Goal: Task Accomplishment & Management: Manage account settings

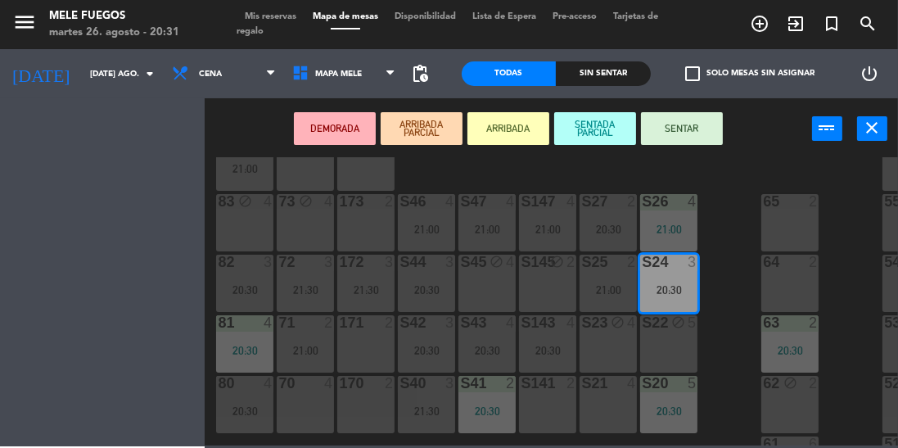
scroll to position [229, 0]
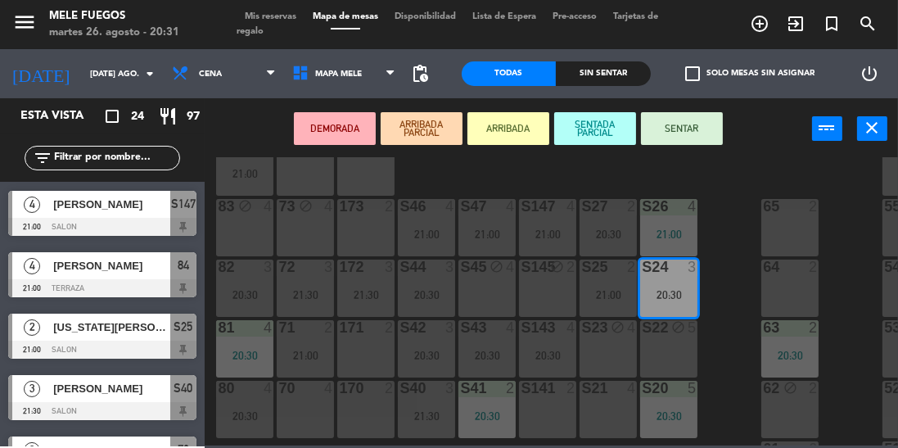
click at [413, 341] on div "S42 3 20:30" at bounding box center [426, 348] width 57 height 57
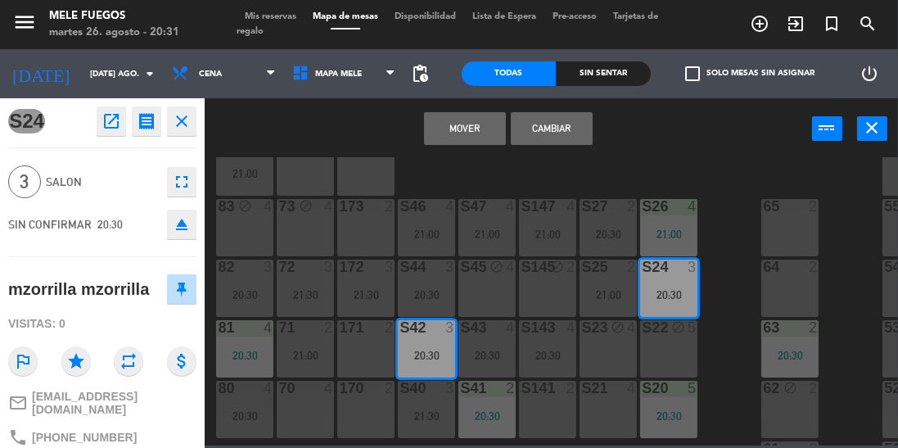
click at [709, 228] on div "100 8 101 8 102 8 103 8 104 8 S32 7 20:30 S33 12 20:00 S34 8 21:00 75 block 4 8…" at bounding box center [556, 301] width 684 height 288
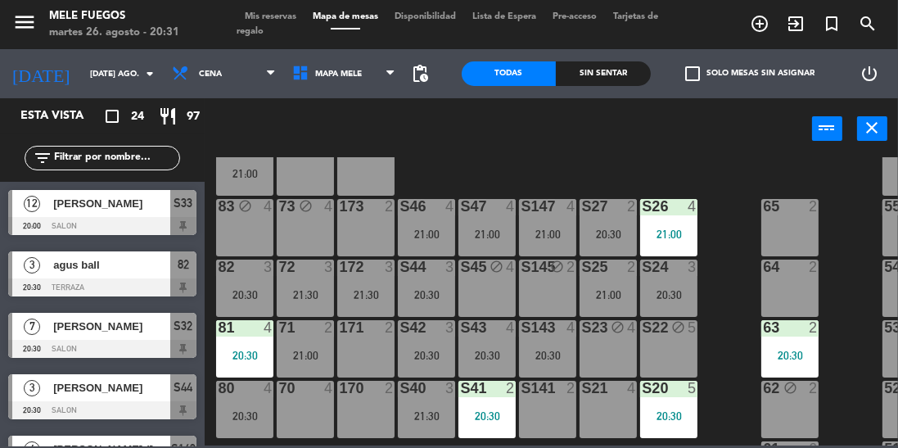
scroll to position [0, 0]
click at [428, 350] on div "20:30" at bounding box center [426, 355] width 57 height 11
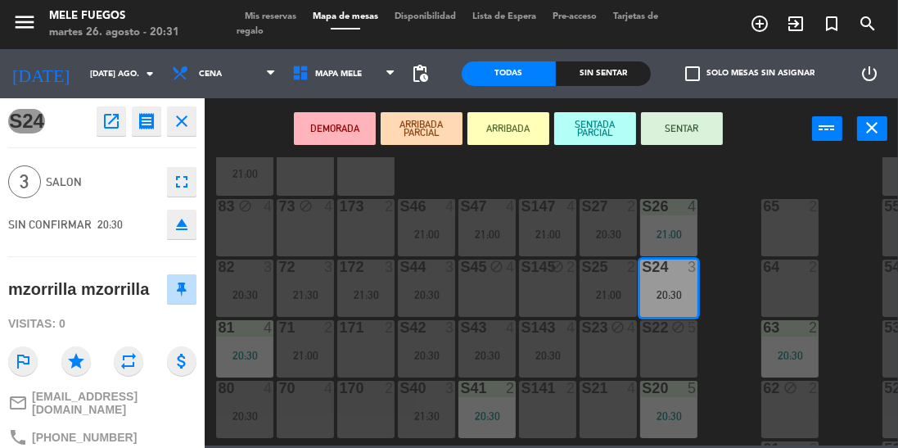
click at [729, 227] on div "100 8 101 8 102 8 103 8 104 8 S32 7 20:30 S33 12 20:00 S34 8 21:00 75 block 4 8…" at bounding box center [556, 301] width 684 height 288
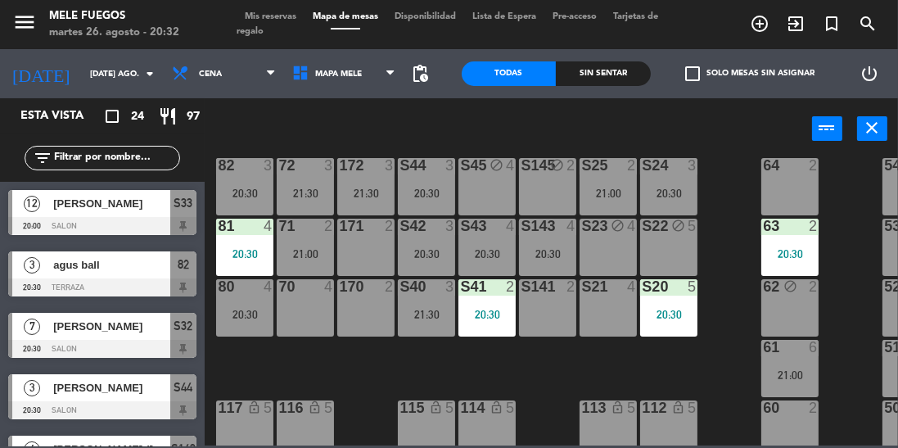
scroll to position [352, 0]
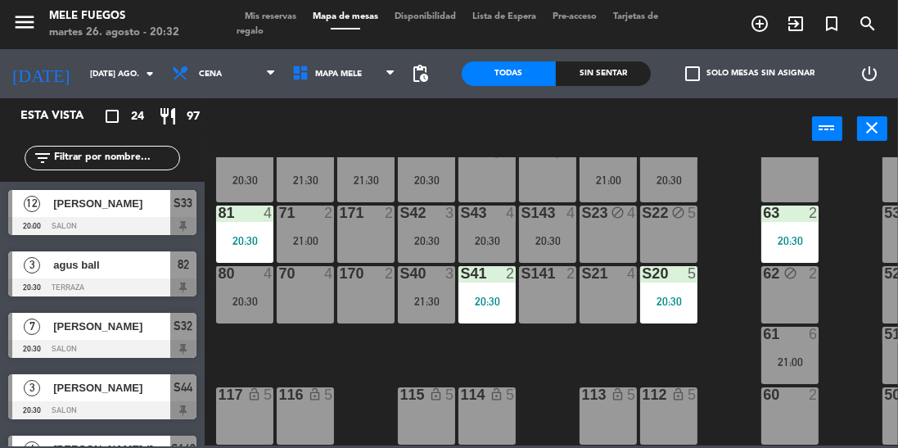
click at [423, 235] on div "20:30" at bounding box center [426, 240] width 57 height 11
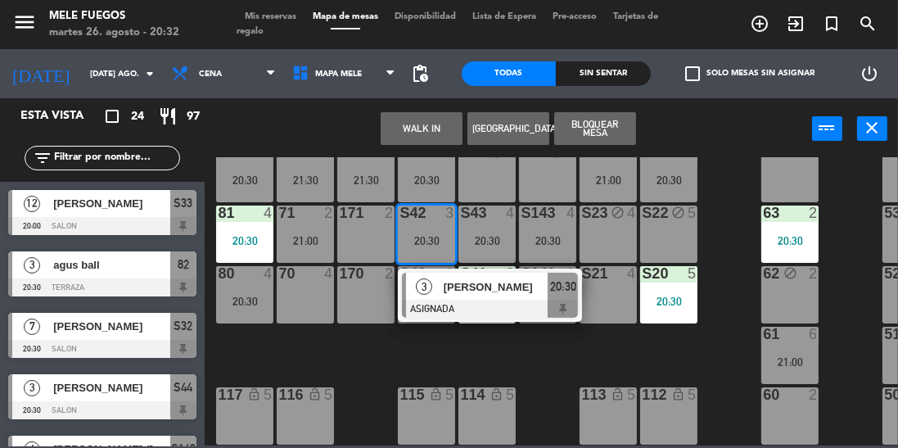
click at [472, 344] on div "100 8 101 8 102 8 103 8 104 8 S32 7 20:30 S33 12 20:00 S34 8 21:00 75 block 4 8…" at bounding box center [556, 301] width 684 height 288
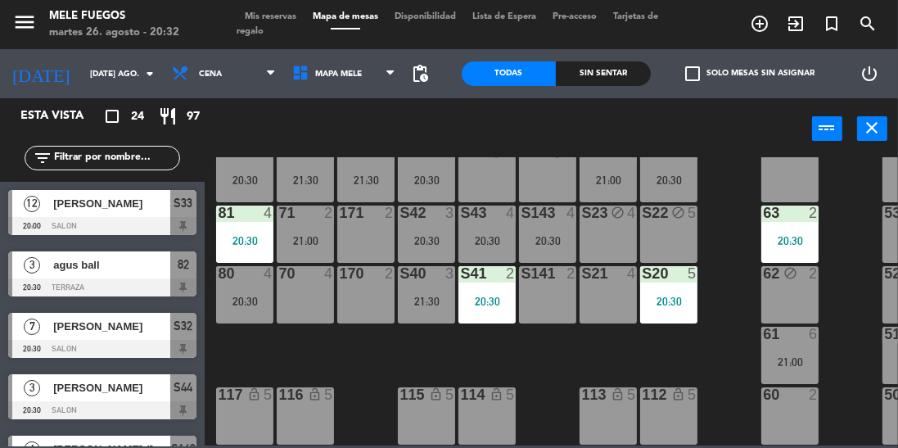
click at [440, 236] on div "20:30" at bounding box center [426, 240] width 57 height 11
click at [413, 353] on div "100 8 101 8 102 8 103 8 104 8 S32 7 20:30 S33 12 20:00 S34 8 21:00 75 block 4 8…" at bounding box center [556, 301] width 684 height 288
click at [430, 235] on div "20:30" at bounding box center [426, 240] width 57 height 11
click at [517, 354] on div "100 8 101 8 102 8 103 8 104 8 S32 7 20:30 S33 12 20:00 S34 8 21:00 75 block 4 8…" at bounding box center [556, 301] width 684 height 288
click at [494, 246] on div "S43 4 20:30" at bounding box center [486, 233] width 57 height 57
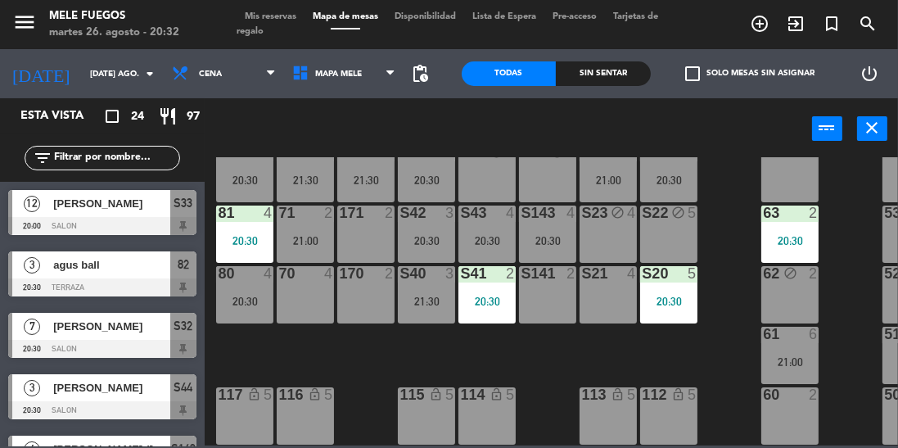
click at [549, 360] on div "100 8 101 8 102 8 103 8 104 8 S32 7 20:30 S33 12 20:00 S34 8 21:00 75 block 4 8…" at bounding box center [556, 301] width 684 height 288
click at [495, 235] on div "20:30" at bounding box center [486, 240] width 57 height 11
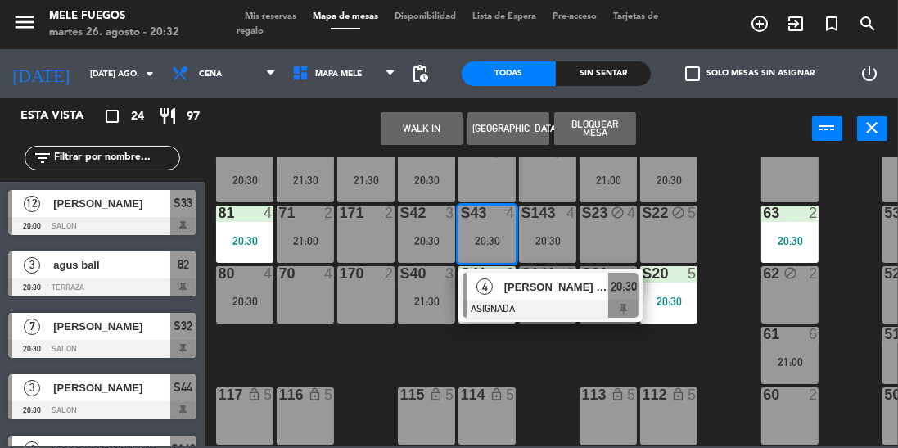
click at [329, 357] on div "100 8 101 8 102 8 103 8 104 8 S32 7 20:30 S33 12 20:00 S34 8 21:00 75 block 4 8…" at bounding box center [556, 301] width 684 height 288
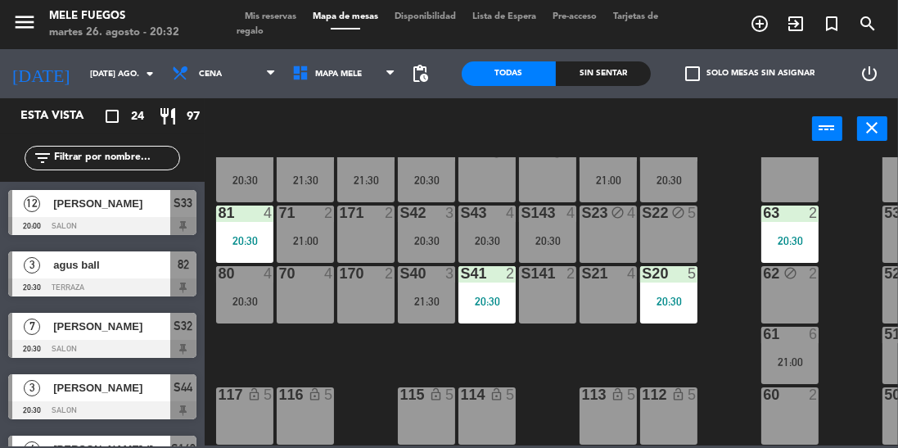
click at [82, 85] on input "[DATE] ago." at bounding box center [142, 73] width 120 height 25
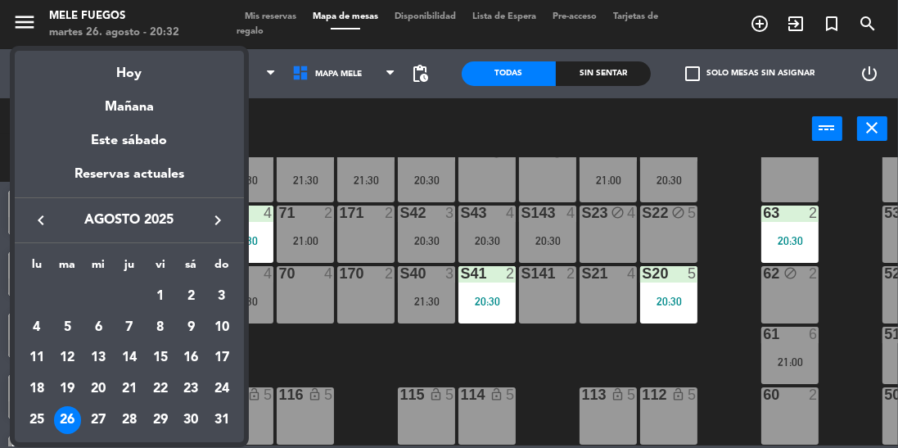
click at [101, 424] on div "27" at bounding box center [98, 420] width 28 height 28
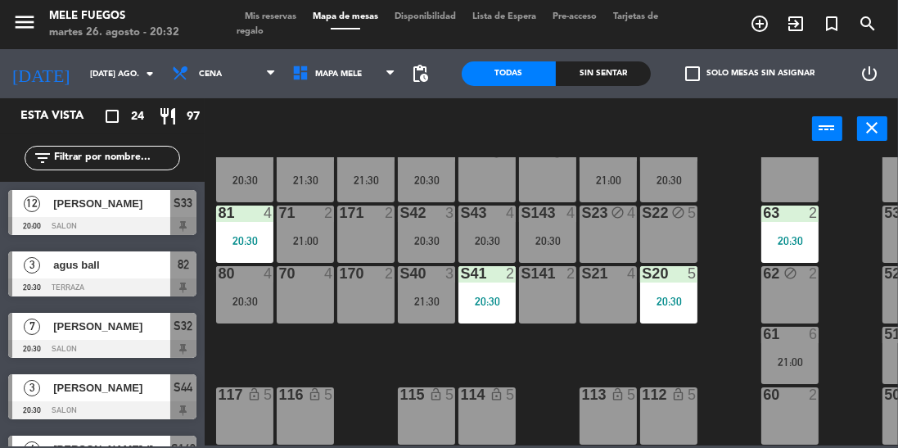
type input "mié. 27 ago."
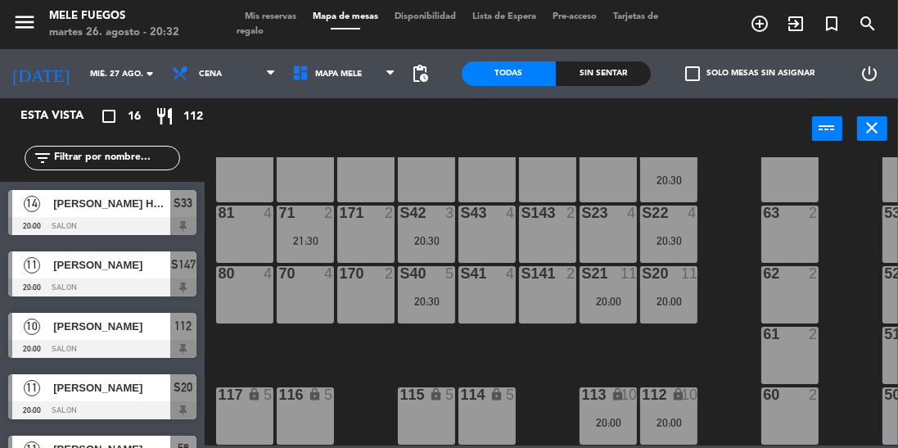
click at [436, 223] on div "S42 3 20:30" at bounding box center [426, 233] width 57 height 57
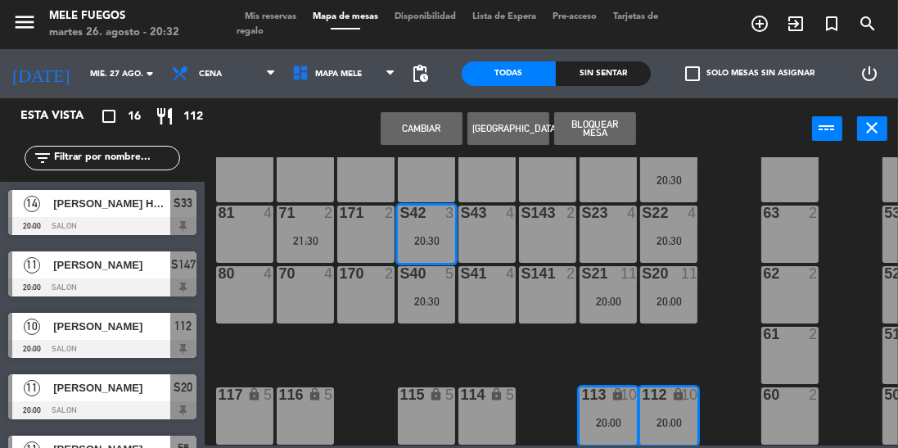
click at [444, 303] on div "S40 5 20:30" at bounding box center [426, 294] width 57 height 57
click at [489, 345] on div "100 8 101 8 102 8 103 8 104 8 S32 7 21:00 S33 14 20:00 S34 7 20:30 75 8 20:30 8…" at bounding box center [556, 301] width 684 height 288
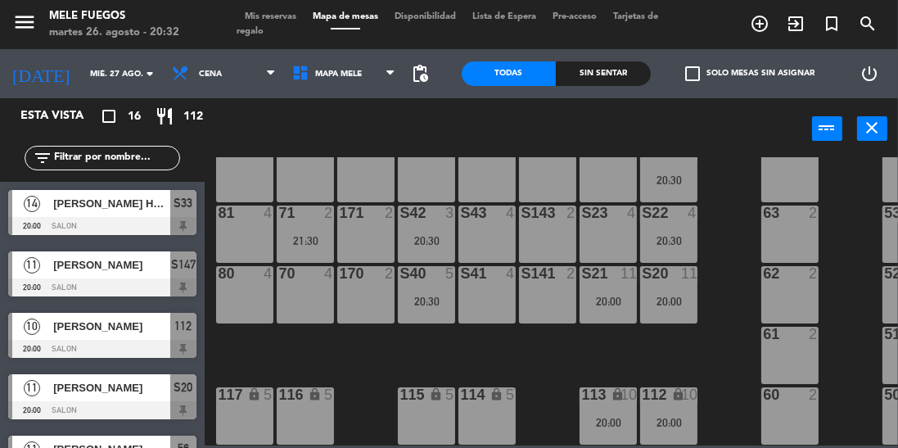
click at [432, 296] on div "20:30" at bounding box center [426, 301] width 57 height 11
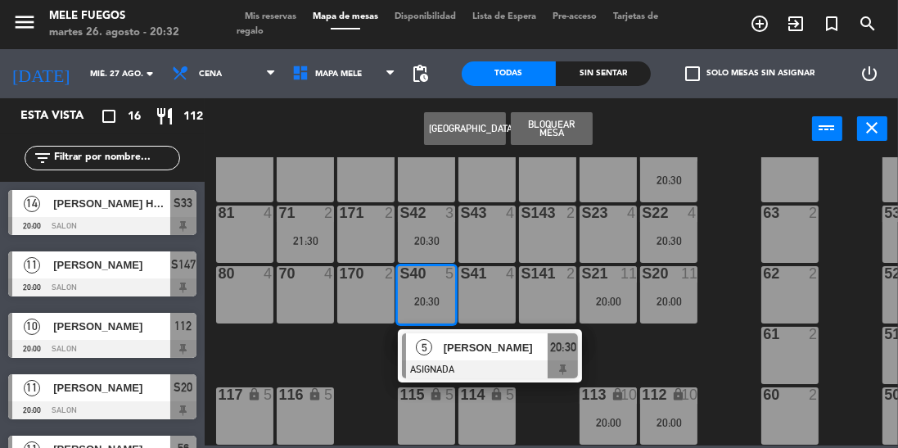
click at [251, 135] on div "Crear Reserva Bloquear Mesa power_input close" at bounding box center [508, 129] width 607 height 62
click at [281, 13] on span "Mis reservas" at bounding box center [271, 16] width 68 height 9
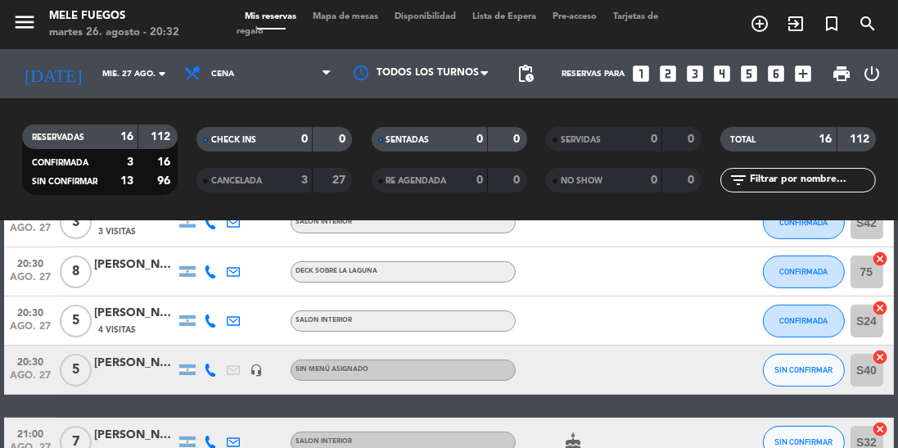
scroll to position [516, 0]
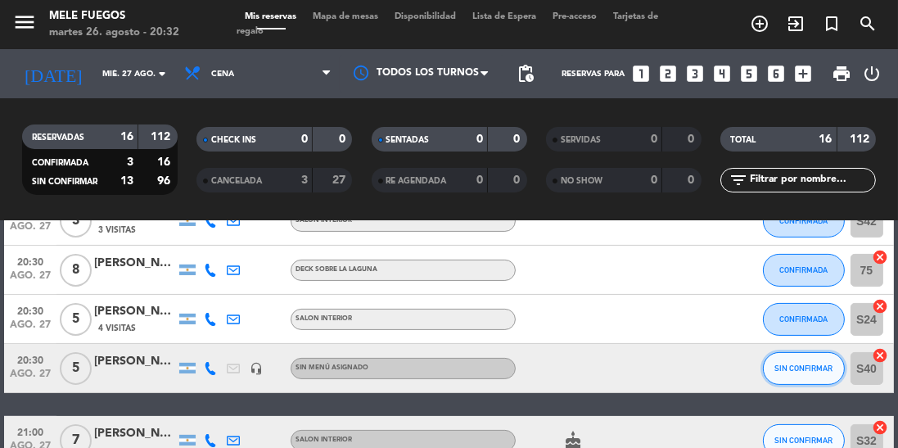
click at [809, 368] on span "SIN CONFIRMAR" at bounding box center [803, 367] width 58 height 9
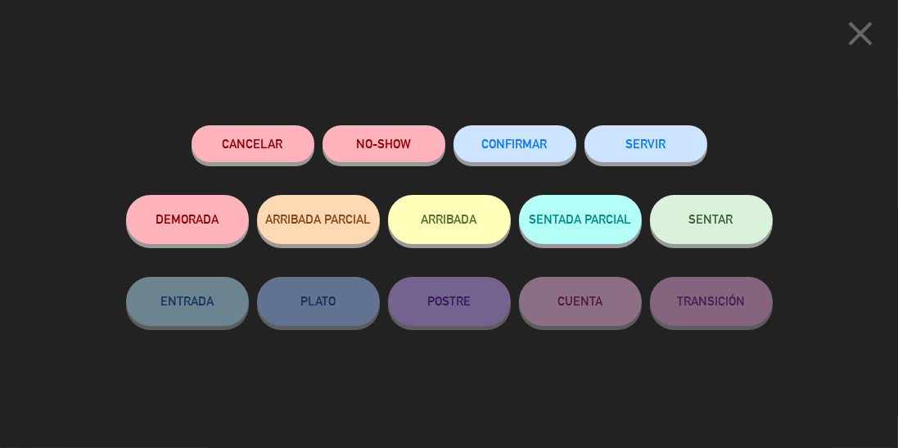
click at [255, 159] on button "Cancelar" at bounding box center [253, 143] width 123 height 37
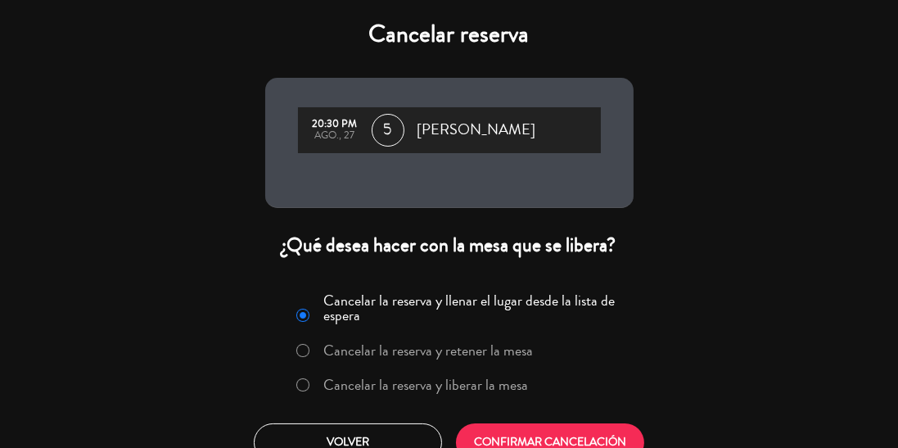
click at [302, 387] on input "Cancelar la reserva y liberar la mesa" at bounding box center [301, 383] width 11 height 11
radio input "true"
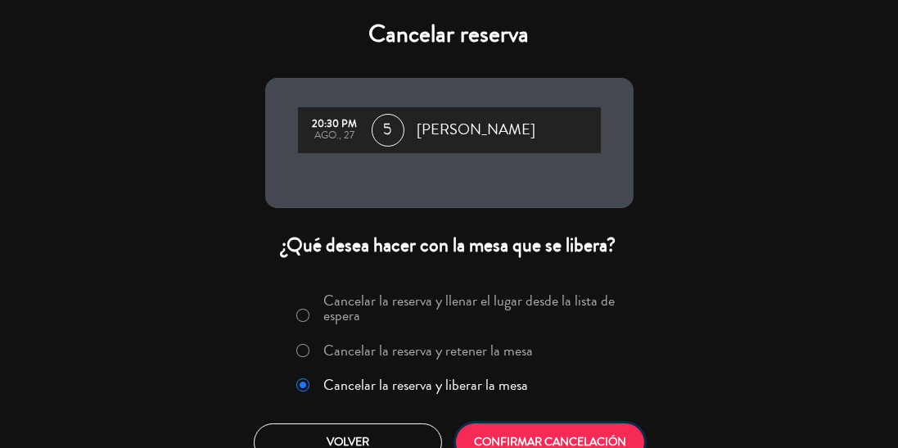
click at [508, 436] on button "CONFIRMAR CANCELACIÓN" at bounding box center [550, 442] width 188 height 38
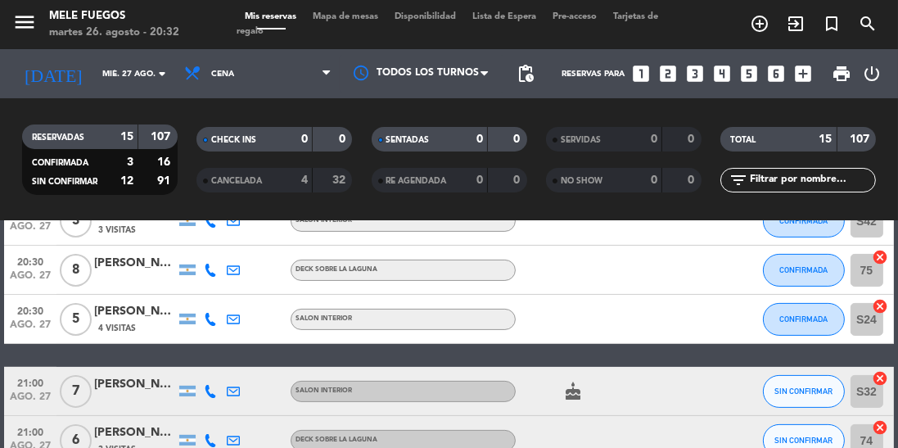
click at [364, 20] on span "Mapa de mesas" at bounding box center [346, 16] width 82 height 9
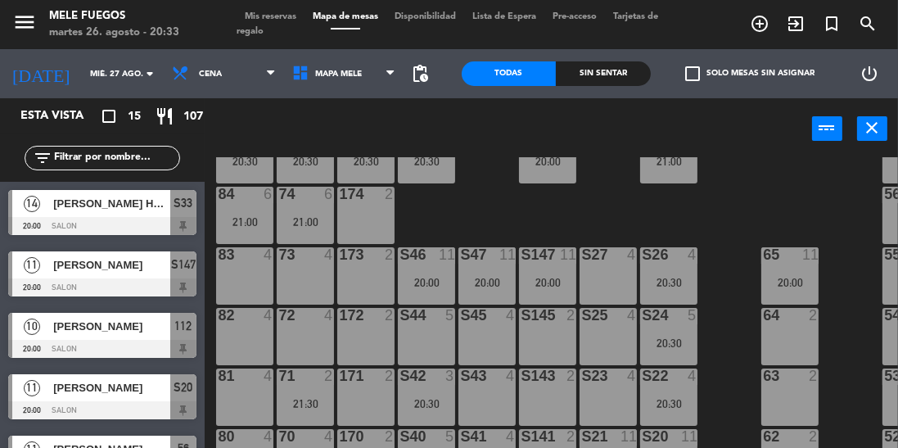
scroll to position [182, 0]
click at [94, 74] on input "mié. 27 ago." at bounding box center [142, 73] width 120 height 25
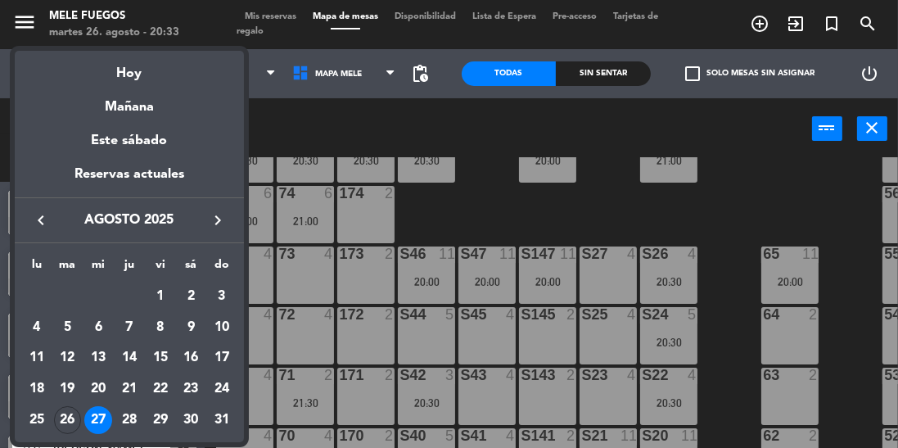
click at [72, 426] on div "26" at bounding box center [68, 420] width 28 height 28
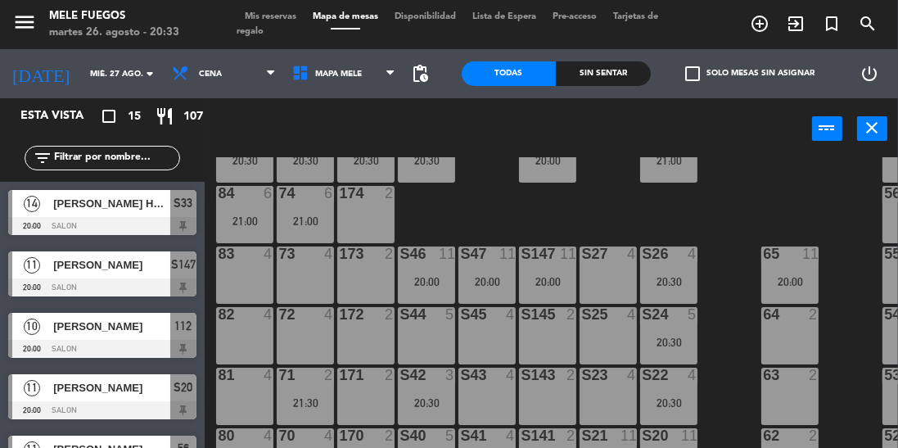
type input "[DATE] ago."
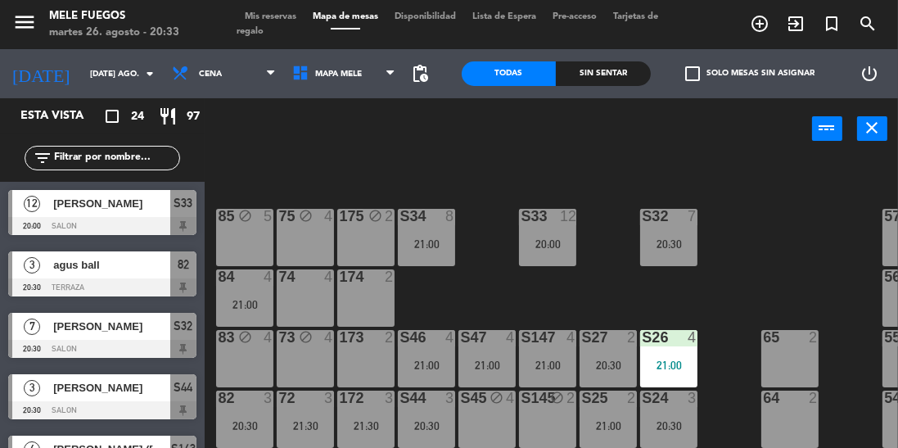
scroll to position [108, 0]
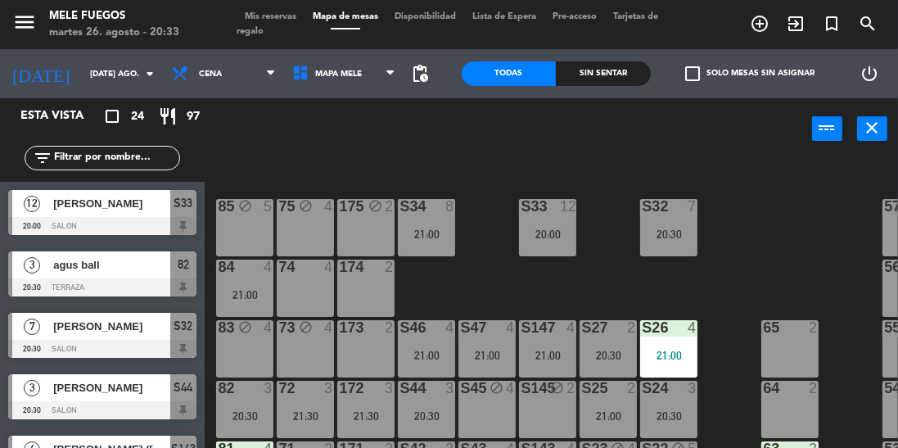
click at [258, 400] on div "82 3 20:30" at bounding box center [244, 409] width 57 height 57
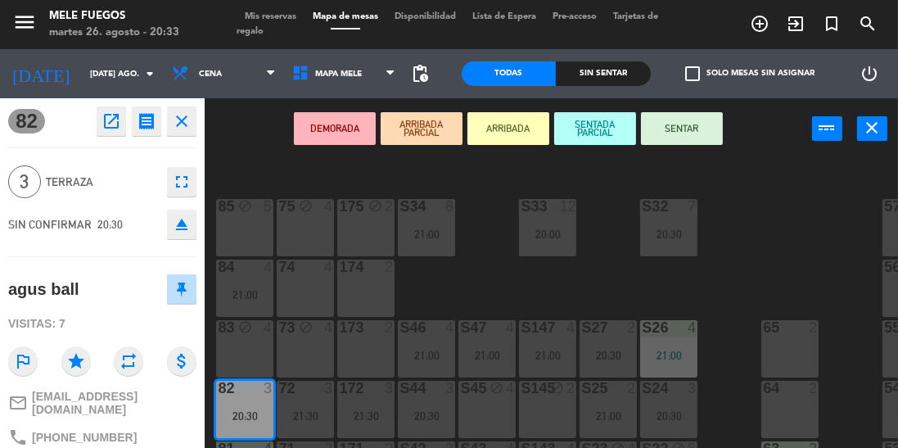
click at [676, 142] on button "SENTAR" at bounding box center [682, 128] width 82 height 33
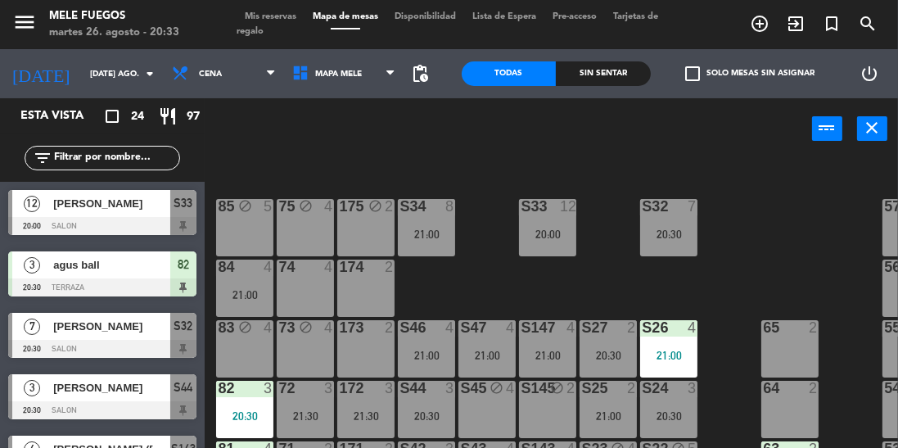
click at [735, 241] on div "100 8 101 8 102 8 103 8 104 8 S32 7 20:30 S33 12 20:00 S34 8 21:00 75 block 4 8…" at bounding box center [556, 340] width 684 height 367
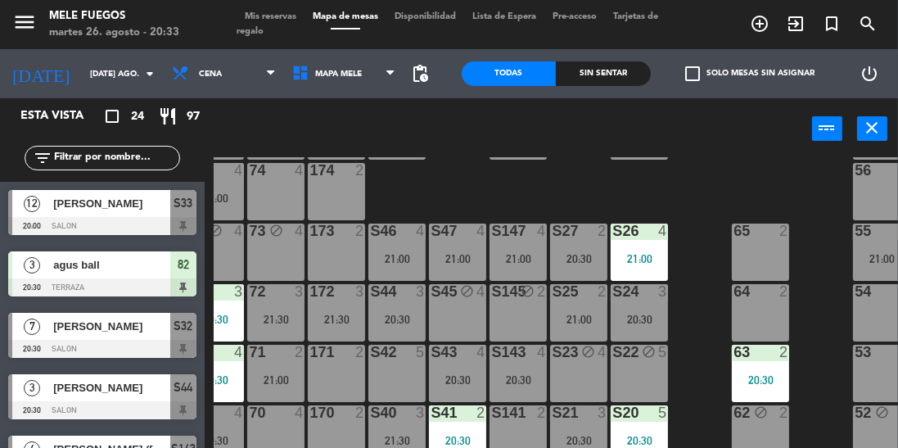
scroll to position [205, 0]
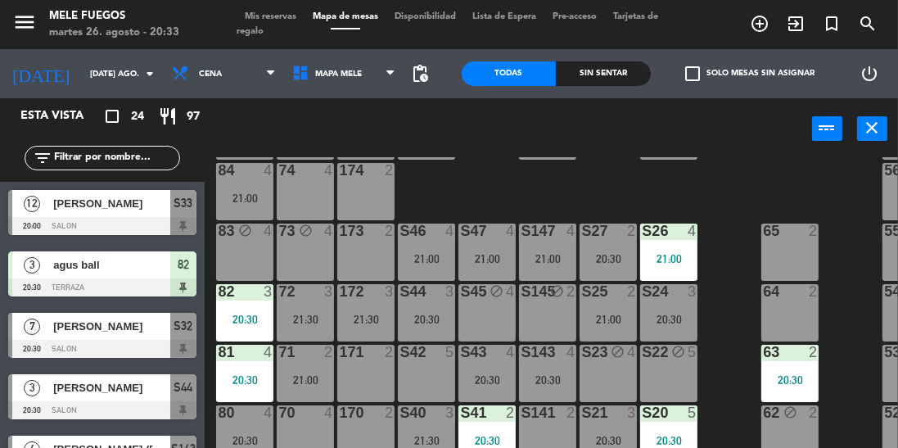
click at [370, 384] on div "171 2" at bounding box center [365, 373] width 57 height 57
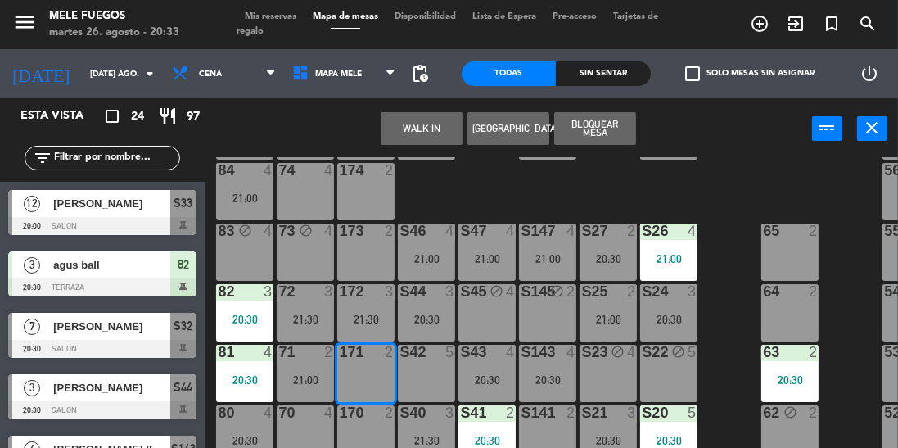
click at [585, 141] on button "Bloquear Mesa" at bounding box center [595, 128] width 82 height 33
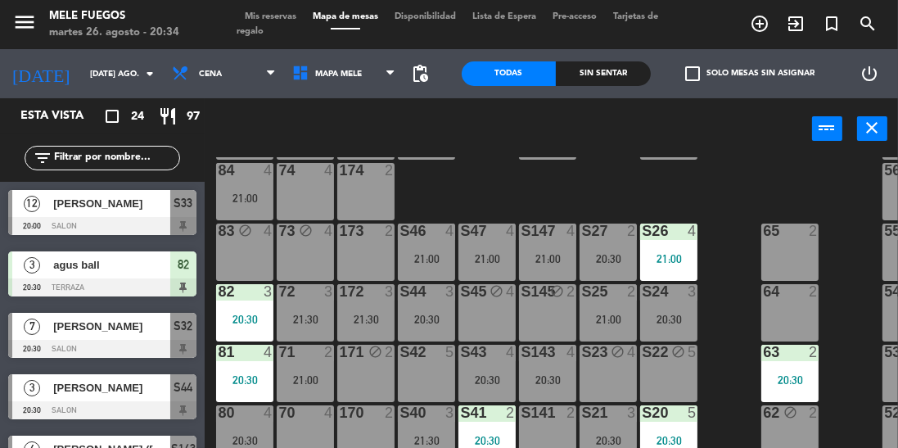
click at [420, 399] on div "S42 5" at bounding box center [426, 373] width 57 height 57
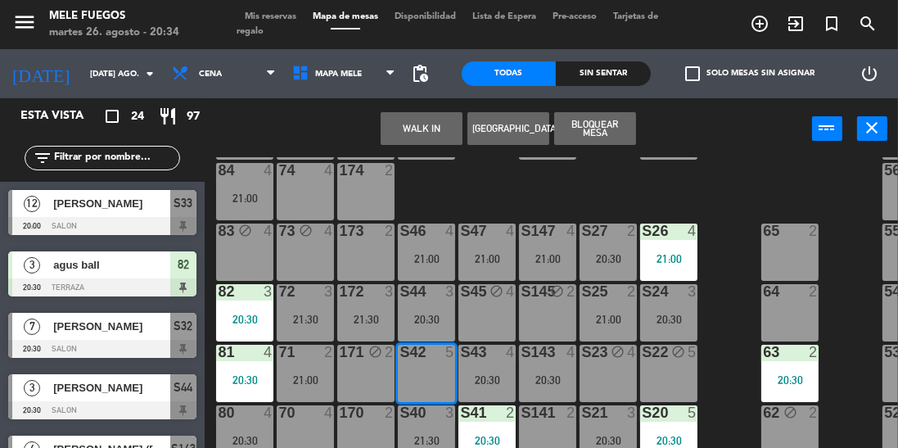
click at [617, 134] on button "Bloquear Mesa" at bounding box center [595, 128] width 82 height 33
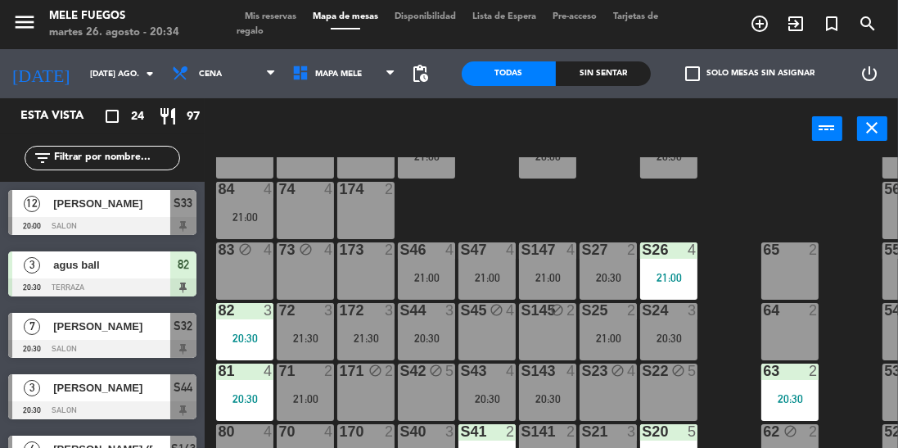
scroll to position [183, 0]
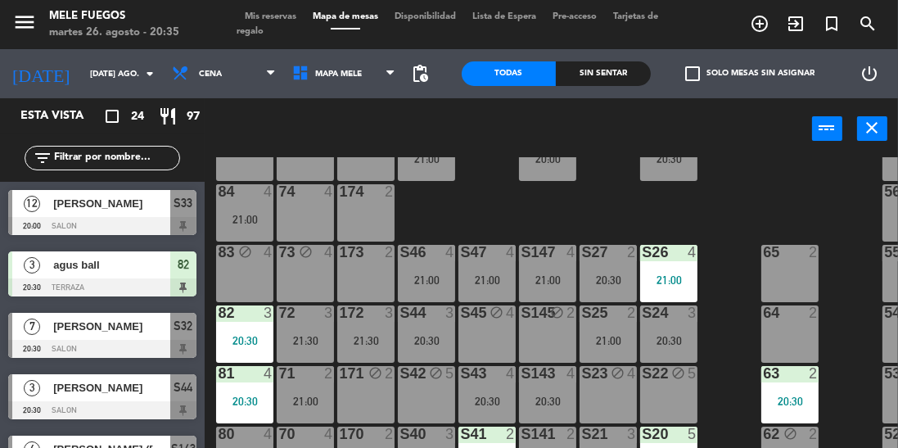
click at [683, 331] on div "S24 3 20:30" at bounding box center [668, 333] width 57 height 57
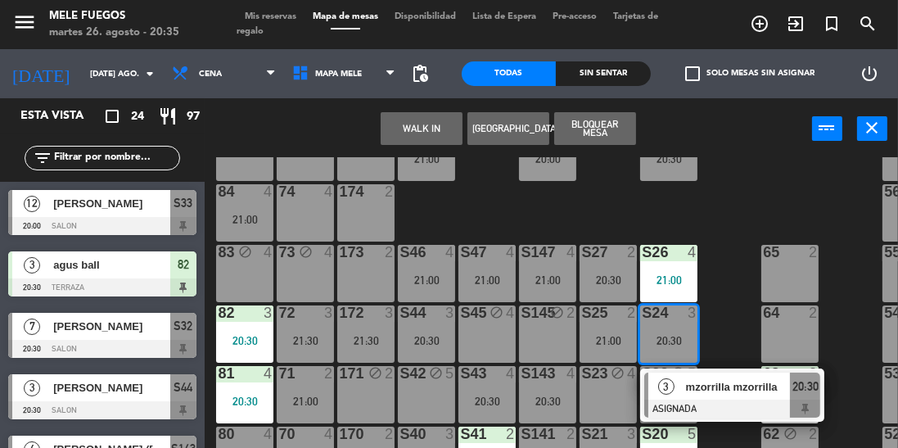
click at [761, 393] on span "mzorrilla mzorrilla" at bounding box center [738, 386] width 105 height 17
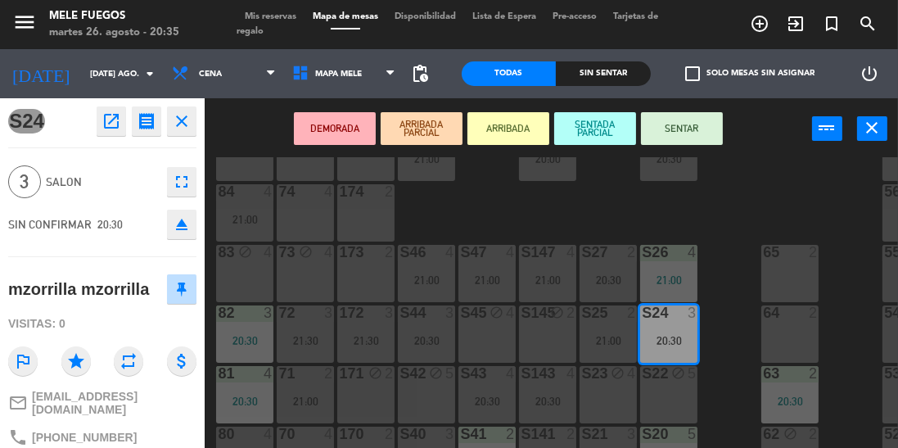
click at [691, 124] on button "SENTAR" at bounding box center [682, 128] width 82 height 33
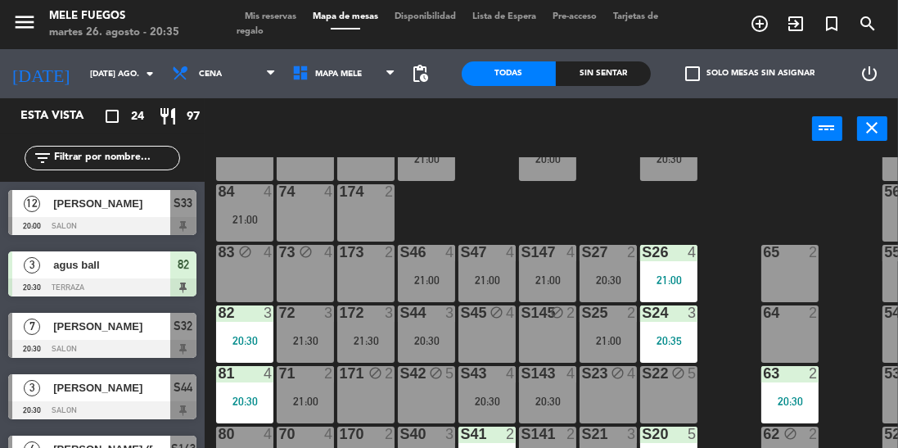
scroll to position [0, 0]
click at [710, 305] on div "3" at bounding box center [696, 312] width 27 height 15
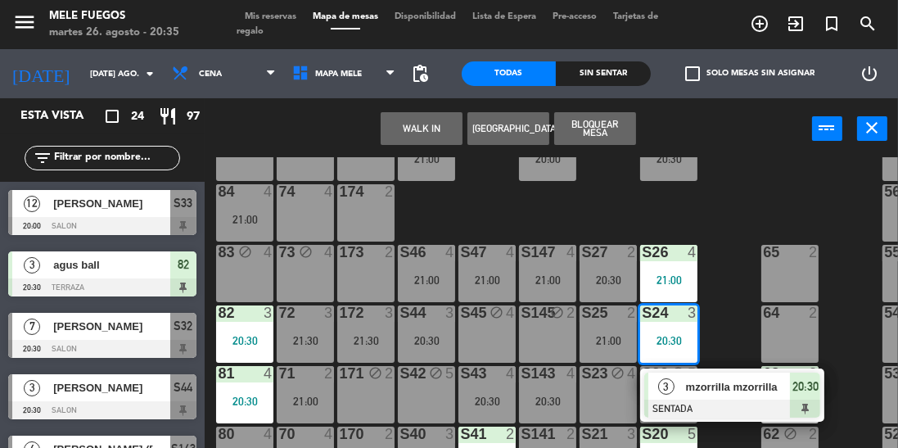
click at [731, 289] on div "100 8 101 8 102 8 103 8 104 8 S32 7 20:30 S33 12 20:00 S34 8 21:00 75 block 4 8…" at bounding box center [556, 340] width 684 height 367
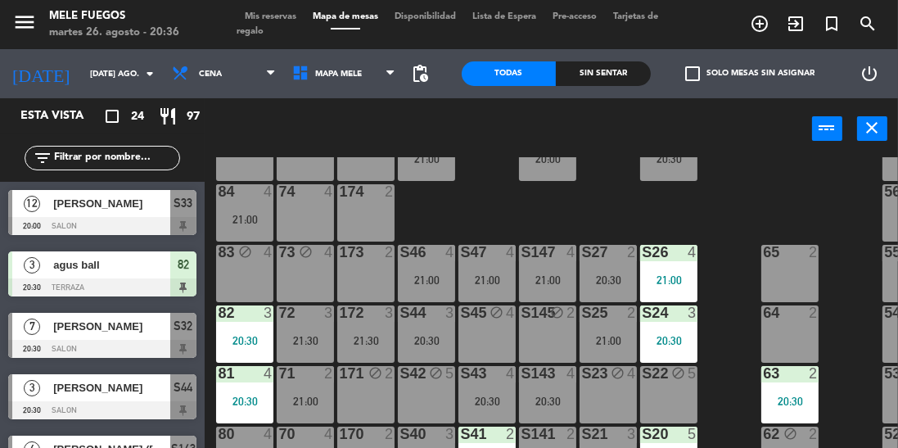
scroll to position [273, 0]
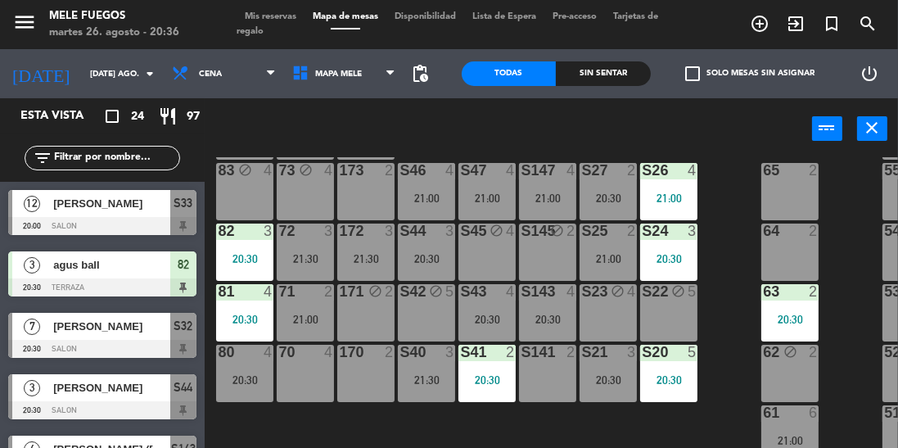
click at [739, 189] on div "100 8 101 8 102 8 103 8 104 8 S32 7 20:30 S33 12 20:00 S34 8 21:00 75 block 4 8…" at bounding box center [556, 340] width 684 height 367
click at [733, 184] on div "100 8 101 8 102 8 103 8 104 8 S32 7 20:30 S33 12 20:00 S34 8 21:00 75 block 4 8…" at bounding box center [556, 340] width 684 height 367
click at [722, 243] on div "100 8 101 8 102 8 103 8 104 8 S32 7 20:30 S33 12 20:00 S34 8 21:00 75 block 4 8…" at bounding box center [556, 340] width 684 height 367
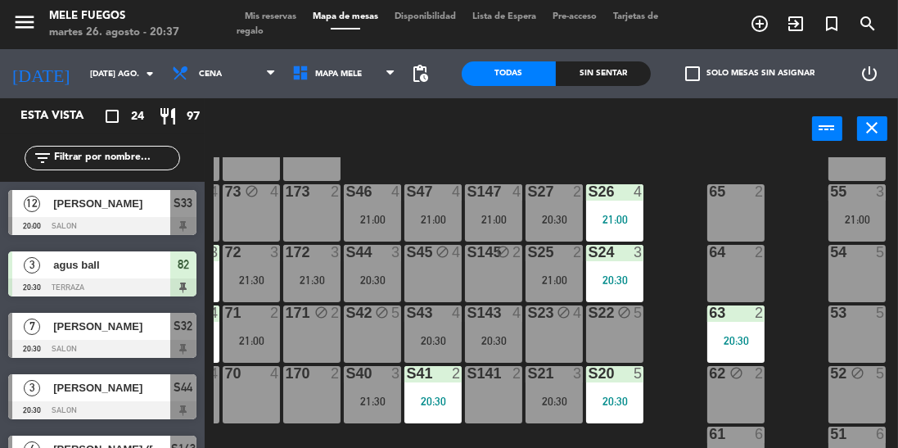
scroll to position [273, 54]
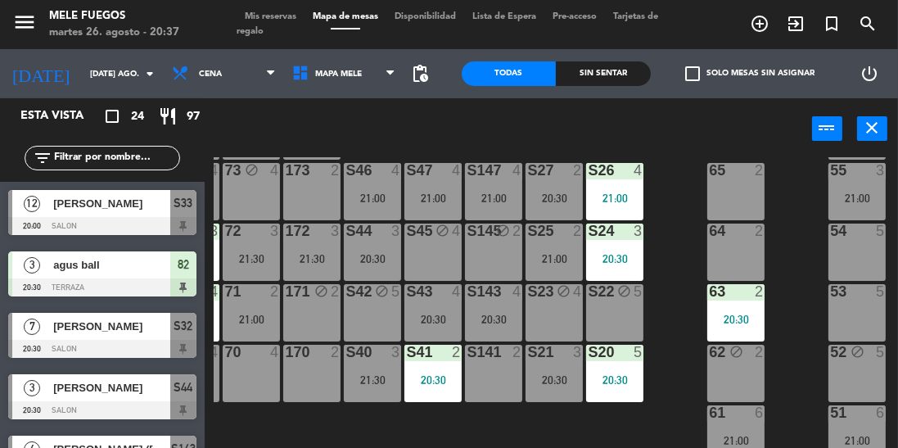
click at [855, 251] on div "54 5" at bounding box center [856, 251] width 57 height 57
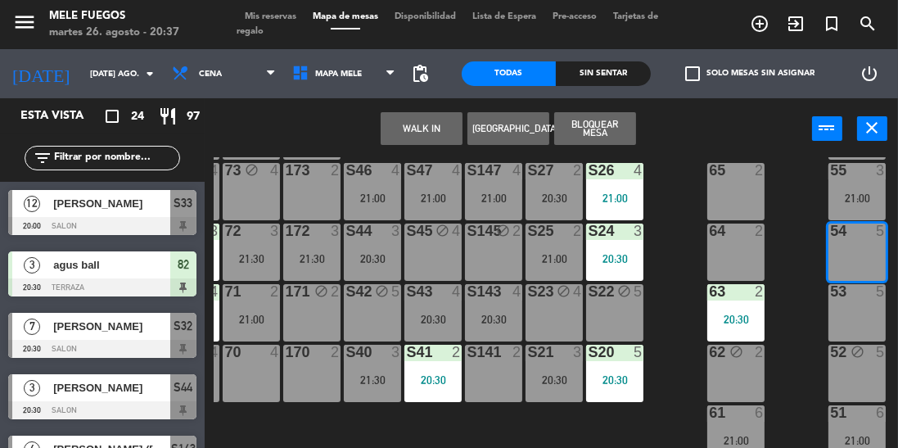
click at [842, 302] on div "53 5" at bounding box center [856, 312] width 57 height 57
click at [788, 281] on div "100 8 101 8 102 8 103 8 104 8 S32 7 20:30 S33 12 20:00 S34 8 21:00 75 block 4 8…" at bounding box center [556, 340] width 684 height 367
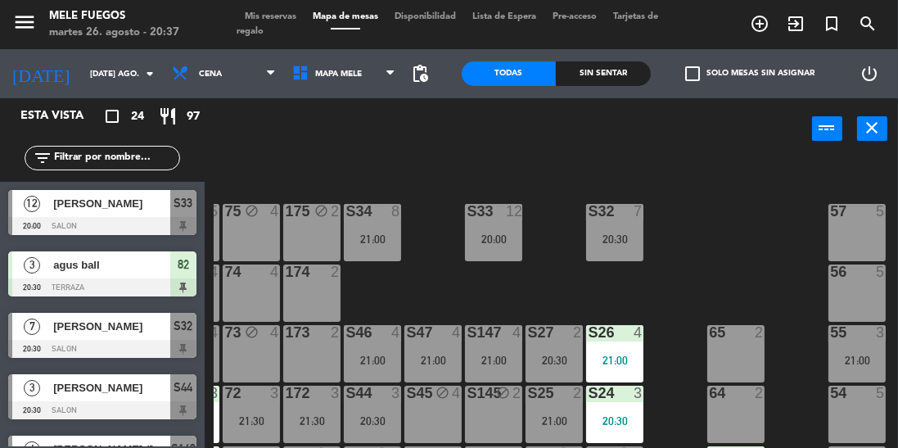
scroll to position [102, 54]
click at [625, 246] on div "20:30" at bounding box center [614, 239] width 57 height 11
click at [728, 210] on div "100 8 101 8 102 8 103 8 104 8 S32 7 20:30 S33 12 20:00 S34 8 21:00 75 block 4 8…" at bounding box center [556, 340] width 684 height 367
click at [489, 236] on div "20:00" at bounding box center [493, 239] width 57 height 11
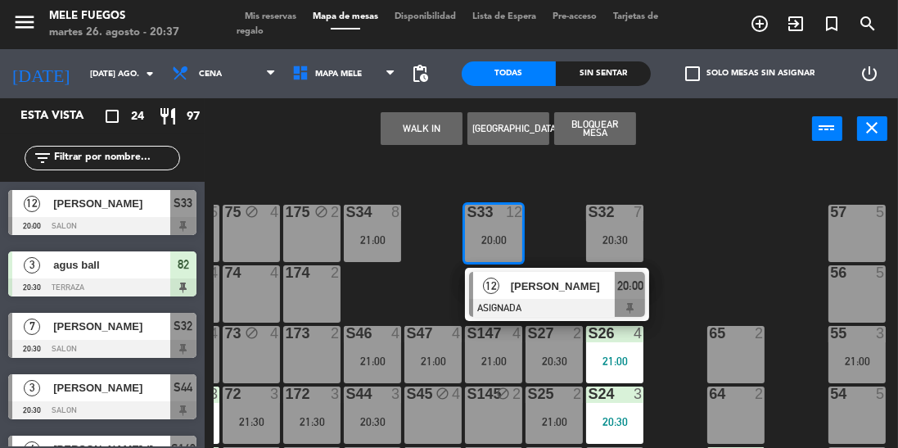
click at [744, 206] on div "100 8 101 8 102 8 103 8 104 8 S32 7 20:30 S33 12 20:00 12 Jonh ASIGNADA 20:00 S…" at bounding box center [556, 340] width 684 height 367
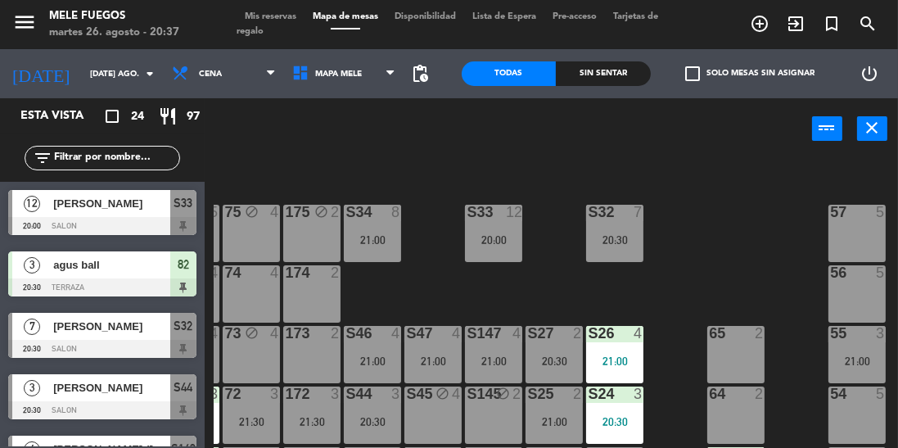
click at [371, 246] on div "S34 8 21:00" at bounding box center [372, 233] width 57 height 57
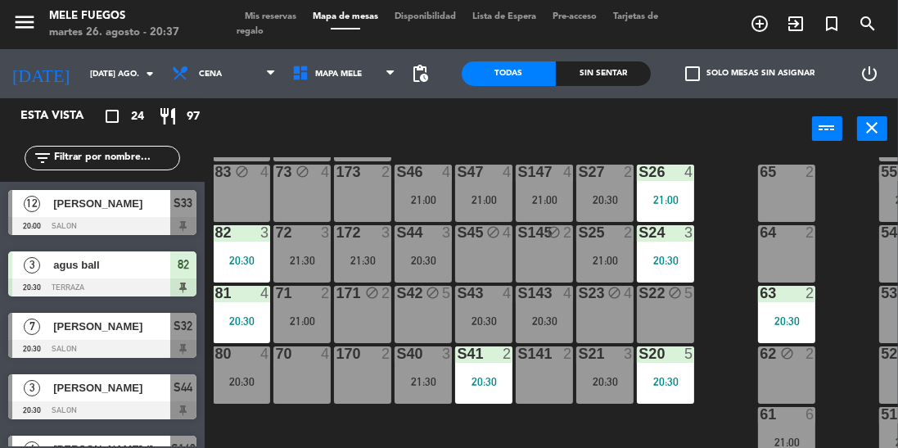
scroll to position [273, 18]
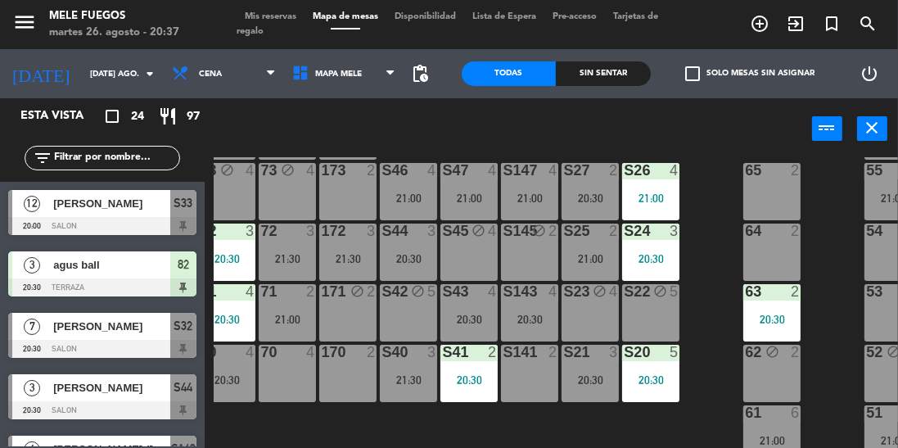
click at [764, 435] on div "21:00" at bounding box center [771, 440] width 57 height 11
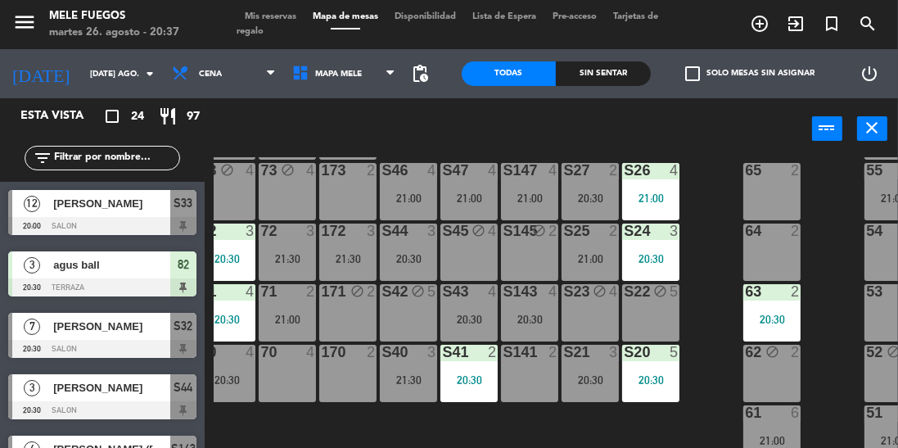
scroll to position [154, 0]
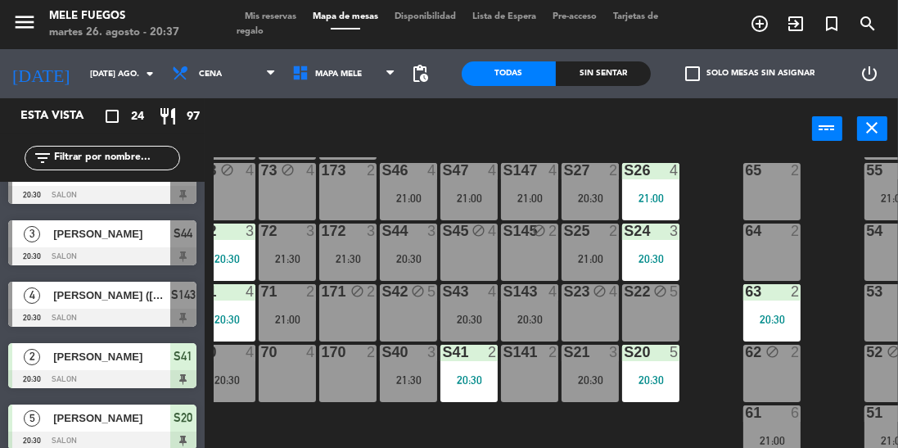
click at [767, 435] on div "21:00" at bounding box center [771, 440] width 57 height 11
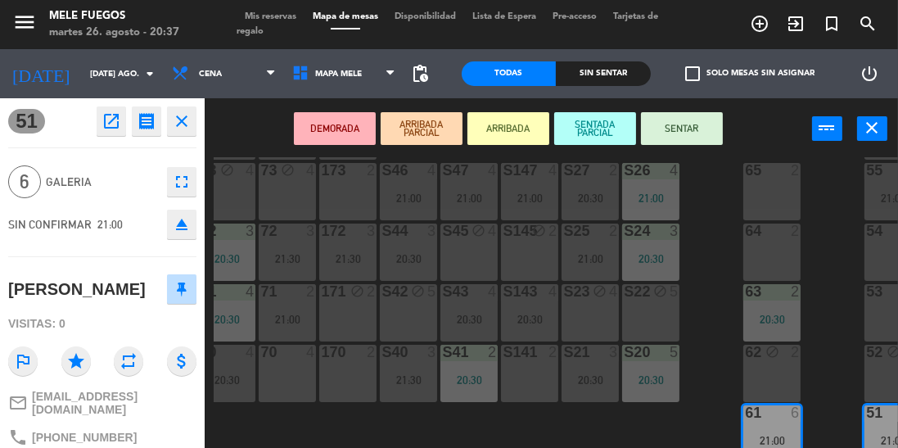
click at [699, 133] on button "SENTAR" at bounding box center [682, 128] width 82 height 33
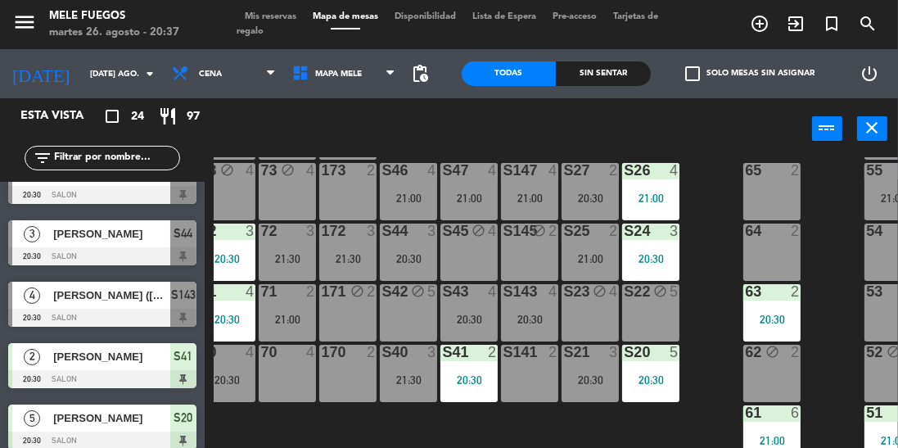
click at [600, 256] on div "S25 2 21:00" at bounding box center [590, 251] width 57 height 57
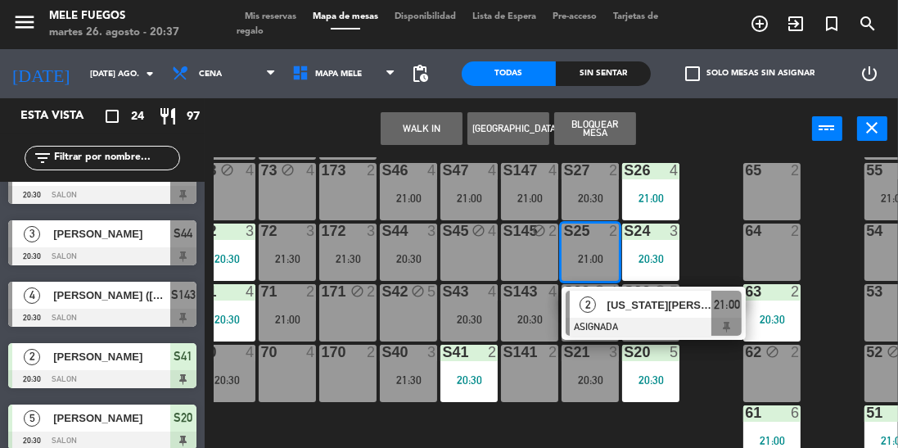
click at [718, 223] on div "100 8 101 8 102 8 103 8 104 8 S32 7 20:30 S33 12 20:00 S34 8 21:00 75 block 4 8…" at bounding box center [556, 340] width 684 height 367
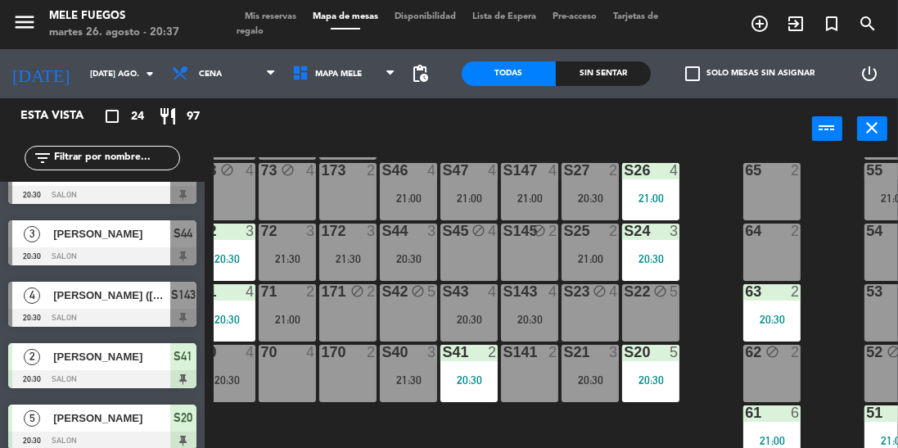
scroll to position [243, 18]
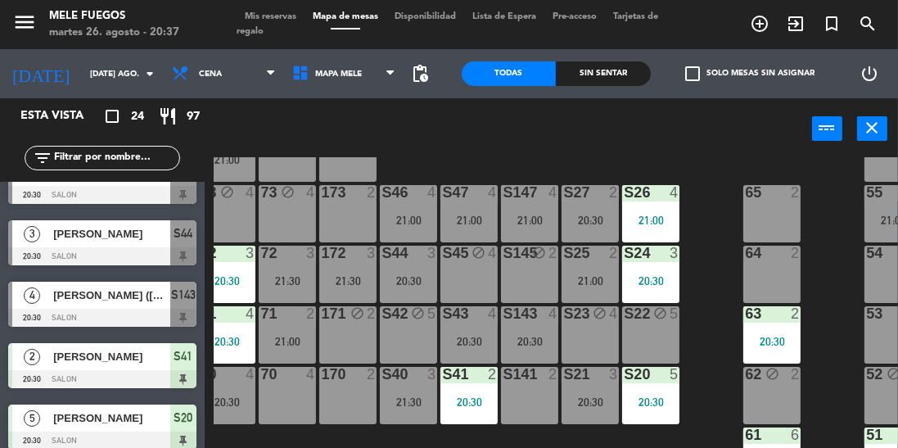
click at [597, 225] on div "20:30" at bounding box center [590, 219] width 57 height 11
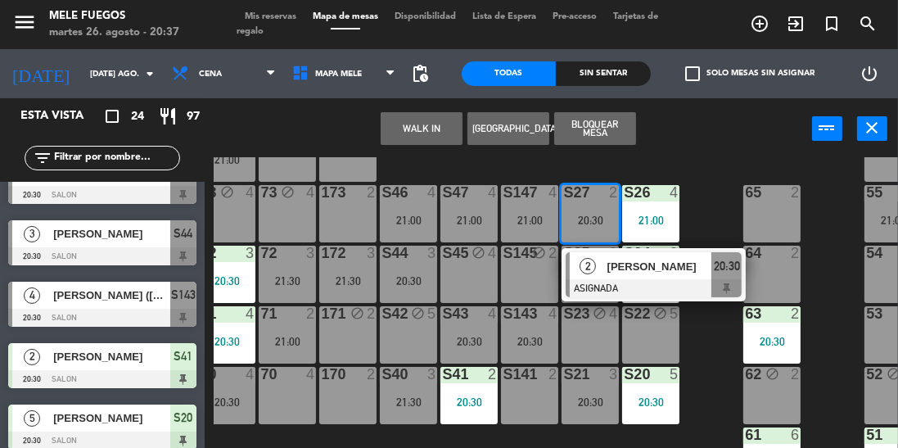
click at [721, 350] on div "100 8 101 8 102 8 103 8 104 8 S32 7 20:30 S33 12 20:00 S34 8 21:00 75 block 4 8…" at bounding box center [556, 340] width 684 height 367
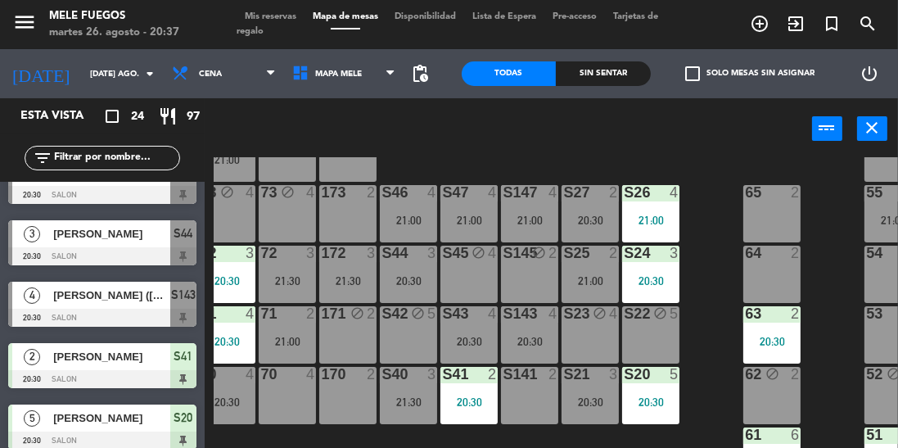
click at [302, 338] on div "21:00" at bounding box center [287, 341] width 57 height 11
click at [710, 287] on div "100 8 101 8 102 8 103 8 104 8 S32 7 20:30 S33 12 20:00 S34 8 21:00 75 block 4 8…" at bounding box center [556, 340] width 684 height 367
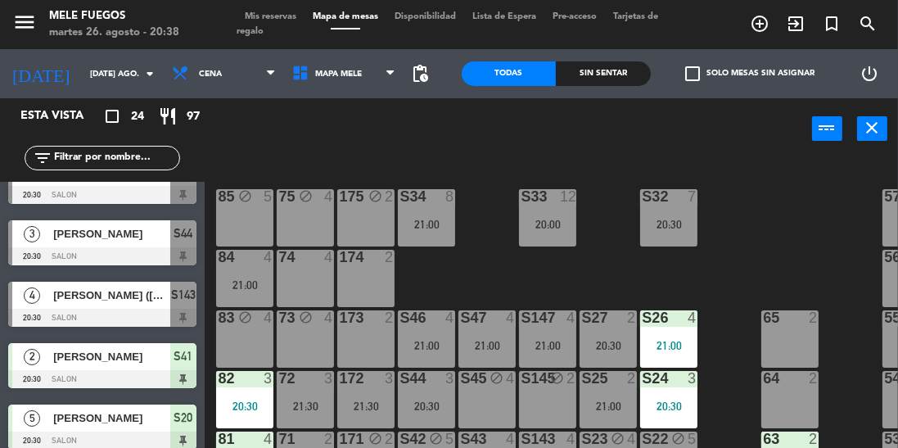
scroll to position [118, 1]
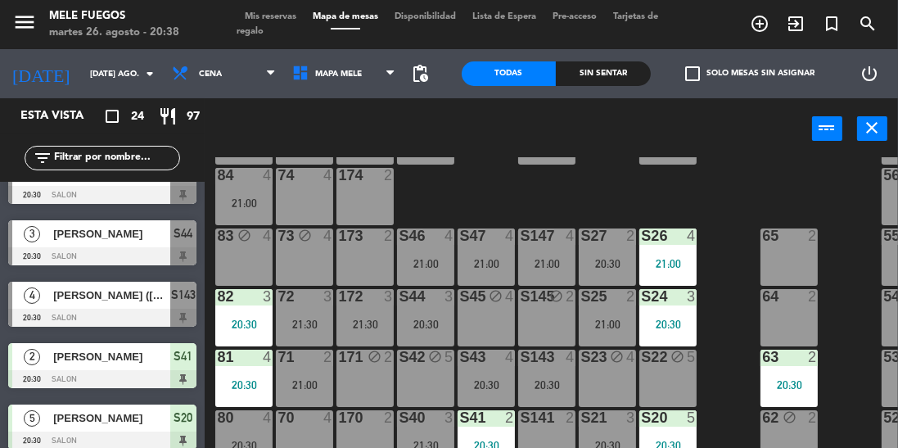
scroll to position [200, 1]
click at [616, 319] on div "21:00" at bounding box center [607, 323] width 57 height 11
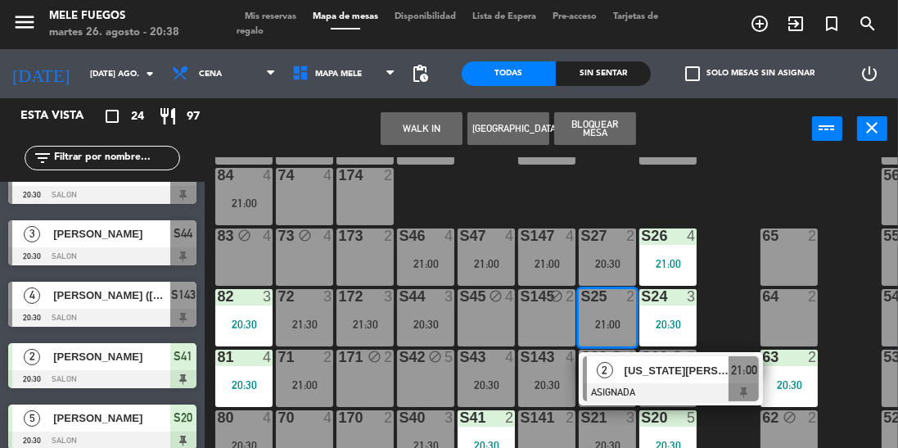
click at [733, 266] on div "100 8 101 8 102 8 103 8 104 8 S32 7 20:30 S33 12 20:00 S34 8 21:00 75 block 4 8…" at bounding box center [556, 340] width 684 height 367
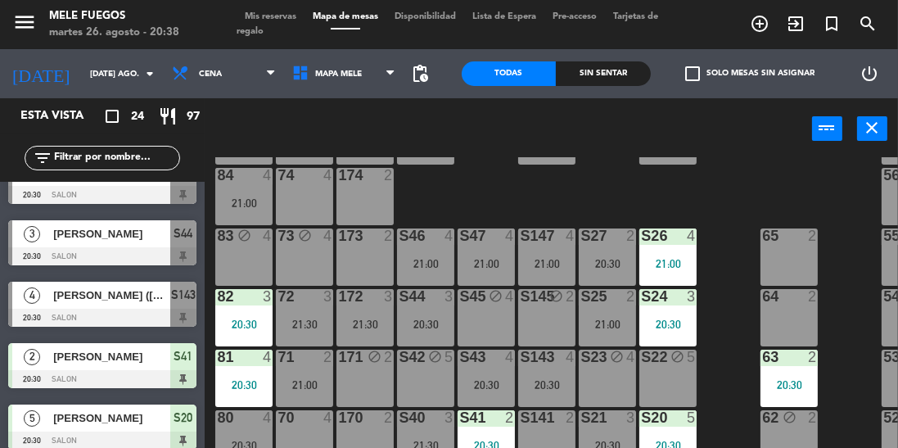
click at [557, 369] on div "S143 4 20:30" at bounding box center [546, 378] width 57 height 57
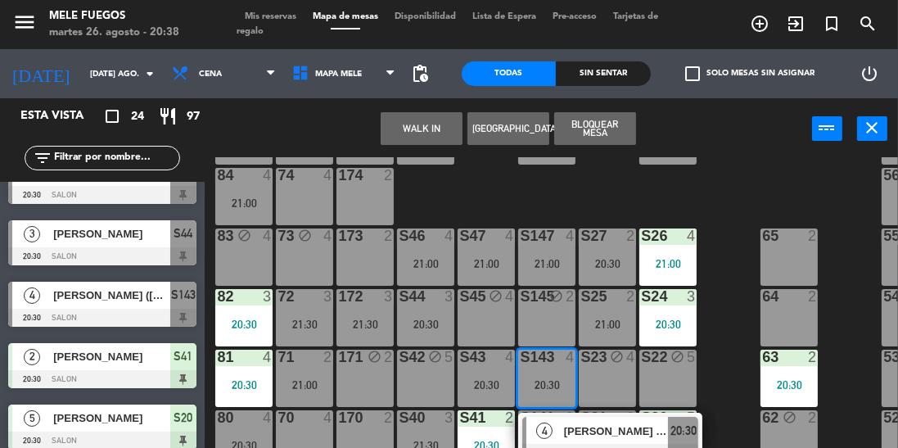
click at [750, 280] on div "100 8 101 8 102 8 103 8 104 8 S32 7 20:30 S33 12 20:00 S34 8 21:00 75 block 4 8…" at bounding box center [556, 340] width 684 height 367
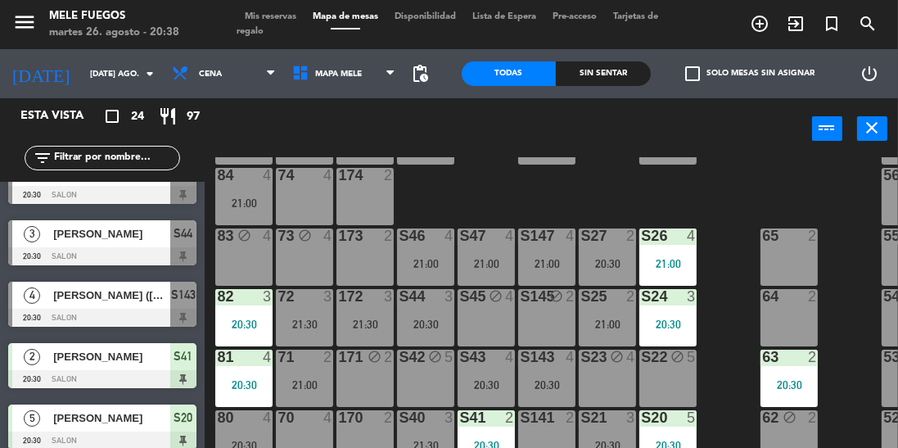
click at [622, 255] on div "S27 2 20:30" at bounding box center [607, 256] width 57 height 57
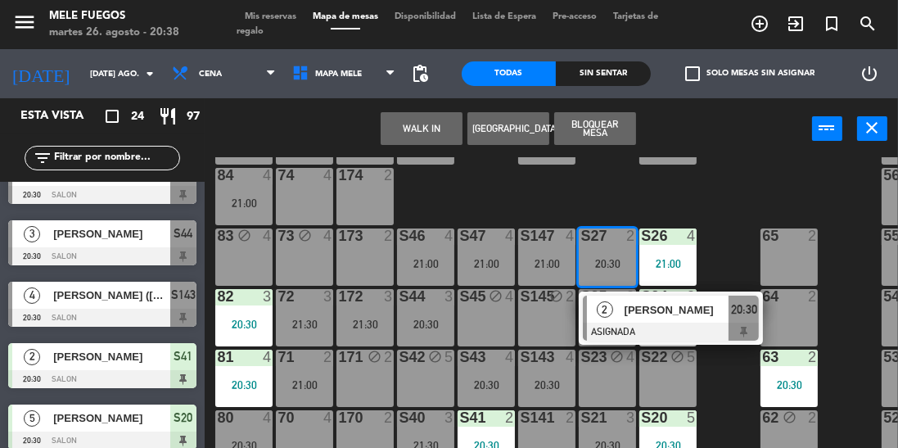
click at [750, 229] on div "65" at bounding box center [761, 235] width 27 height 15
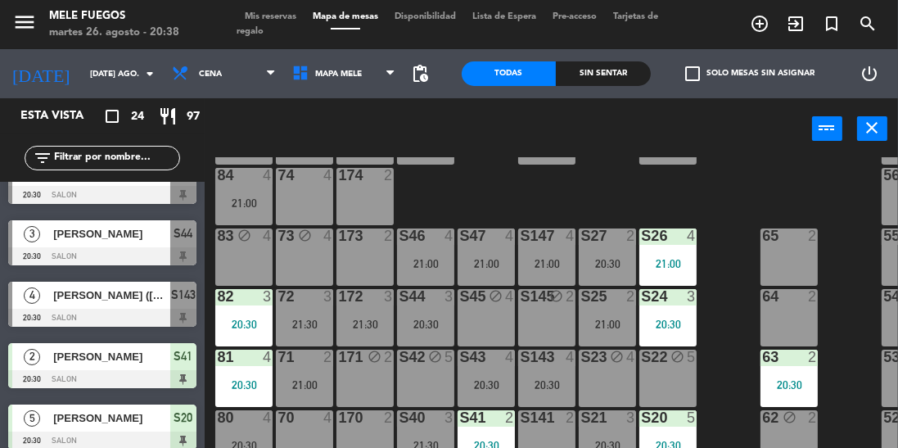
click at [737, 264] on div "100 8 101 8 102 8 103 8 104 8 S32 7 20:30 S33 12 20:00 S34 8 21:00 75 block 4 8…" at bounding box center [556, 340] width 684 height 367
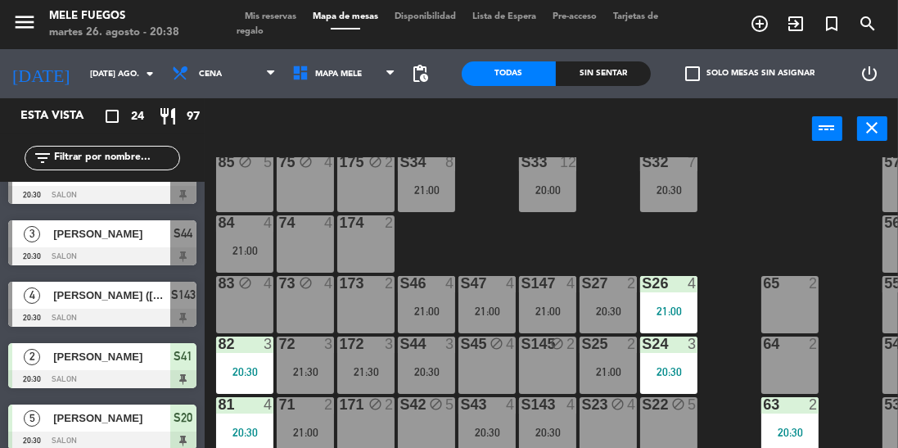
scroll to position [147, 0]
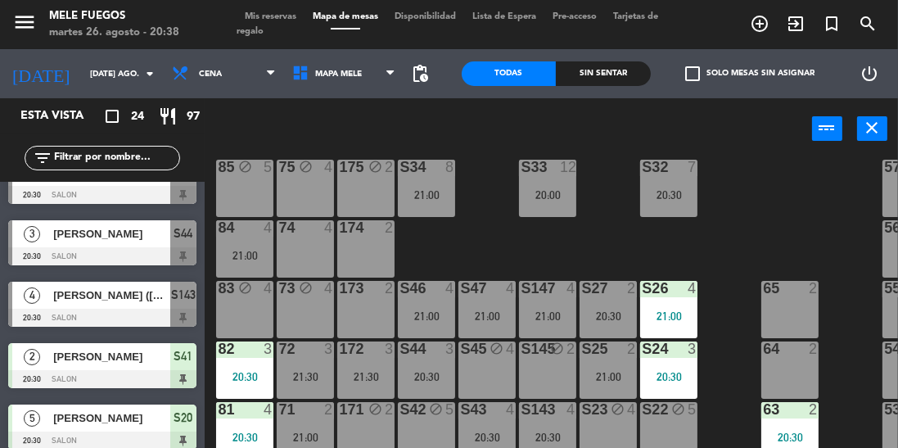
click at [754, 238] on div "100 8 101 8 102 8 103 8 104 8 S32 7 20:30 S33 12 20:00 S34 8 21:00 75 block 4 8…" at bounding box center [556, 340] width 684 height 367
click at [373, 264] on div "174 2" at bounding box center [365, 248] width 57 height 57
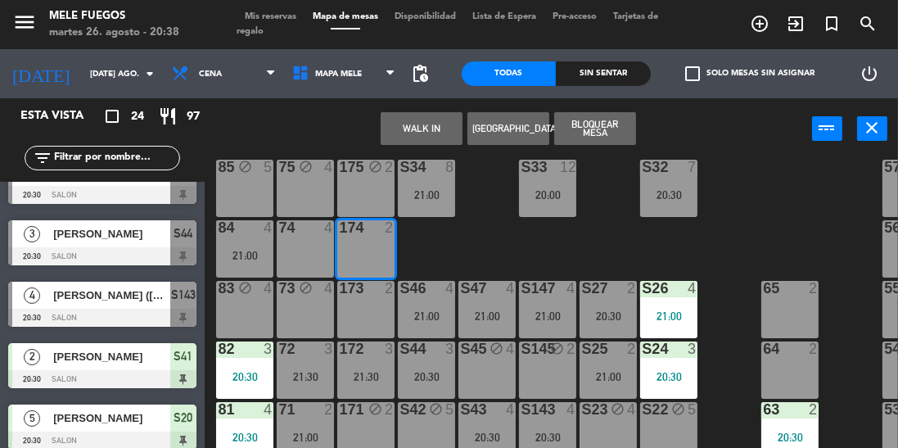
click at [719, 243] on div "100 8 101 8 102 8 103 8 104 8 S32 7 20:30 S33 12 20:00 S34 8 21:00 75 block 4 8…" at bounding box center [556, 340] width 684 height 367
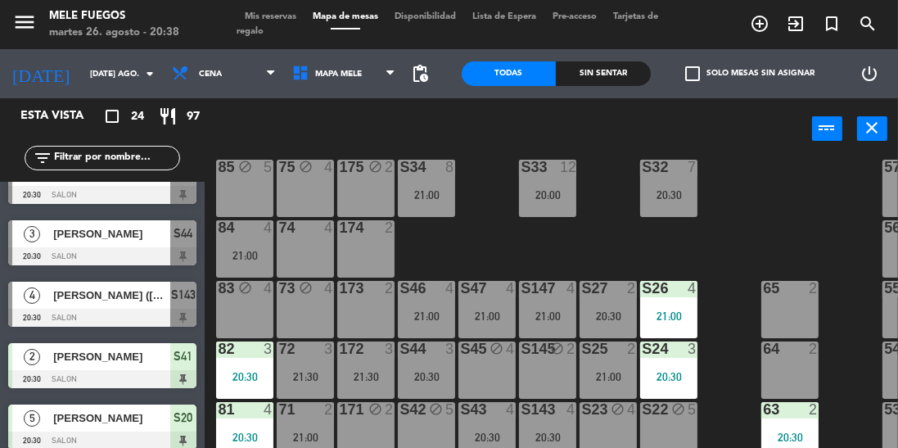
click at [671, 203] on div "S32 7 20:30" at bounding box center [668, 188] width 57 height 57
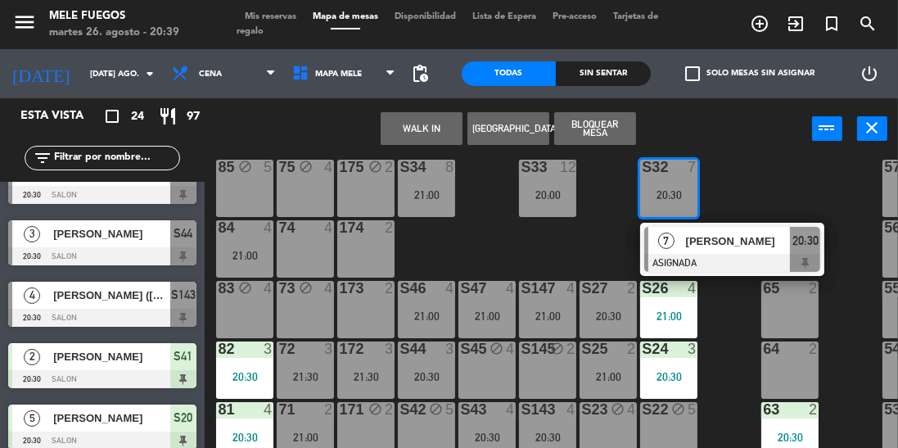
click at [718, 259] on div at bounding box center [732, 263] width 176 height 18
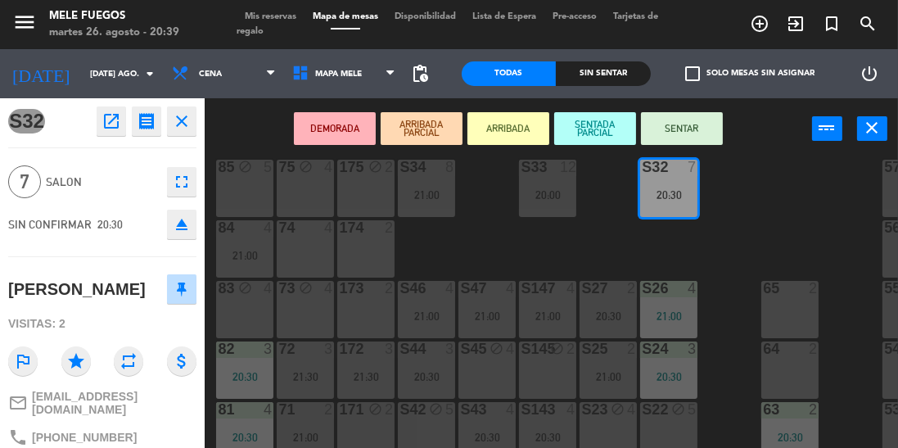
click at [683, 138] on button "SENTAR" at bounding box center [682, 128] width 82 height 33
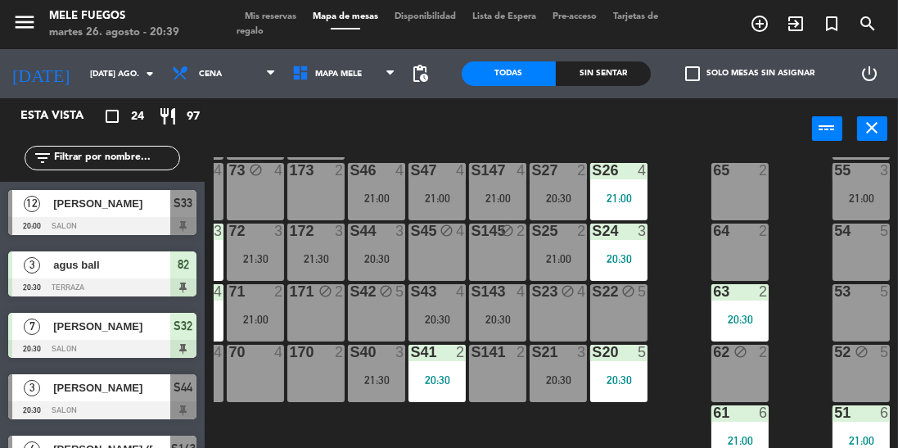
scroll to position [273, 54]
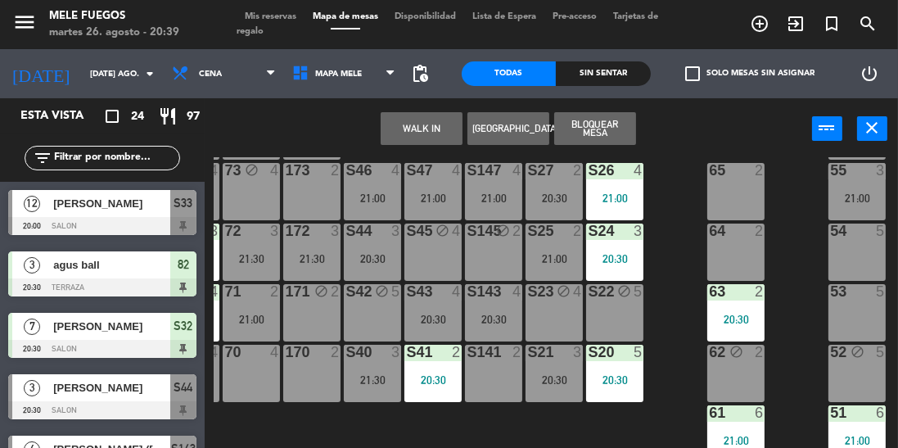
click at [616, 132] on button "Bloquear Mesa" at bounding box center [595, 128] width 82 height 33
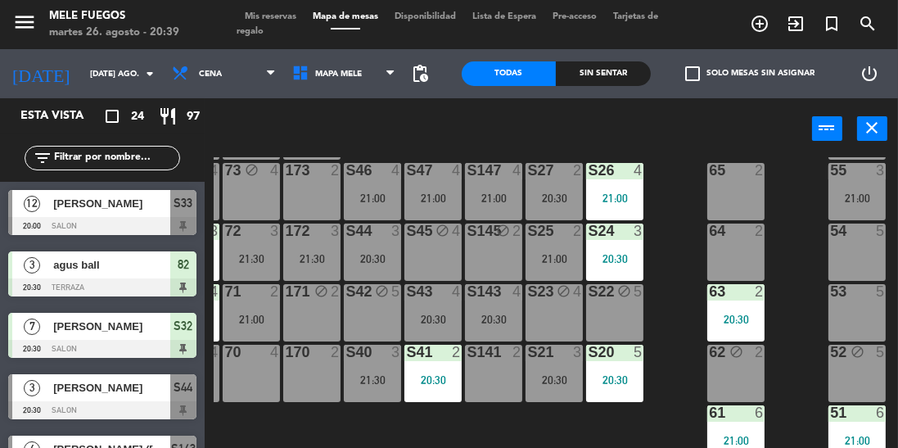
scroll to position [273, 0]
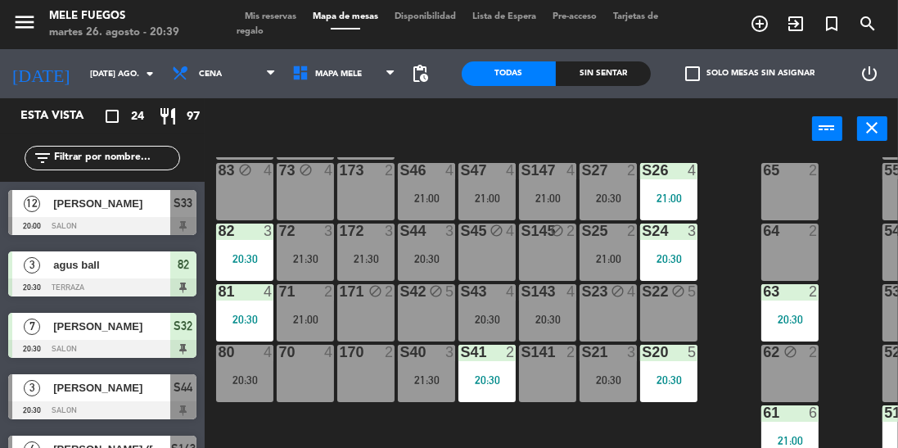
click at [308, 364] on div "70 4" at bounding box center [305, 373] width 57 height 57
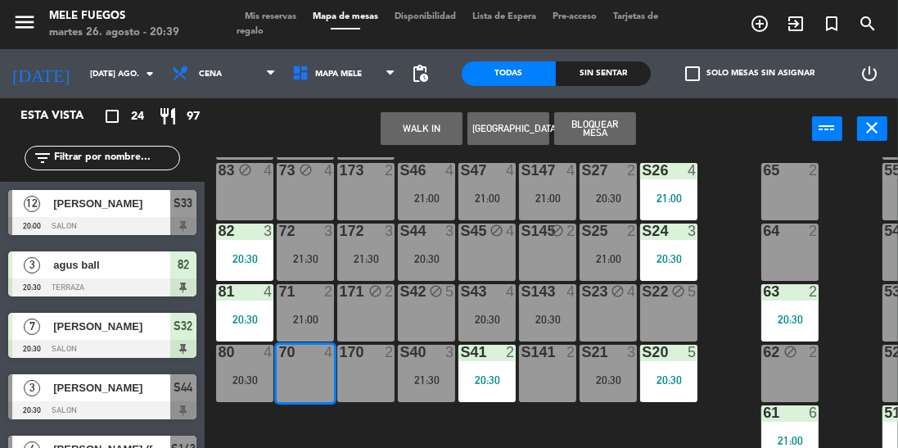
click at [566, 136] on button "Bloquear Mesa" at bounding box center [595, 128] width 82 height 33
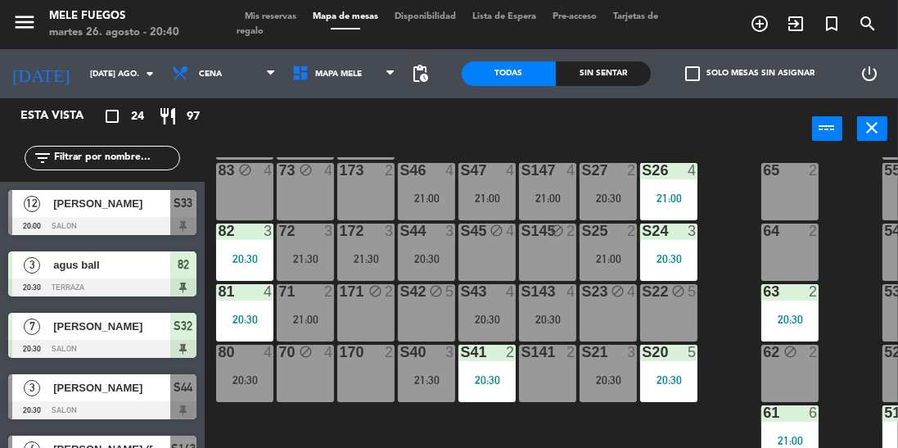
click at [100, 163] on input "text" at bounding box center [115, 158] width 127 height 18
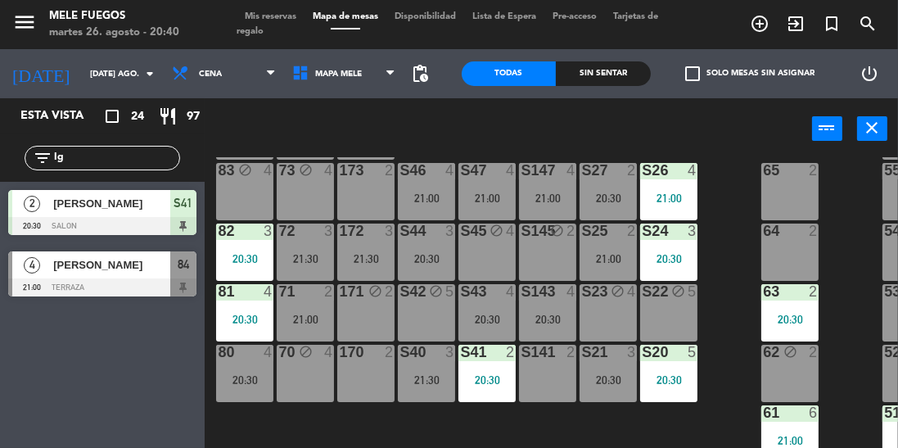
click at [111, 162] on input "Ig" at bounding box center [115, 158] width 127 height 18
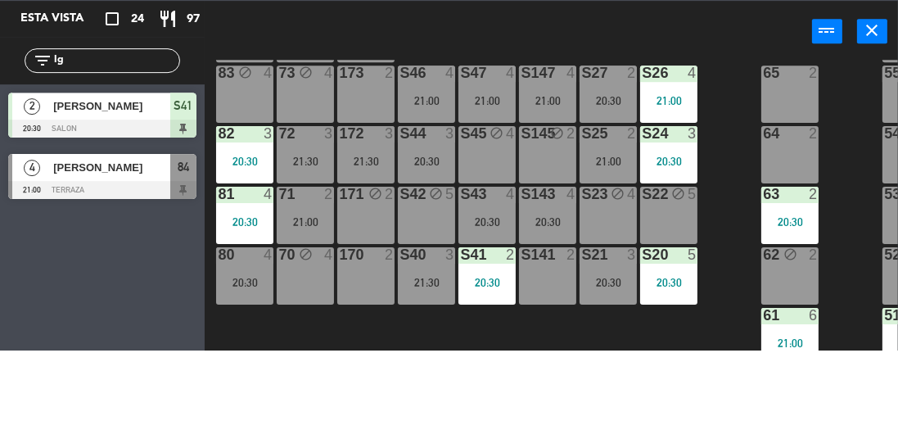
type input "I"
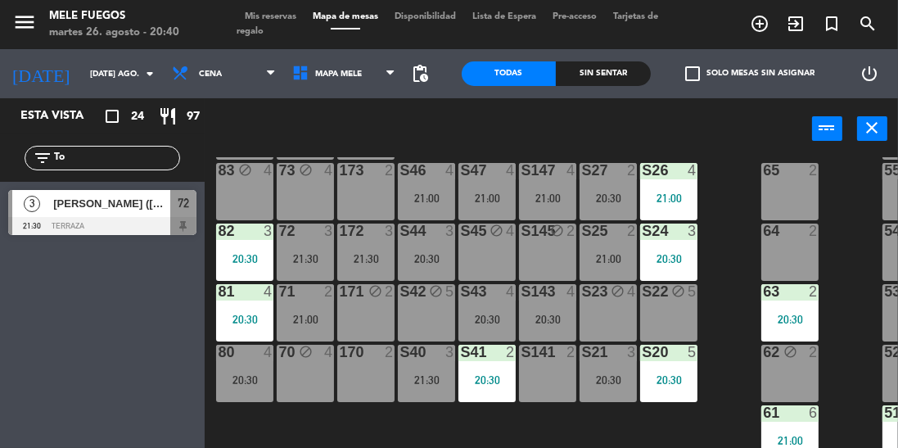
click at [98, 151] on input "To" at bounding box center [115, 158] width 127 height 18
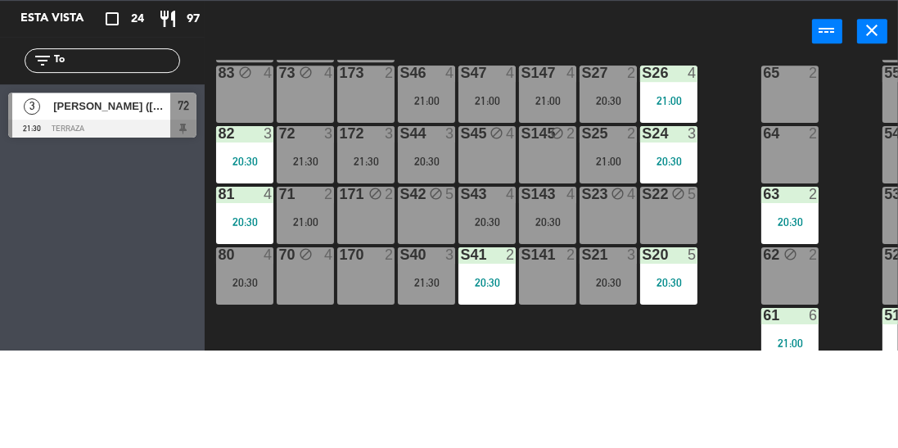
type input "T"
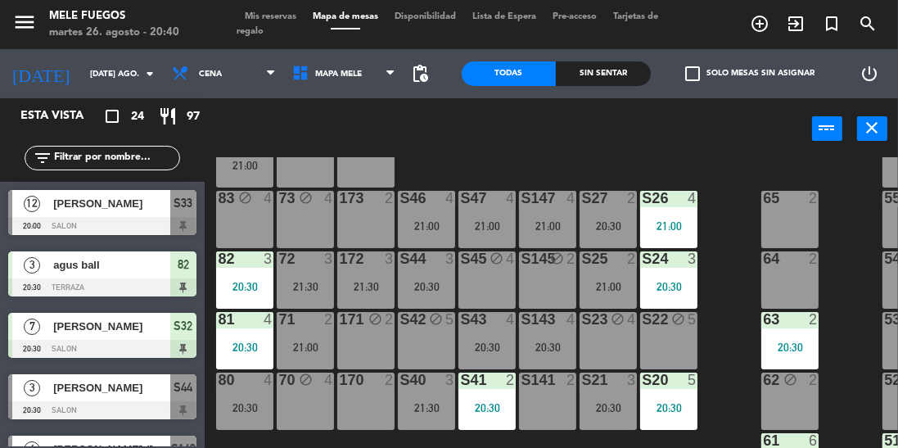
scroll to position [226, 0]
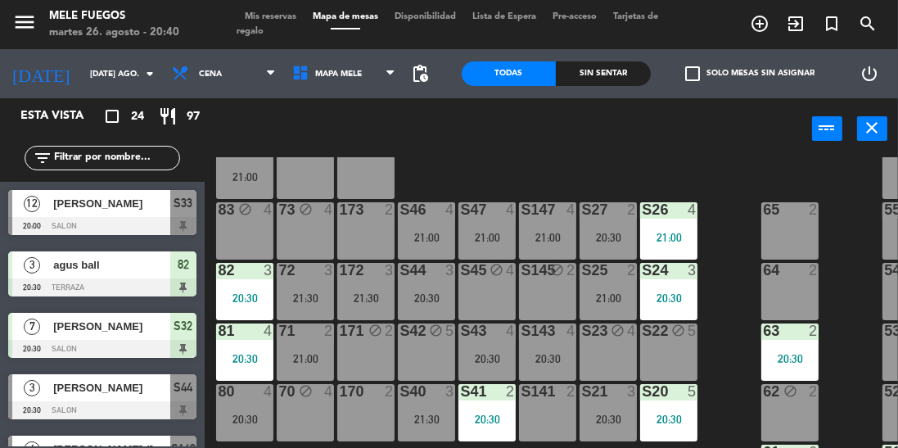
click at [737, 244] on div "100 8 101 8 102 8 103 8 104 8 S32 7 20:30 S33 12 20:00 S34 8 21:00 75 block 4 8…" at bounding box center [556, 340] width 684 height 367
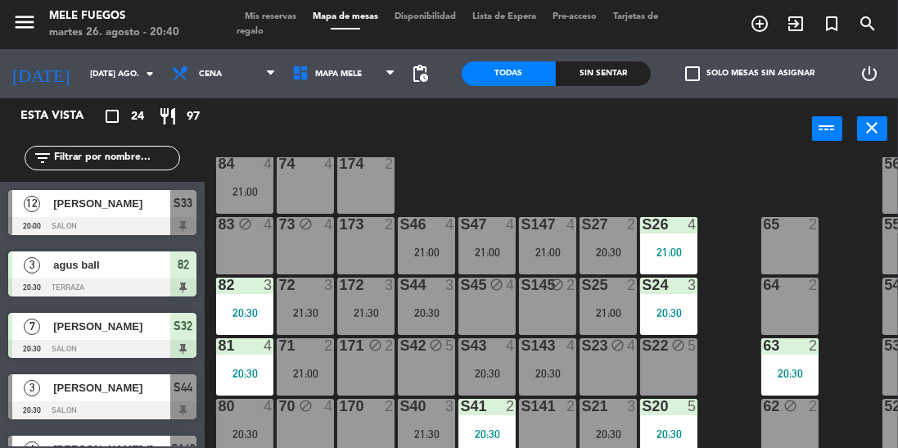
scroll to position [205, 0]
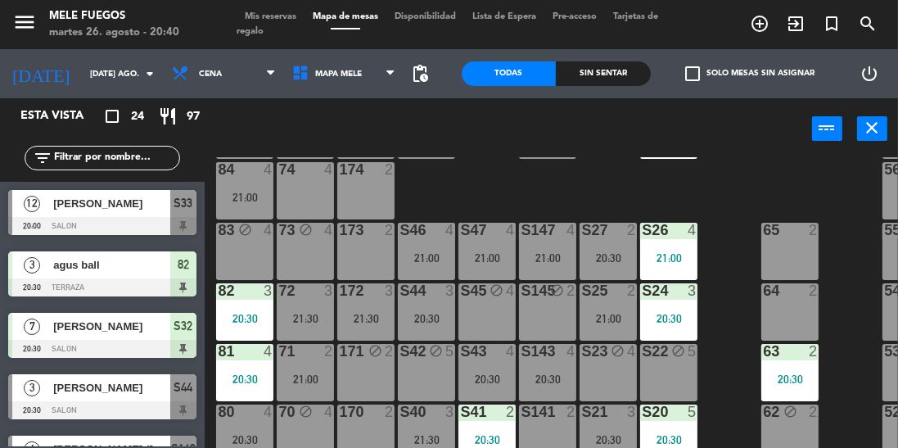
click at [724, 242] on div "100 8 101 8 102 8 103 8 104 8 S32 7 20:30 S33 12 20:00 S34 8 21:00 75 block 4 8…" at bounding box center [556, 340] width 684 height 367
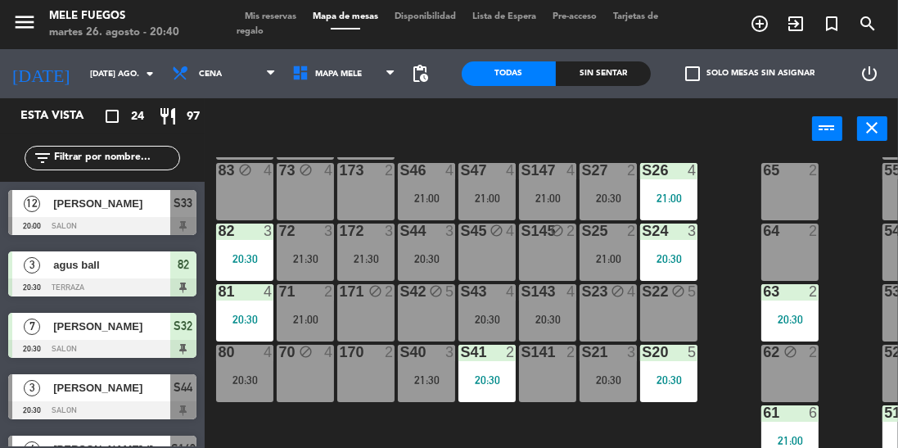
scroll to position [273, 54]
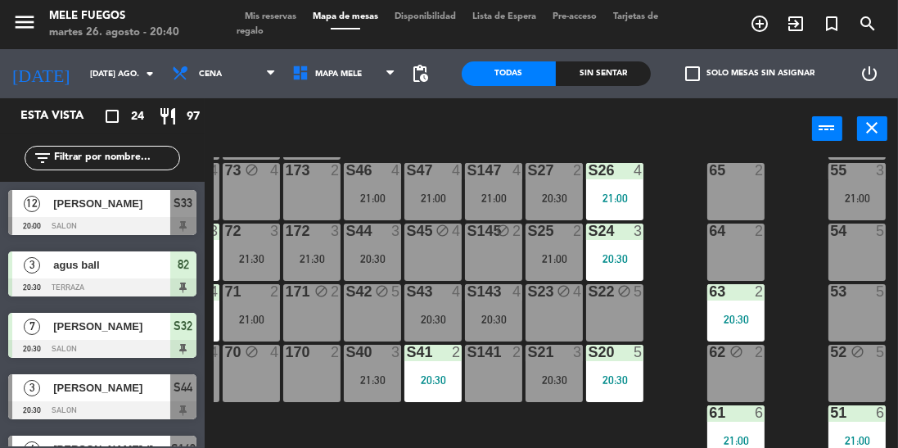
click at [545, 374] on div "20:30" at bounding box center [554, 379] width 57 height 11
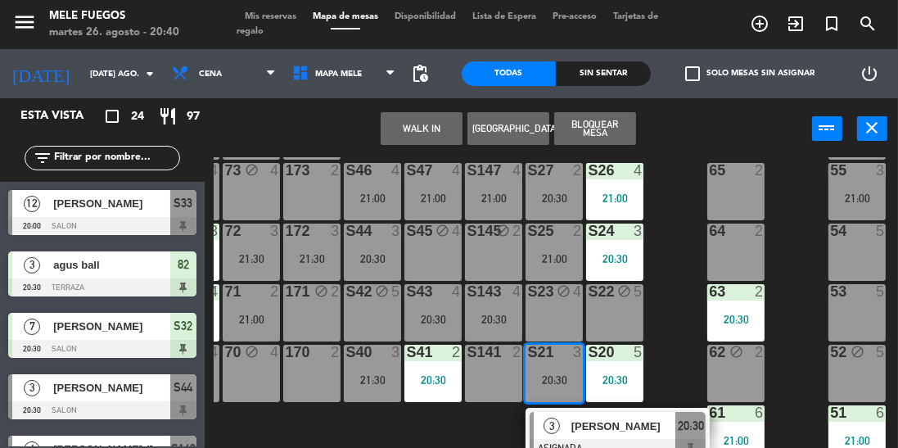
click at [648, 284] on div "5" at bounding box center [642, 292] width 27 height 16
click at [710, 284] on div "63" at bounding box center [709, 291] width 1 height 15
click at [716, 199] on div "65 2" at bounding box center [735, 191] width 57 height 57
click at [789, 209] on div "100 8 101 8 102 8 103 8 104 8 S32 7 20:30 S33 12 20:00 S34 8 21:00 75 block 4 8…" at bounding box center [556, 340] width 684 height 367
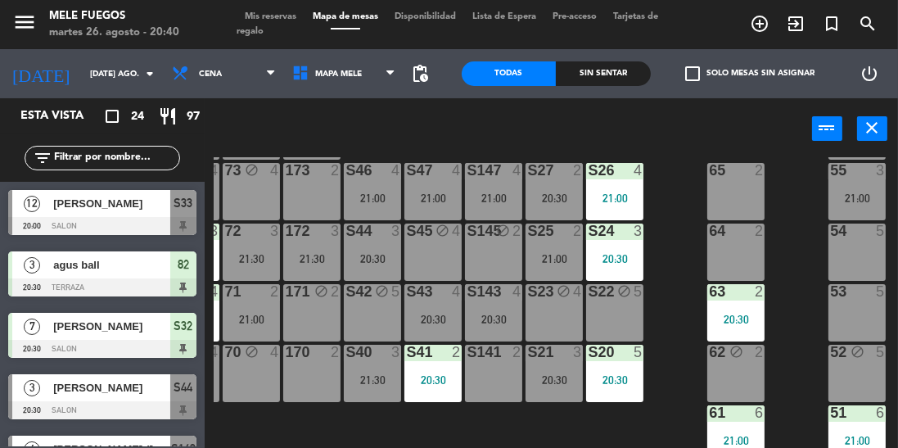
click at [571, 255] on div "21:00" at bounding box center [554, 258] width 57 height 11
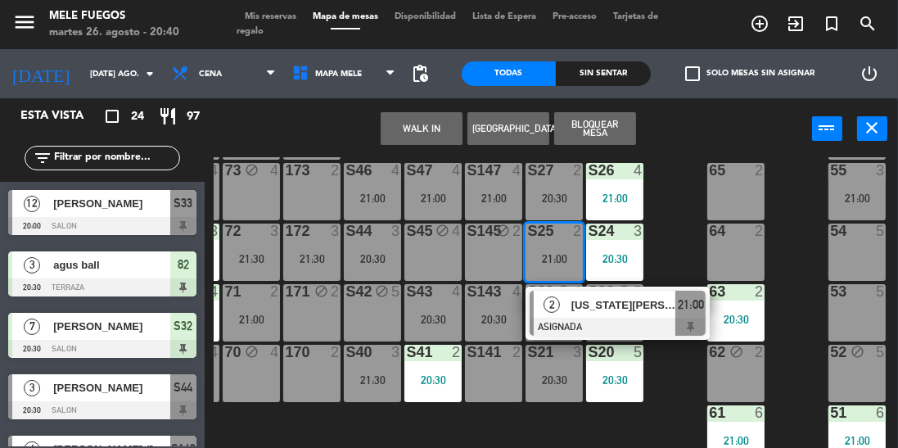
click at [774, 223] on div "2" at bounding box center [763, 230] width 27 height 15
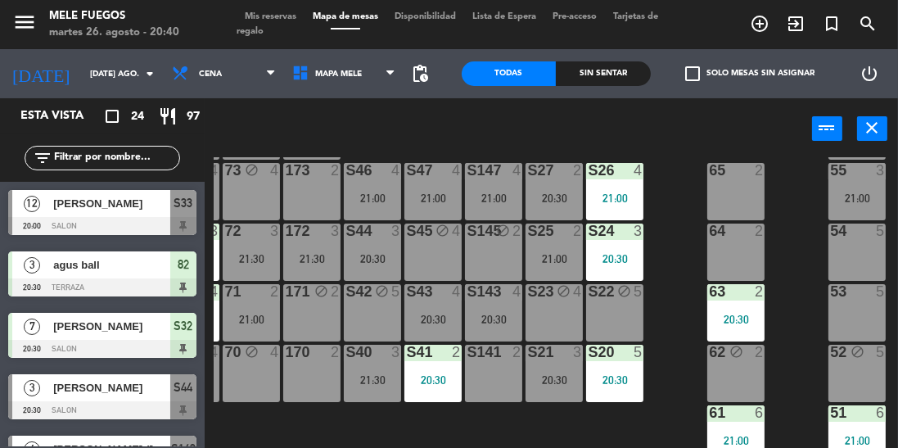
click at [791, 193] on div "100 8 101 8 102 8 103 8 104 8 S32 7 20:30 S33 12 20:00 S34 8 21:00 75 block 4 8…" at bounding box center [556, 340] width 684 height 367
click at [543, 192] on div "20:30" at bounding box center [554, 197] width 57 height 11
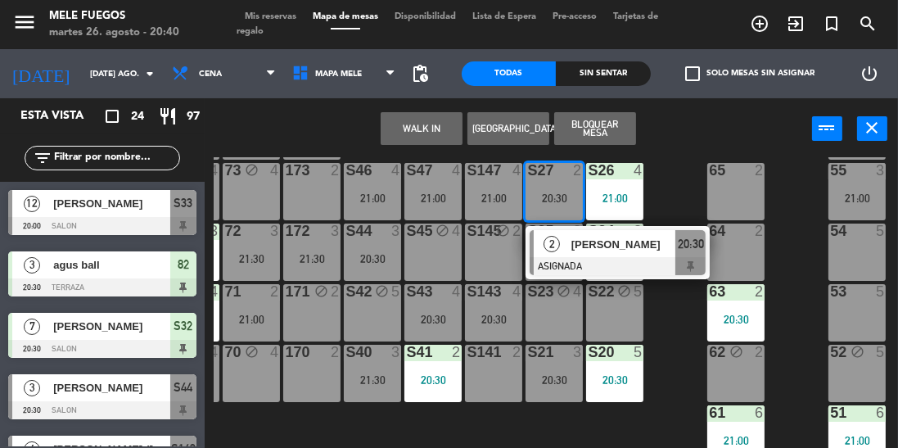
click at [664, 257] on div at bounding box center [618, 266] width 176 height 18
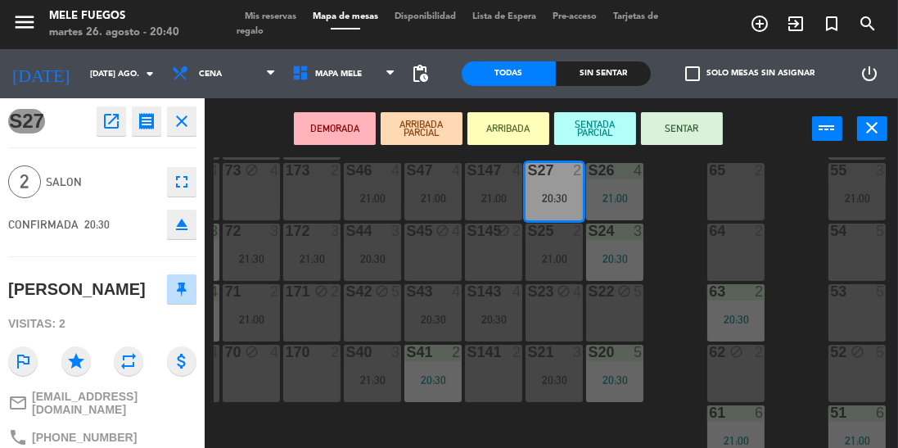
click at [699, 133] on button "SENTAR" at bounding box center [682, 128] width 82 height 33
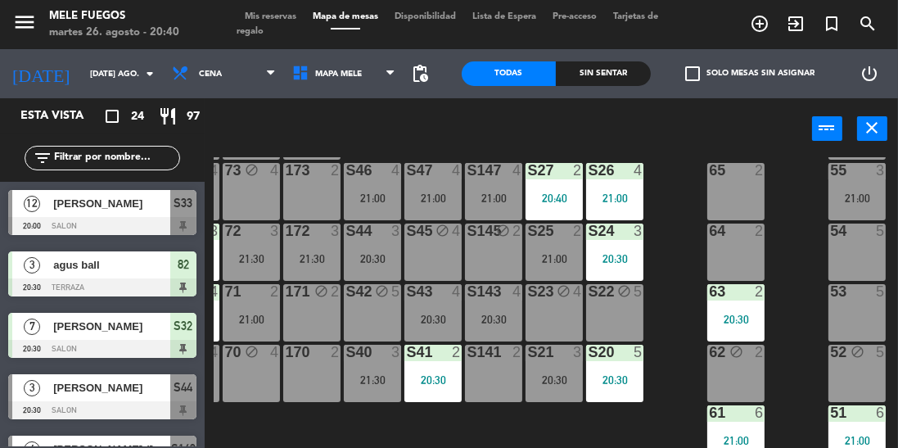
scroll to position [75, 0]
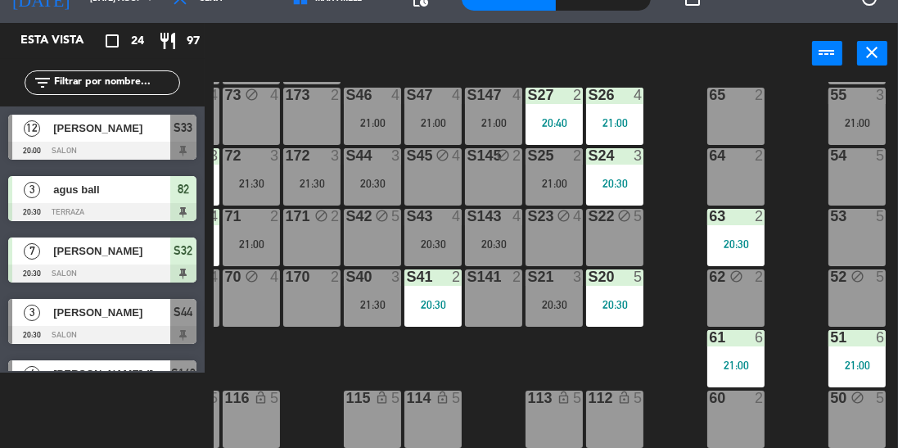
click at [419, 238] on div "20:30" at bounding box center [432, 243] width 57 height 11
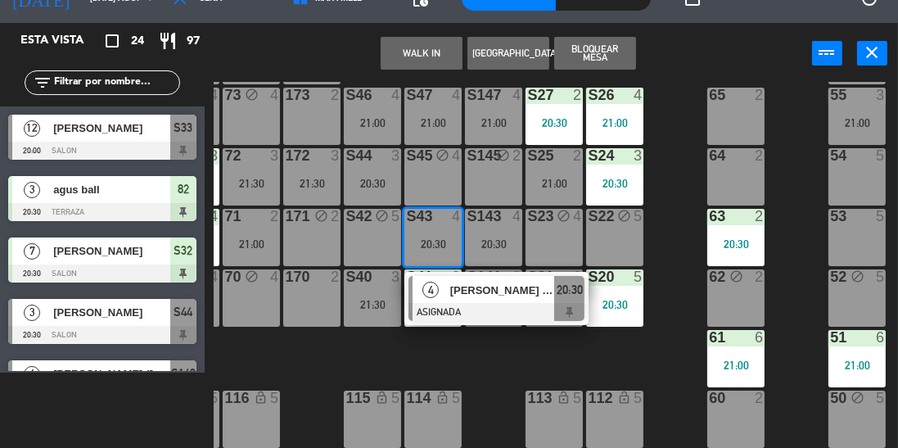
click at [681, 229] on div "100 8 101 8 102 8 103 8 104 8 S32 7 20:30 S33 12 20:00 S34 8 21:00 75 block 4 8…" at bounding box center [556, 265] width 684 height 367
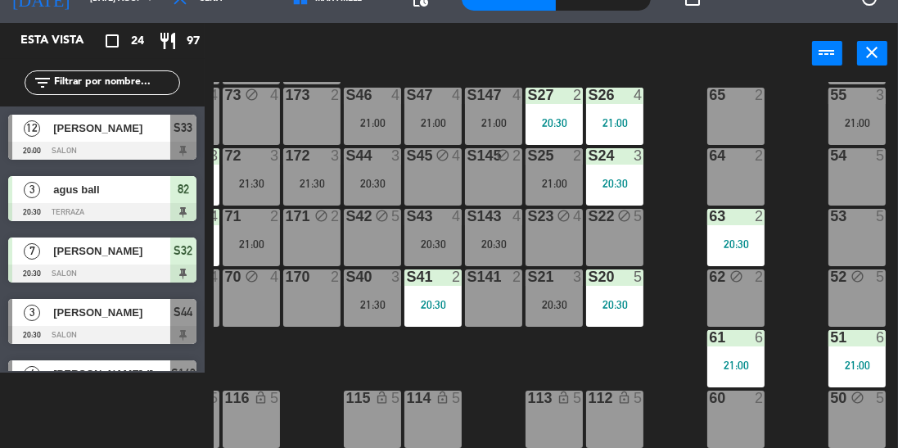
click at [552, 299] on div "20:30" at bounding box center [554, 304] width 57 height 11
click at [695, 185] on div "100 8 101 8 102 8 103 8 104 8 S32 7 20:30 S33 12 20:00 S34 8 21:00 75 block 4 8…" at bounding box center [556, 265] width 684 height 367
click at [439, 226] on div "S43 4 20:30" at bounding box center [432, 237] width 57 height 57
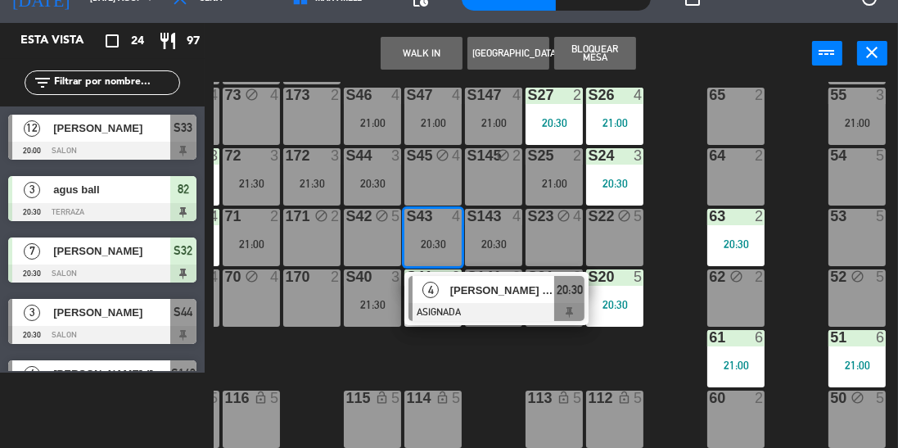
click at [677, 250] on div "100 8 101 8 102 8 103 8 104 8 S32 7 20:30 S33 12 20:00 S34 8 21:00 75 block 4 8…" at bounding box center [556, 265] width 684 height 367
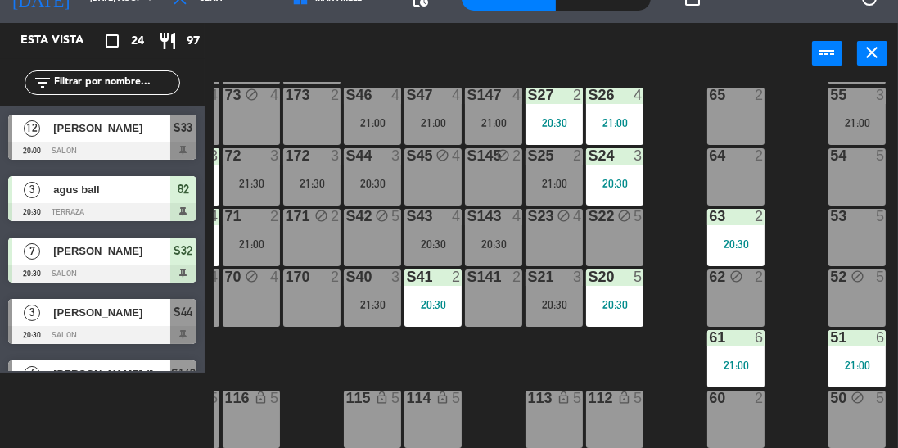
click at [557, 299] on div "20:30" at bounding box center [554, 304] width 57 height 11
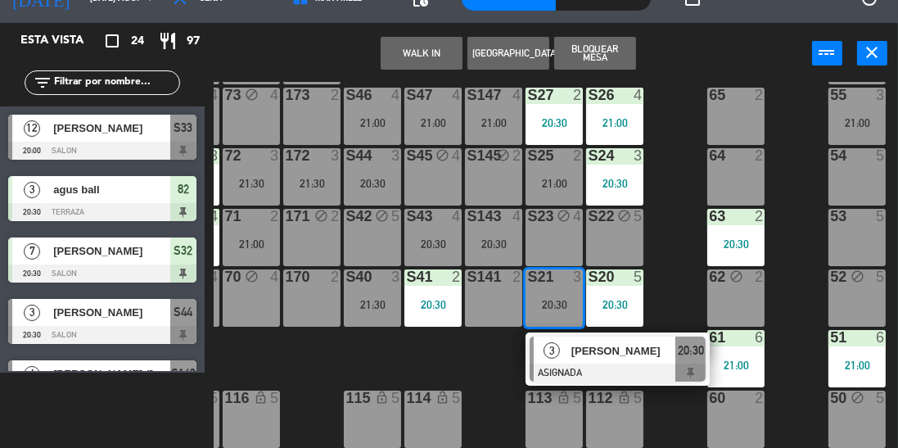
click at [684, 248] on div "100 8 101 8 102 8 103 8 104 8 S32 7 20:30 S33 12 20:00 S34 8 21:00 75 block 4 8…" at bounding box center [556, 265] width 684 height 367
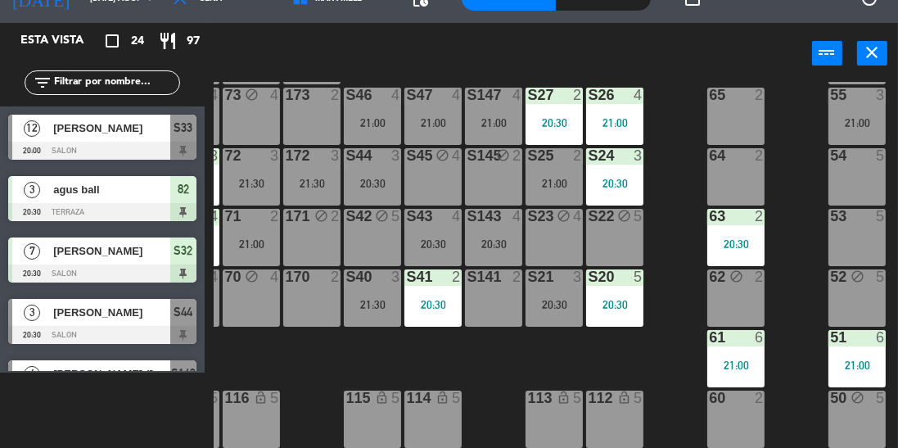
click at [550, 299] on div "20:30" at bounding box center [554, 304] width 57 height 11
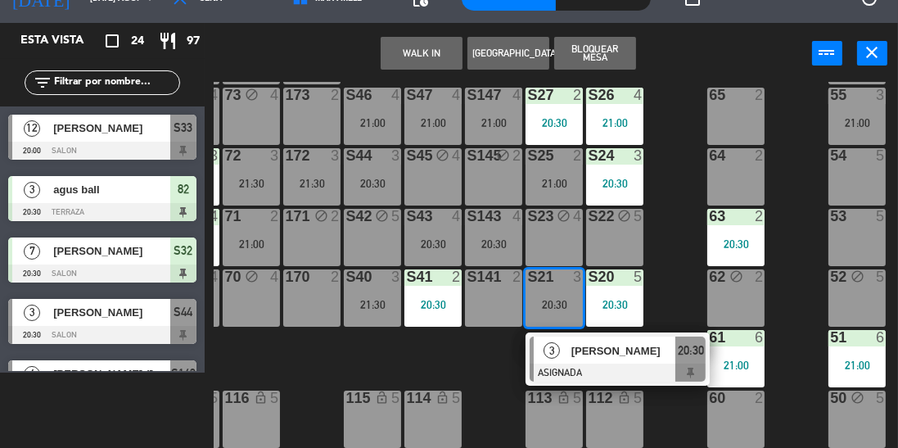
click at [695, 269] on div "62" at bounding box center [708, 277] width 27 height 16
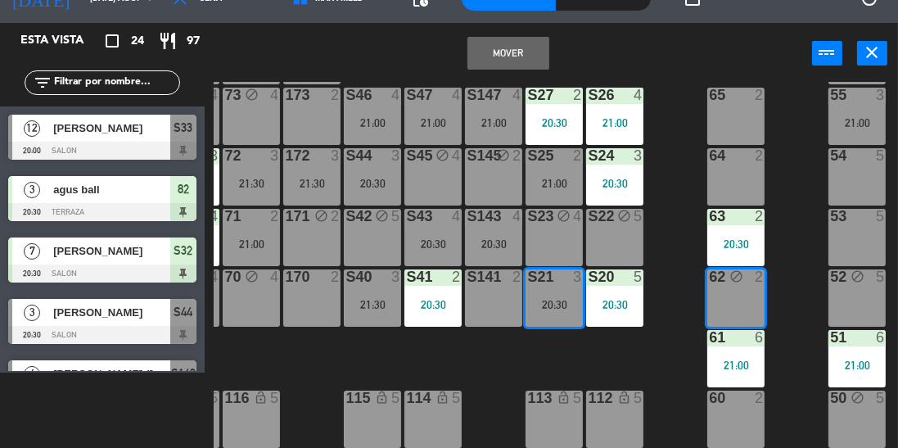
click at [670, 250] on div "100 8 101 8 102 8 103 8 104 8 S32 7 20:30 S33 12 20:00 S34 8 21:00 75 block 4 8…" at bounding box center [556, 265] width 684 height 367
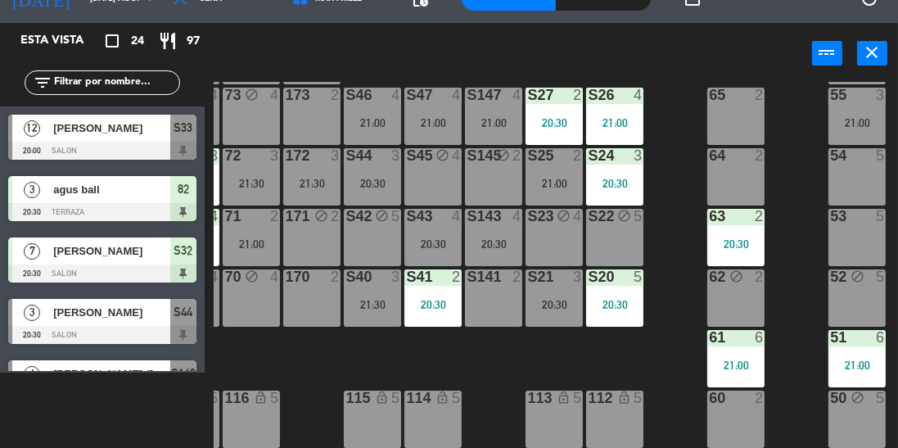
click at [544, 299] on div "20:30" at bounding box center [554, 304] width 57 height 11
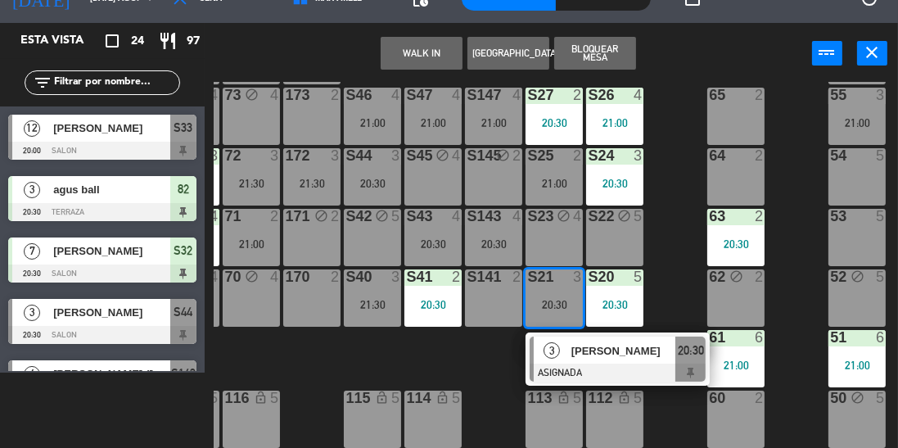
click at [696, 209] on div "63" at bounding box center [708, 216] width 27 height 15
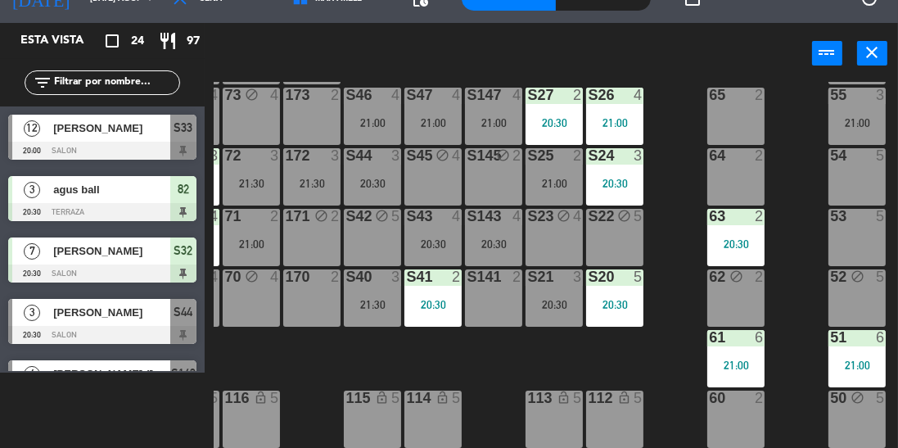
scroll to position [202, 54]
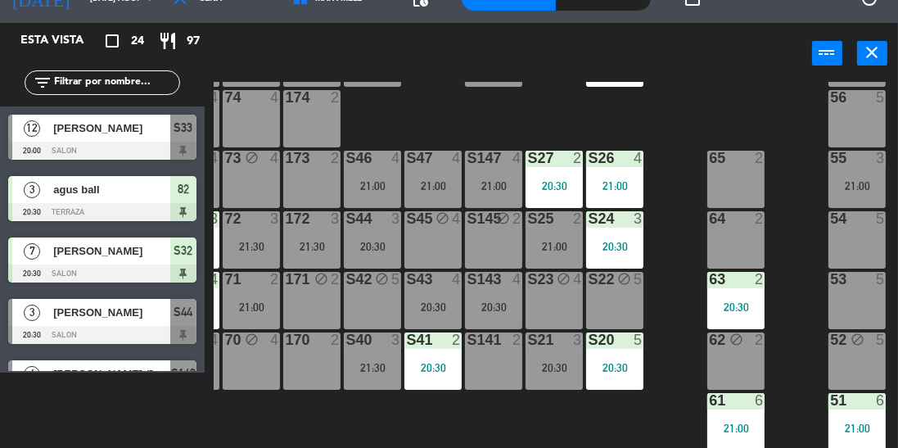
click at [684, 196] on div "100 8 101 8 102 8 103 8 104 8 S32 7 20:30 S33 12 20:00 S34 8 21:00 75 block 4 8…" at bounding box center [556, 265] width 684 height 367
click at [696, 178] on div "100 8 101 8 102 8 103 8 104 8 S32 7 20:30 S33 12 20:00 S34 8 21:00 75 block 4 8…" at bounding box center [556, 265] width 684 height 367
click at [662, 184] on div "100 8 101 8 102 8 103 8 104 8 S32 7 20:30 S33 12 20:00 S34 8 21:00 75 block 4 8…" at bounding box center [556, 265] width 684 height 367
click at [679, 187] on div "100 8 101 8 102 8 103 8 104 8 S32 7 20:30 S33 12 20:00 S34 8 21:00 75 block 4 8…" at bounding box center [556, 265] width 684 height 367
click at [501, 303] on div "20:30" at bounding box center [493, 306] width 57 height 11
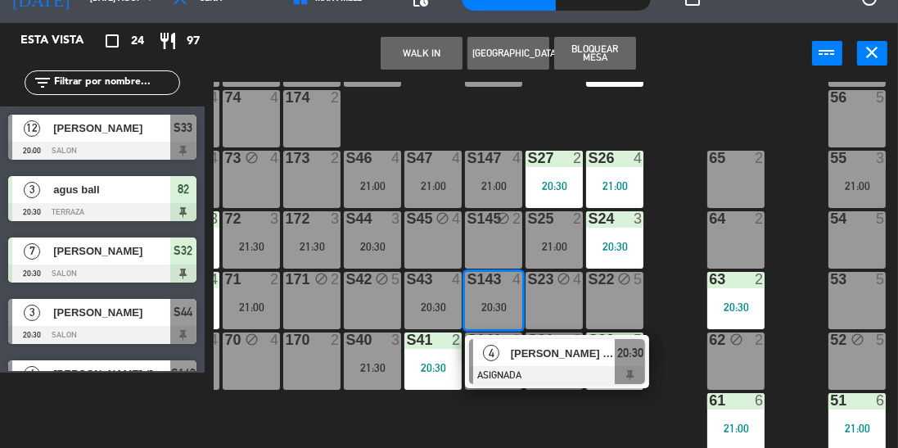
click at [558, 382] on div at bounding box center [557, 375] width 176 height 18
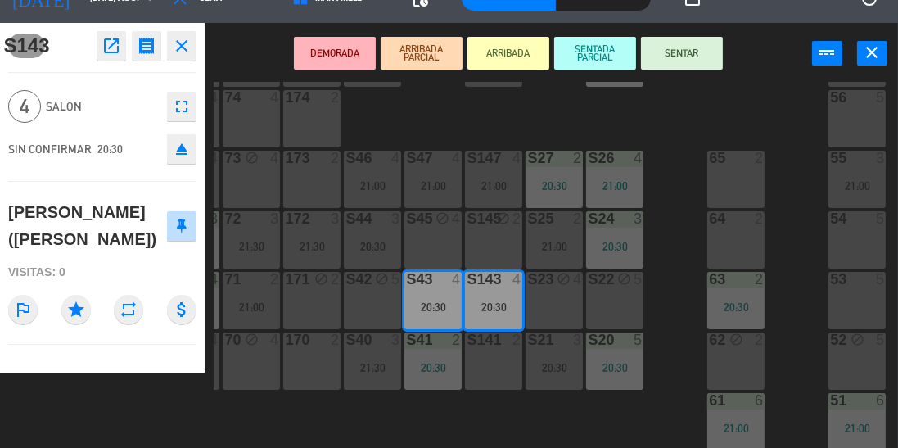
click at [675, 50] on button "SENTAR" at bounding box center [682, 53] width 82 height 33
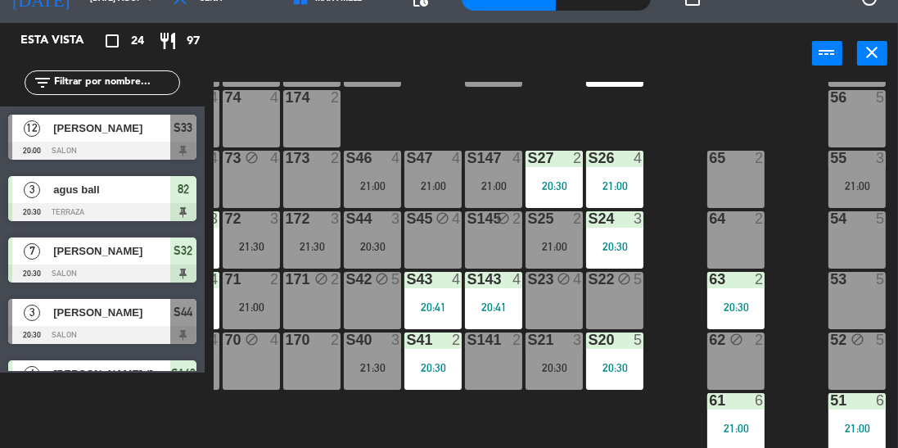
click at [675, 214] on div "100 8 101 8 102 8 103 8 104 8 S32 7 20:30 S33 12 20:00 S34 8 21:00 75 block 4 8…" at bounding box center [556, 265] width 684 height 367
click at [359, 245] on div "20:30" at bounding box center [372, 246] width 57 height 11
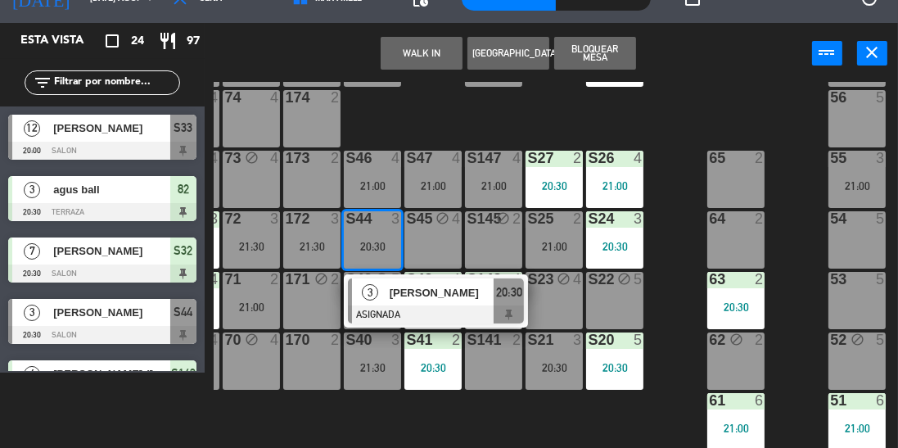
click at [696, 249] on div "100 8 101 8 102 8 103 8 104 8 S32 7 20:30 S33 12 20:00 S34 8 21:00 75 block 4 8…" at bounding box center [556, 265] width 684 height 367
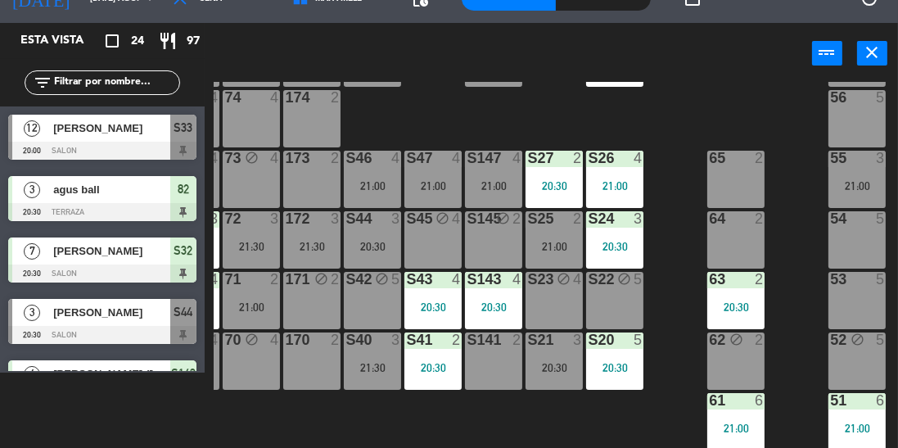
click at [679, 289] on div "100 8 101 8 102 8 103 8 104 8 S32 7 20:30 S33 12 20:00 S34 8 21:00 75 block 4 8…" at bounding box center [556, 265] width 684 height 367
click at [675, 282] on div "100 8 101 8 102 8 103 8 104 8 S32 7 20:30 S33 12 20:00 S34 8 21:00 75 block 4 8…" at bounding box center [556, 265] width 684 height 367
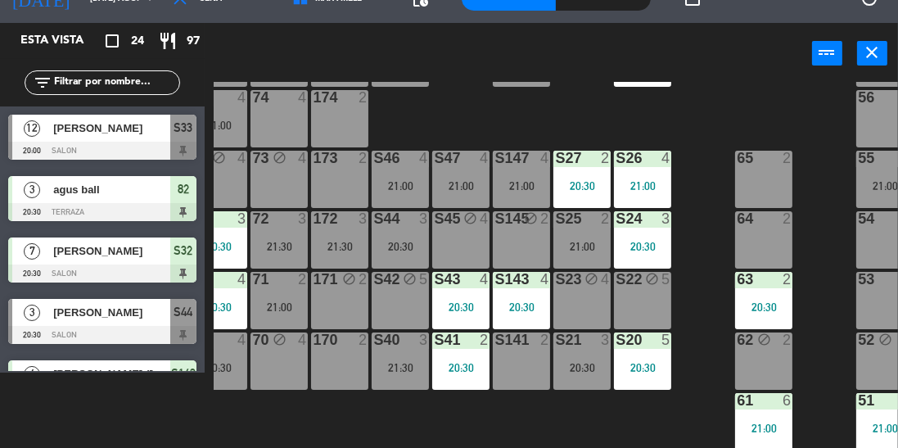
click at [682, 130] on div "100 8 101 8 102 8 103 8 104 8 S32 7 20:30 S33 12 20:00 S34 8 21:00 75 block 4 8…" at bounding box center [556, 265] width 684 height 367
click at [416, 257] on div "S44 3 20:30" at bounding box center [400, 239] width 57 height 57
click at [737, 115] on div "100 8 101 8 102 8 103 8 104 8 S32 7 20:30 S33 12 20:00 S34 8 21:00 75 block 4 8…" at bounding box center [556, 265] width 684 height 367
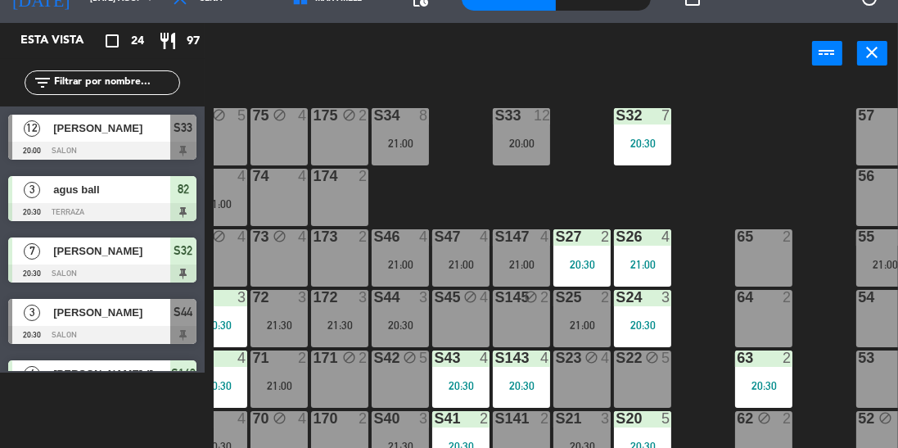
scroll to position [112, 26]
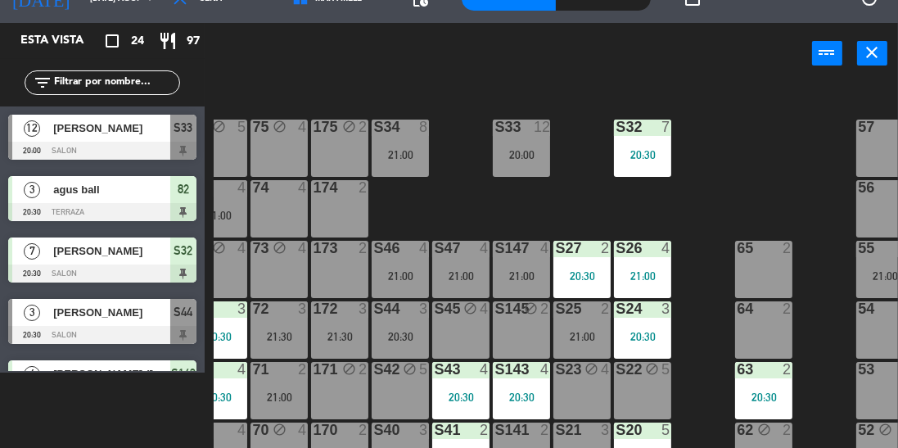
click at [650, 150] on div "20:30" at bounding box center [642, 154] width 57 height 11
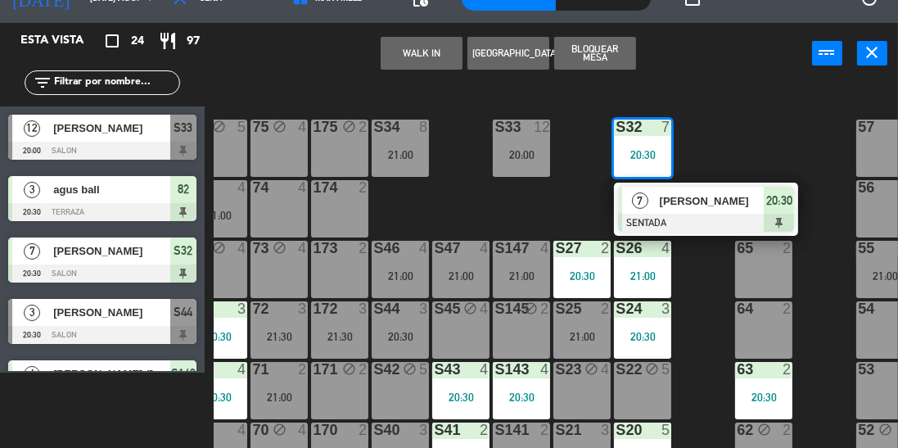
click at [737, 133] on div "100 8 101 8 102 8 103 8 104 8 S32 7 20:30 7 Agus Larocca SENTADA 20:30 S33 12 2…" at bounding box center [556, 265] width 684 height 367
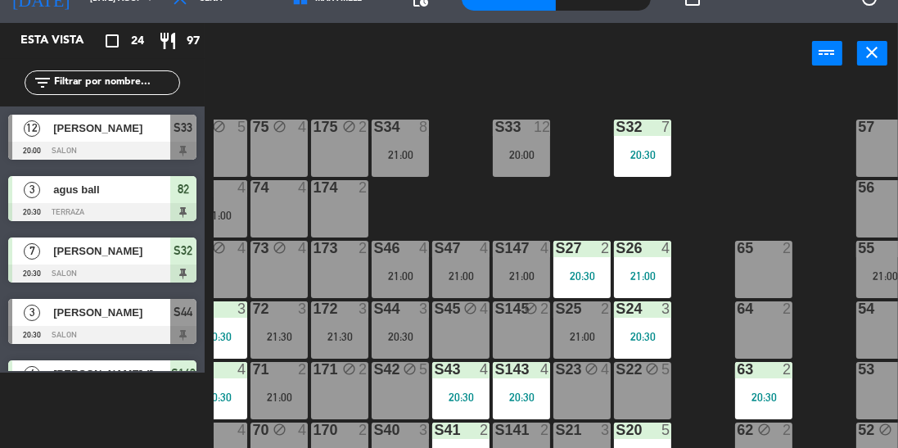
click at [648, 150] on div "20:30" at bounding box center [642, 154] width 57 height 11
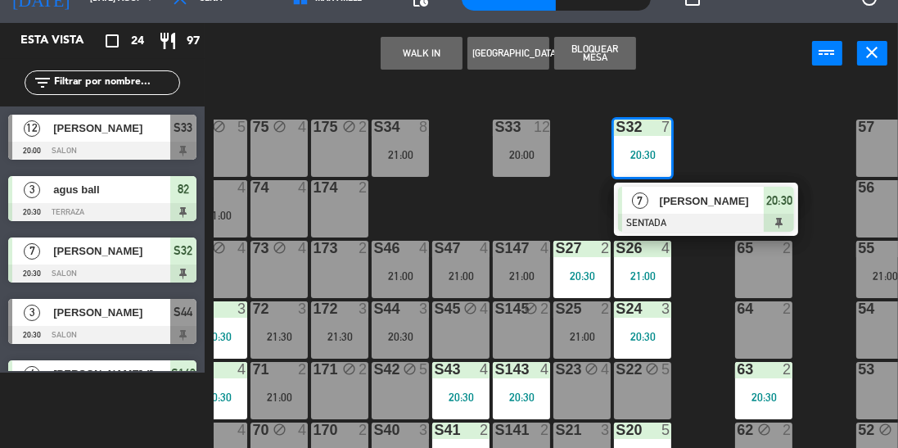
click at [751, 147] on div "100 8 101 8 102 8 103 8 104 8 S32 7 20:30 7 Agus Larocca SENTADA 20:30 S33 12 2…" at bounding box center [556, 265] width 684 height 367
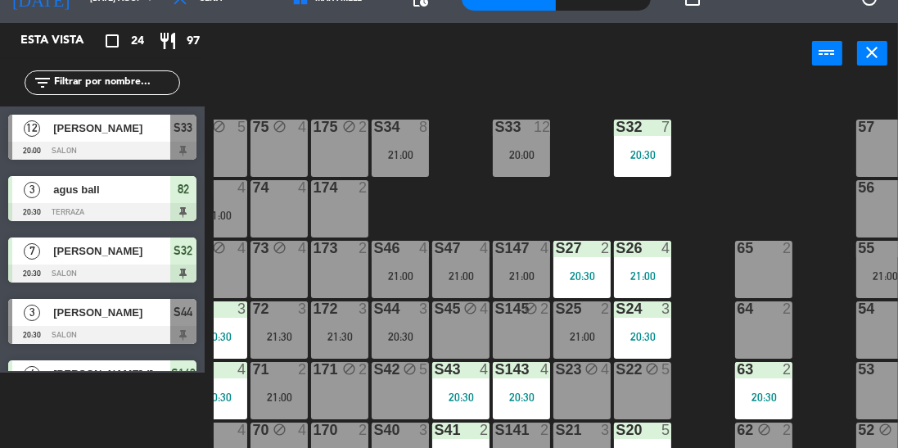
click at [669, 139] on div "S32 7 20:30" at bounding box center [642, 148] width 57 height 57
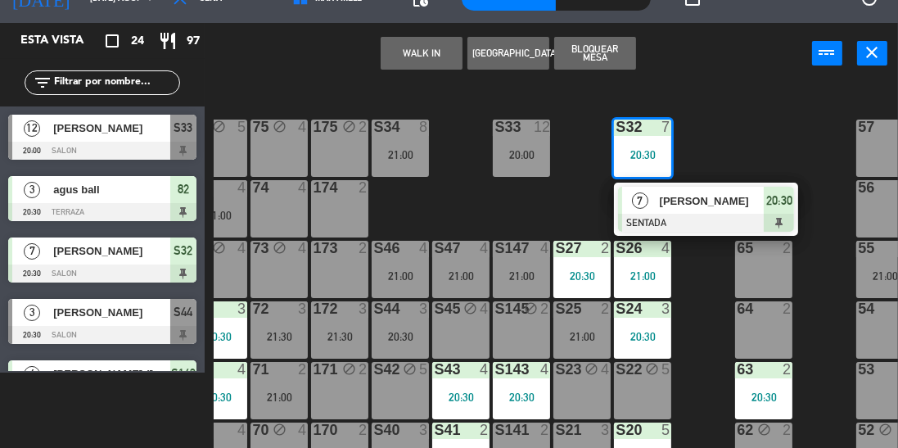
click at [761, 129] on div "100 8 101 8 102 8 103 8 104 8 S32 7 20:30 7 Agus Larocca SENTADA 20:30 S33 12 2…" at bounding box center [556, 265] width 684 height 367
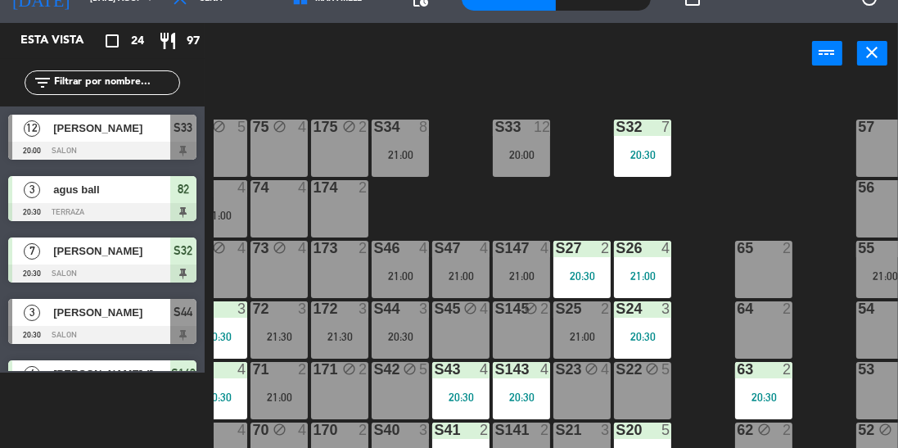
click at [440, 201] on div "100 8 101 8 102 8 103 8 104 8 S32 7 20:30 S33 12 20:00 S34 8 21:00 75 block 4 8…" at bounding box center [556, 265] width 684 height 367
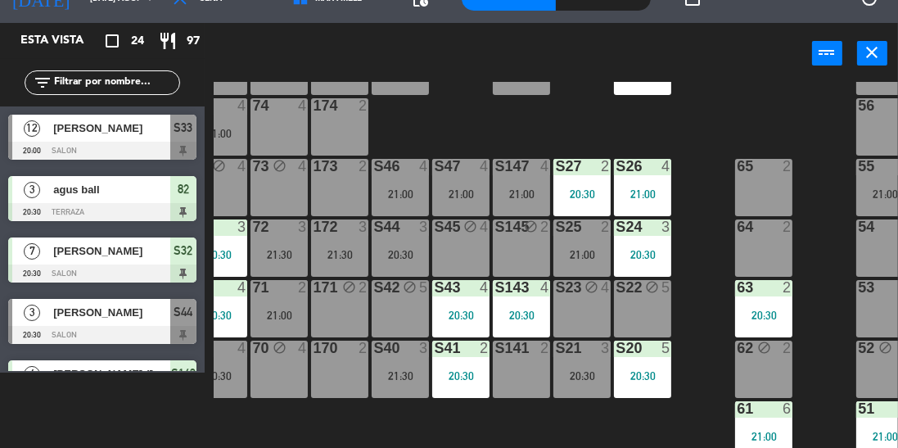
scroll to position [217, 26]
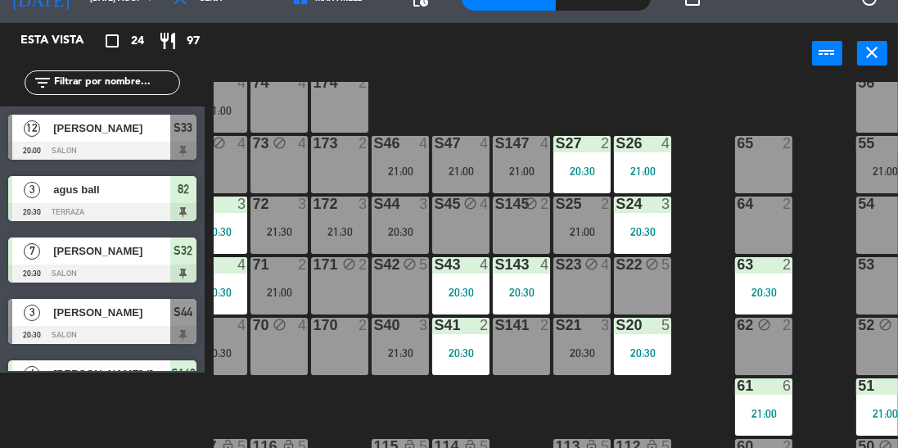
click at [415, 237] on div "S44 3 20:30" at bounding box center [400, 224] width 57 height 57
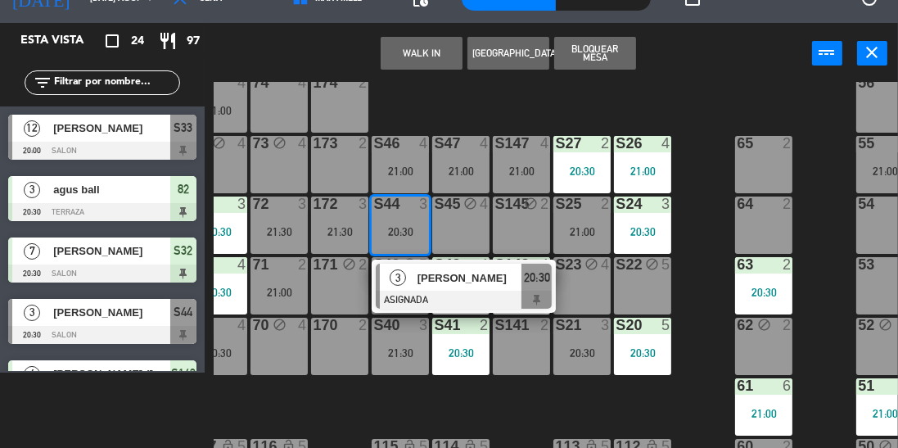
click at [705, 219] on div "100 8 101 8 102 8 103 8 104 8 S32 7 20:30 S33 12 20:00 S34 8 21:00 75 block 4 8…" at bounding box center [556, 265] width 684 height 367
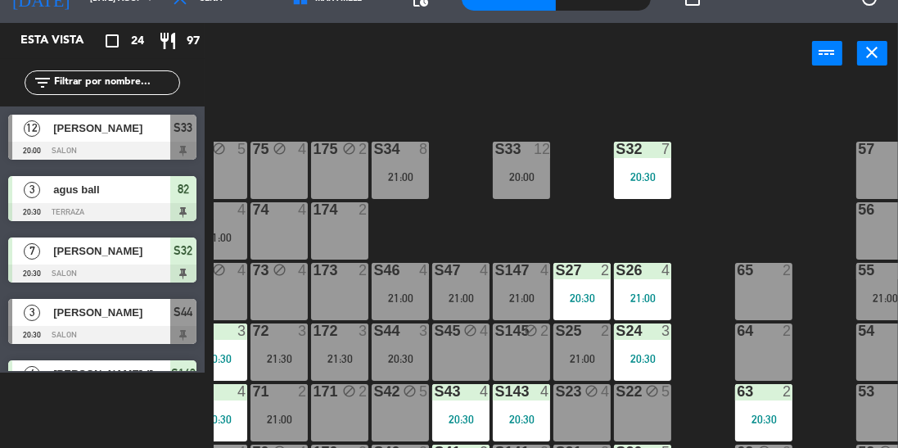
scroll to position [87, 26]
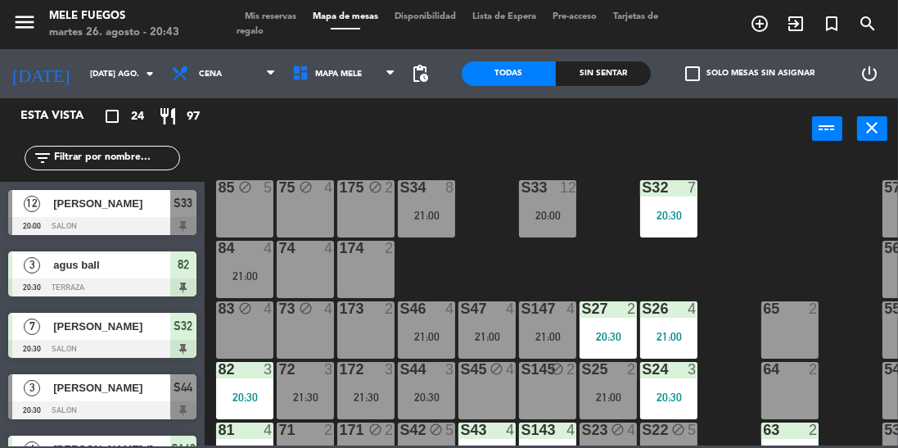
scroll to position [185, 0]
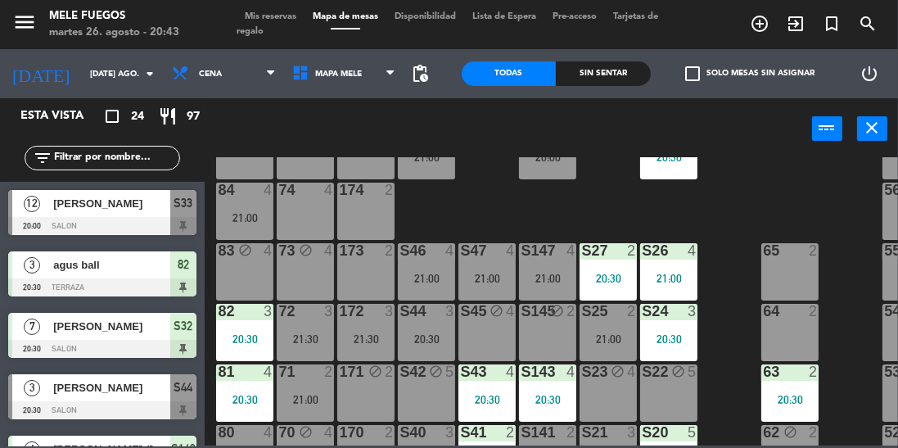
click at [427, 333] on div "20:30" at bounding box center [426, 338] width 57 height 11
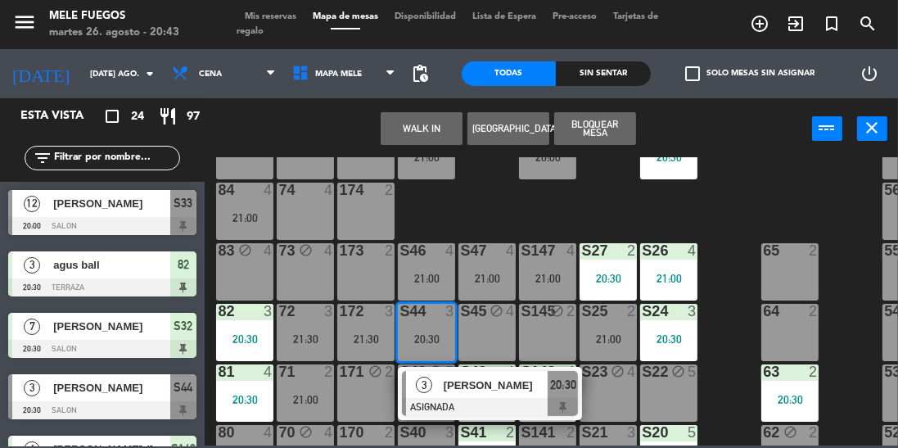
click at [739, 202] on div "100 8 101 8 102 8 103 8 104 8 S32 7 20:30 S33 12 20:00 S34 8 21:00 75 block 4 8…" at bounding box center [556, 301] width 684 height 288
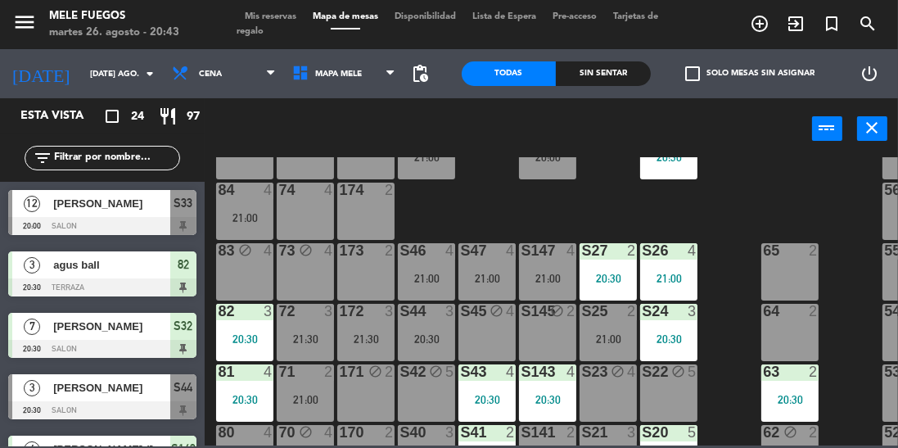
click at [240, 16] on span "Mis reservas" at bounding box center [271, 16] width 68 height 9
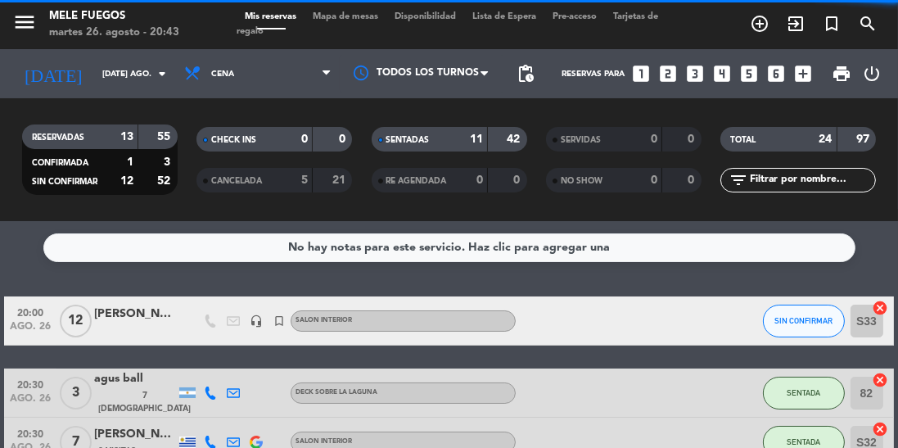
scroll to position [192, 0]
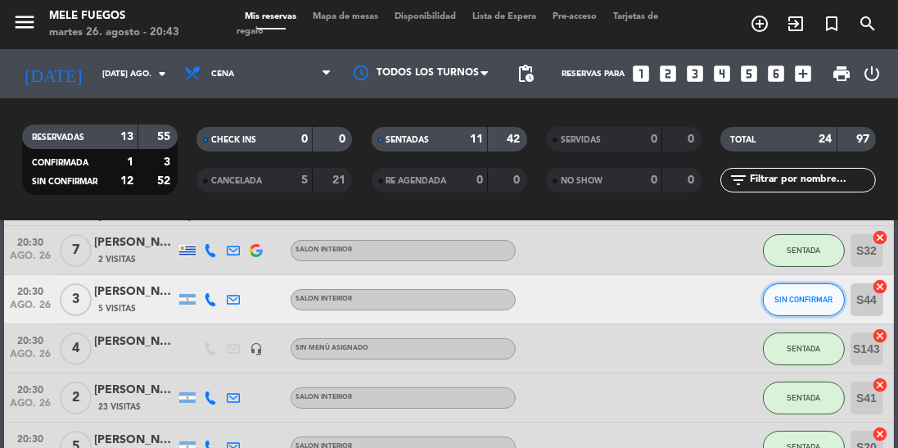
click at [783, 289] on button "SIN CONFIRMAR" at bounding box center [804, 299] width 82 height 33
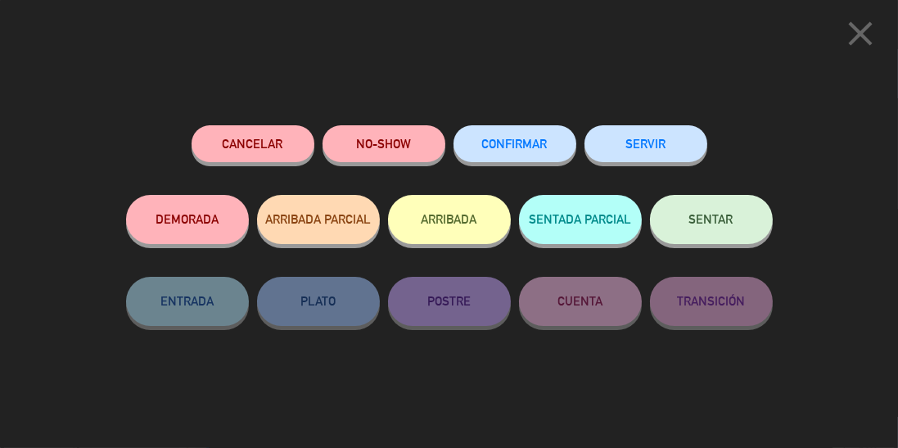
click at [860, 39] on icon "close" at bounding box center [860, 33] width 41 height 41
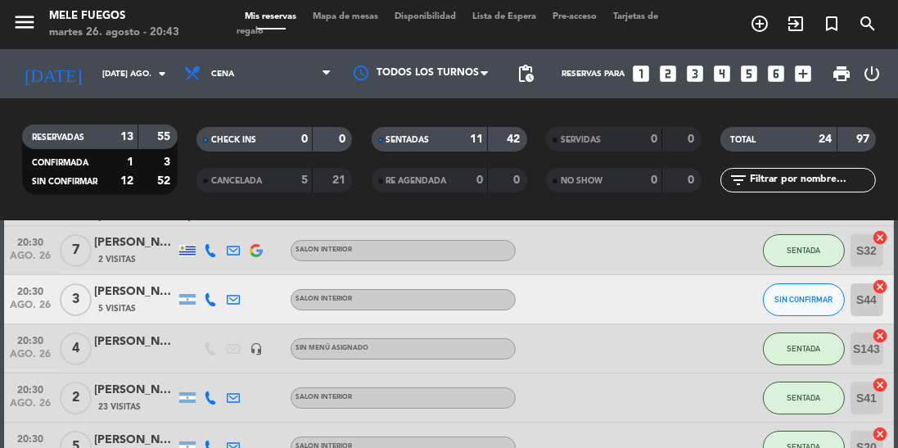
click at [361, 18] on span "Mapa de mesas" at bounding box center [346, 16] width 82 height 9
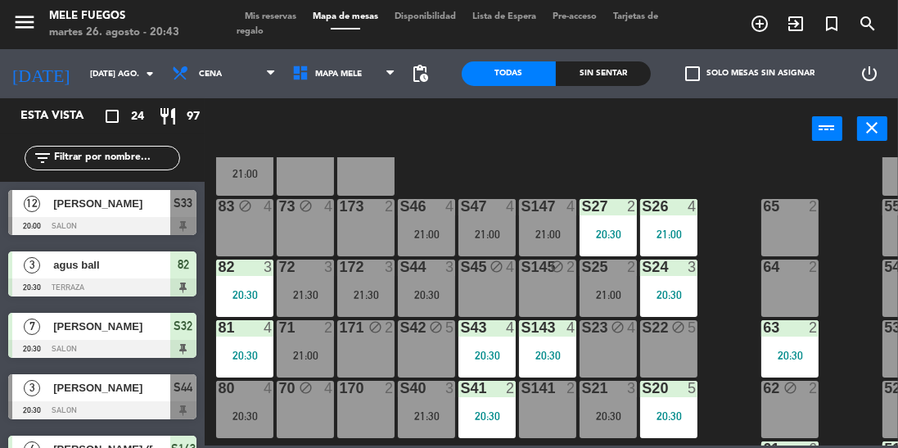
scroll to position [239, 0]
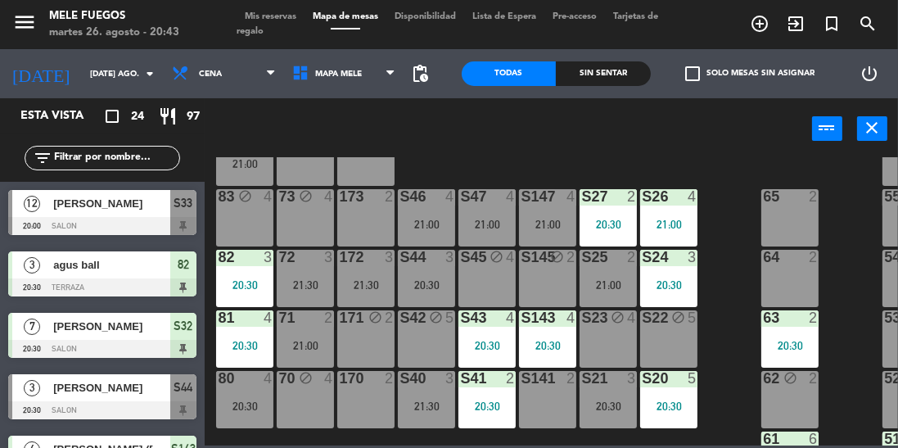
click at [315, 279] on div "21:30" at bounding box center [305, 284] width 57 height 11
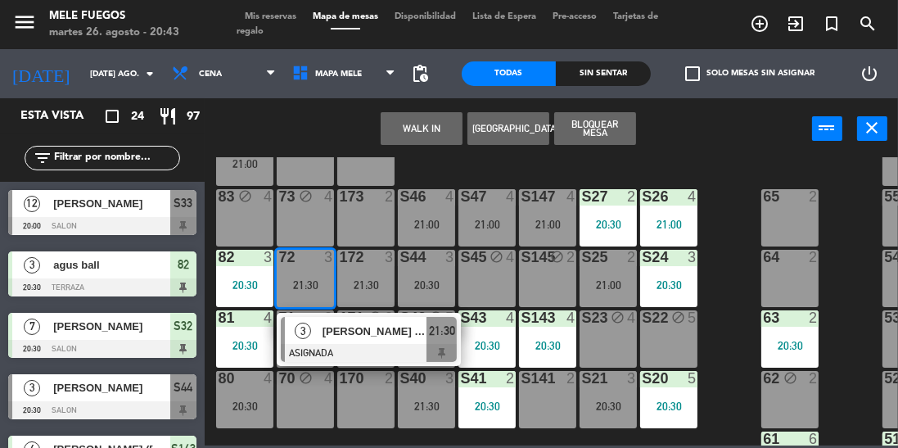
click at [404, 341] on div "[PERSON_NAME] ([PERSON_NAME])" at bounding box center [374, 331] width 106 height 27
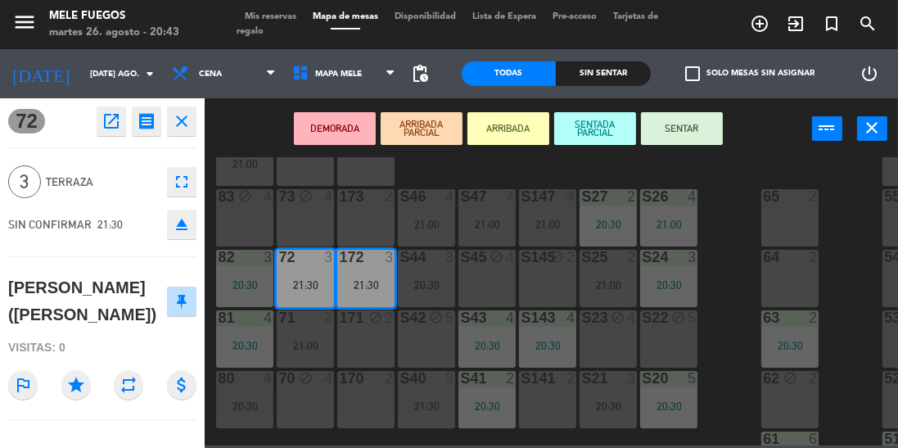
click at [688, 136] on button "SENTAR" at bounding box center [682, 128] width 82 height 33
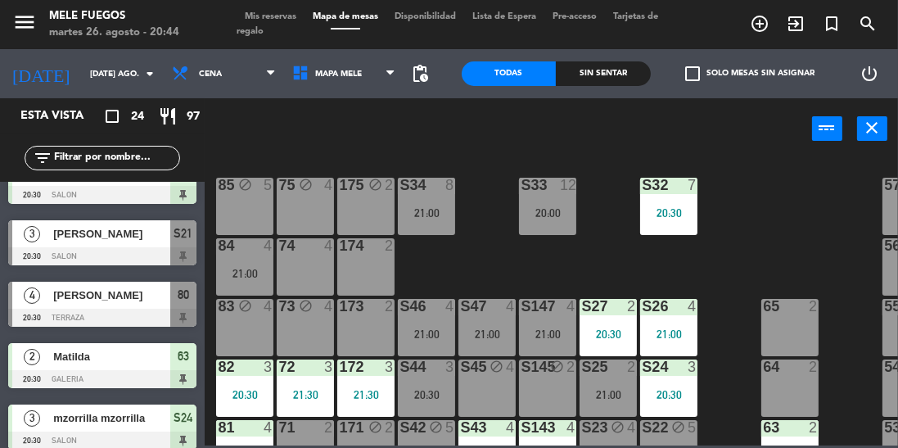
scroll to position [125, 0]
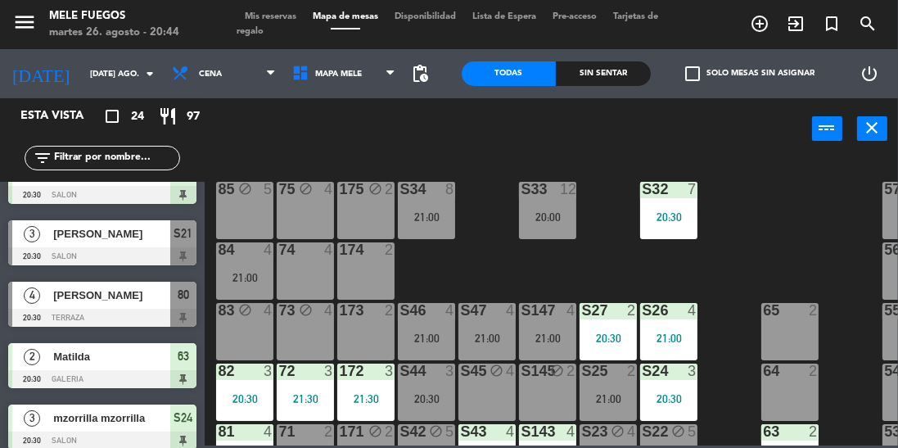
click at [431, 224] on div "S34 8 21:00" at bounding box center [426, 210] width 57 height 57
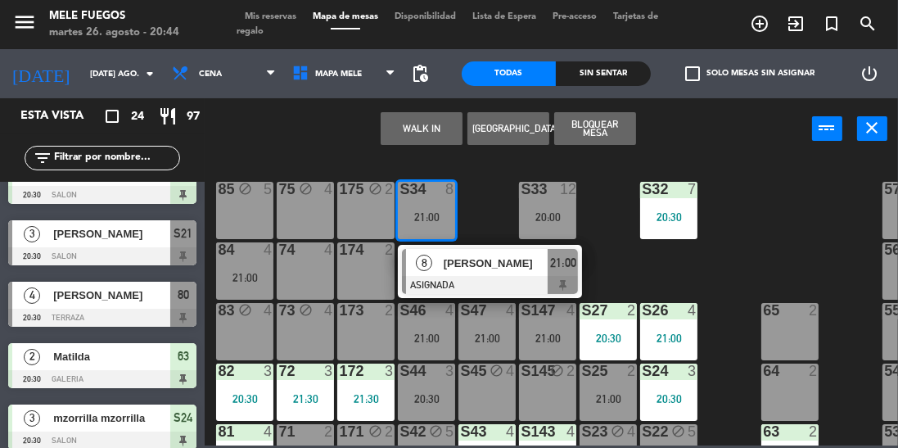
click at [625, 273] on div "100 8 101 8 102 8 103 8 104 8 S32 7 20:30 S33 12 20:00 S34 8 21:00 8 [PERSON_NA…" at bounding box center [556, 301] width 684 height 288
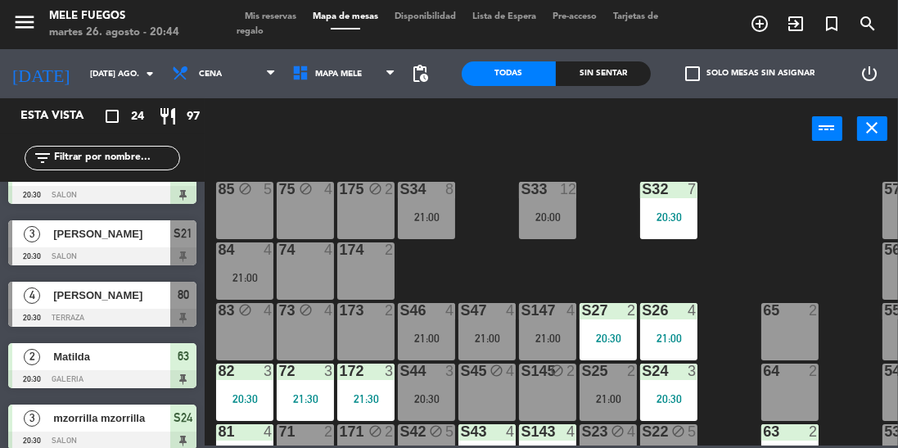
click at [104, 251] on div at bounding box center [102, 256] width 188 height 18
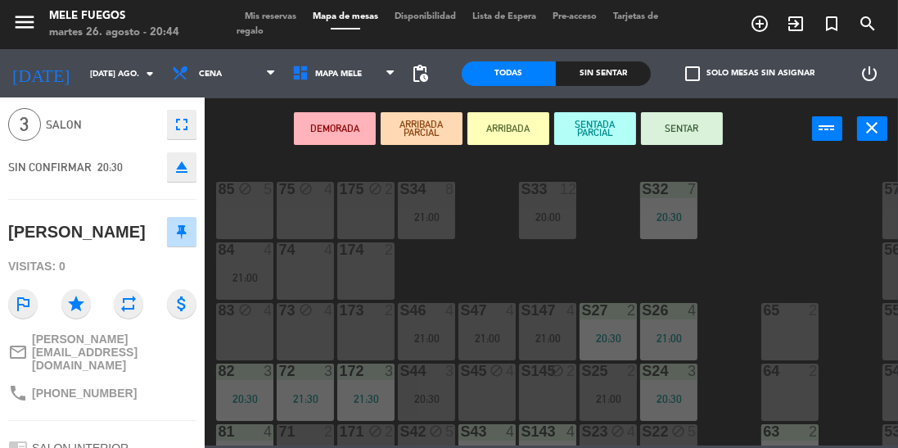
scroll to position [56, 0]
click at [695, 128] on button "SENTAR" at bounding box center [682, 128] width 82 height 33
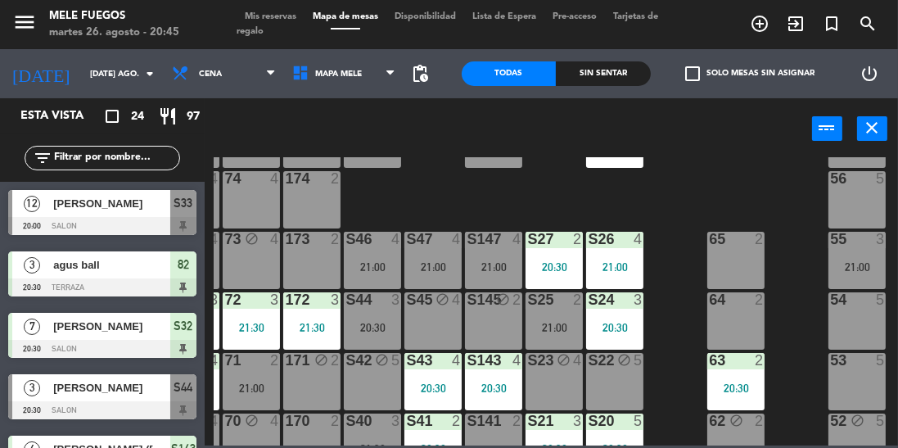
scroll to position [196, 0]
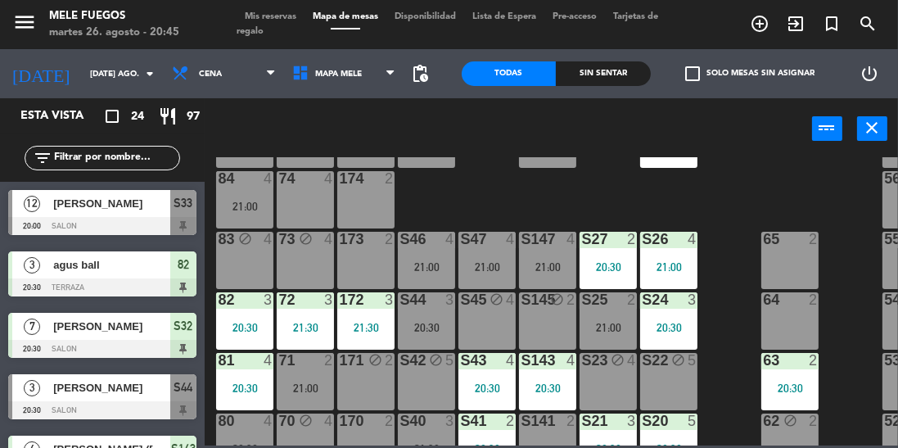
click at [257, 214] on div "84 4 21:00" at bounding box center [244, 199] width 57 height 57
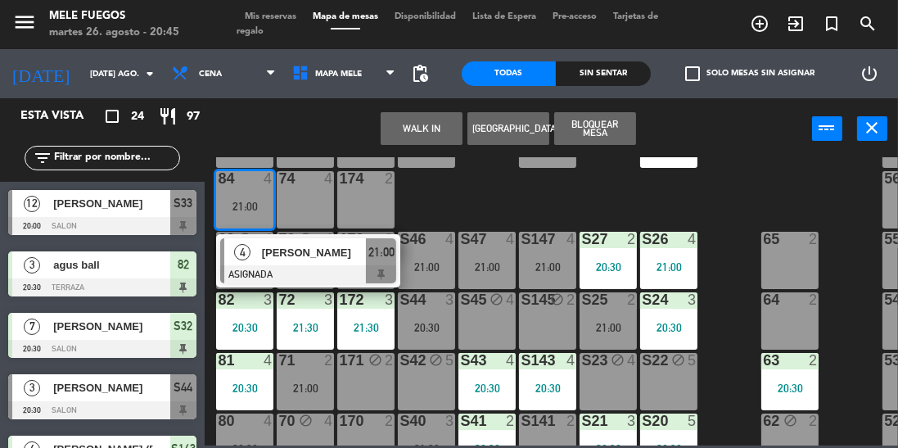
click at [754, 204] on div "100 8 101 8 102 8 103 8 104 8 S32 7 20:30 S33 12 20:00 S34 8 21:00 75 block 4 8…" at bounding box center [556, 301] width 684 height 288
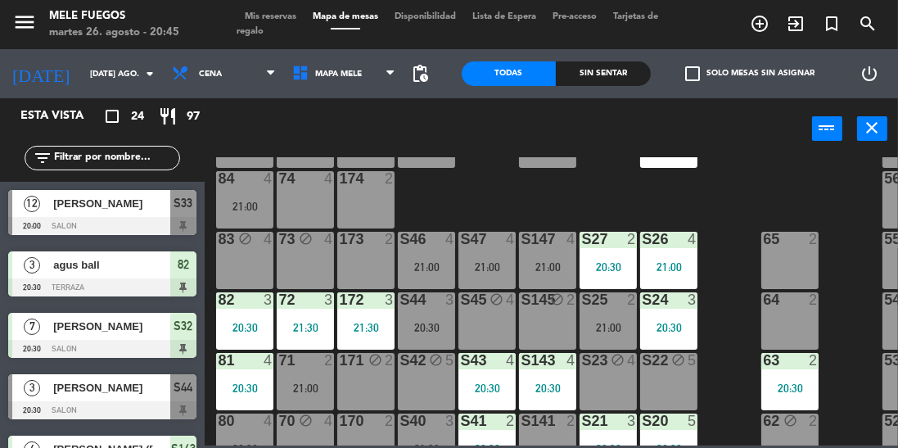
click at [704, 359] on div "5" at bounding box center [696, 361] width 27 height 16
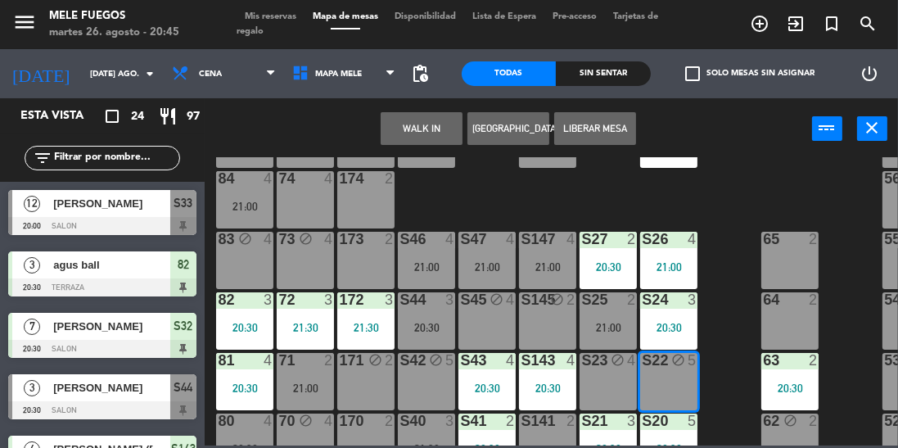
click at [747, 221] on div "100 8 101 8 102 8 103 8 104 8 S32 7 20:30 S33 12 20:00 S34 8 21:00 75 block 4 8…" at bounding box center [556, 301] width 684 height 288
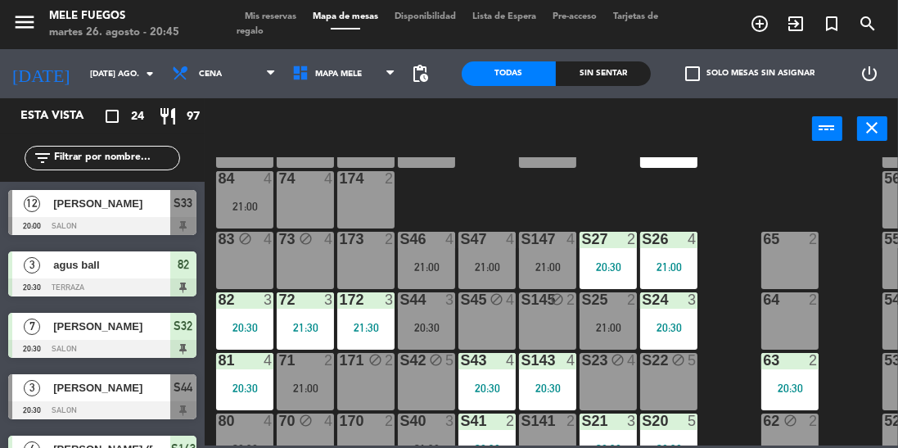
click at [430, 327] on div "20:30" at bounding box center [426, 327] width 57 height 11
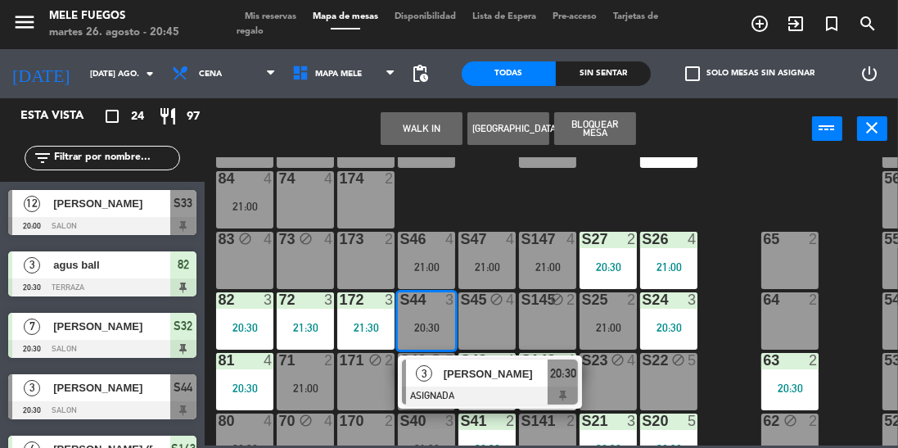
click at [740, 219] on div "100 8 101 8 102 8 103 8 104 8 S32 7 20:30 S33 12 20:00 S34 8 21:00 75 block 4 8…" at bounding box center [556, 301] width 684 height 288
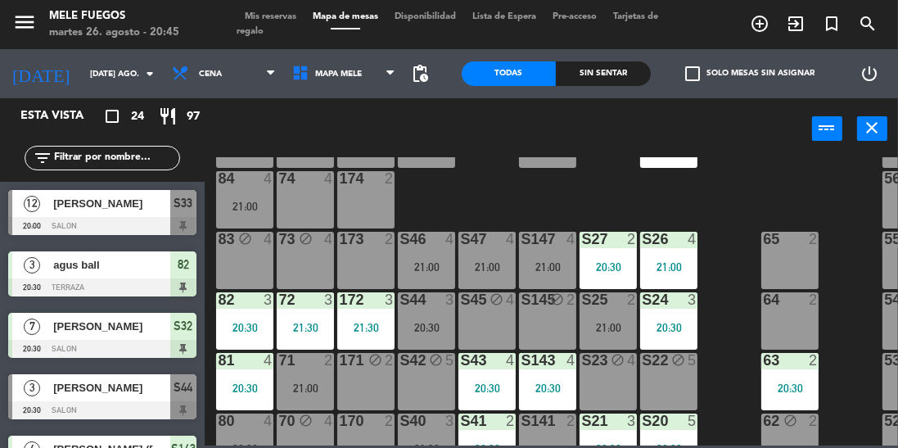
click at [269, 16] on span "Mis reservas" at bounding box center [271, 16] width 68 height 9
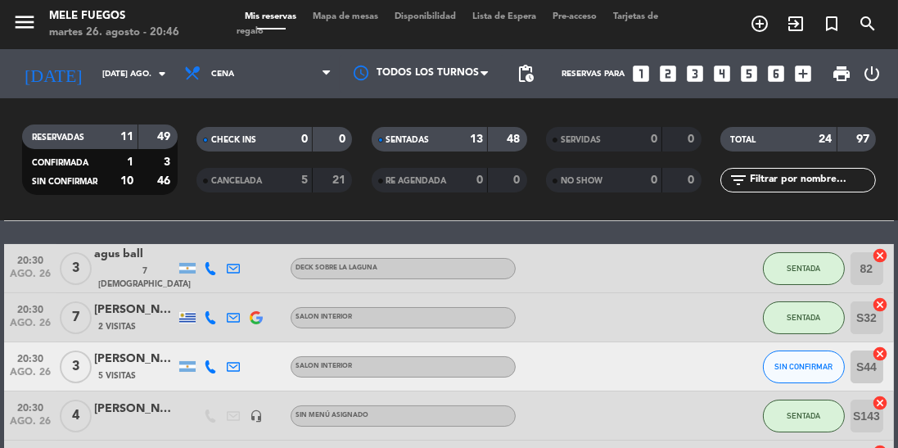
scroll to position [125, 0]
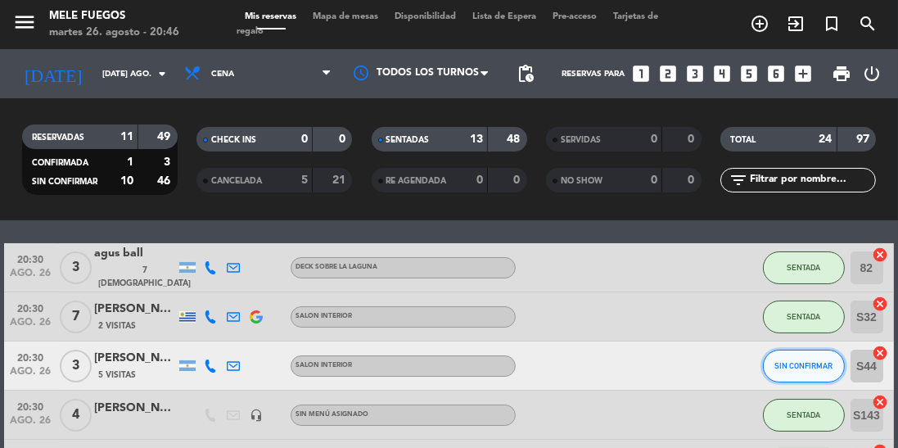
click at [806, 367] on span "SIN CONFIRMAR" at bounding box center [803, 365] width 58 height 9
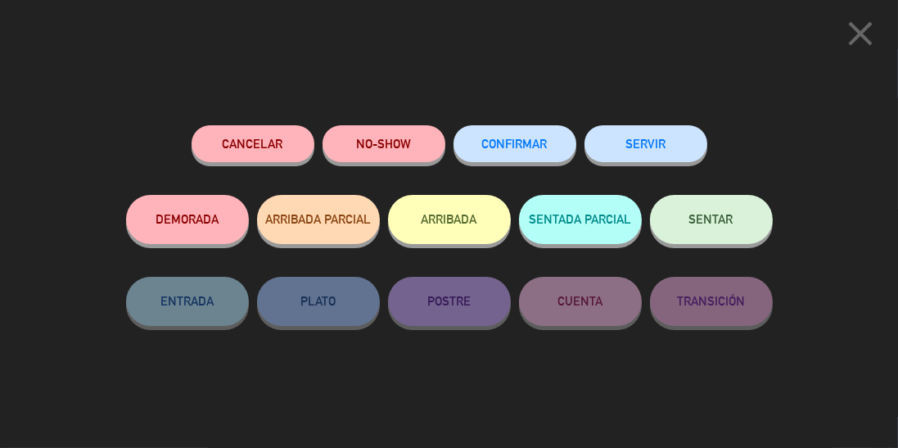
click at [401, 139] on button "NO-SHOW" at bounding box center [384, 143] width 123 height 37
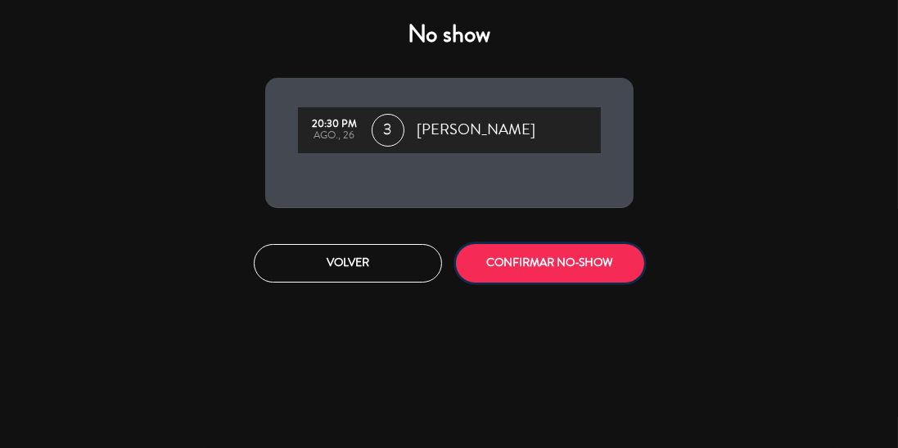
click at [575, 256] on button "CONFIRMAR NO-SHOW" at bounding box center [550, 263] width 188 height 38
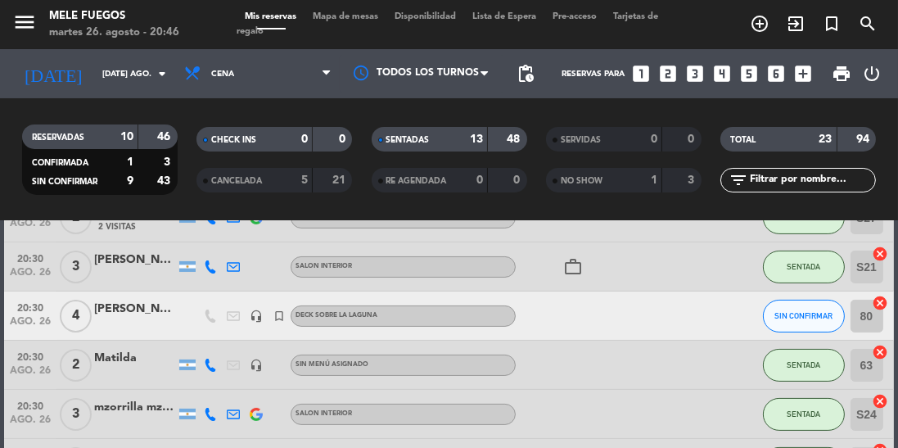
scroll to position [420, 0]
click at [326, 31] on span "Tarjetas de regalo" at bounding box center [448, 24] width 422 height 24
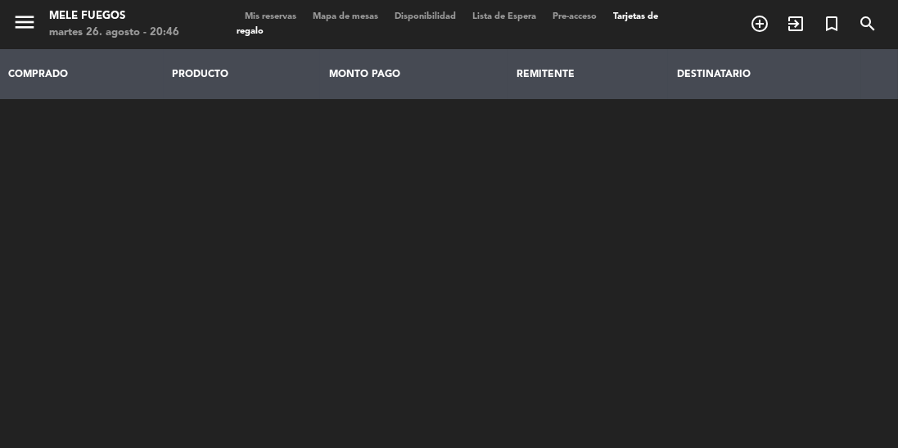
click at [354, 19] on span "Mapa de mesas" at bounding box center [346, 16] width 82 height 9
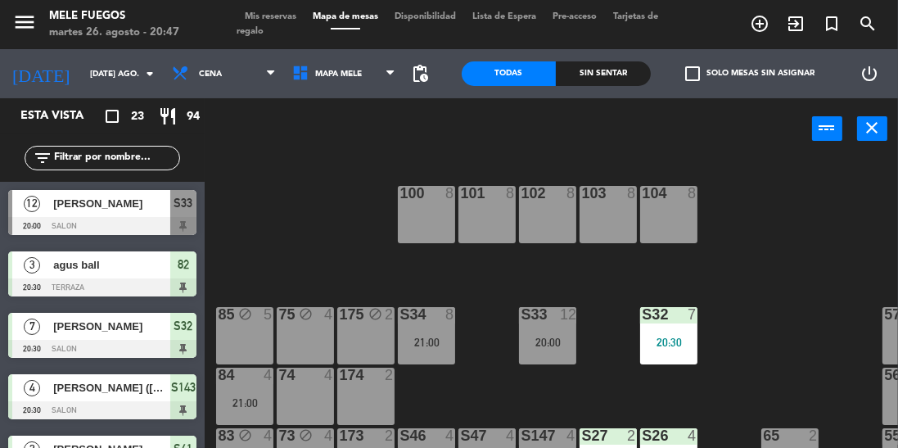
click at [421, 323] on div "S34 8" at bounding box center [426, 315] width 57 height 16
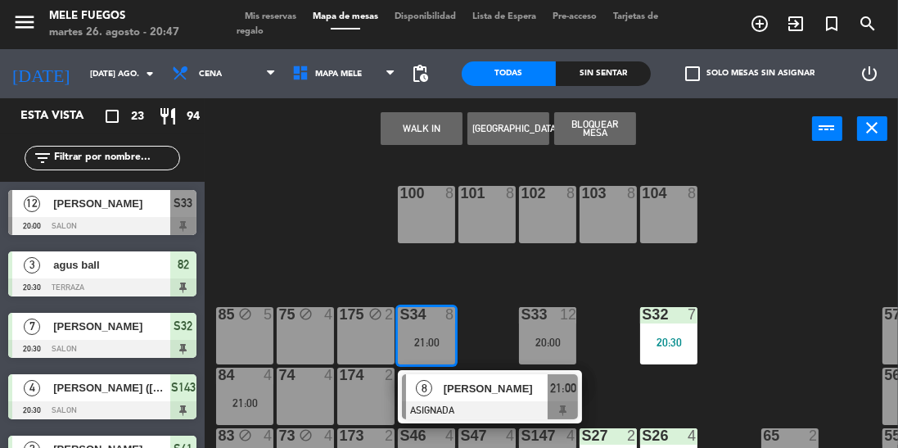
click at [500, 403] on div at bounding box center [490, 410] width 176 height 18
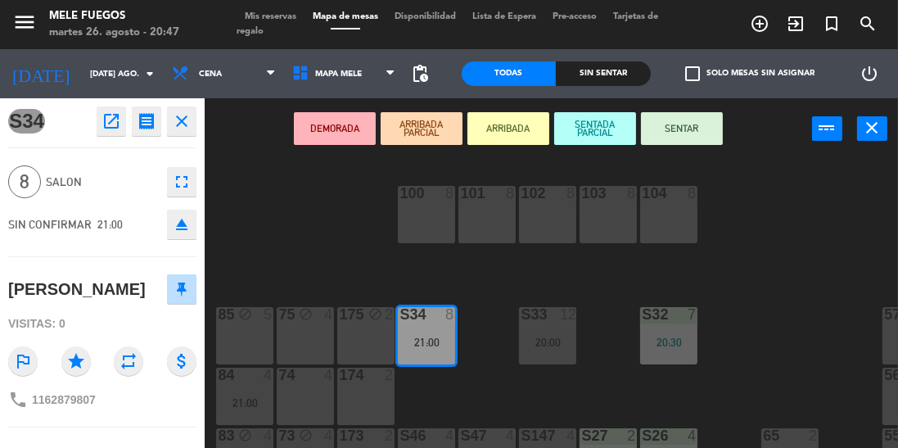
click at [675, 131] on button "SENTAR" at bounding box center [682, 128] width 82 height 33
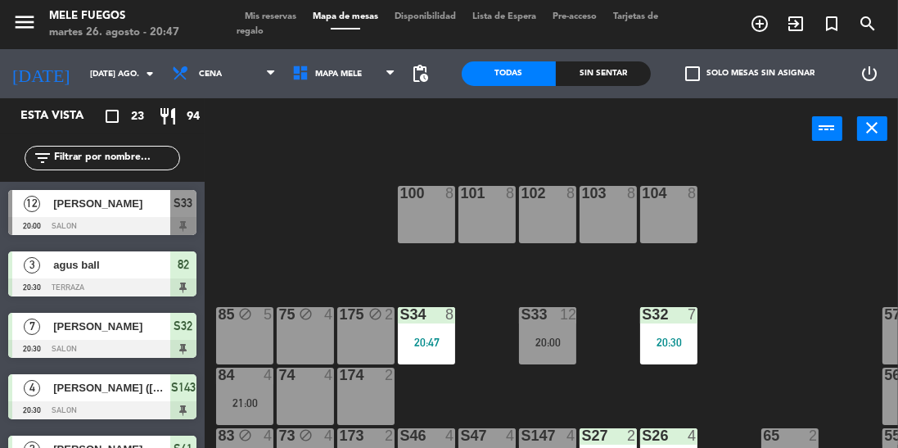
click at [764, 273] on div "100 8 101 8 102 8 103 8 104 8 S32 7 20:30 S33 12 20:00 S34 8 20:47 75 block 4 8…" at bounding box center [556, 340] width 684 height 367
click at [465, 314] on div "8" at bounding box center [453, 314] width 27 height 15
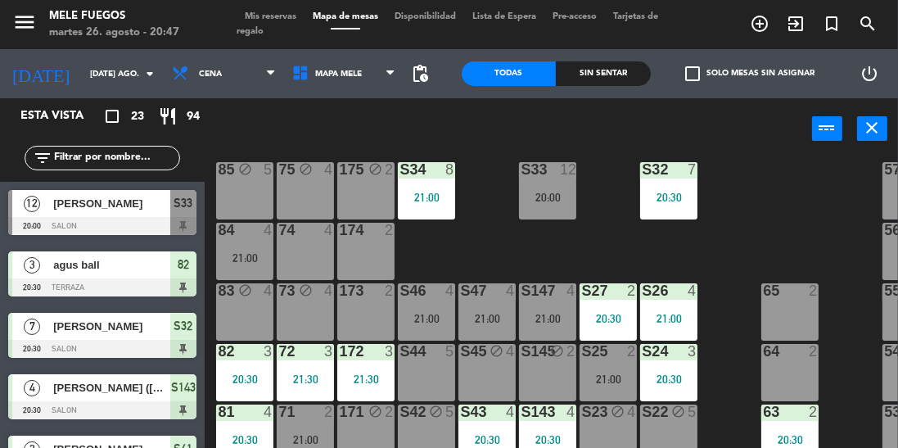
scroll to position [144, 0]
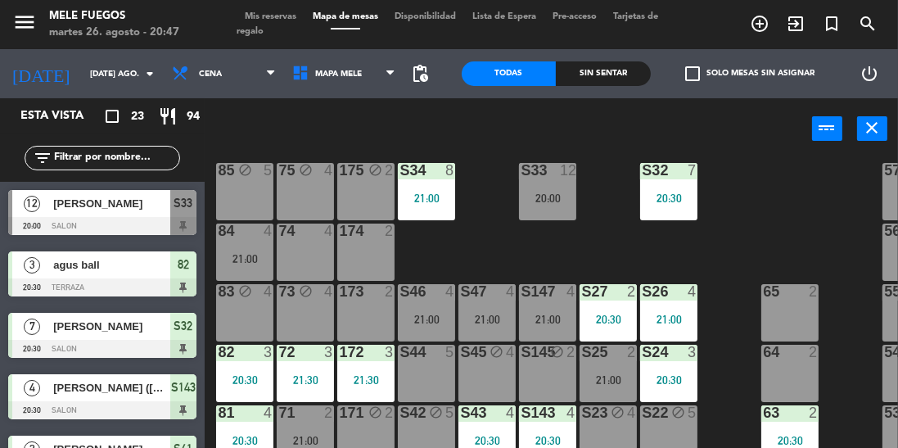
click at [377, 368] on div "172 3 21:30" at bounding box center [365, 373] width 57 height 57
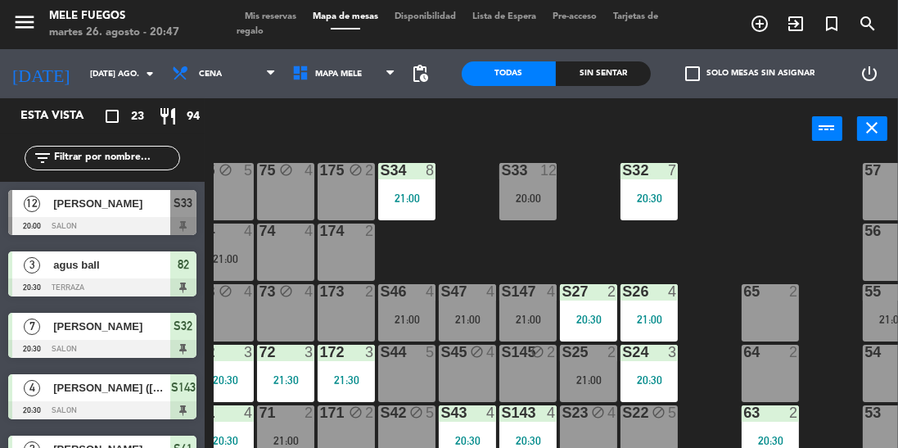
scroll to position [144, 54]
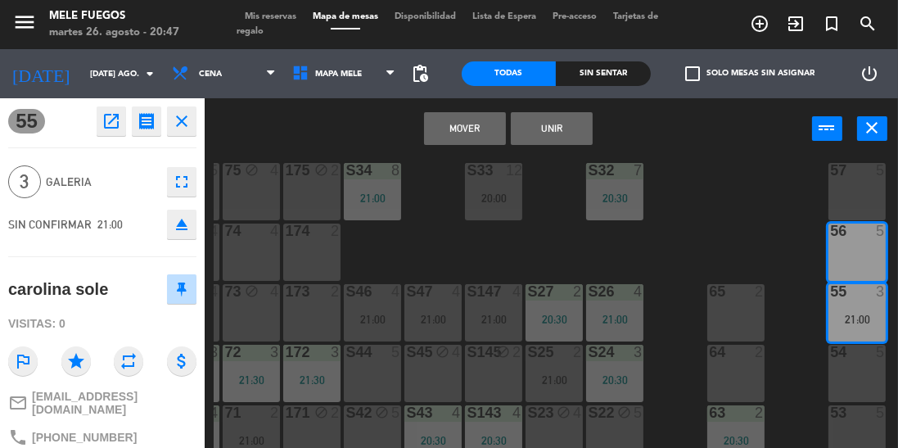
click at [488, 122] on button "Mover" at bounding box center [465, 128] width 82 height 33
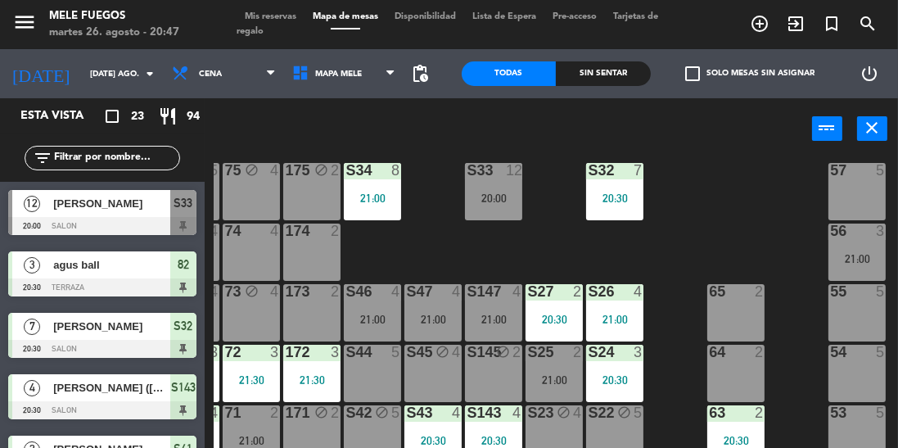
scroll to position [0, 0]
click at [866, 324] on div "55 5" at bounding box center [856, 312] width 57 height 57
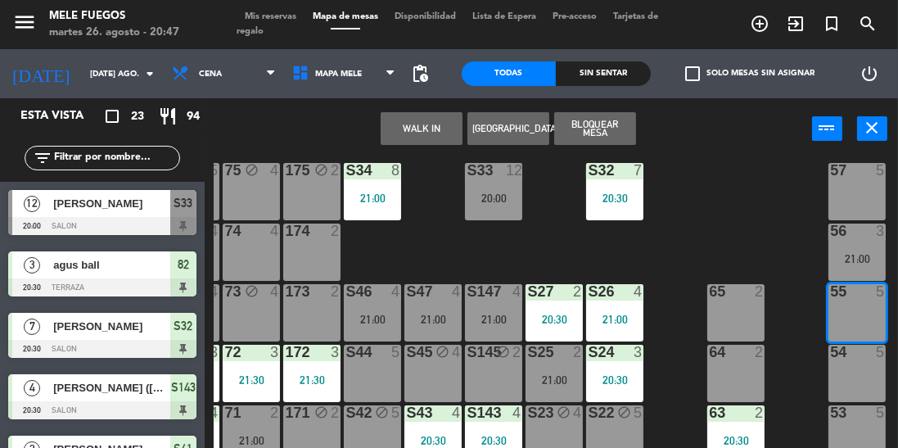
click at [853, 381] on div "54 5" at bounding box center [856, 373] width 57 height 57
click at [591, 125] on button "Bloquear Mesa" at bounding box center [595, 128] width 82 height 33
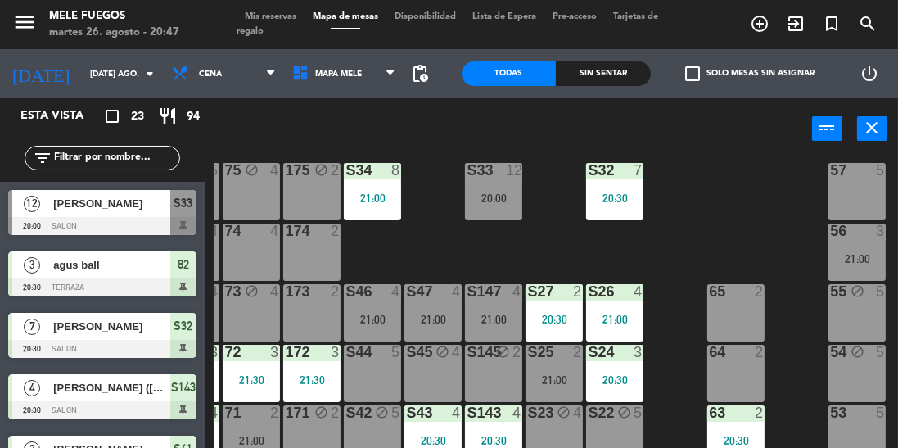
scroll to position [144, 0]
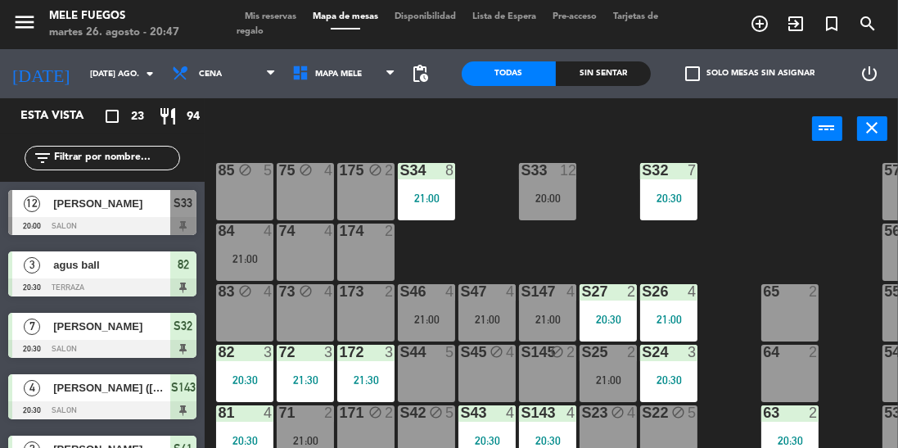
click at [374, 242] on div "174 2" at bounding box center [365, 251] width 57 height 57
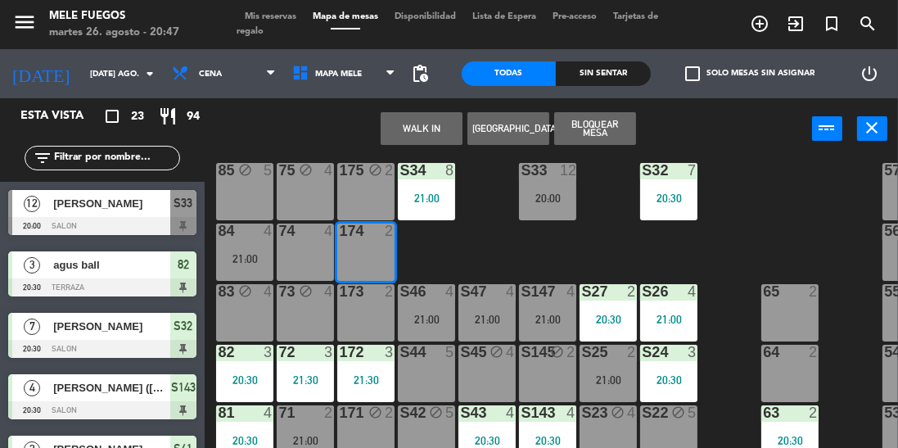
click at [433, 246] on div "100 8 101 8 102 8 103 8 104 8 S32 7 20:30 S33 12 20:00 S34 8 21:00 75 block 4 8…" at bounding box center [556, 340] width 684 height 367
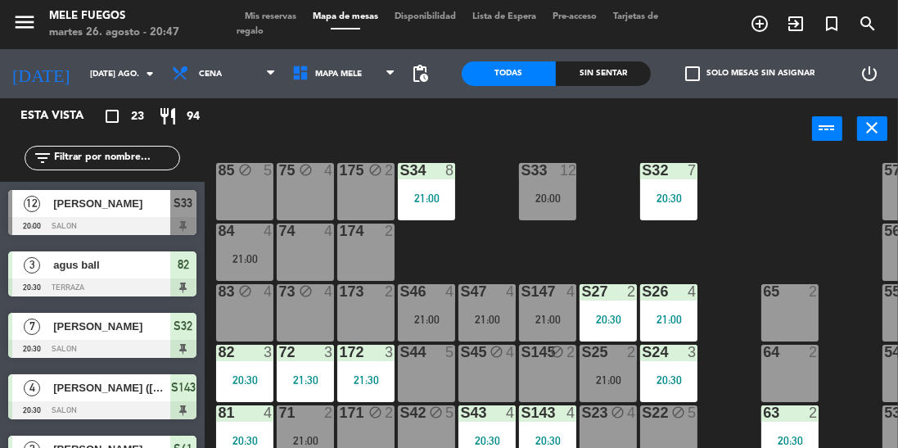
click at [368, 249] on div "174 2" at bounding box center [365, 251] width 57 height 57
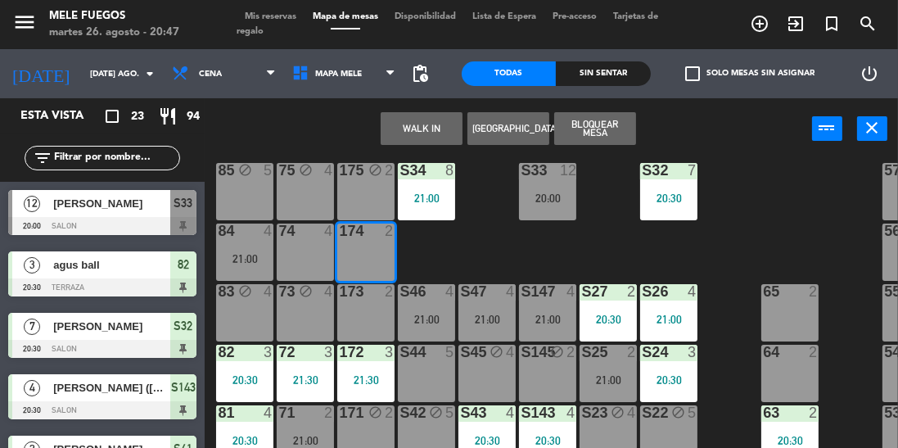
click at [607, 129] on button "Bloquear Mesa" at bounding box center [595, 128] width 82 height 33
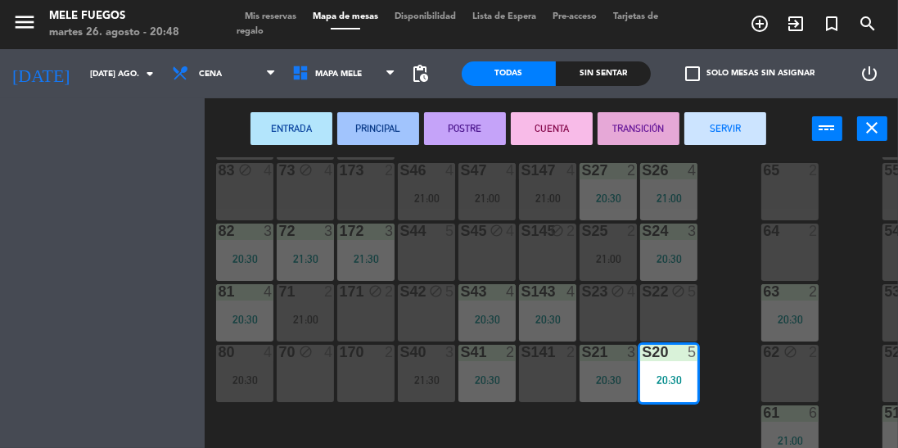
scroll to position [273, 0]
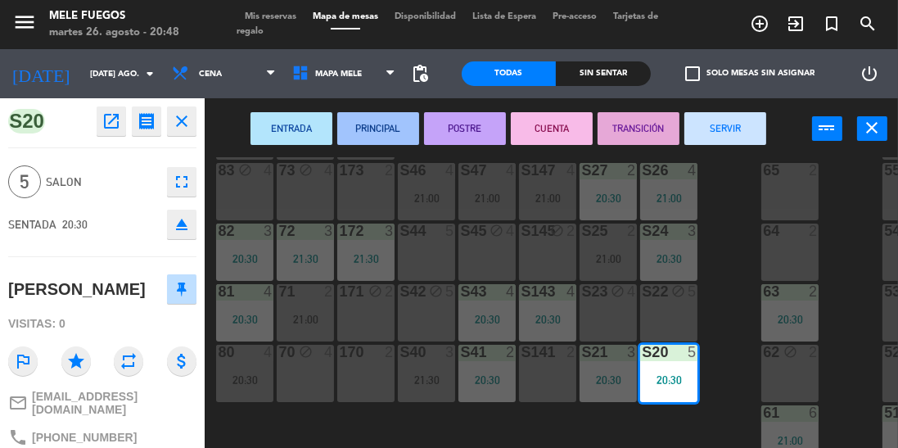
click at [709, 226] on div "3" at bounding box center [696, 230] width 27 height 15
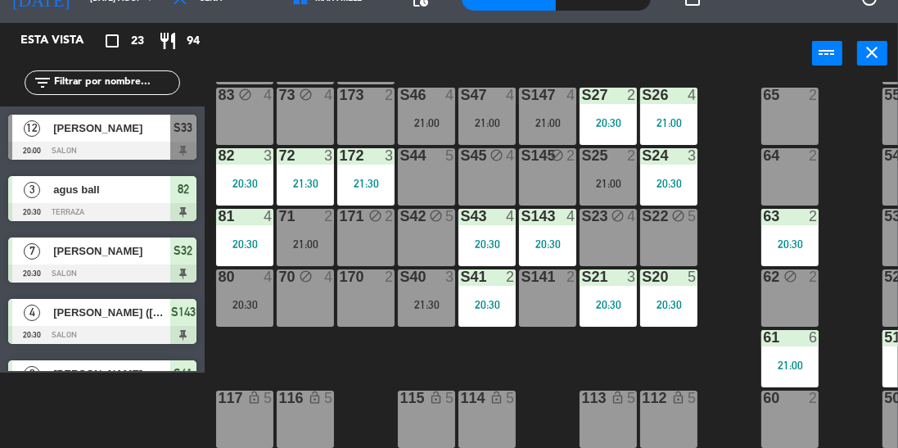
scroll to position [0, 0]
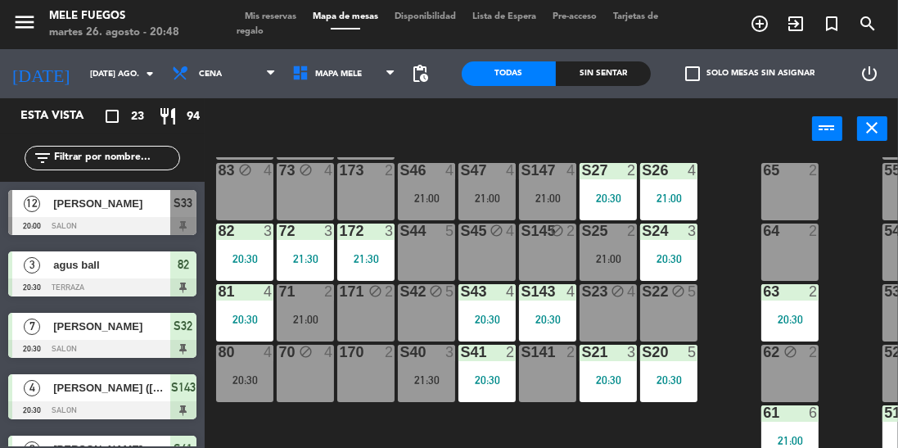
click at [442, 242] on div "S44 5" at bounding box center [426, 251] width 57 height 57
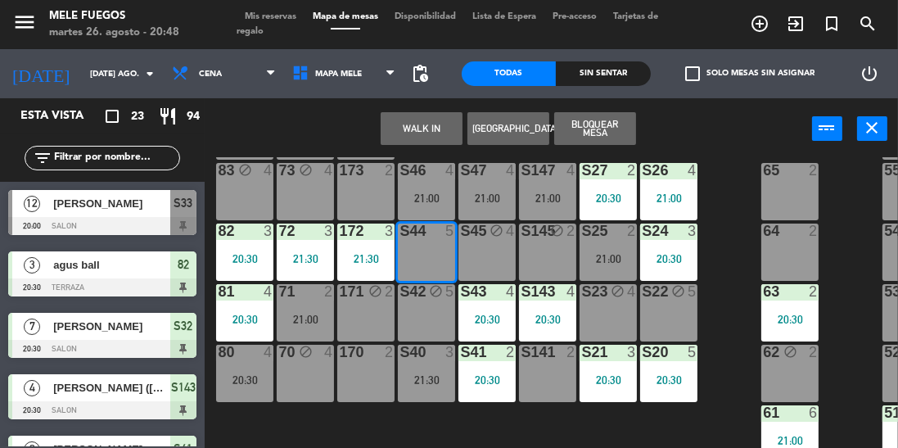
click at [611, 133] on button "Bloquear Mesa" at bounding box center [595, 128] width 82 height 33
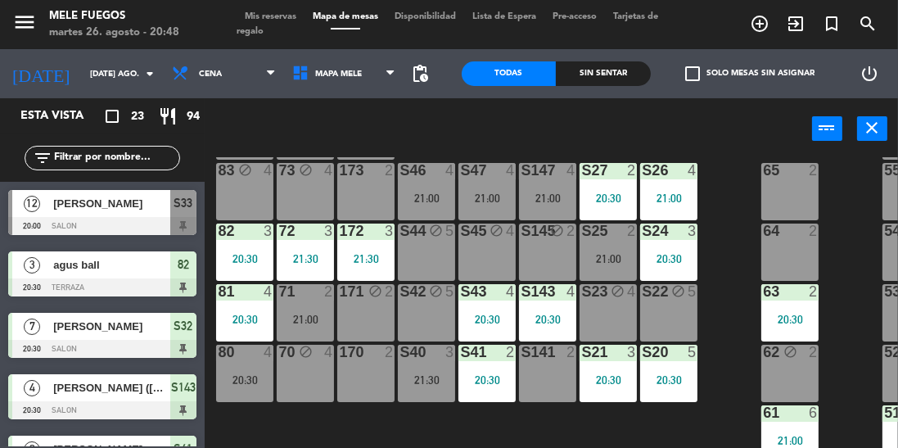
click at [729, 278] on div "100 8 101 8 102 8 103 8 104 8 S32 7 20:30 S33 12 20:00 S34 8 21:00 75 block 4 8…" at bounding box center [556, 340] width 684 height 367
click at [614, 374] on div "20:30" at bounding box center [608, 379] width 57 height 11
click at [730, 288] on div "100 8 101 8 102 8 103 8 104 8 S32 7 20:30 S33 12 20:00 S34 8 21:00 75 block 4 8…" at bounding box center [556, 340] width 684 height 367
click at [747, 256] on div "100 8 101 8 102 8 103 8 104 8 S32 7 20:30 S33 12 20:00 S34 8 21:00 75 block 4 8…" at bounding box center [556, 340] width 684 height 367
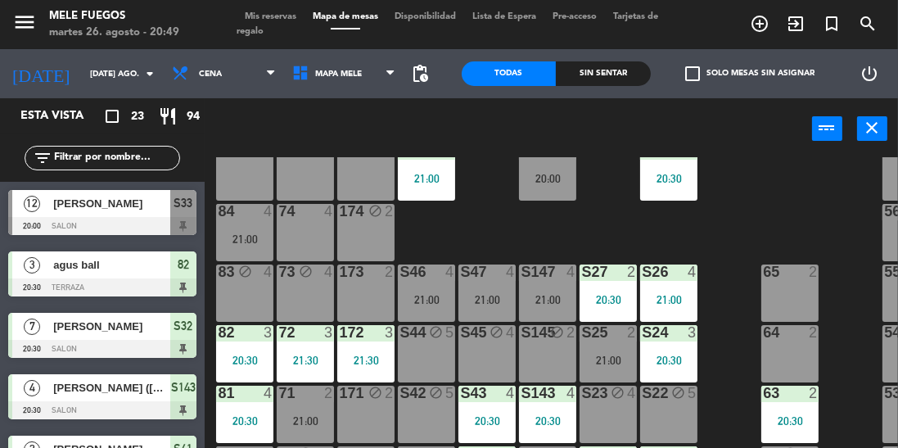
scroll to position [160, 0]
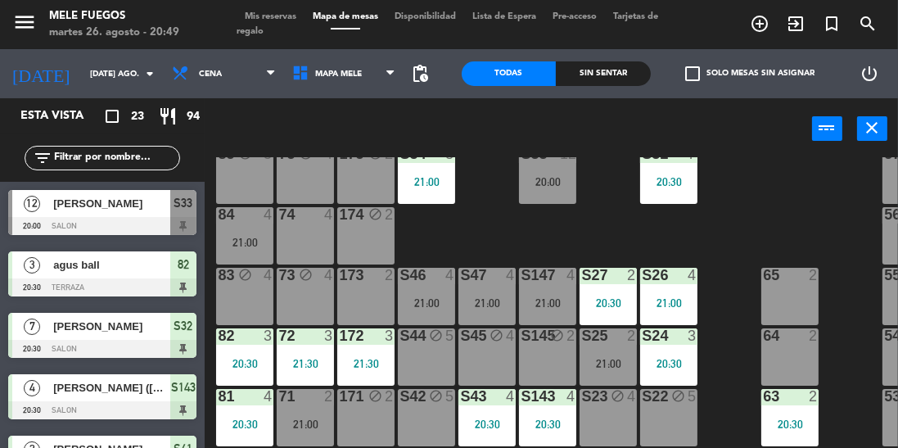
click at [727, 325] on div "100 8 101 8 102 8 103 8 104 8 S32 7 20:30 S33 12 20:00 S34 8 21:00 75 block 4 8…" at bounding box center [556, 340] width 684 height 367
click at [480, 297] on div "21:00" at bounding box center [486, 302] width 57 height 11
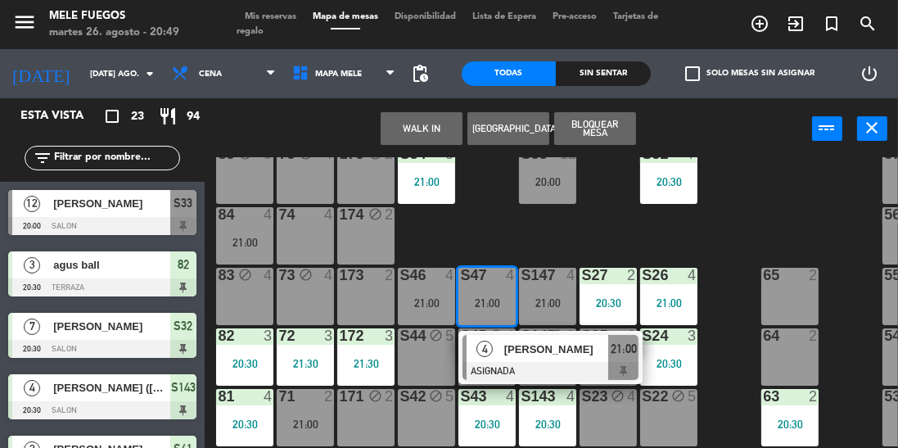
click at [729, 227] on div "100 8 101 8 102 8 103 8 104 8 S32 7 20:30 S33 12 20:00 S34 8 21:00 75 block 4 8…" at bounding box center [556, 340] width 684 height 367
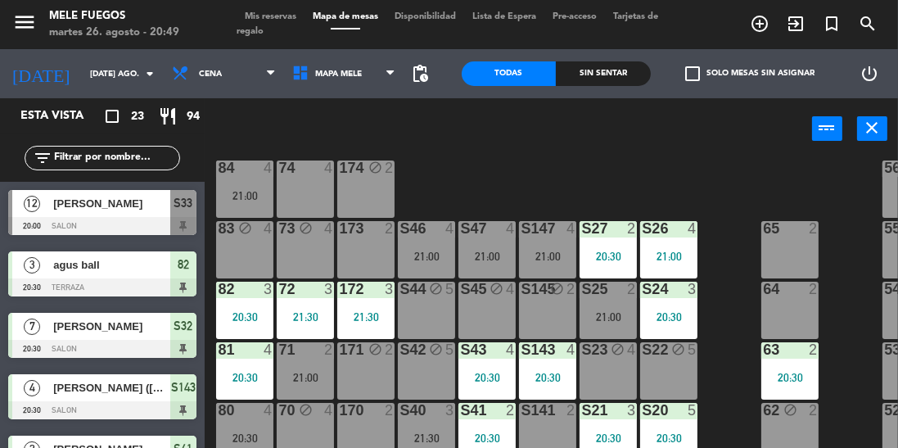
scroll to position [211, 0]
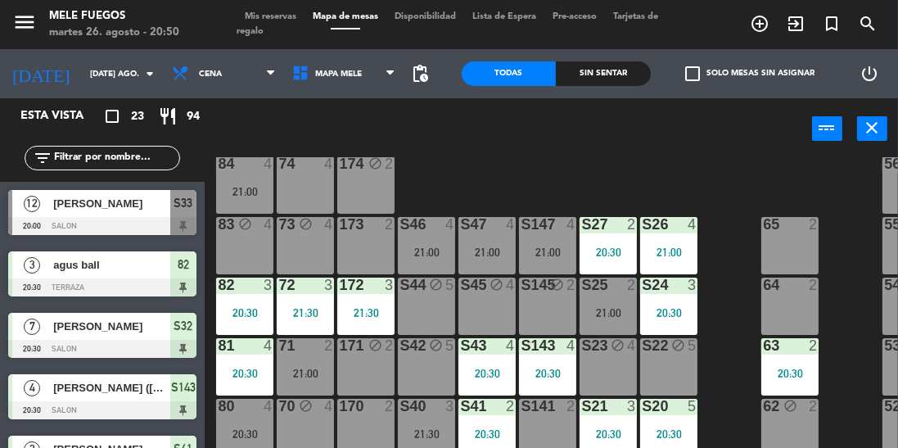
click at [374, 251] on div "173 2" at bounding box center [365, 245] width 57 height 57
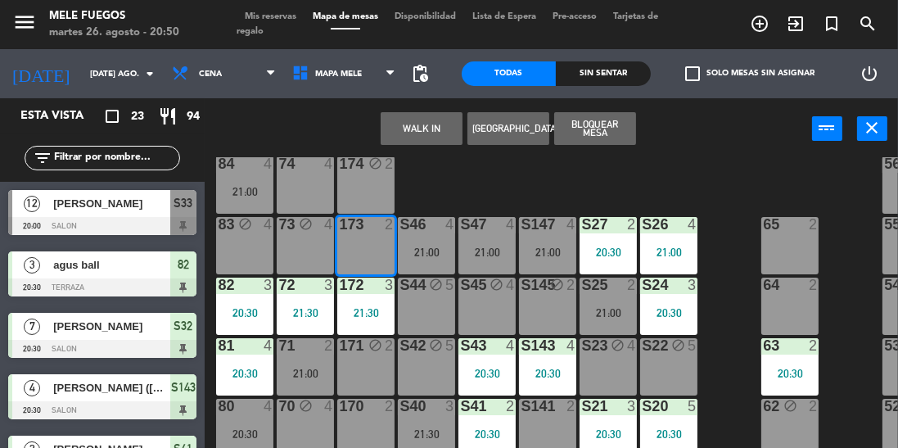
click at [616, 134] on button "Bloquear Mesa" at bounding box center [595, 128] width 82 height 33
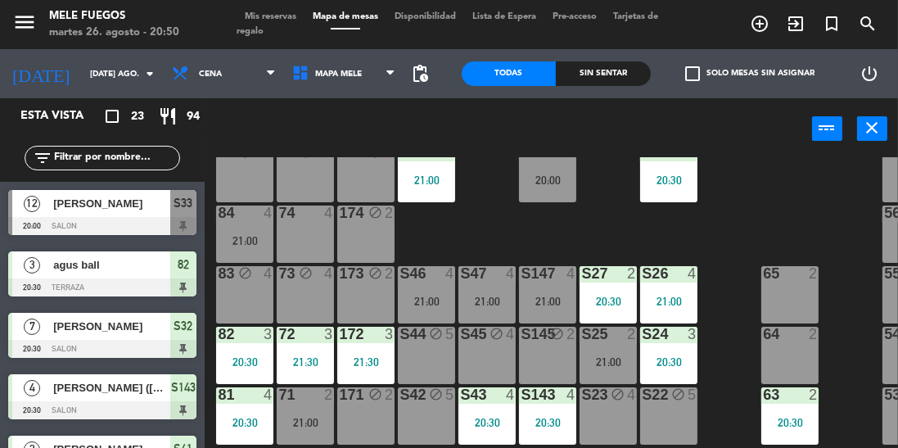
scroll to position [111, 0]
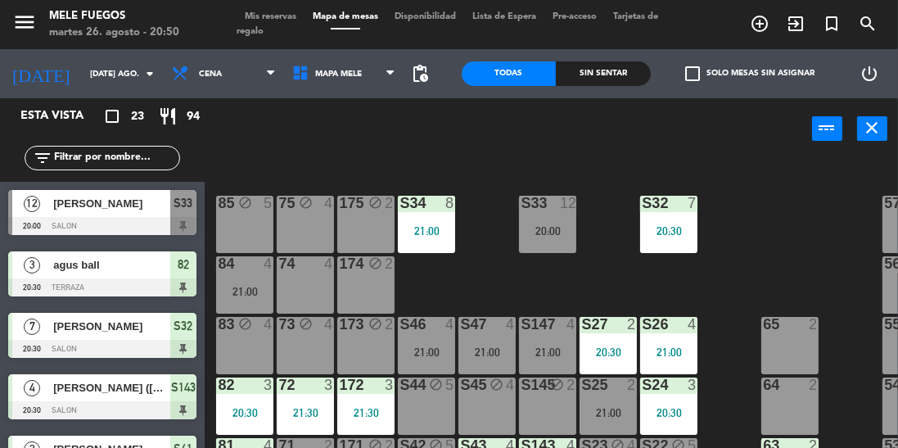
click at [742, 259] on div "100 8 101 8 102 8 103 8 104 8 S32 7 20:30 S33 12 20:00 S34 8 21:00 75 block 4 8…" at bounding box center [556, 340] width 684 height 367
click at [372, 290] on div "174 block 2" at bounding box center [365, 284] width 57 height 57
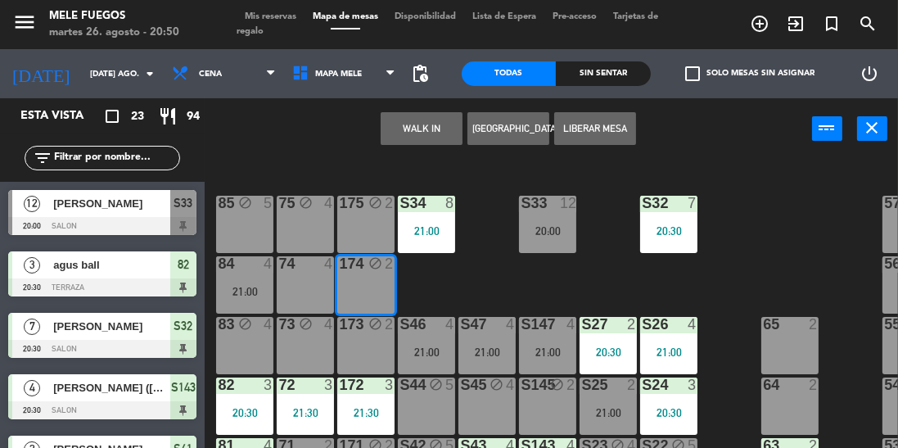
click at [599, 125] on button "Liberar Mesa" at bounding box center [595, 128] width 82 height 33
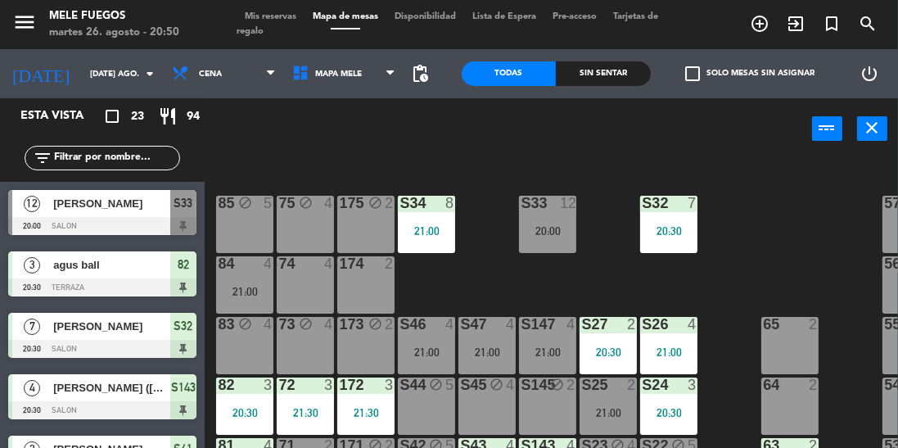
click at [741, 247] on div "100 8 101 8 102 8 103 8 104 8 S32 7 20:30 S33 12 20:00 S34 8 21:00 75 block 4 8…" at bounding box center [556, 340] width 684 height 367
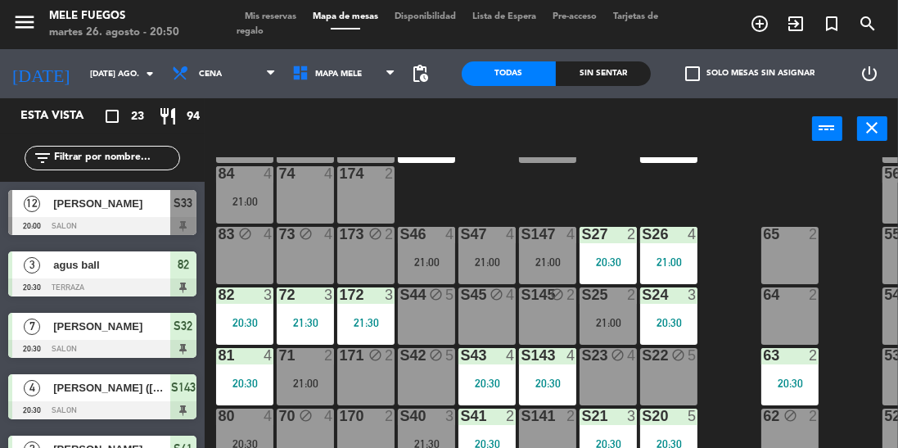
scroll to position [201, 0]
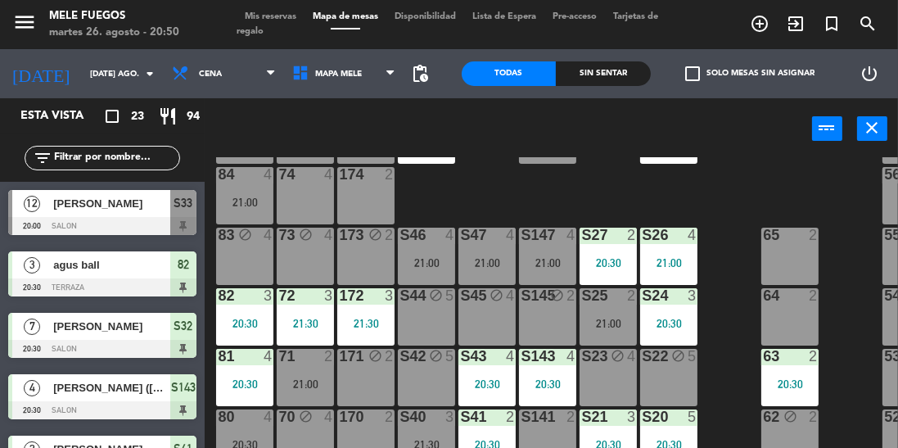
click at [256, 445] on div "20:30" at bounding box center [244, 444] width 57 height 11
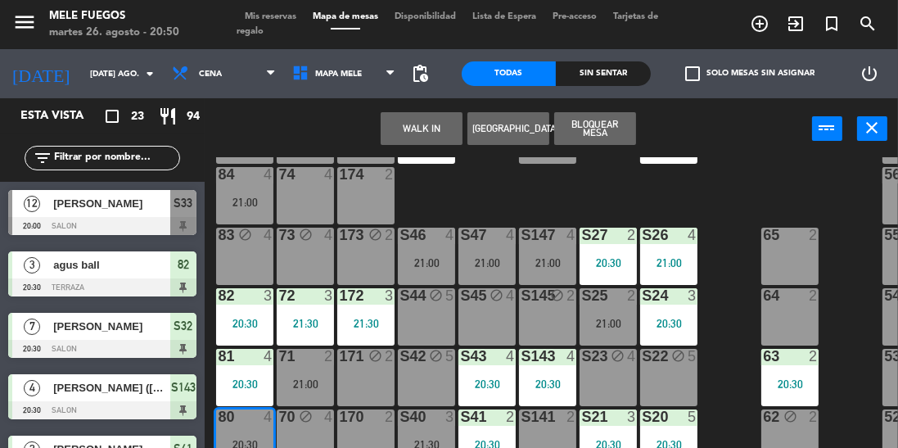
scroll to position [273, 0]
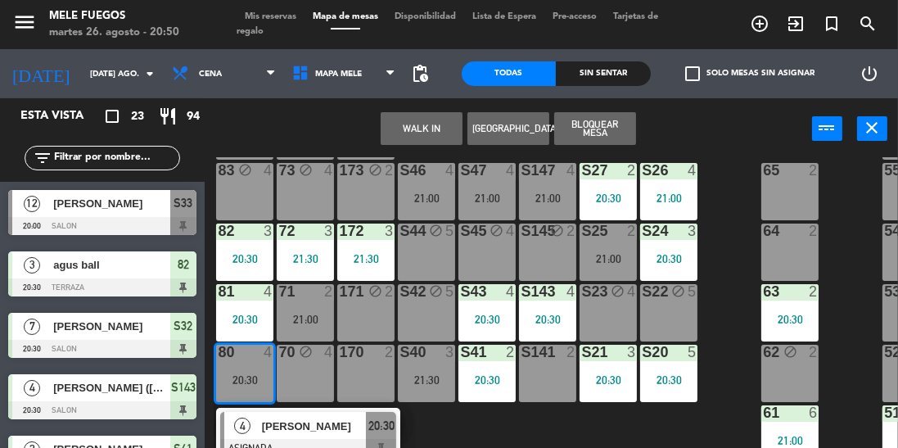
click at [737, 293] on div "100 8 101 8 102 8 103 8 104 8 S32 7 20:30 S33 12 20:00 S34 8 21:00 75 block 4 8…" at bounding box center [556, 340] width 684 height 367
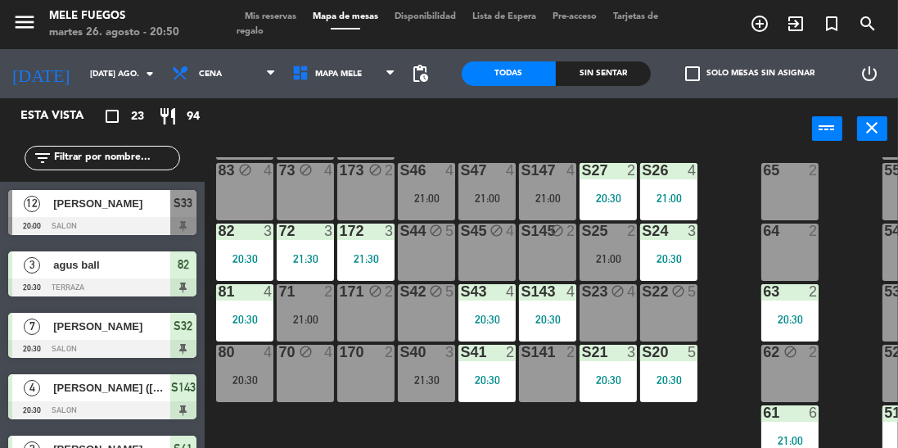
click at [282, 20] on span "Mis reservas" at bounding box center [271, 16] width 68 height 9
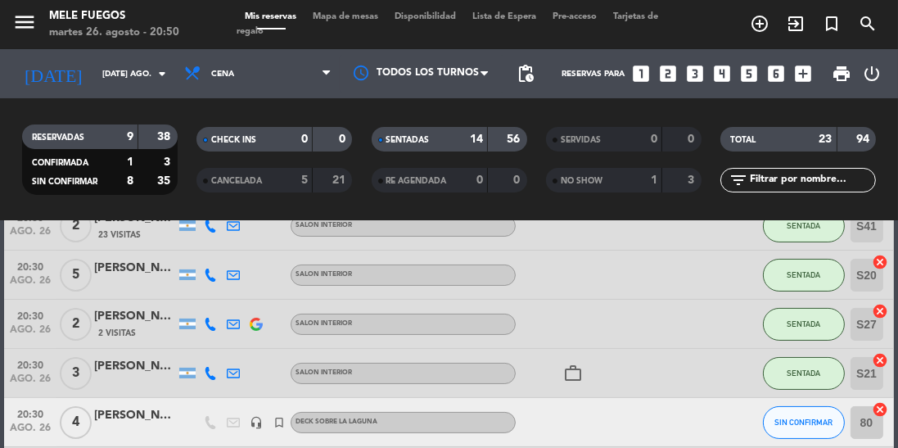
scroll to position [316, 0]
click at [799, 419] on span "SIN CONFIRMAR" at bounding box center [803, 420] width 58 height 9
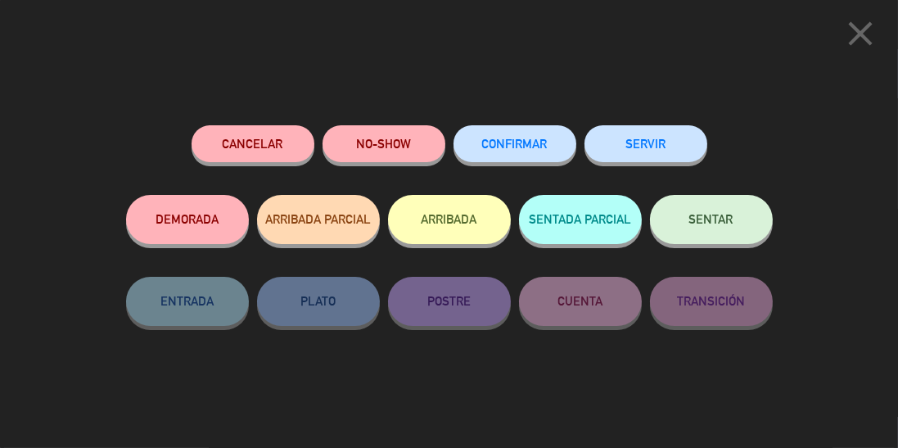
click at [403, 142] on button "NO-SHOW" at bounding box center [384, 143] width 123 height 37
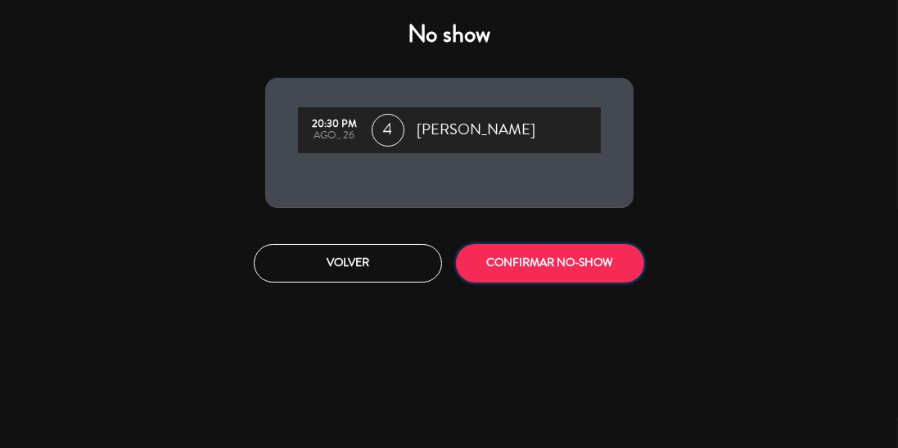
click at [568, 277] on button "CONFIRMAR NO-SHOW" at bounding box center [550, 263] width 188 height 38
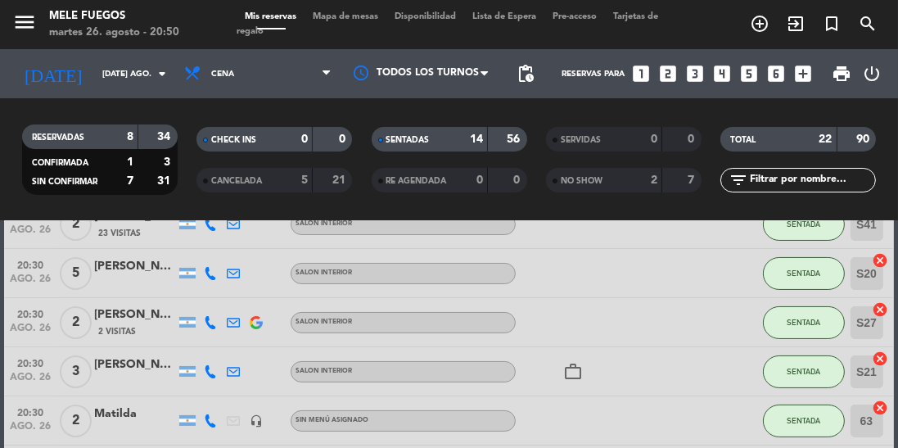
click at [360, 15] on span "Mapa de mesas" at bounding box center [346, 16] width 82 height 9
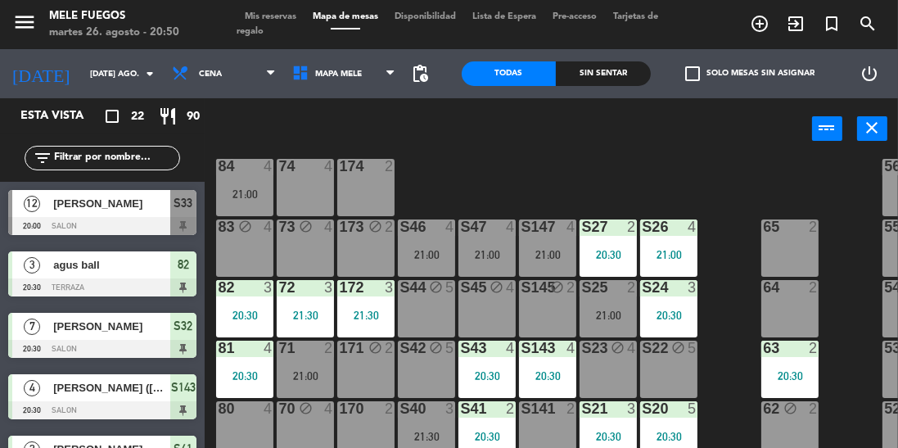
scroll to position [218, 0]
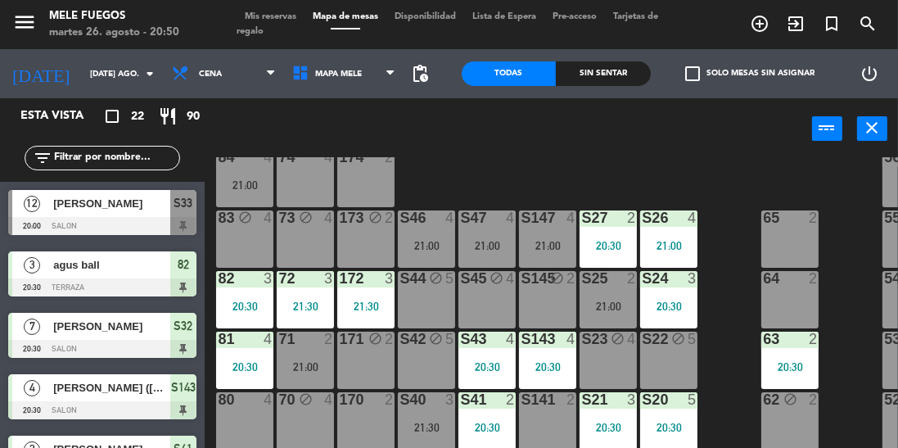
click at [614, 433] on div "S21 3 20:30" at bounding box center [608, 420] width 57 height 57
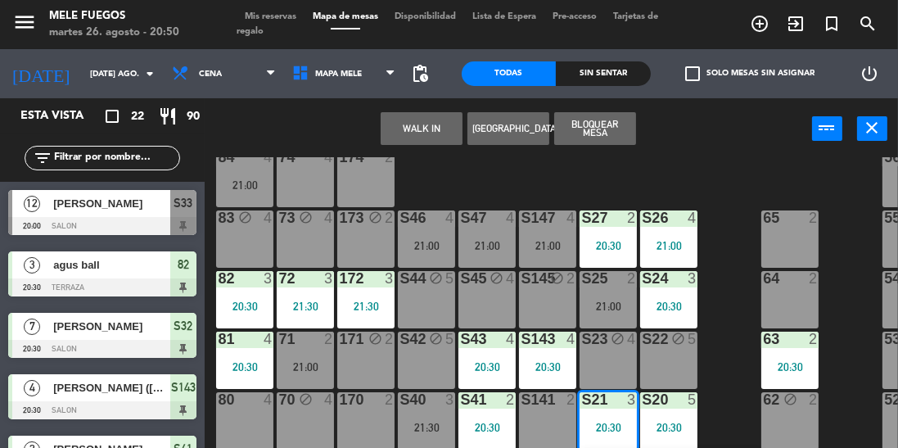
click at [736, 404] on div "100 8 101 8 102 8 103 8 104 8 S32 7 20:30 S33 12 20:00 S34 8 21:00 75 block 4 8…" at bounding box center [556, 340] width 684 height 367
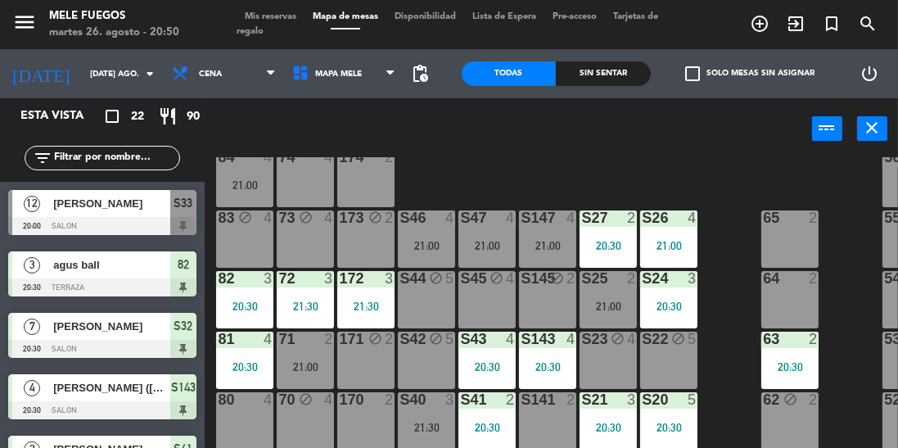
click at [633, 431] on div "20:30" at bounding box center [608, 427] width 57 height 11
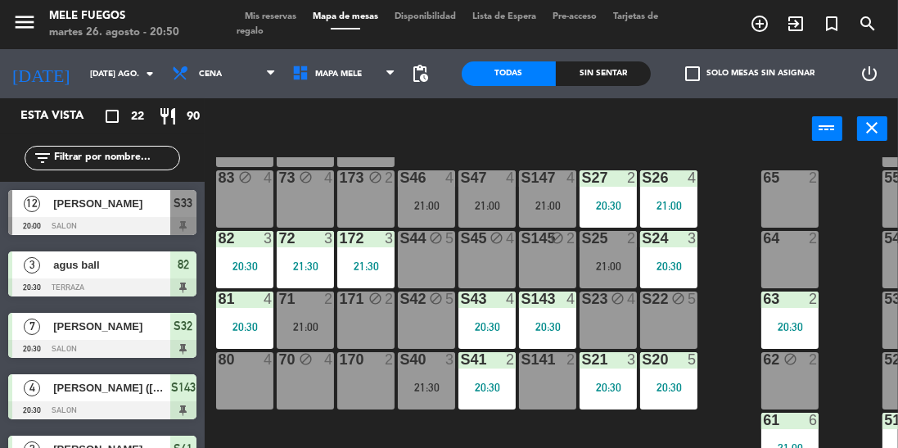
scroll to position [265, 0]
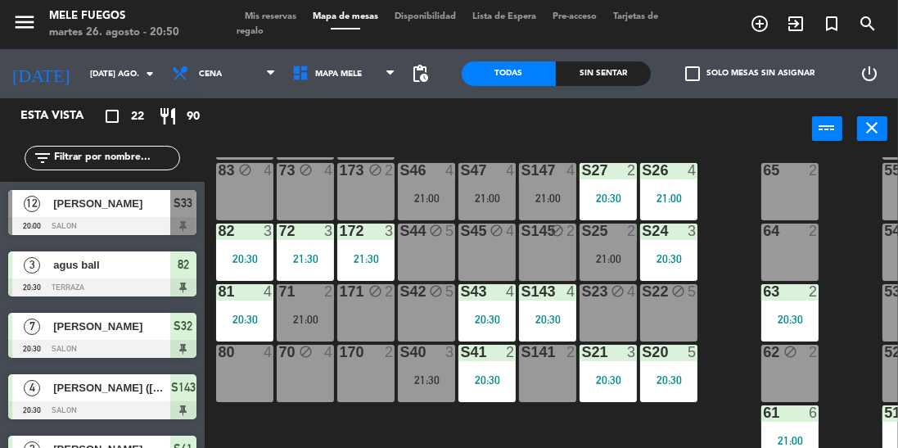
click at [620, 385] on div "20:30" at bounding box center [608, 379] width 57 height 11
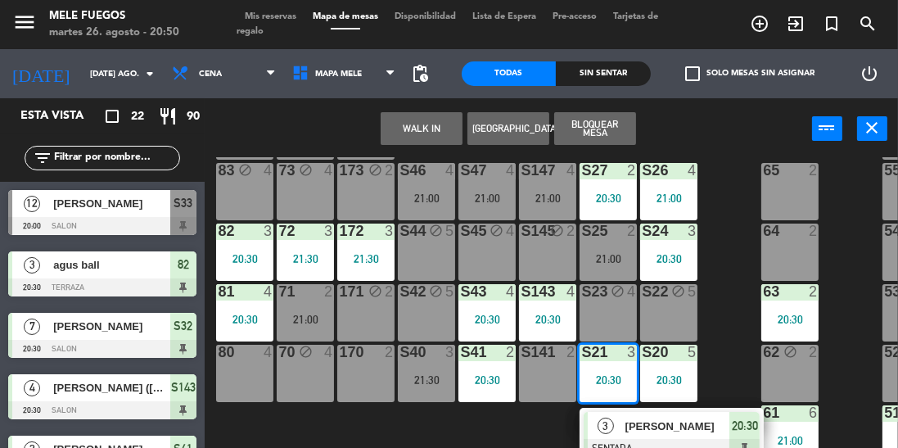
click at [682, 441] on div at bounding box center [672, 448] width 176 height 18
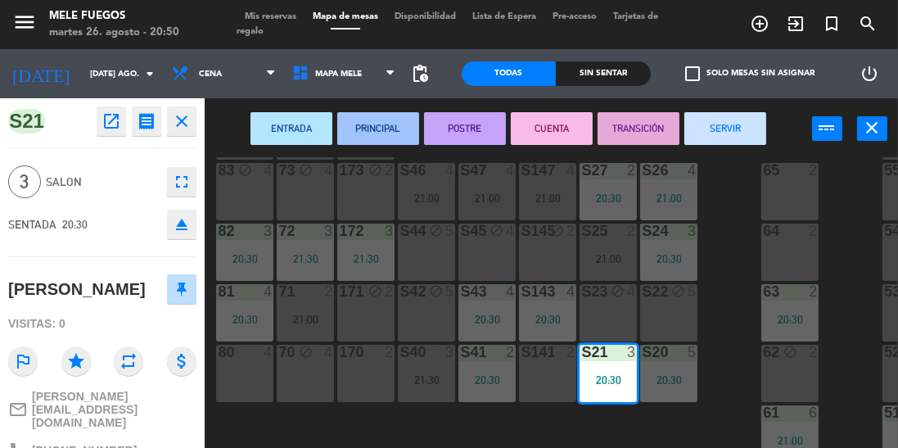
click at [738, 368] on div "100 8 101 8 102 8 103 8 104 8 S32 7 20:30 S33 12 20:00 S34 8 21:00 75 block 4 8…" at bounding box center [556, 340] width 684 height 367
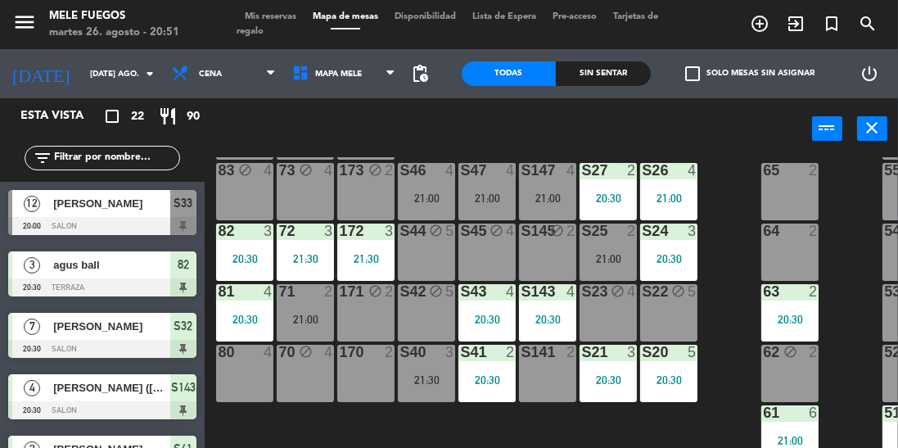
scroll to position [0, 0]
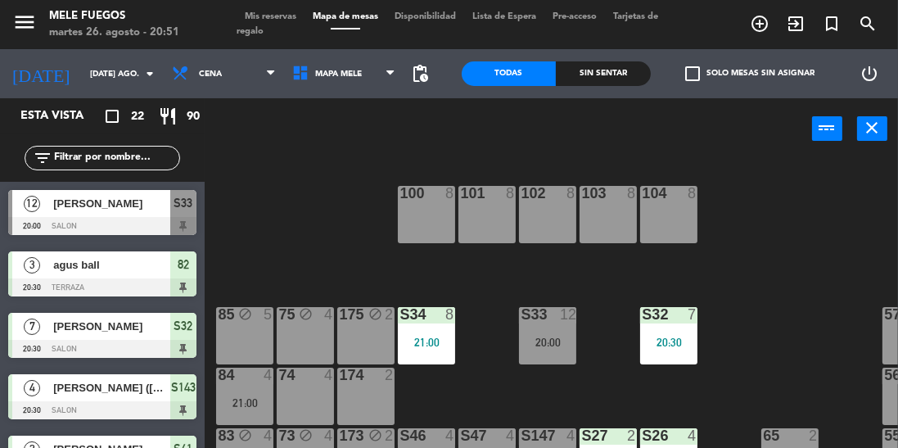
click at [408, 332] on div "S34 8 21:00" at bounding box center [426, 335] width 57 height 57
click at [772, 302] on div "100 8 101 8 102 8 103 8 104 8 S32 7 20:30 S33 12 20:00 S34 8 21:00 75 block 4 8…" at bounding box center [556, 340] width 684 height 367
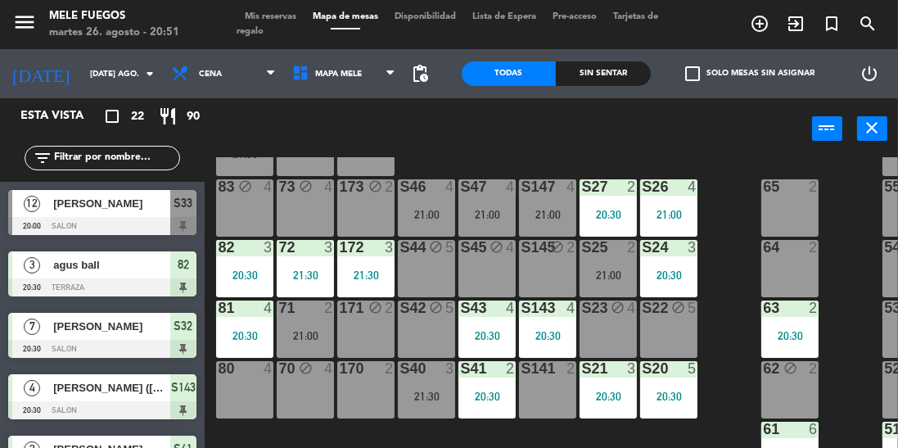
scroll to position [273, 0]
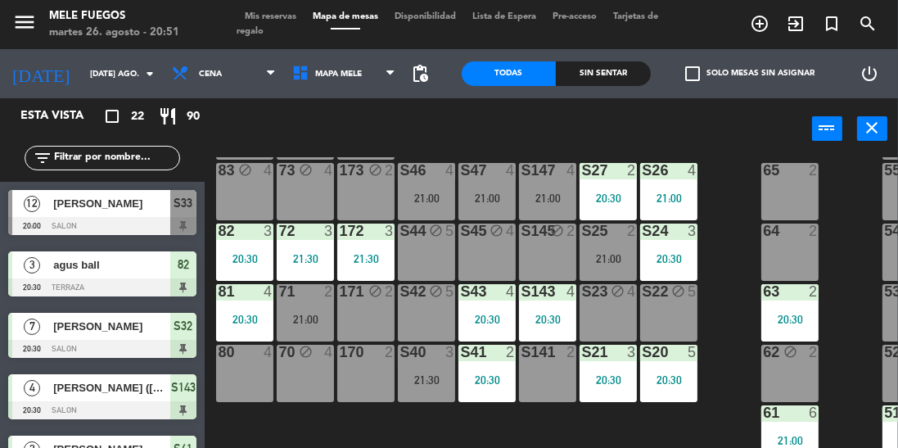
click at [598, 374] on div "20:30" at bounding box center [608, 379] width 57 height 11
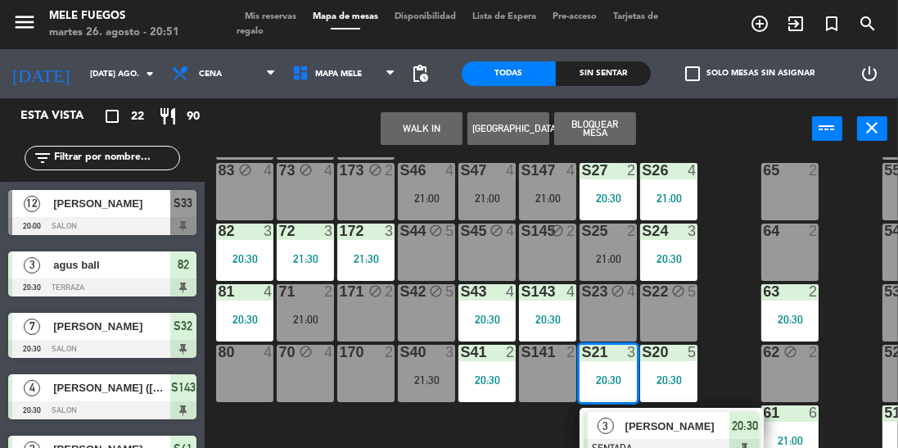
click at [723, 339] on div "100 8 101 8 102 8 103 8 104 8 S32 7 20:30 S33 12 20:00 S34 8 21:00 75 block 4 8…" at bounding box center [556, 340] width 684 height 367
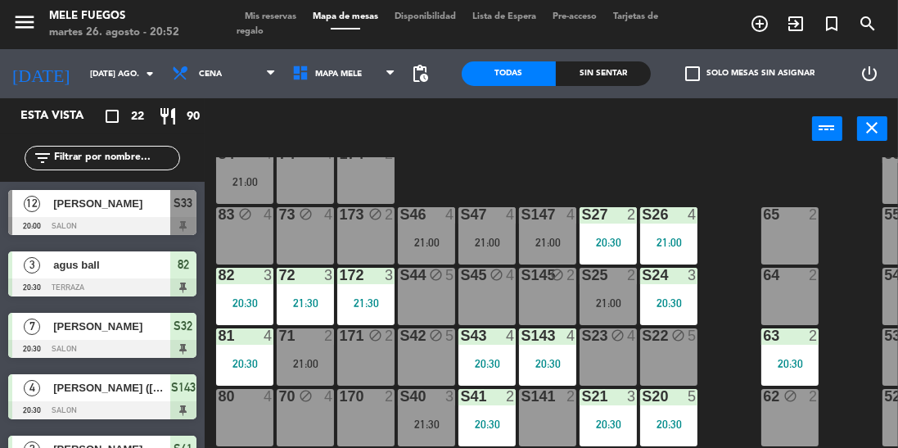
scroll to position [214, 0]
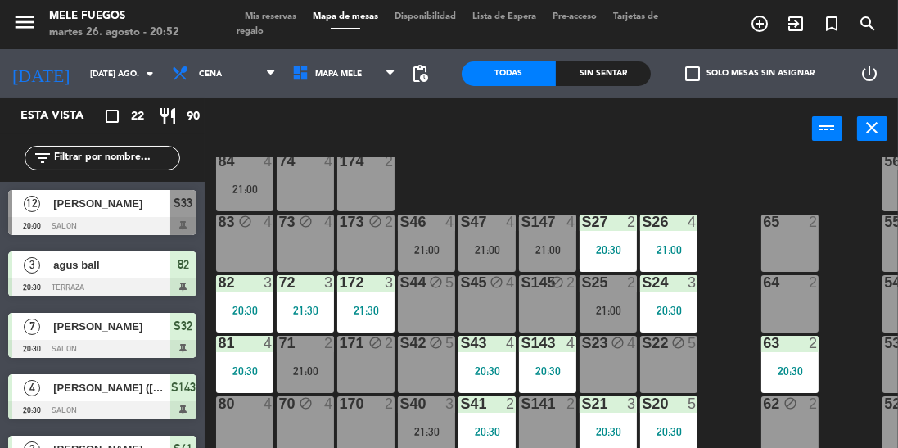
click at [612, 311] on div "21:00" at bounding box center [608, 310] width 57 height 11
click at [720, 273] on div "100 8 101 8 102 8 103 8 104 8 S32 7 20:30 S33 12 20:00 S34 8 21:00 75 block 4 8…" at bounding box center [556, 340] width 684 height 367
click at [607, 305] on div "21:00" at bounding box center [608, 310] width 57 height 11
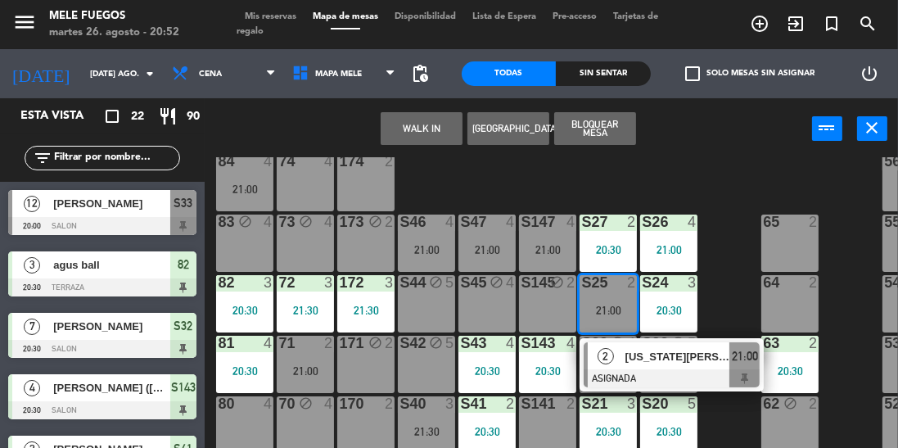
click at [725, 271] on div "100 8 101 8 102 8 103 8 104 8 S32 7 20:30 S33 12 20:00 S34 8 21:00 75 block 4 8…" at bounding box center [556, 340] width 684 height 367
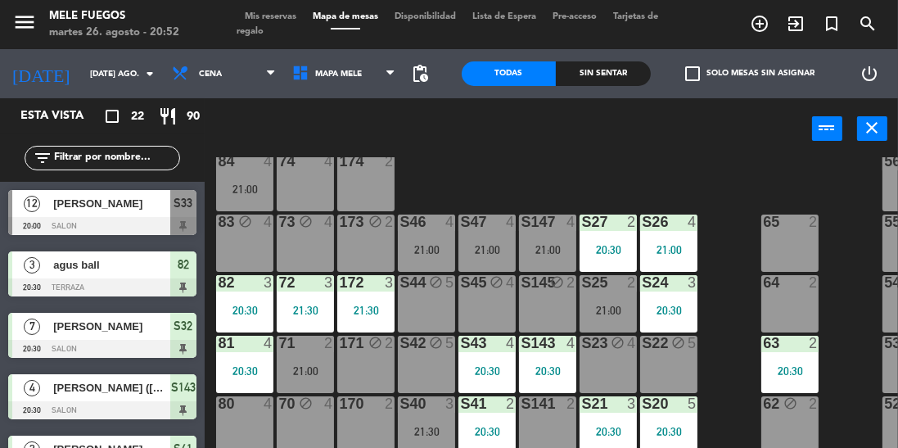
click at [589, 313] on div "21:00" at bounding box center [608, 310] width 57 height 11
click at [740, 269] on div "100 8 101 8 102 8 103 8 104 8 S32 7 20:30 S33 12 20:00 S34 8 21:00 75 block 4 8…" at bounding box center [556, 340] width 684 height 367
click at [439, 256] on div "S46 4 21:00" at bounding box center [426, 242] width 57 height 57
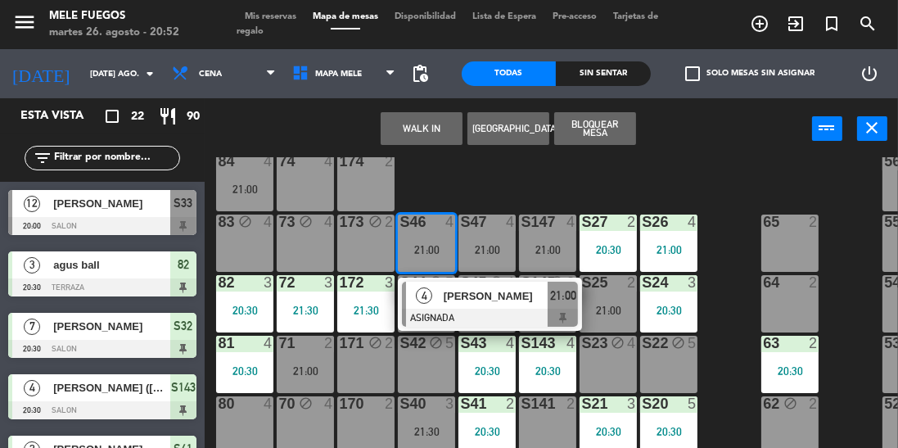
click at [753, 217] on div "65" at bounding box center [762, 221] width 27 height 15
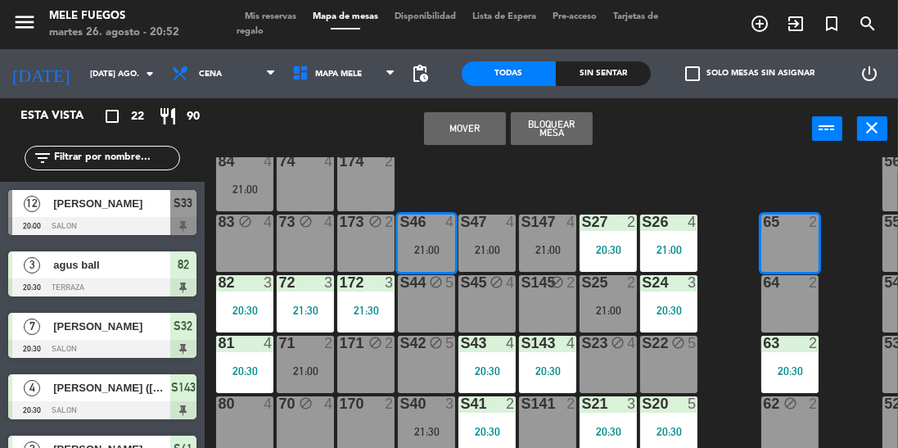
click at [490, 244] on div "21:00" at bounding box center [486, 249] width 57 height 11
click at [708, 195] on div "100 8 101 8 102 8 103 8 104 8 S32 7 20:30 S33 12 20:00 S34 8 21:00 75 block 4 8…" at bounding box center [556, 340] width 684 height 367
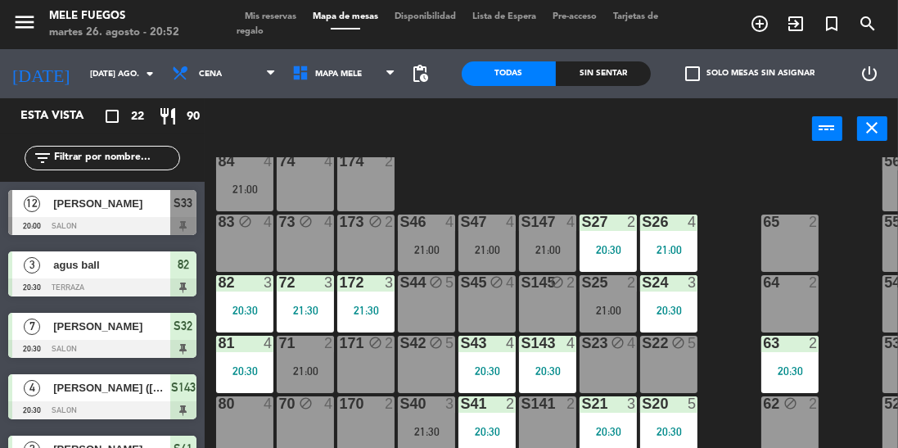
click at [427, 422] on div "S40 3 21:30" at bounding box center [426, 424] width 57 height 57
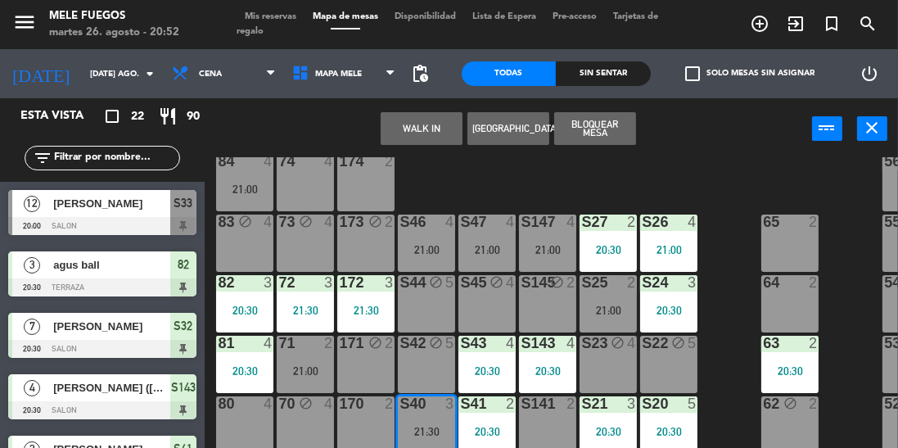
click at [708, 305] on div "100 8 101 8 102 8 103 8 104 8 S32 7 20:30 S33 12 20:00 S34 8 21:00 75 block 4 8…" at bounding box center [556, 340] width 684 height 367
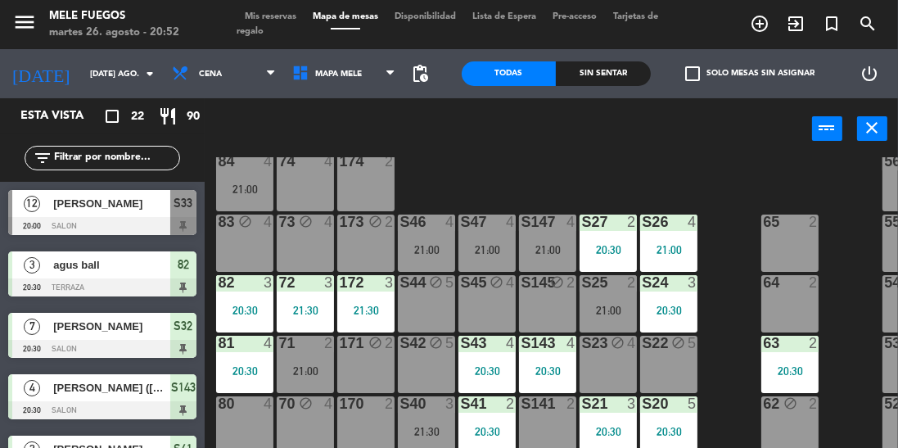
click at [431, 433] on div "21:30" at bounding box center [426, 431] width 57 height 11
click at [733, 375] on div "100 8 101 8 102 8 103 8 104 8 S32 7 20:30 S33 12 20:00 S34 8 21:00 75 block 4 8…" at bounding box center [556, 340] width 684 height 367
click at [434, 436] on div "21:30" at bounding box center [426, 431] width 57 height 11
click at [729, 377] on div "100 8 101 8 102 8 103 8 104 8 S32 7 20:30 S33 12 20:00 S34 8 21:00 75 block 4 8…" at bounding box center [556, 340] width 684 height 367
click at [412, 447] on div "100 8 101 8 102 8 103 8 104 8 S32 7 20:30 S33 12 20:00 S34 8 21:00 75 block 4 8…" at bounding box center [556, 340] width 684 height 367
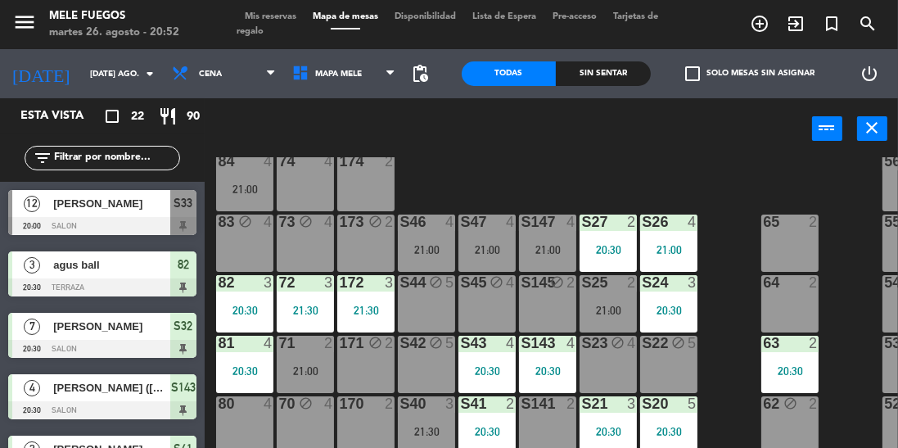
click at [490, 305] on div "S45 block 4" at bounding box center [486, 303] width 57 height 57
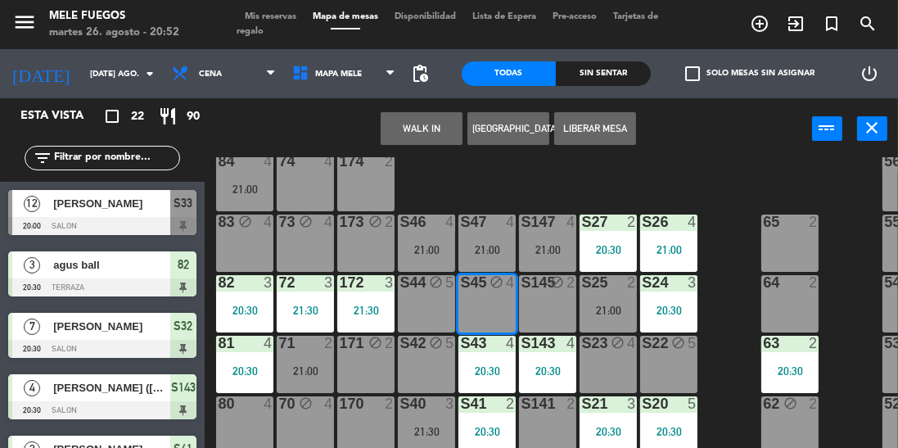
click at [540, 302] on div "S145 block 2" at bounding box center [547, 303] width 57 height 57
click at [734, 318] on div "100 8 101 8 102 8 103 8 104 8 S32 7 20:30 S33 12 20:00 S34 8 21:00 75 block 4 8…" at bounding box center [556, 340] width 684 height 367
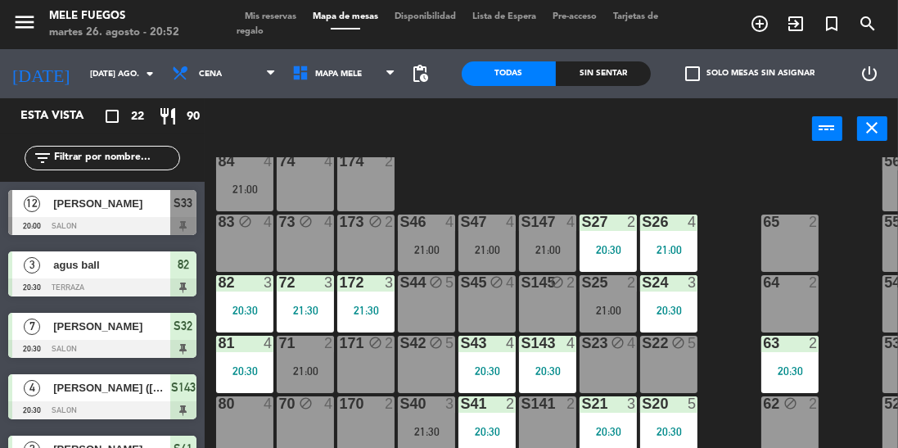
click at [442, 169] on div "100 8 101 8 102 8 103 8 104 8 S32 7 20:30 S33 12 20:00 S34 8 21:00 75 block 4 8…" at bounding box center [556, 340] width 684 height 367
click at [424, 442] on div "S40 3 21:30" at bounding box center [426, 424] width 57 height 57
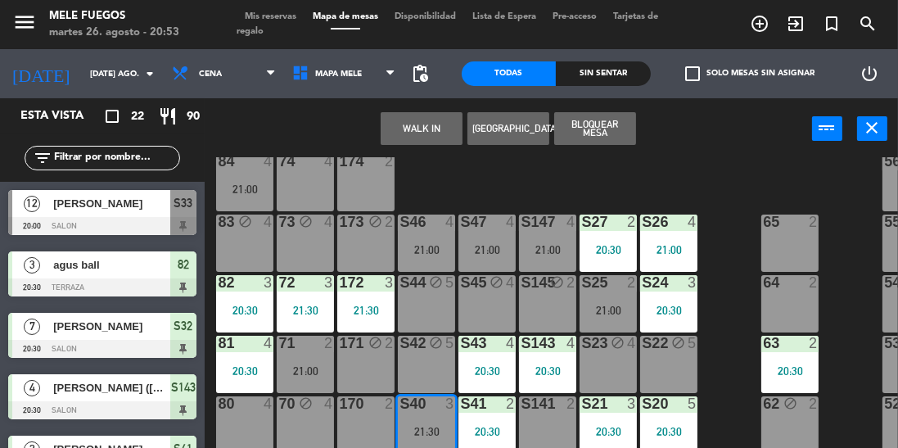
click at [697, 265] on div "S26 4 21:00" at bounding box center [668, 242] width 57 height 57
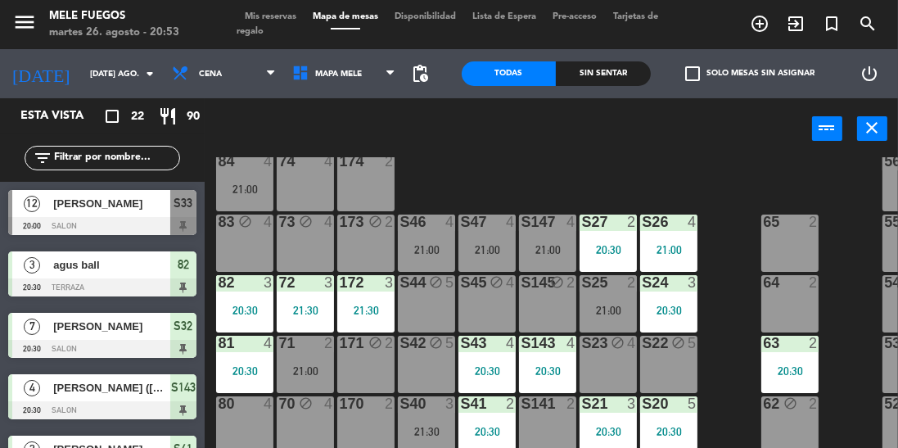
click at [714, 183] on div "100 8 101 8 102 8 103 8 104 8 S32 7 20:30 S33 12 20:00 S34 8 21:00 75 block 4 8…" at bounding box center [556, 340] width 684 height 367
click at [420, 252] on div "21:00" at bounding box center [426, 249] width 57 height 11
click at [498, 252] on div "21:00" at bounding box center [486, 249] width 57 height 11
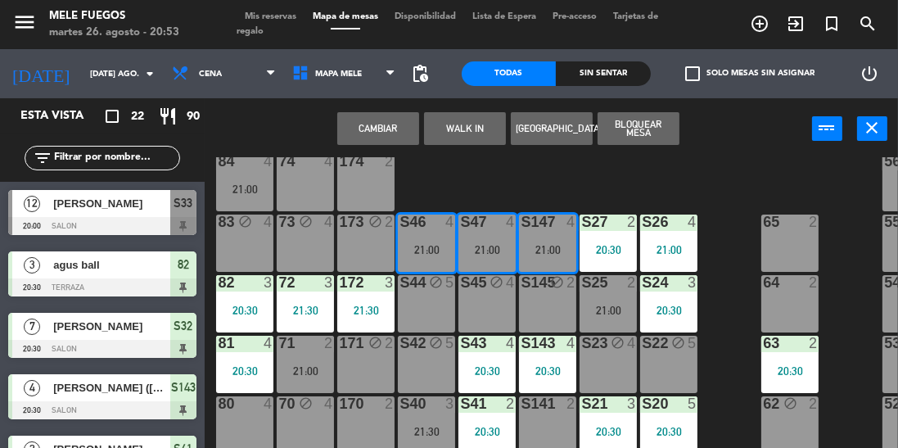
click at [727, 193] on div "100 8 101 8 102 8 103 8 104 8 S32 7 20:30 S33 12 20:00 S34 8 21:00 75 block 4 8…" at bounding box center [556, 340] width 684 height 367
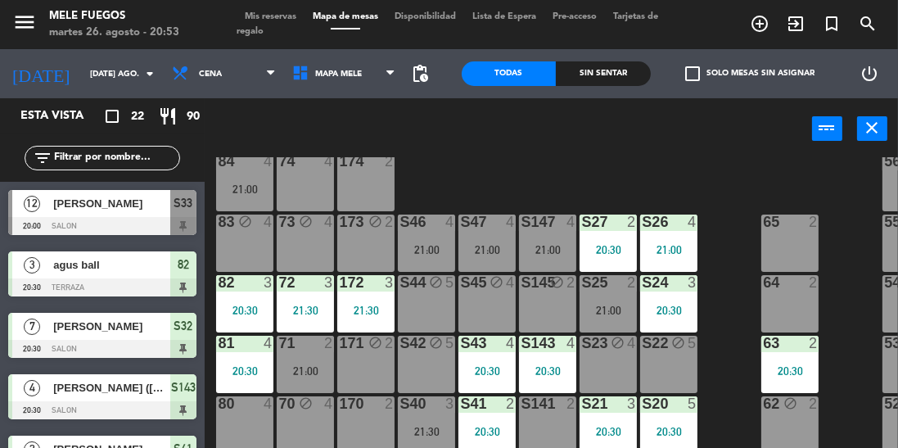
click at [436, 359] on div "S42 block 5" at bounding box center [426, 364] width 57 height 57
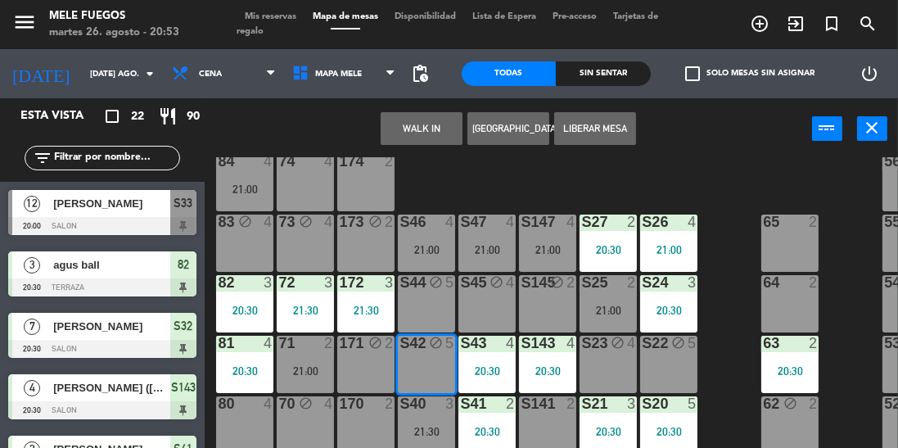
click at [734, 350] on div "100 8 101 8 102 8 103 8 104 8 S32 7 20:30 S33 12 20:00 S34 8 21:00 75 block 4 8…" at bounding box center [556, 340] width 684 height 367
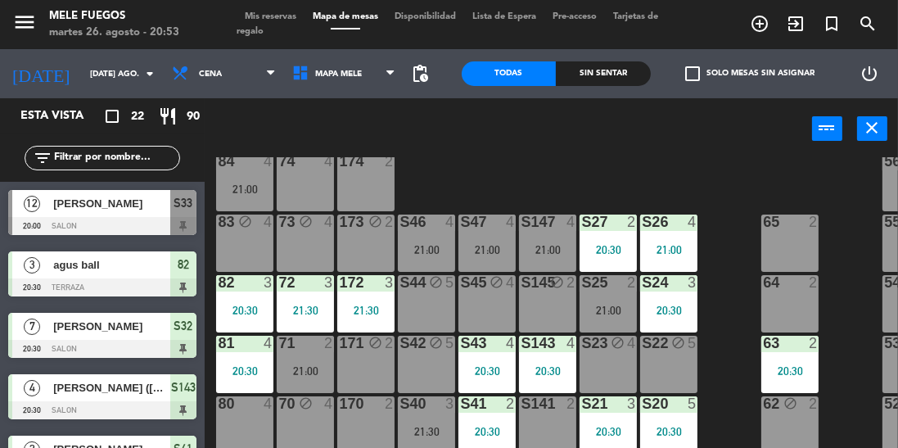
click at [764, 370] on div "20:30" at bounding box center [789, 370] width 57 height 11
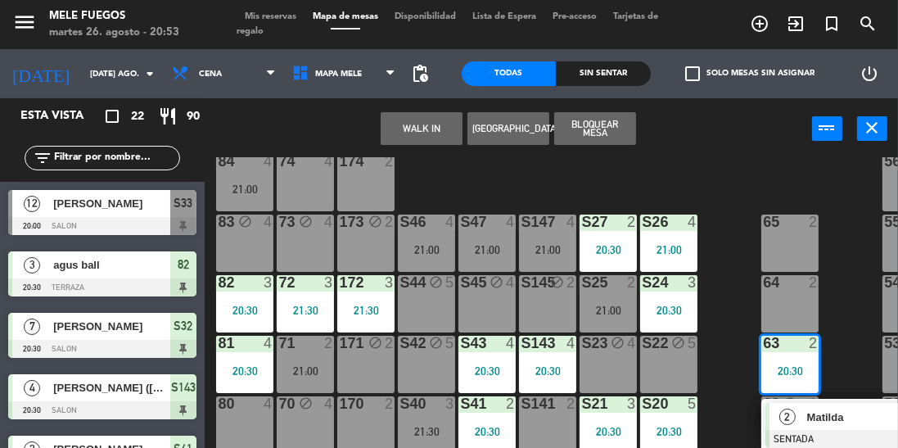
click at [620, 434] on div "20:30" at bounding box center [608, 431] width 57 height 11
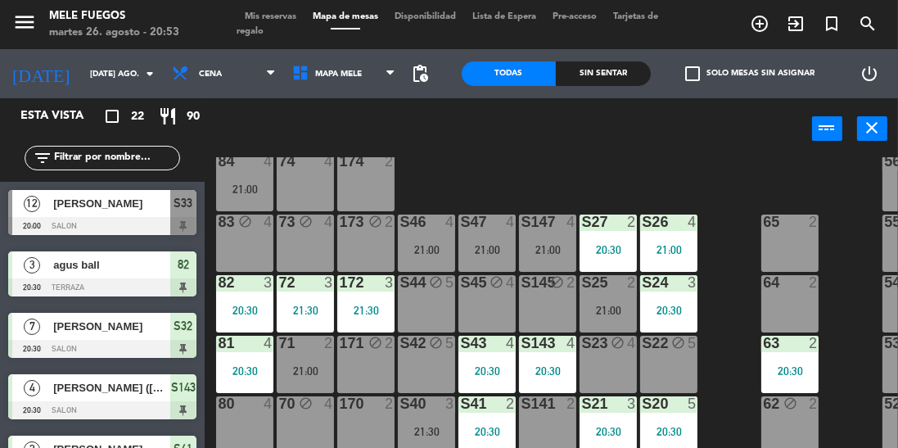
click at [728, 351] on div "100 8 101 8 102 8 103 8 104 8 S32 7 20:30 S33 12 20:00 S34 8 21:00 75 block 4 8…" at bounding box center [556, 340] width 684 height 367
click at [537, 366] on div "20:30" at bounding box center [547, 370] width 57 height 11
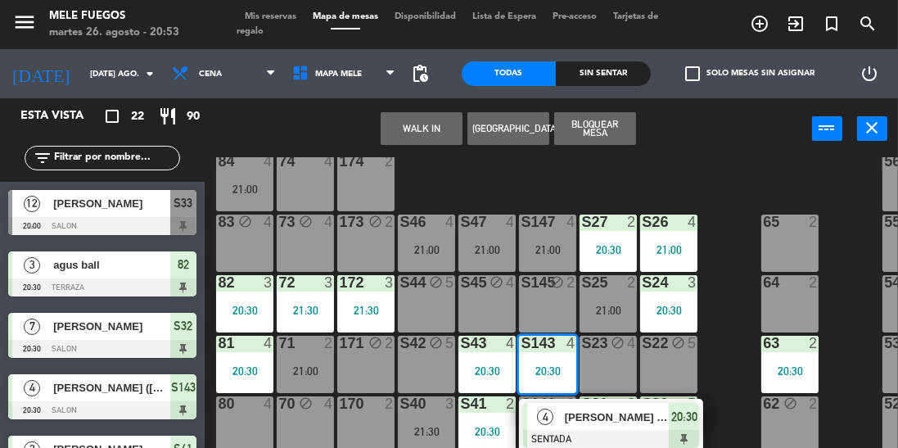
click at [733, 335] on div "100 8 101 8 102 8 103 8 104 8 S32 7 20:30 S33 12 20:00 S34 8 21:00 75 block 4 8…" at bounding box center [556, 340] width 684 height 367
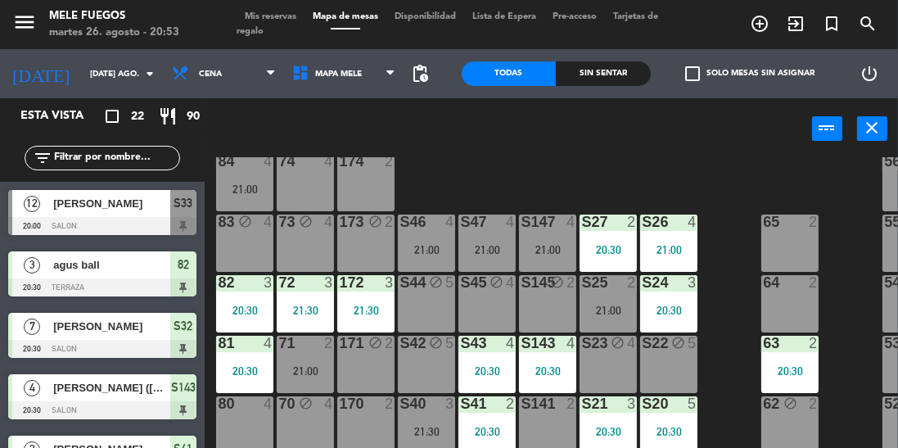
click at [614, 441] on div "S21 3 20:30" at bounding box center [608, 424] width 57 height 57
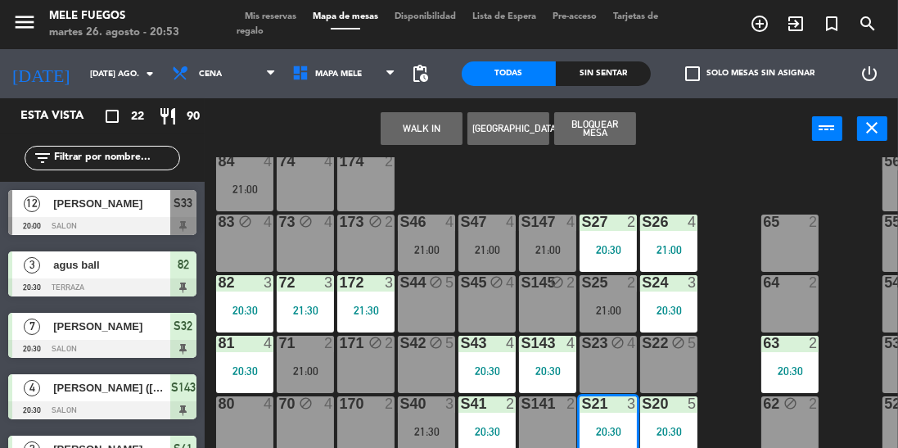
click at [612, 428] on div "20:30" at bounding box center [608, 431] width 57 height 11
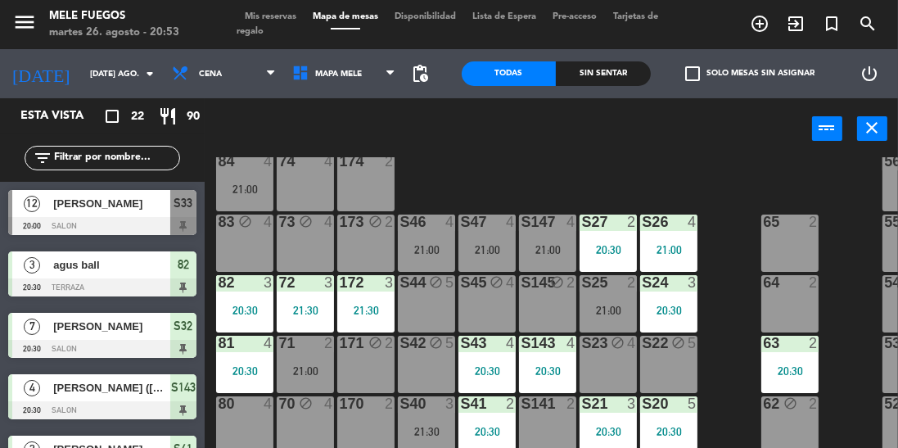
click at [747, 327] on div "100 8 101 8 102 8 103 8 104 8 S32 7 20:30 S33 12 20:00 S34 8 21:00 75 block 4 8…" at bounding box center [556, 340] width 684 height 367
click at [693, 350] on div "5" at bounding box center [693, 343] width 10 height 15
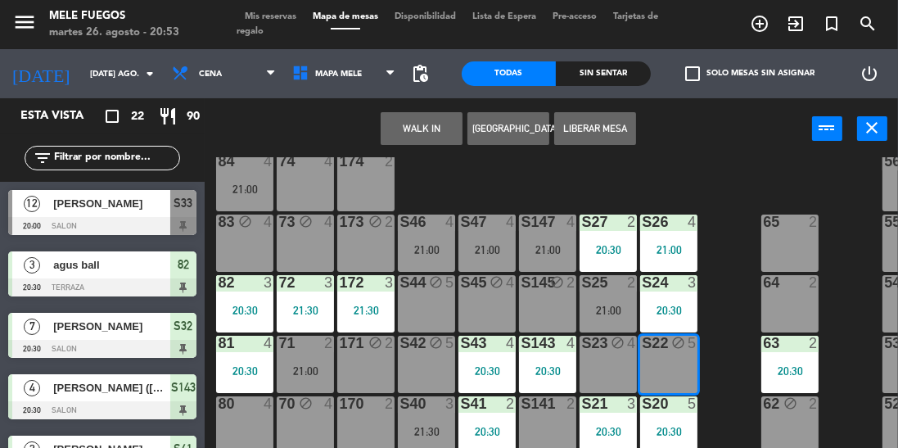
click at [723, 333] on div "100 8 101 8 102 8 103 8 104 8 S32 7 20:30 S33 12 20:00 S34 8 21:00 75 block 4 8…" at bounding box center [556, 340] width 684 height 367
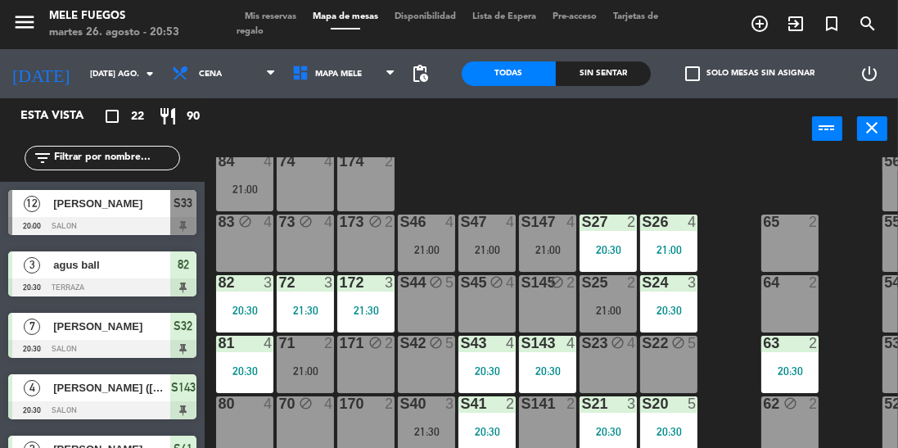
click at [608, 314] on div "21:00" at bounding box center [608, 310] width 57 height 11
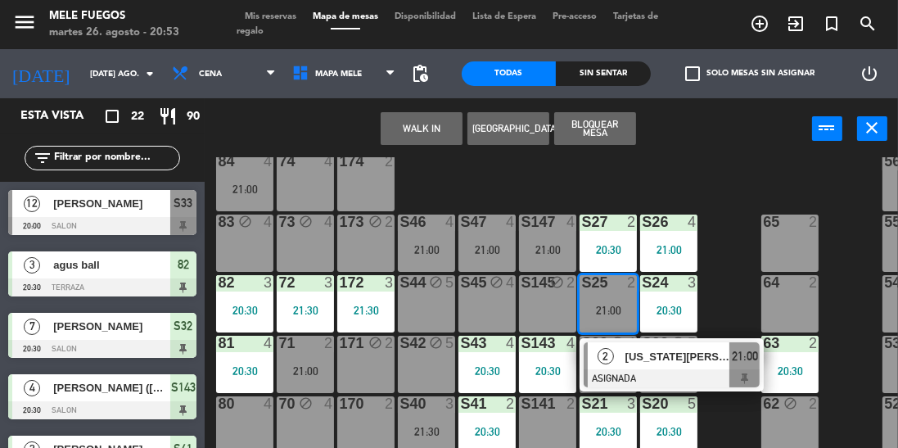
click at [603, 305] on div "21:00" at bounding box center [608, 310] width 57 height 11
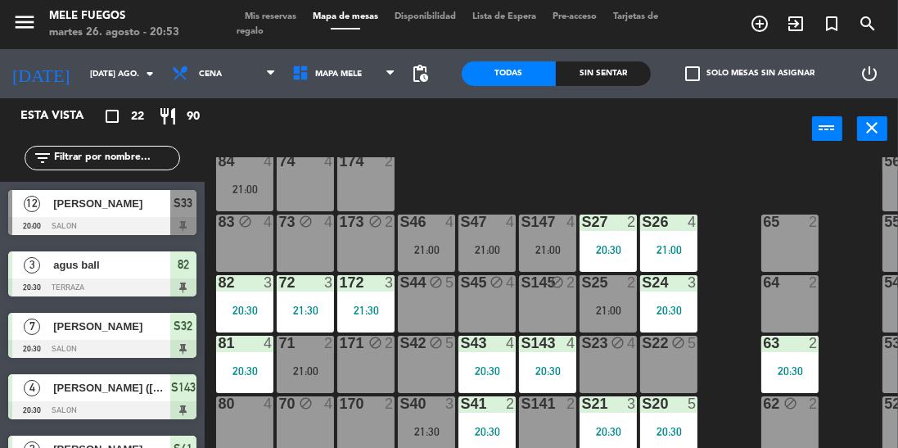
click at [731, 281] on div "100 8 101 8 102 8 103 8 104 8 S32 7 20:30 S33 12 20:00 S34 8 21:00 75 block 4 8…" at bounding box center [556, 340] width 684 height 367
click at [708, 287] on div "3" at bounding box center [696, 282] width 27 height 15
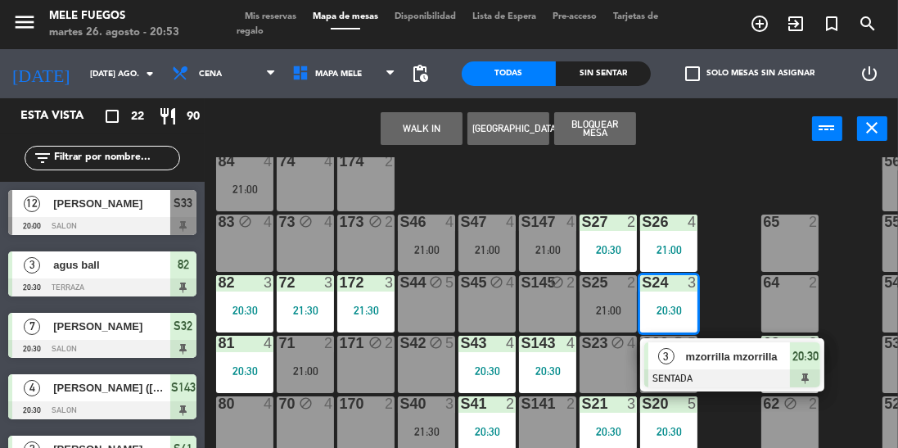
click at [763, 246] on div "65 2" at bounding box center [789, 242] width 57 height 57
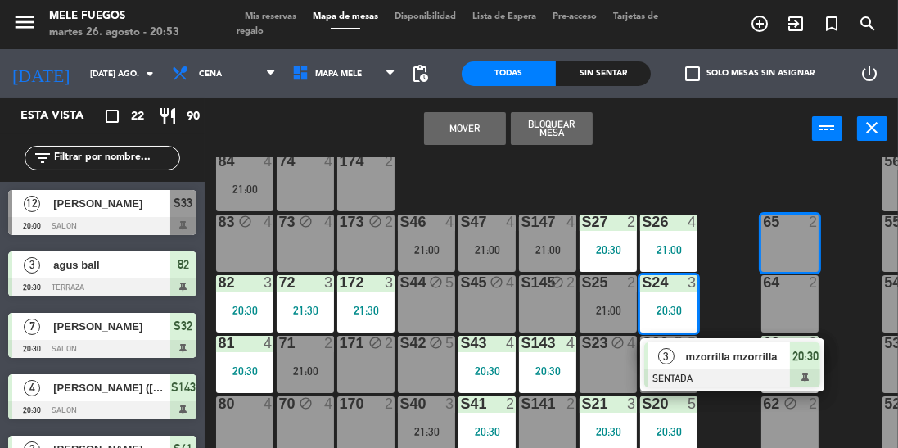
click at [726, 263] on div "100 8 101 8 102 8 103 8 104 8 S32 7 20:30 S33 12 20:00 S34 8 21:00 75 block 4 8…" at bounding box center [556, 340] width 684 height 367
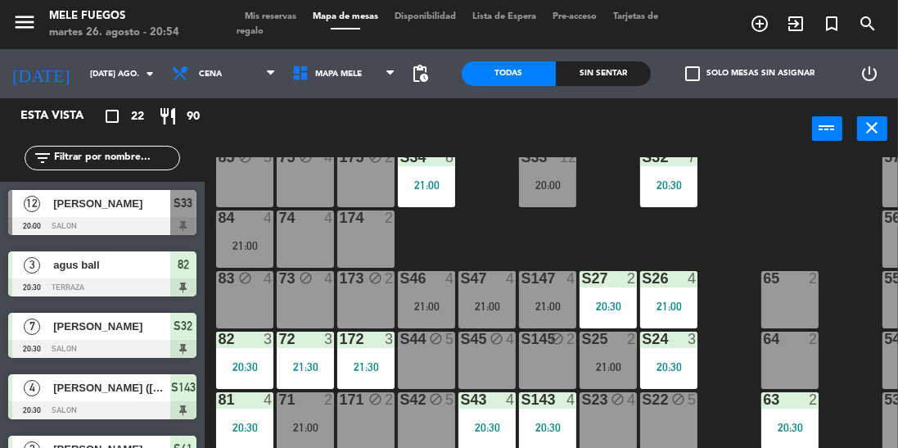
scroll to position [115, 0]
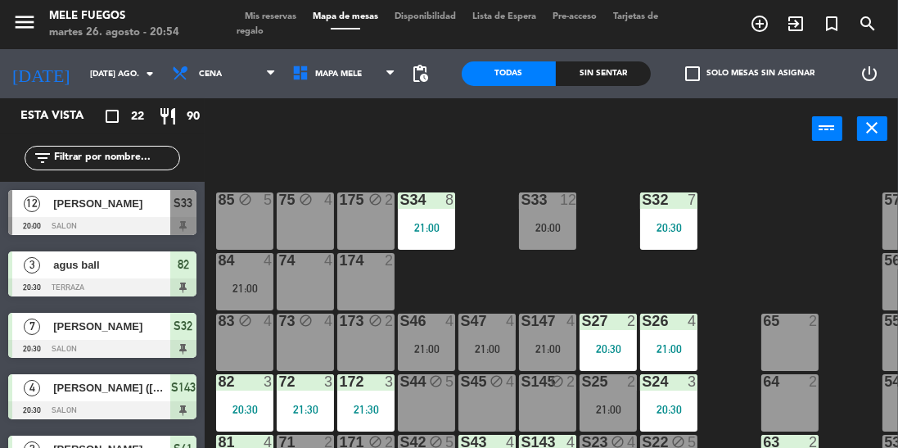
click at [562, 228] on div "20:00" at bounding box center [547, 227] width 57 height 11
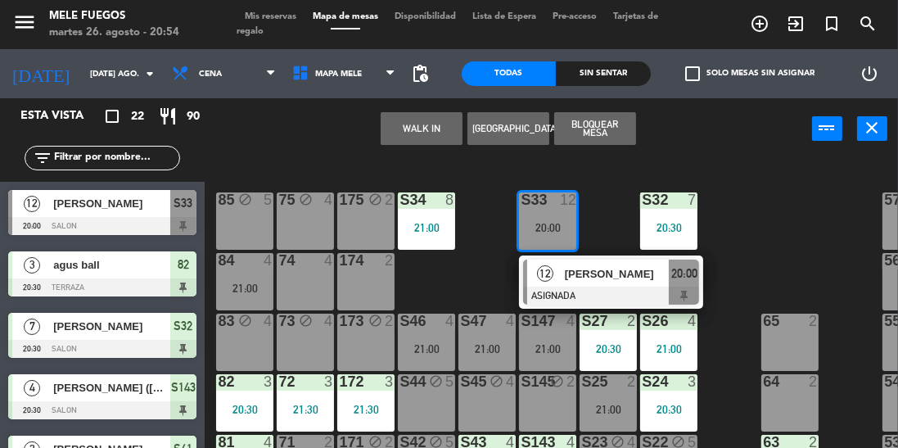
click at [752, 246] on div "100 8 101 8 102 8 103 8 104 8 S32 7 20:30 S33 12 20:00 12 Jonh ASIGNADA 20:00 S…" at bounding box center [556, 340] width 684 height 367
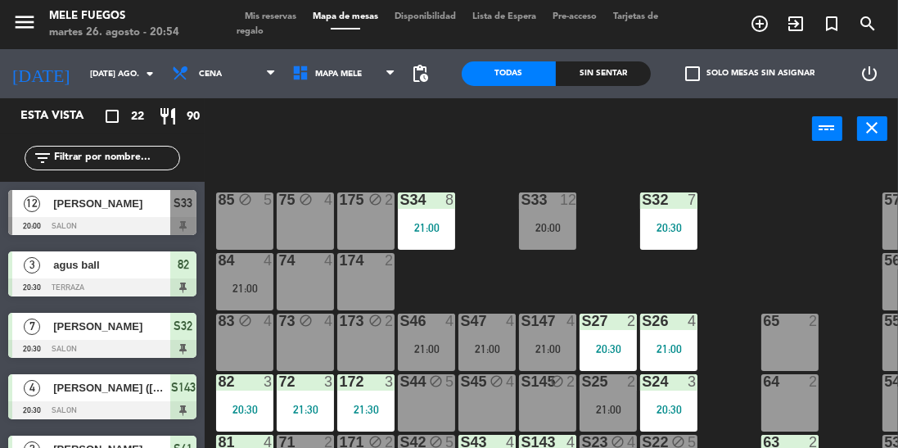
click at [747, 237] on div "100 8 101 8 102 8 103 8 104 8 S32 7 20:30 S33 12 20:00 S34 8 21:00 75 block 4 8…" at bounding box center [556, 340] width 684 height 367
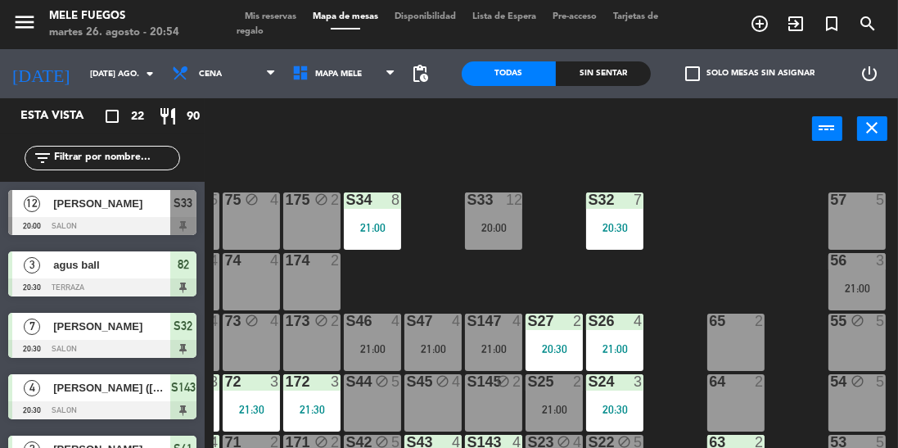
click at [774, 260] on div "100 8 101 8 102 8 103 8 104 8 S32 7 20:30 S33 12 20:00 S34 8 21:00 75 block 4 8…" at bounding box center [556, 340] width 684 height 367
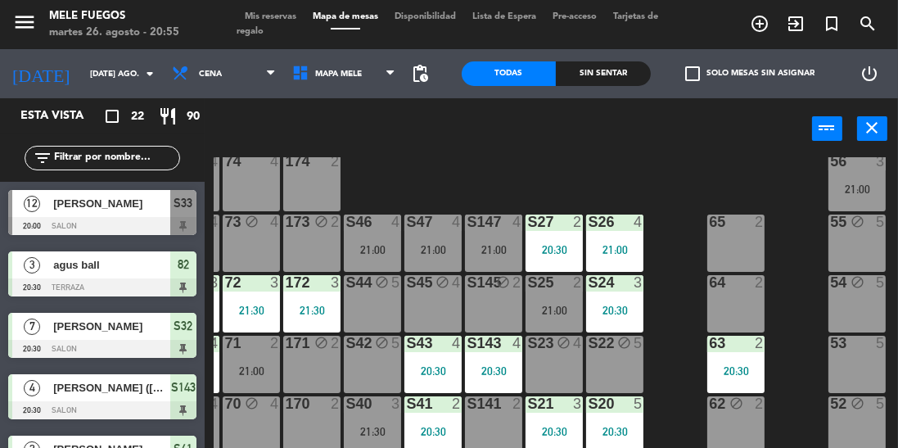
scroll to position [206, 54]
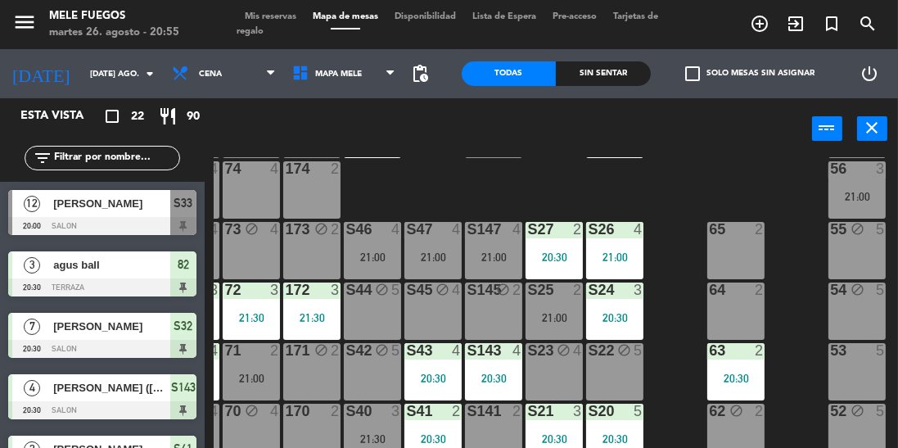
click at [713, 311] on div "64 2" at bounding box center [735, 310] width 57 height 57
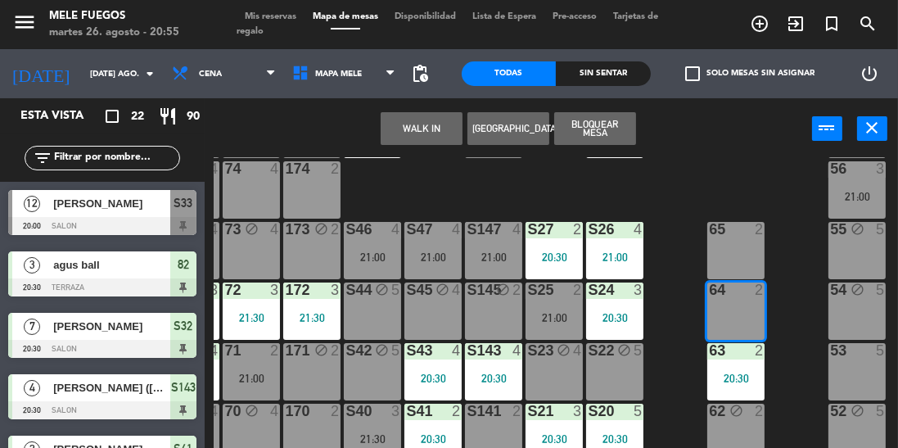
click at [258, 390] on div "71 2 21:00" at bounding box center [251, 371] width 57 height 57
click at [256, 381] on div "21:00" at bounding box center [251, 377] width 57 height 11
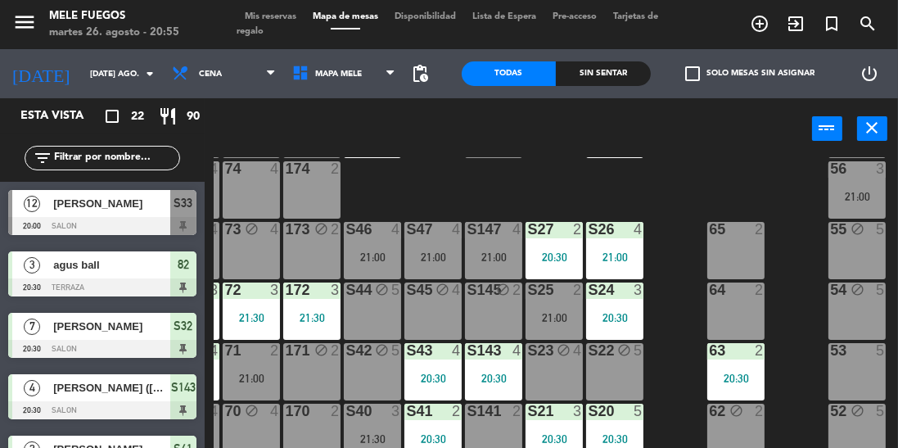
click at [661, 257] on div "100 8 101 8 102 8 103 8 104 8 S32 7 20:30 S33 12 20:00 S34 8 21:00 75 block 4 8…" at bounding box center [556, 340] width 684 height 367
click at [252, 368] on div "71 2 21:00" at bounding box center [251, 371] width 57 height 57
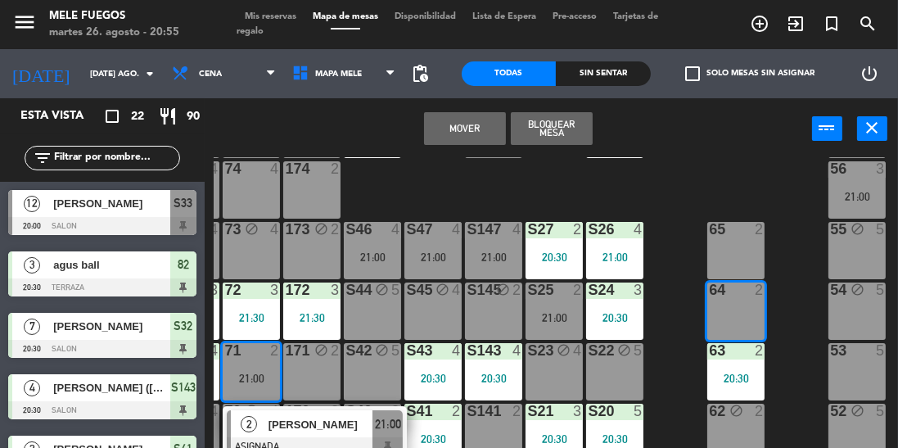
click at [671, 338] on div "100 8 101 8 102 8 103 8 104 8 S32 7 20:30 S33 12 20:00 S34 8 21:00 75 block 4 8…" at bounding box center [556, 340] width 684 height 367
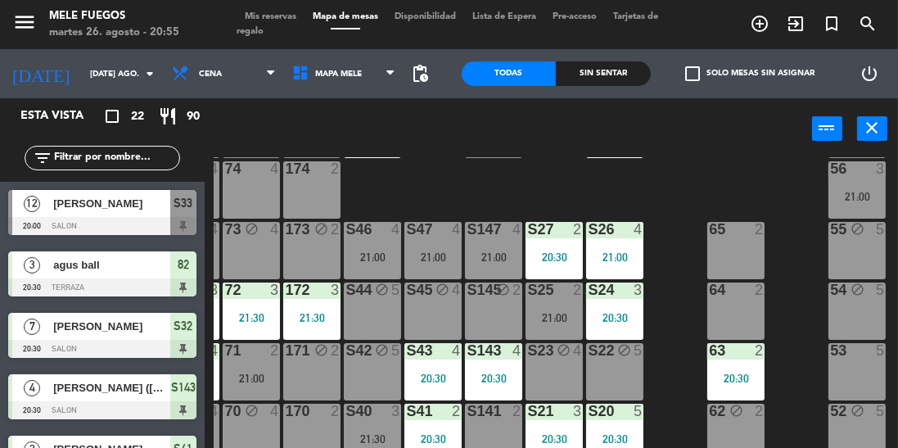
click at [440, 314] on div "S45 block 4" at bounding box center [432, 310] width 57 height 57
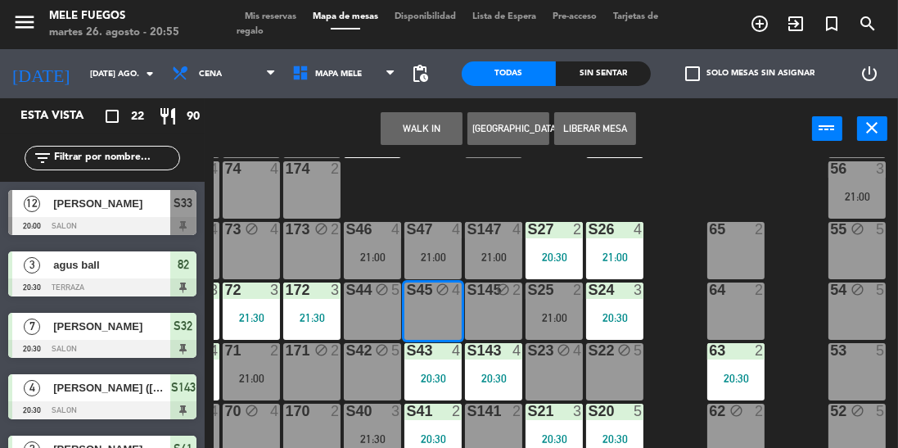
click at [676, 278] on div "100 8 101 8 102 8 103 8 104 8 S32 7 20:30 S33 12 20:00 S34 8 21:00 75 block 4 8…" at bounding box center [556, 340] width 684 height 367
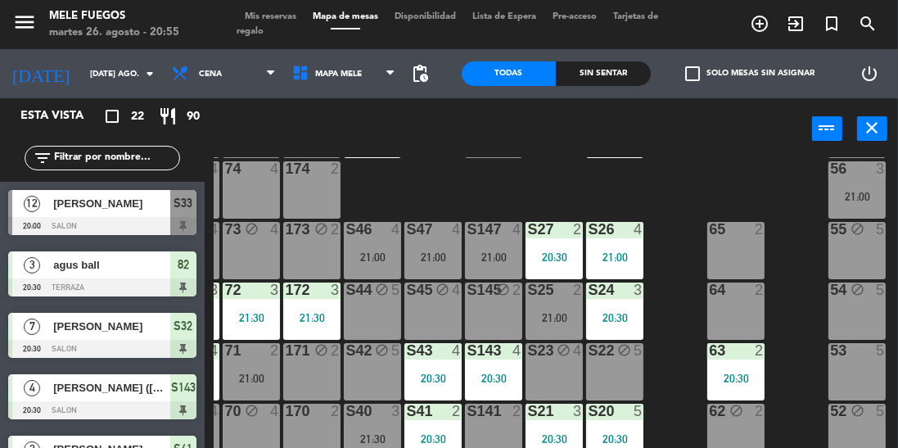
click at [262, 378] on div "21:00" at bounding box center [251, 377] width 57 height 11
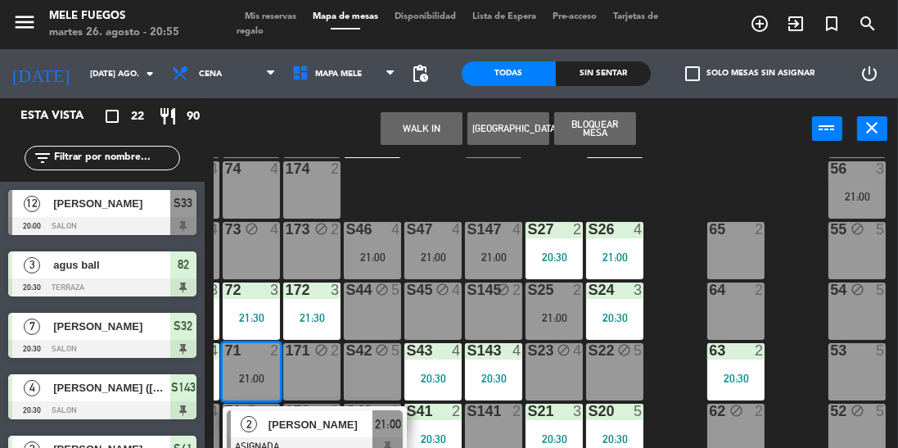
click at [661, 328] on div "100 8 101 8 102 8 103 8 104 8 S32 7 20:30 S33 12 20:00 S34 8 21:00 75 block 4 8…" at bounding box center [556, 340] width 684 height 367
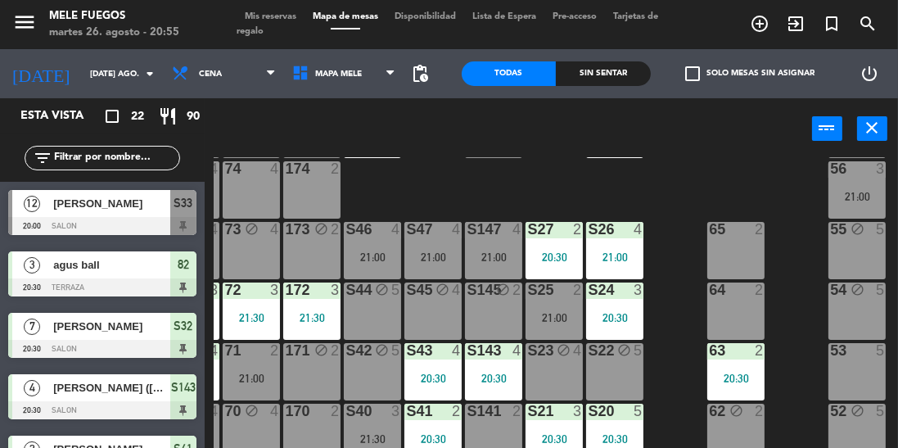
click at [254, 377] on div "21:00" at bounding box center [251, 377] width 57 height 11
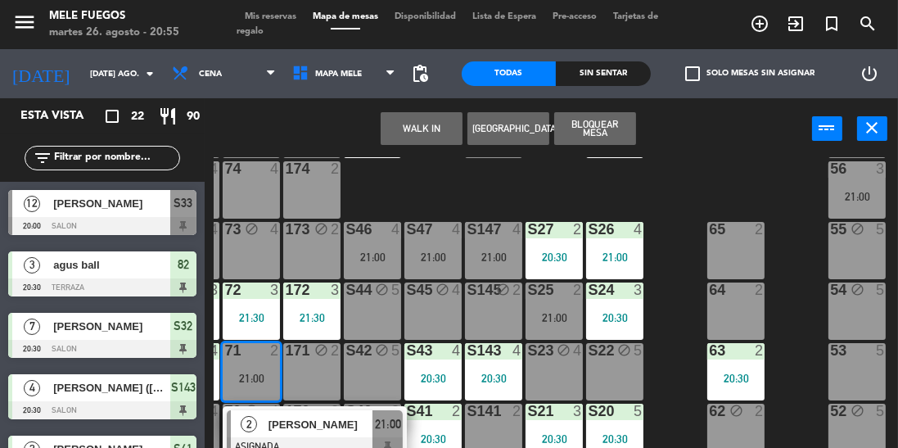
click at [316, 440] on div at bounding box center [315, 446] width 176 height 18
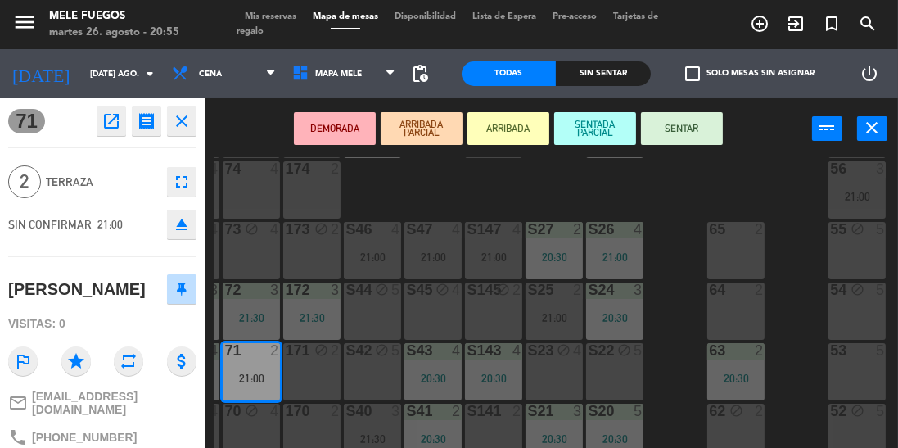
click at [695, 129] on button "SENTAR" at bounding box center [682, 128] width 82 height 33
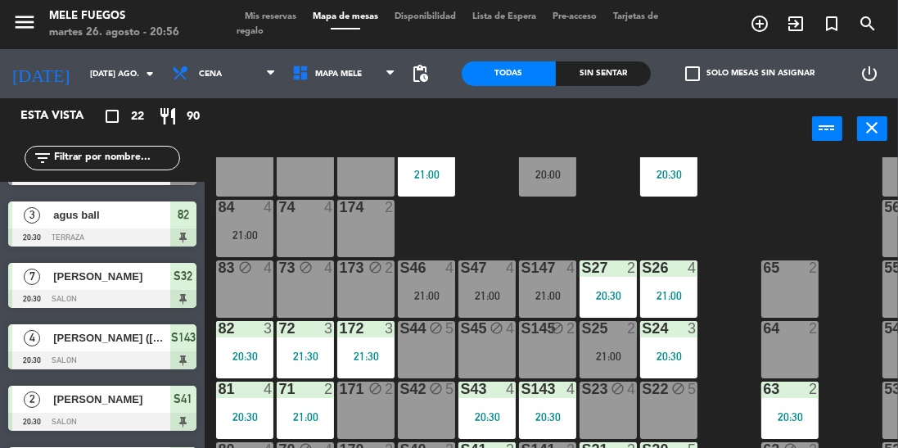
scroll to position [169, 0]
click at [320, 292] on div "73 block 4" at bounding box center [305, 288] width 57 height 57
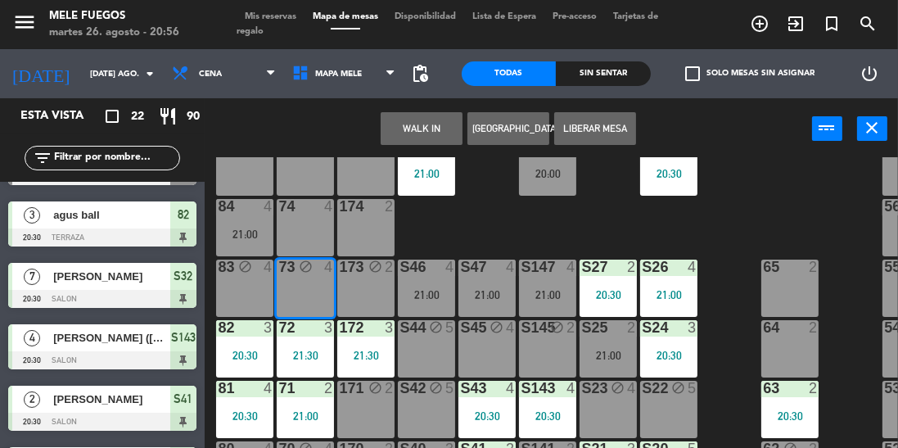
click at [527, 213] on div "100 8 101 8 102 8 103 8 104 8 S32 7 20:30 S33 12 20:00 S34 8 21:00 75 block 4 8…" at bounding box center [556, 340] width 684 height 367
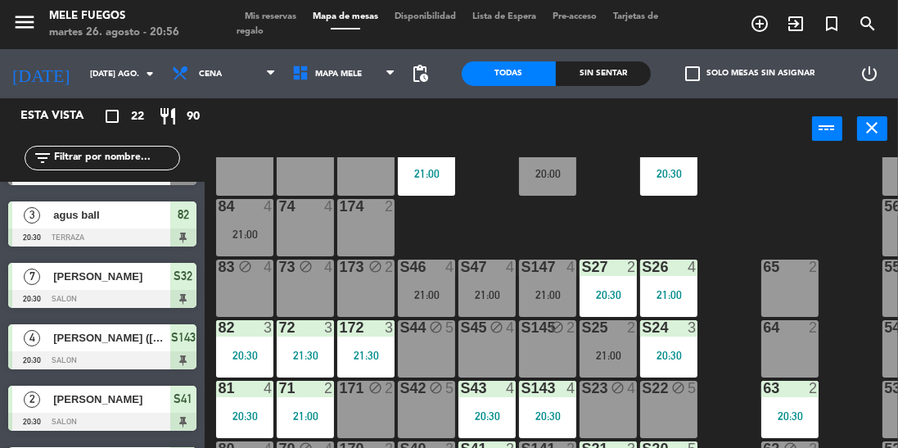
click at [376, 207] on div at bounding box center [366, 206] width 27 height 15
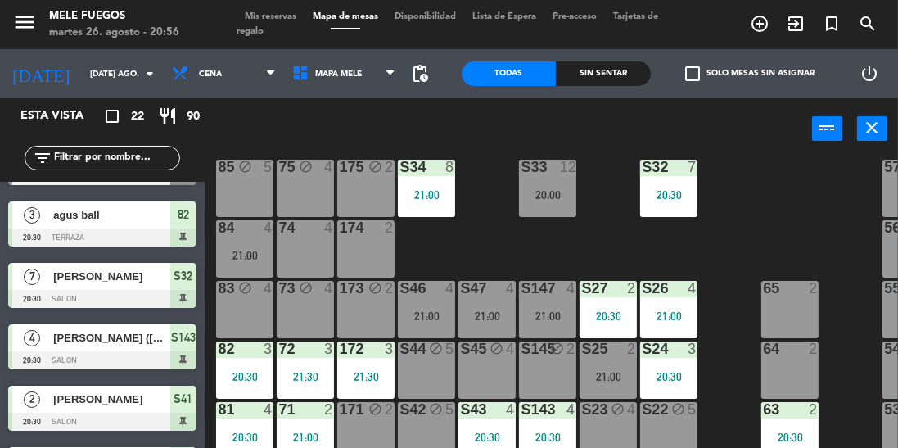
scroll to position [139, 0]
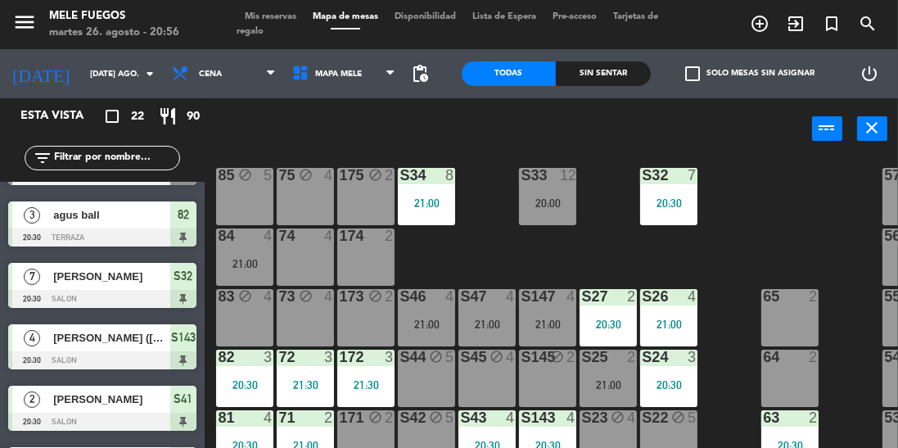
click at [362, 255] on div "174 2" at bounding box center [365, 256] width 57 height 57
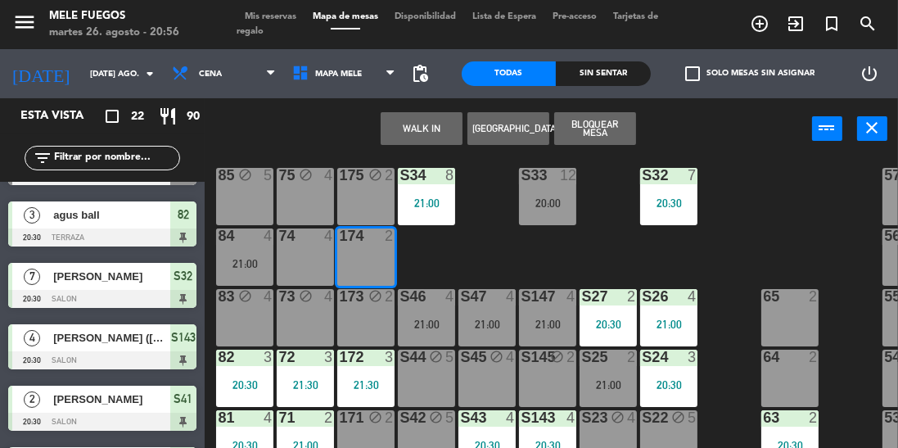
click at [480, 254] on div "100 8 101 8 102 8 103 8 104 8 S32 7 20:30 S33 12 20:00 S34 8 21:00 75 block 4 8…" at bounding box center [556, 340] width 684 height 367
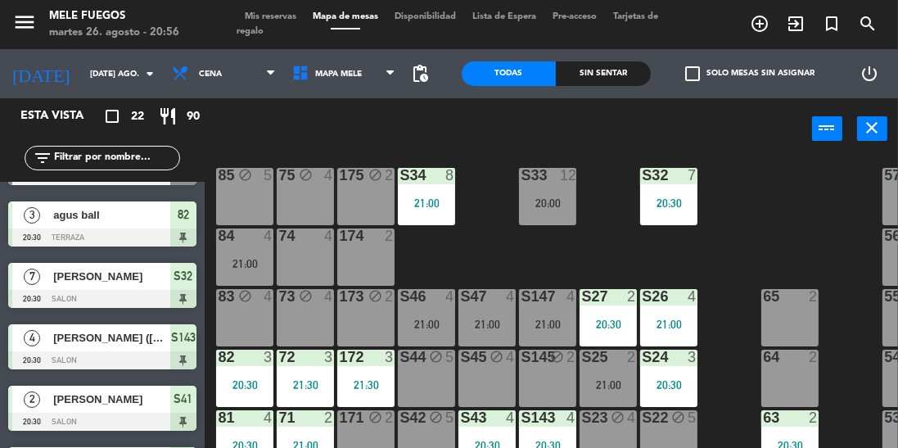
click at [307, 260] on div "74 4" at bounding box center [305, 256] width 57 height 57
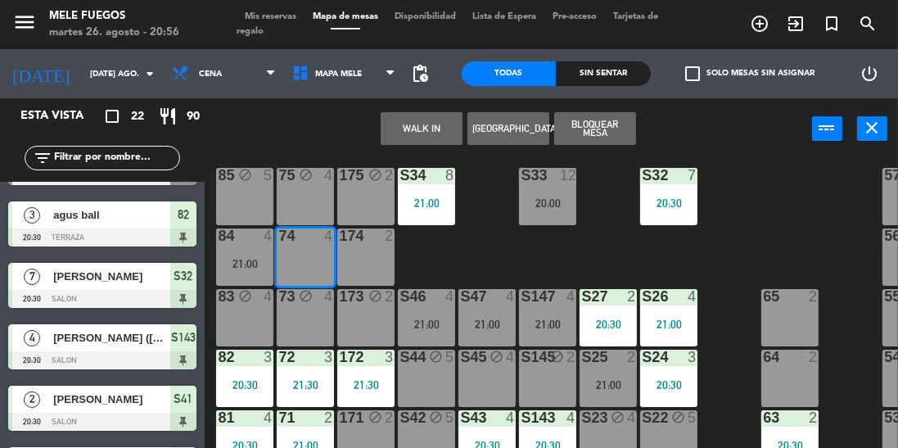
click at [509, 128] on button "[GEOGRAPHIC_DATA]" at bounding box center [508, 128] width 82 height 33
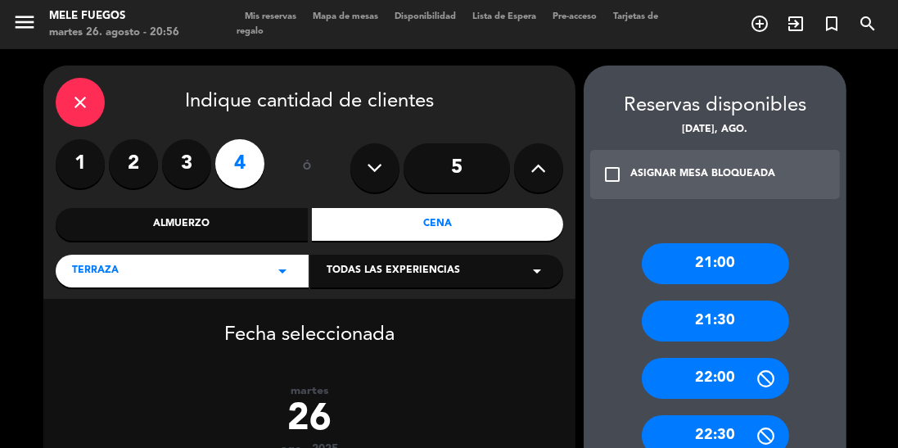
click at [136, 167] on label "2" at bounding box center [133, 163] width 49 height 49
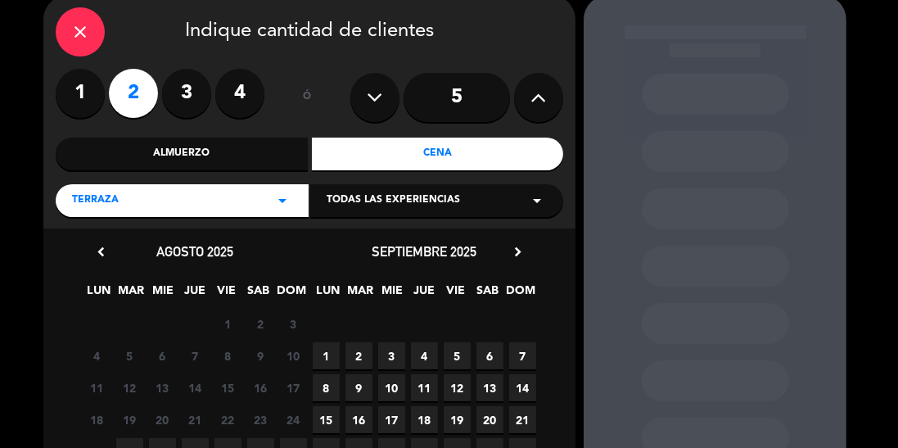
scroll to position [70, 0]
click at [122, 442] on span "26" at bounding box center [129, 451] width 27 height 27
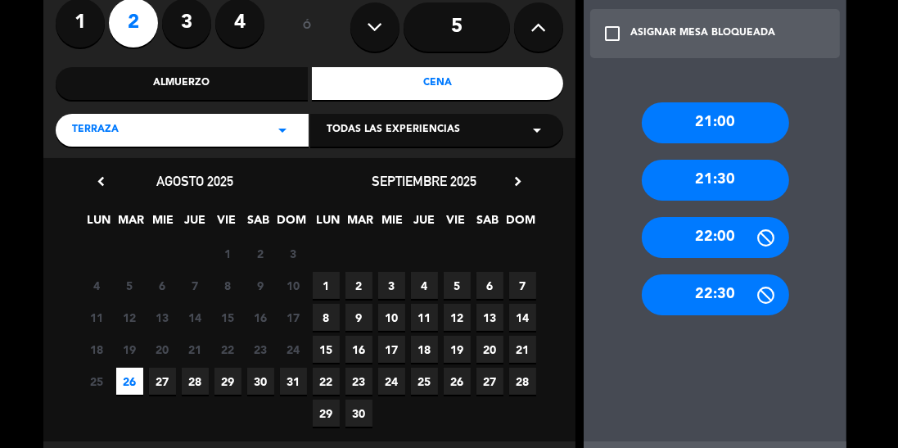
scroll to position [142, 0]
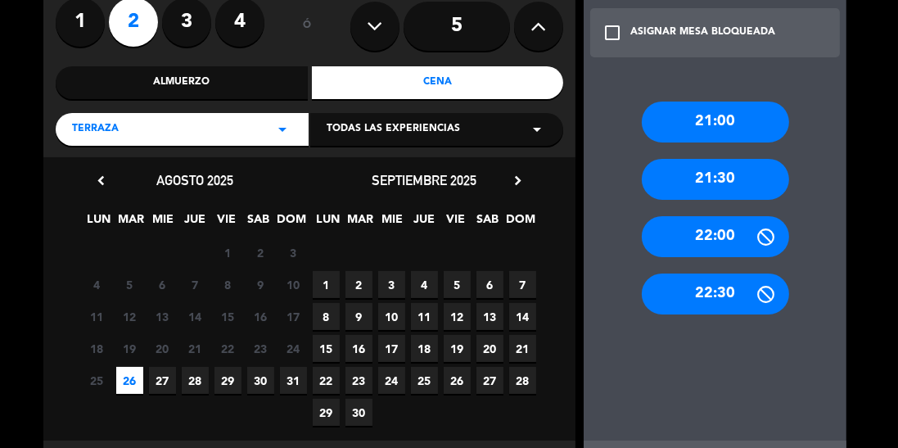
click at [738, 168] on div "21:30" at bounding box center [715, 179] width 147 height 41
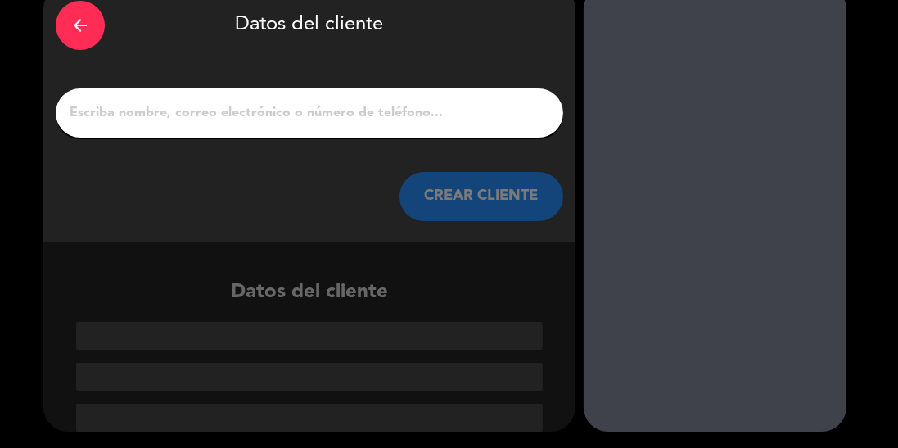
scroll to position [2, 0]
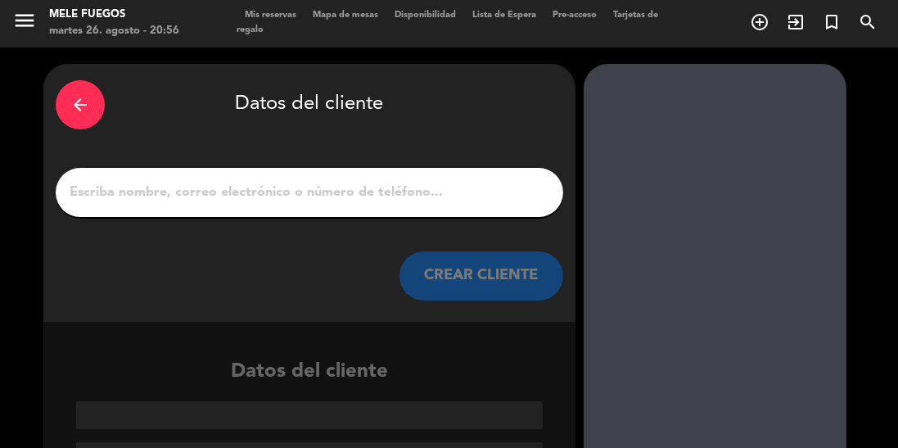
click at [409, 211] on div at bounding box center [310, 192] width 508 height 49
click at [407, 181] on input "1" at bounding box center [309, 192] width 483 height 23
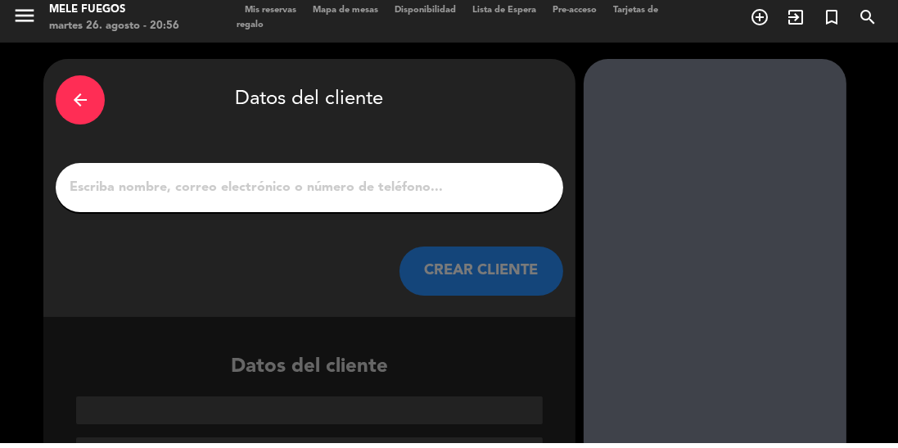
scroll to position [0, 0]
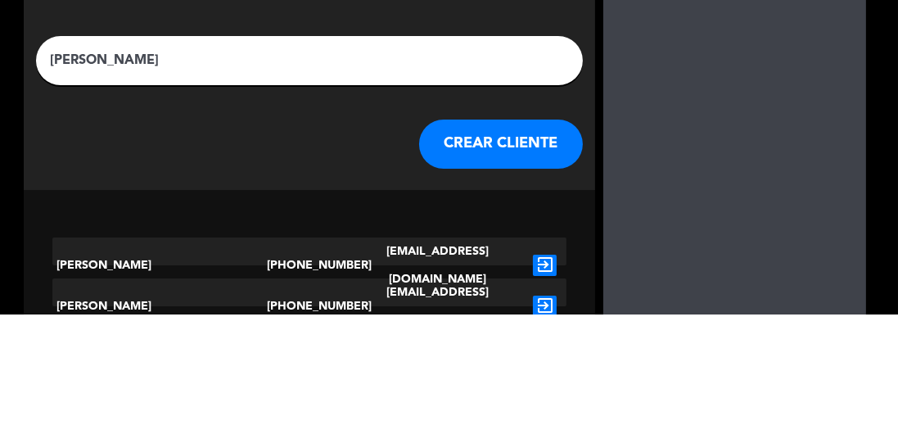
type input "[PERSON_NAME]"
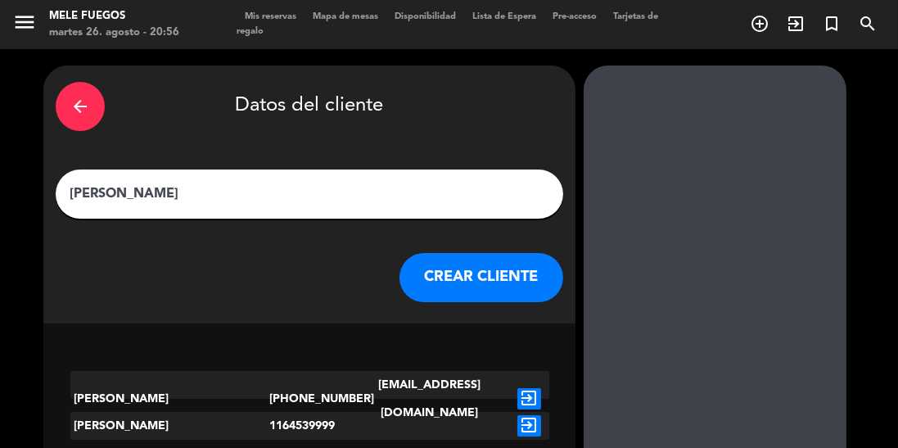
click at [490, 291] on button "CREAR CLIENTE" at bounding box center [481, 277] width 164 height 49
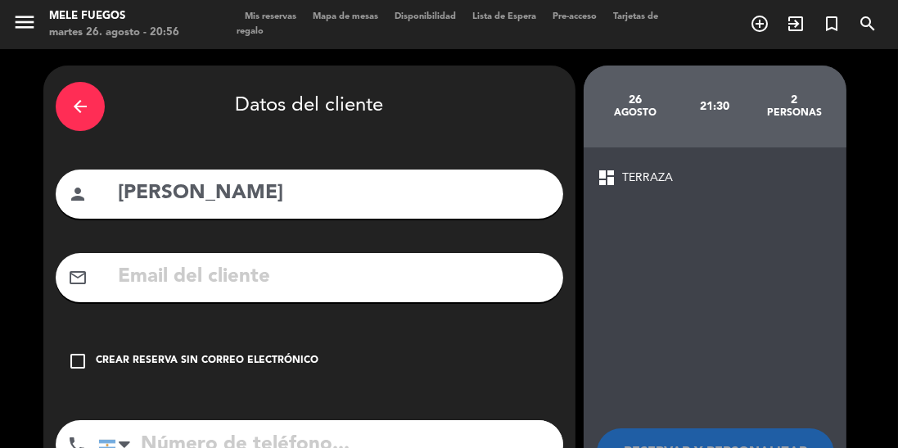
scroll to position [43, 0]
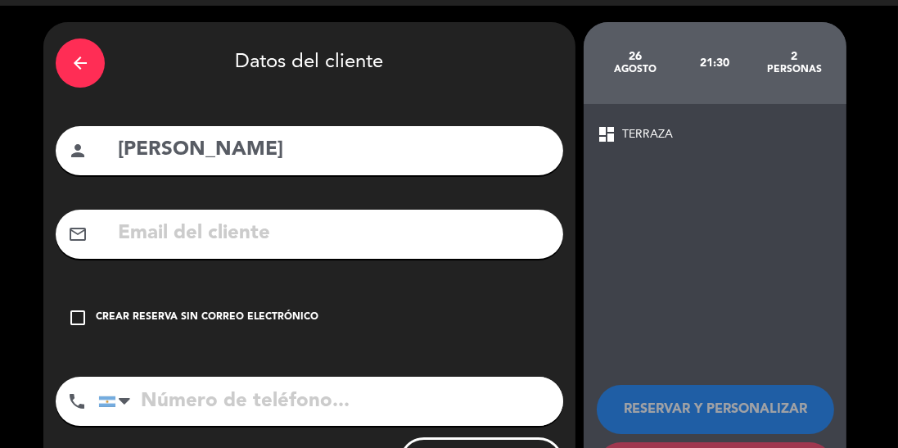
click at [75, 335] on div "check_box_outline_blank Crear reserva sin correo electrónico" at bounding box center [310, 317] width 508 height 49
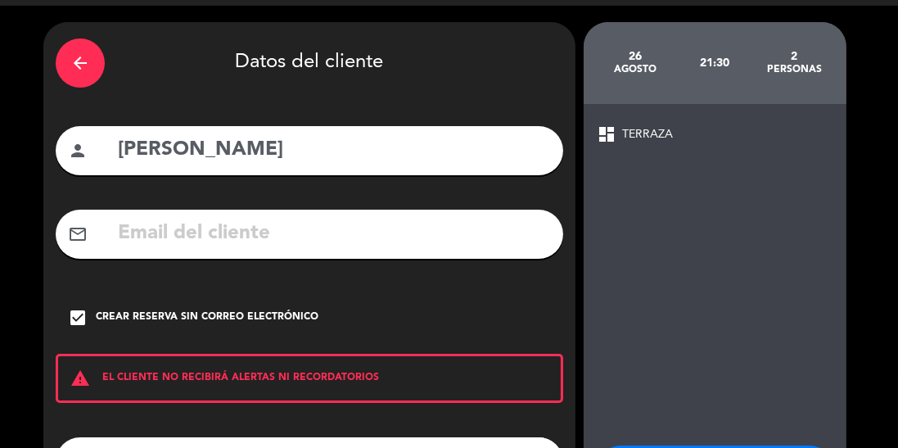
scroll to position [104, 0]
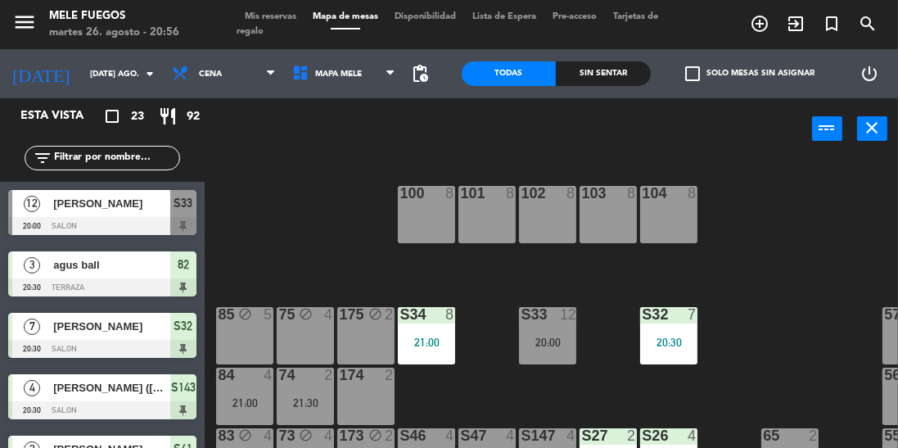
click at [359, 270] on div "100 8 101 8 102 8 103 8 104 8 S32 7 20:30 S33 12 20:00 S34 8 21:00 75 block 4 8…" at bounding box center [556, 340] width 684 height 367
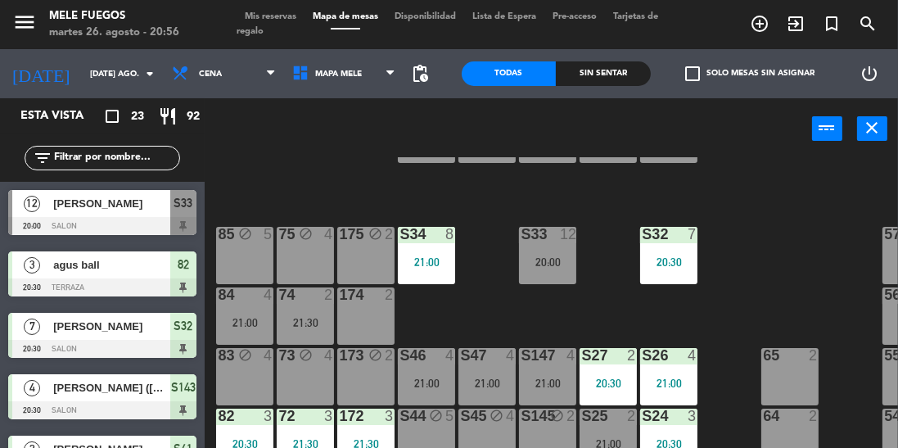
scroll to position [96, 0]
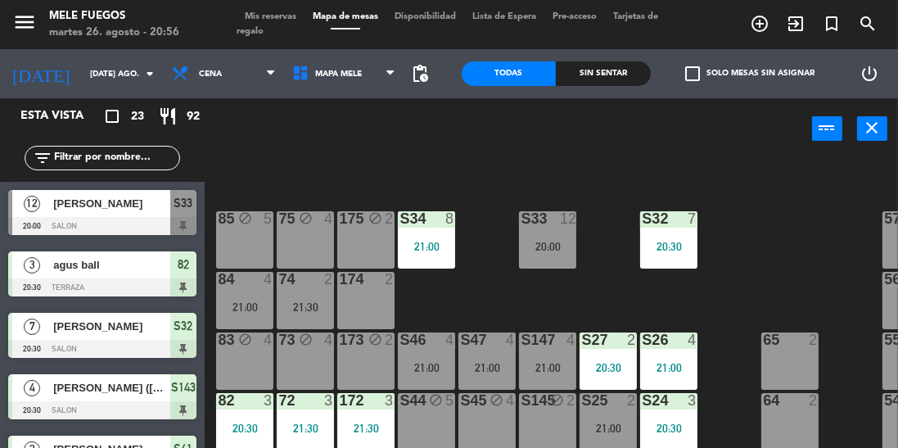
click at [322, 305] on div "21:30" at bounding box center [305, 306] width 57 height 11
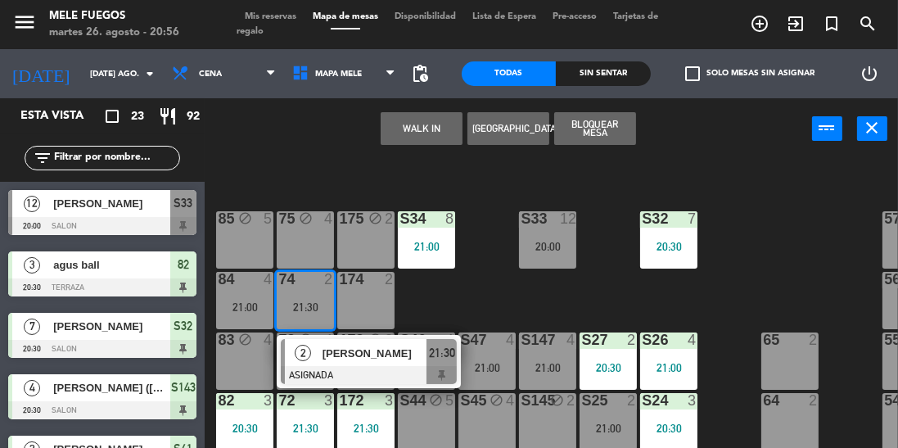
click at [491, 298] on div "100 8 101 8 102 8 103 8 104 8 S32 7 20:30 S33 12 20:00 S34 8 21:00 75 block 4 8…" at bounding box center [556, 340] width 684 height 367
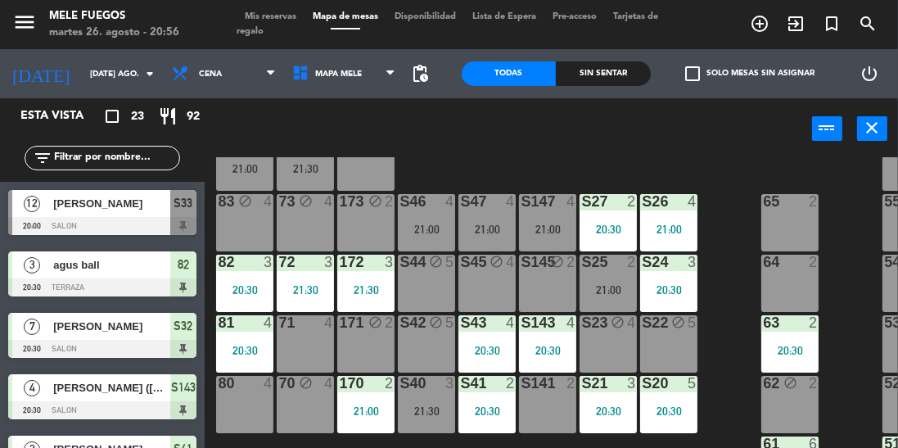
scroll to position [10, 0]
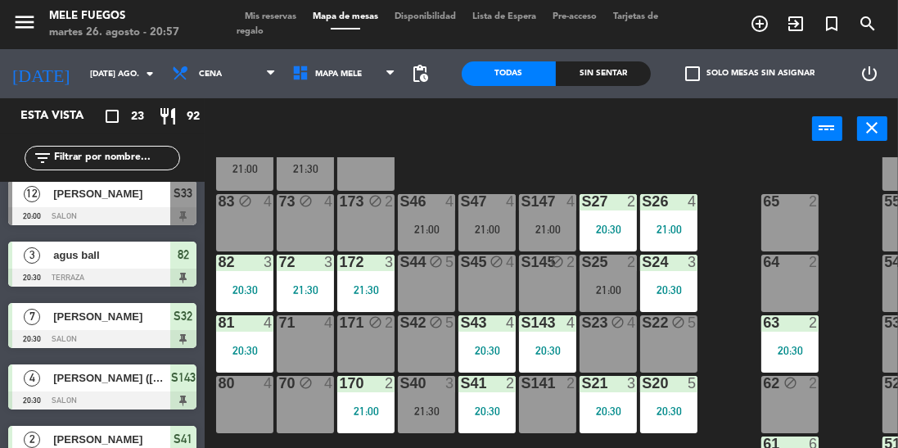
click at [439, 219] on div "S46 4 21:00" at bounding box center [426, 222] width 57 height 57
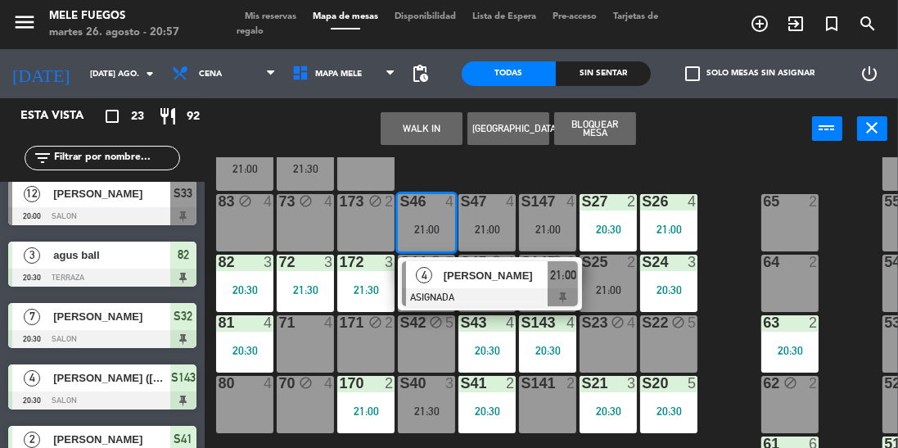
click at [755, 256] on div "64" at bounding box center [762, 262] width 27 height 15
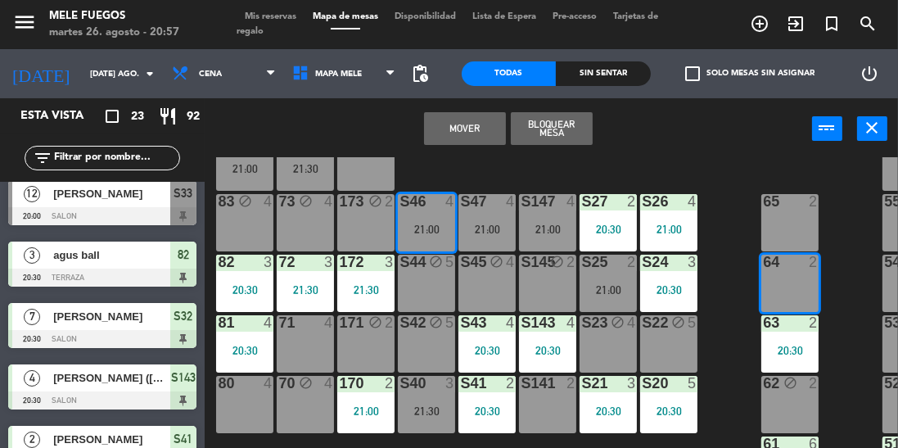
click at [740, 174] on div "100 8 101 8 102 8 103 8 104 8 S32 7 20:30 S33 12 20:00 S34 8 21:00 75 block 4 8…" at bounding box center [556, 340] width 684 height 367
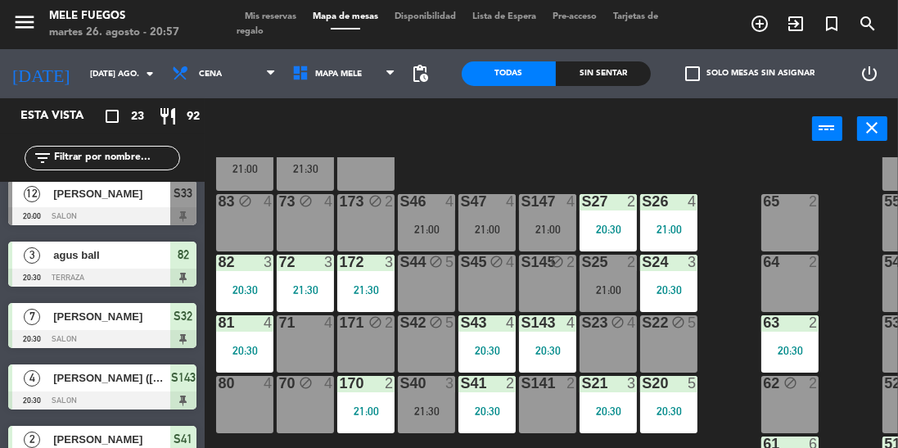
click at [495, 232] on div "21:00" at bounding box center [486, 228] width 57 height 11
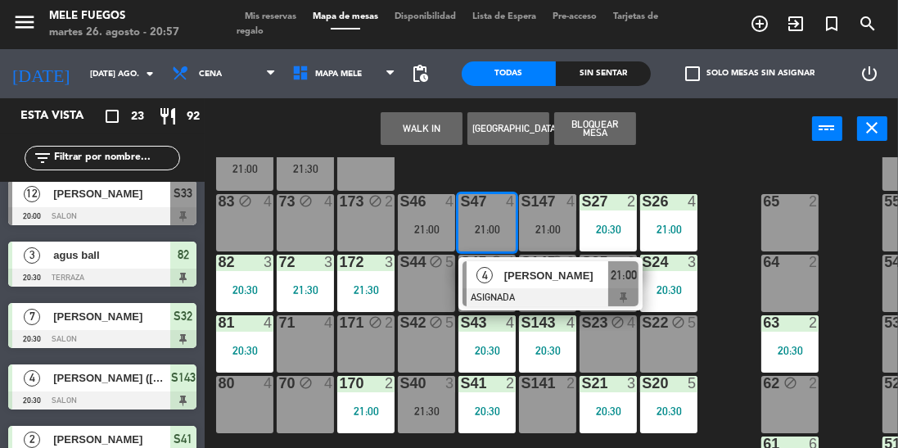
click at [548, 302] on div at bounding box center [551, 297] width 176 height 18
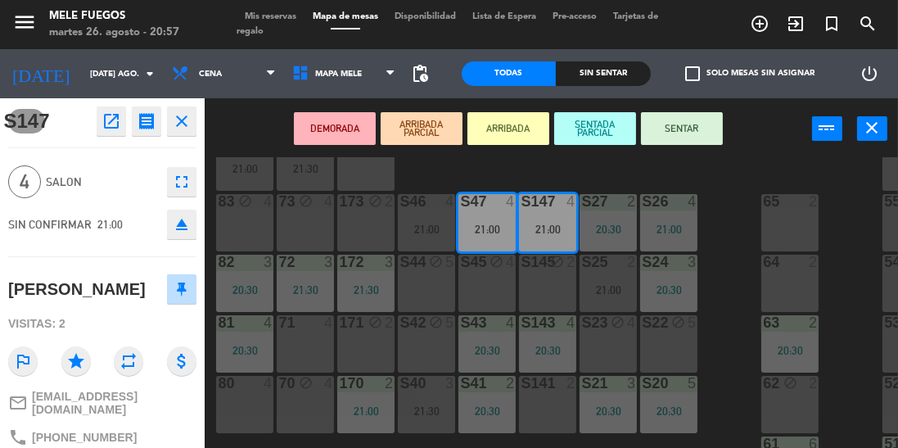
click at [696, 133] on button "SENTAR" at bounding box center [682, 128] width 82 height 33
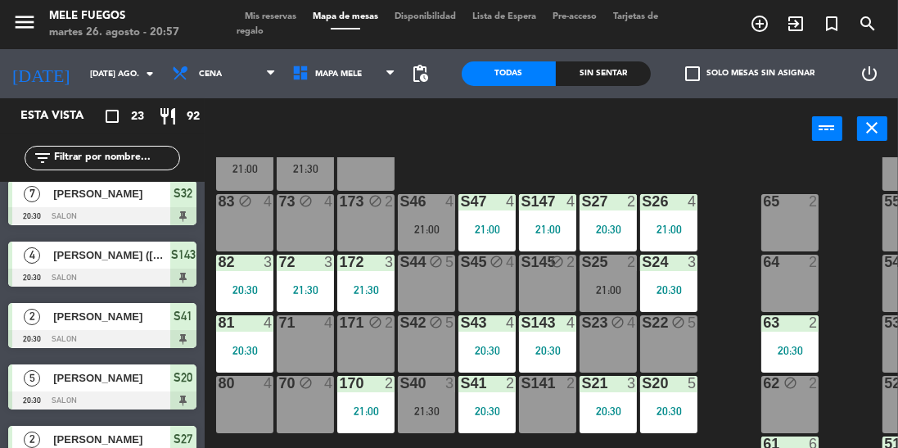
scroll to position [273, 0]
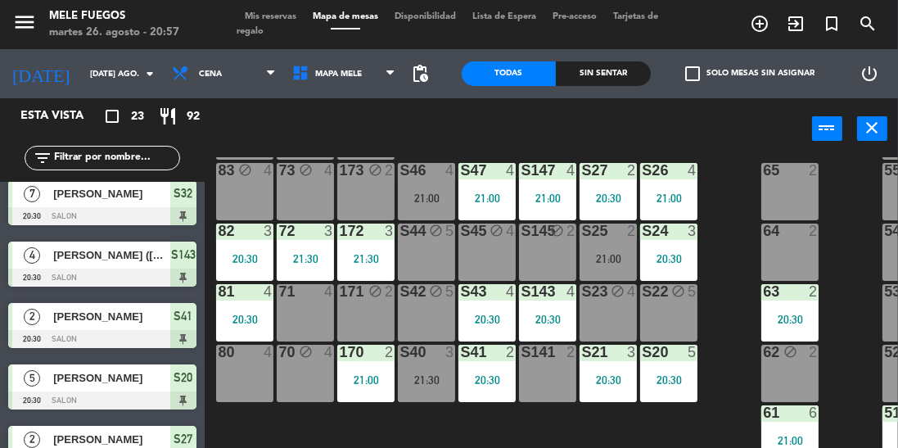
click at [427, 363] on div "S40 3 21:30" at bounding box center [426, 373] width 57 height 57
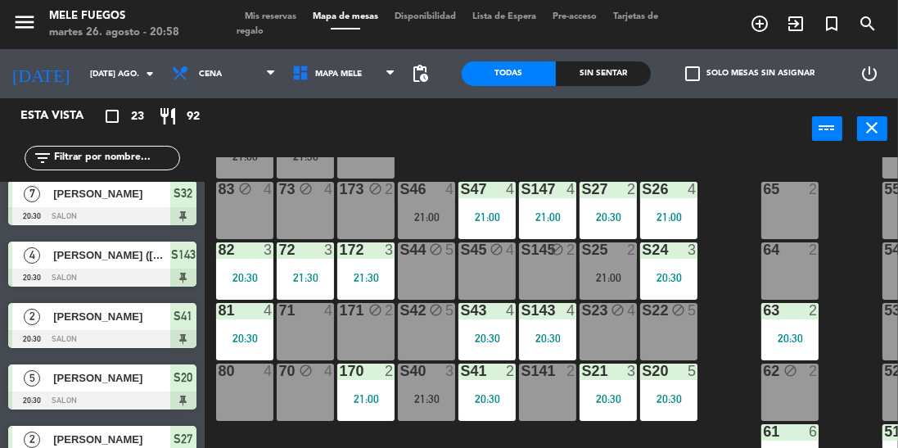
scroll to position [256, 0]
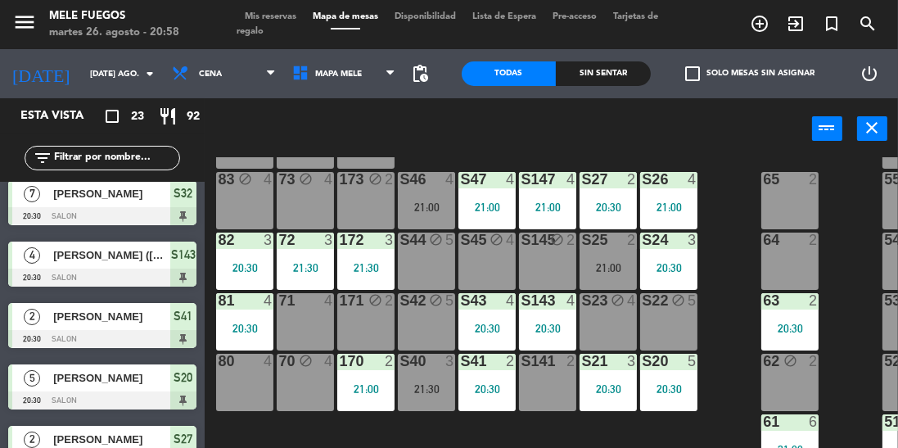
click at [713, 272] on div "100 8 101 8 102 8 103 8 104 8 S32 7 20:30 S33 12 20:00 S34 8 21:00 75 block 4 8…" at bounding box center [556, 340] width 684 height 367
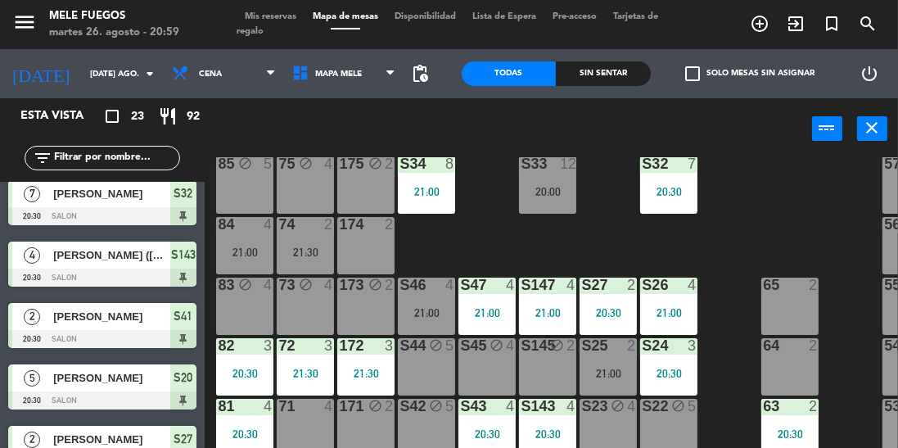
scroll to position [105, 0]
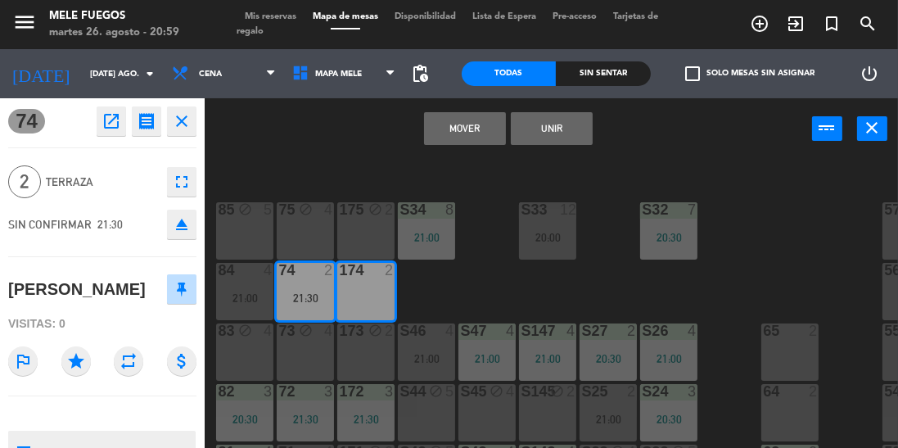
click at [462, 133] on button "Mover" at bounding box center [465, 128] width 82 height 33
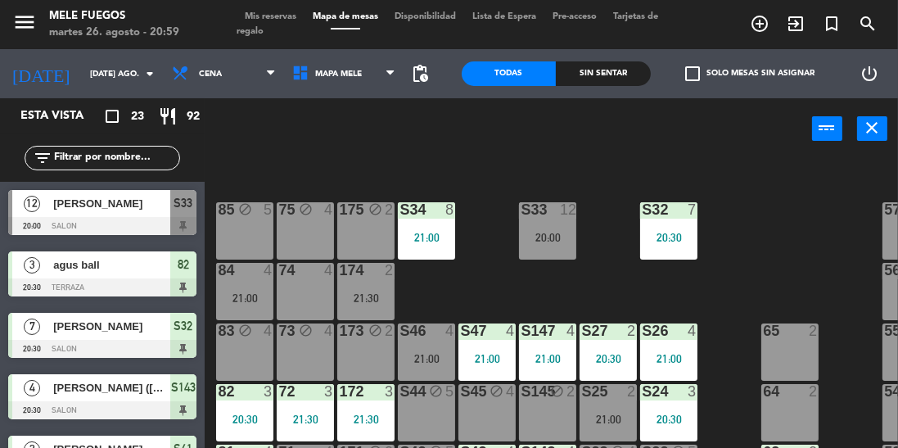
scroll to position [378, 0]
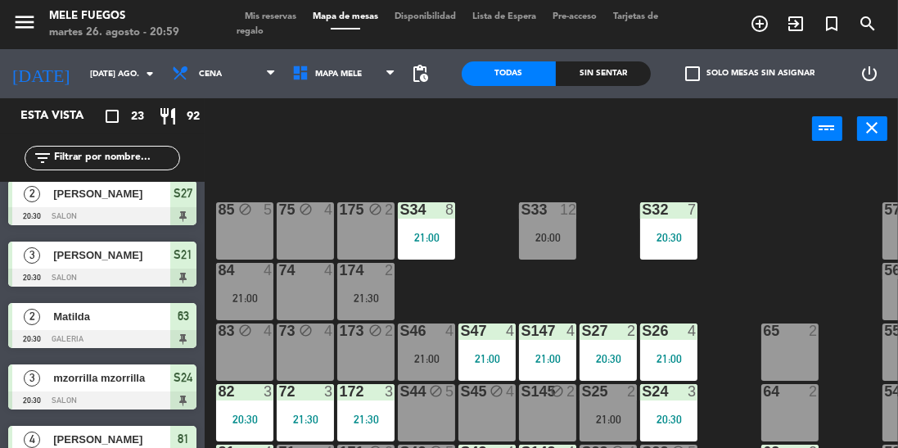
click at [730, 256] on div "100 8 101 8 102 8 103 8 104 8 S32 7 20:30 S33 12 20:00 S34 8 21:00 75 block 4 8…" at bounding box center [556, 340] width 684 height 367
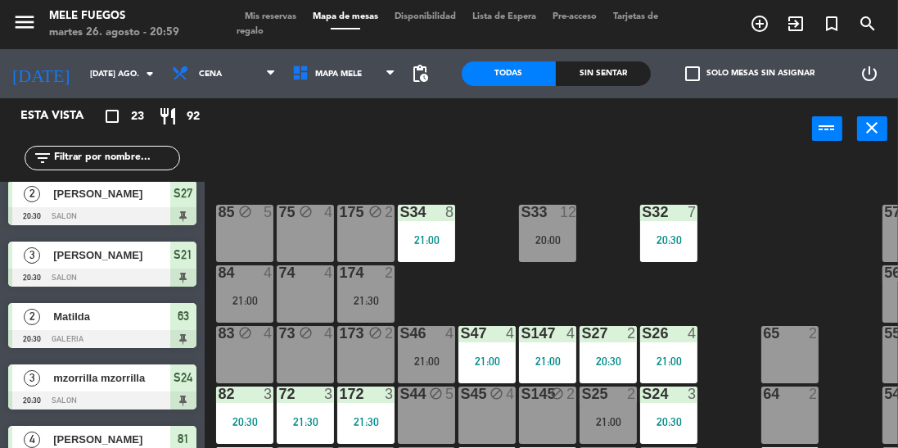
scroll to position [273, 0]
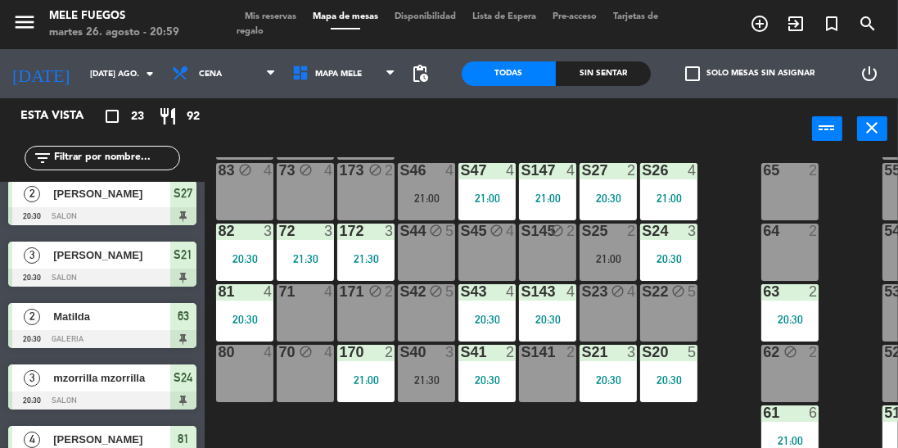
click at [727, 399] on div "100 8 101 8 102 8 103 8 104 8 S32 7 20:30 S33 12 20:00 S34 8 21:00 75 block 4 8…" at bounding box center [556, 340] width 684 height 367
click at [740, 357] on div "100 8 101 8 102 8 103 8 104 8 S32 7 20:30 S33 12 20:00 S34 8 21:00 75 block 4 8…" at bounding box center [556, 340] width 684 height 367
click at [250, 380] on div "80 4" at bounding box center [244, 373] width 57 height 57
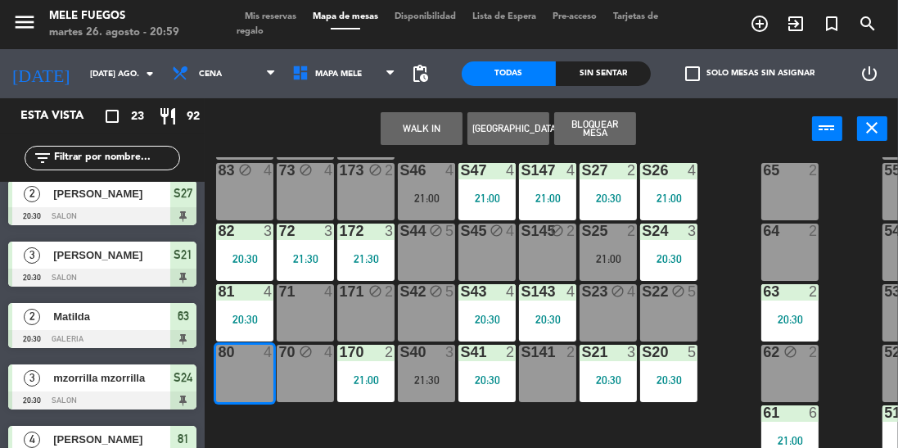
click at [615, 115] on button "Bloquear Mesa" at bounding box center [595, 128] width 82 height 33
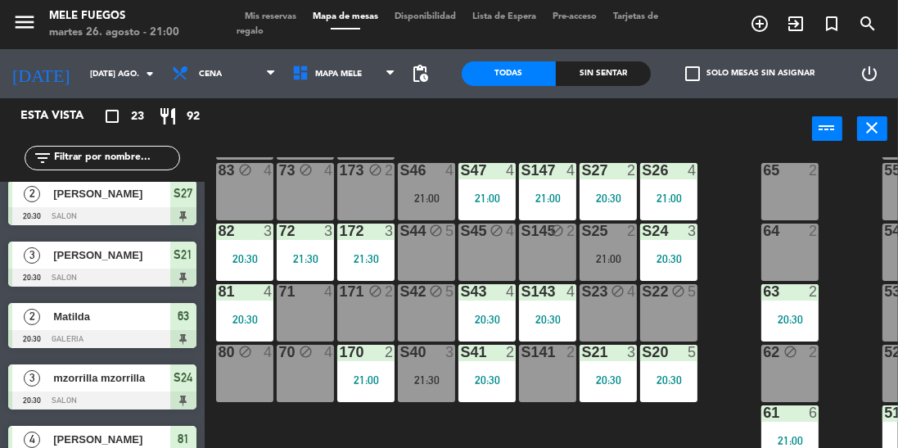
click at [422, 192] on div "21:00" at bounding box center [426, 197] width 57 height 11
click at [718, 251] on div "100 8 101 8 102 8 103 8 104 8 S32 7 20:30 S33 12 20:00 S34 8 21:00 75 block 4 8…" at bounding box center [556, 340] width 684 height 367
click at [727, 296] on div "100 8 101 8 102 8 103 8 104 8 S32 7 20:30 S33 12 20:00 S34 8 21:00 75 block 4 8…" at bounding box center [556, 340] width 684 height 367
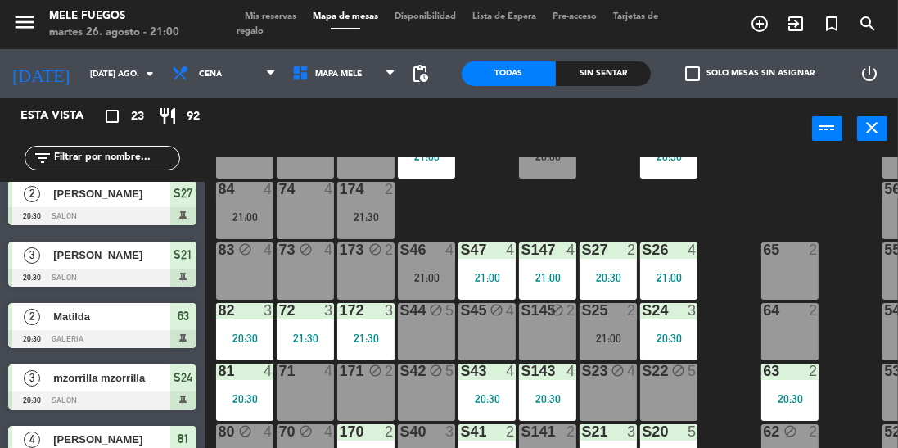
scroll to position [185, 0]
click at [372, 447] on div "170 2 21:00" at bounding box center [365, 453] width 57 height 57
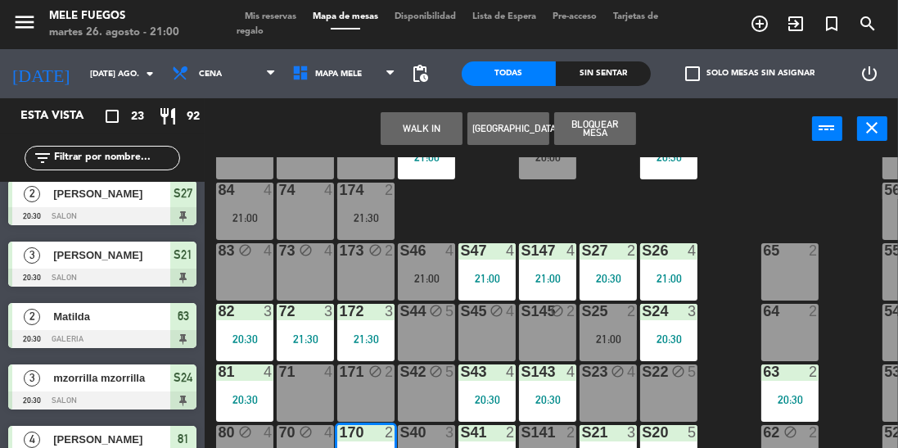
click at [764, 354] on div "64 2" at bounding box center [789, 332] width 57 height 57
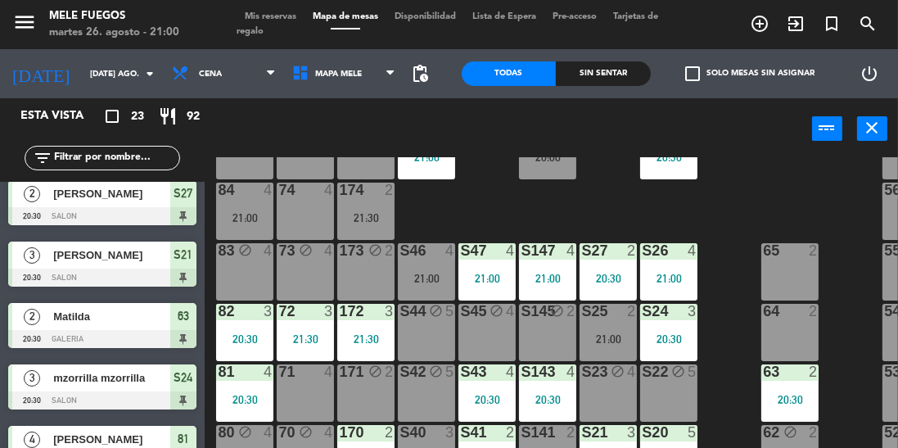
click at [752, 219] on div "100 8 101 8 102 8 103 8 104 8 S32 7 20:30 S33 12 20:00 S34 8 21:00 75 block 4 8…" at bounding box center [556, 340] width 684 height 367
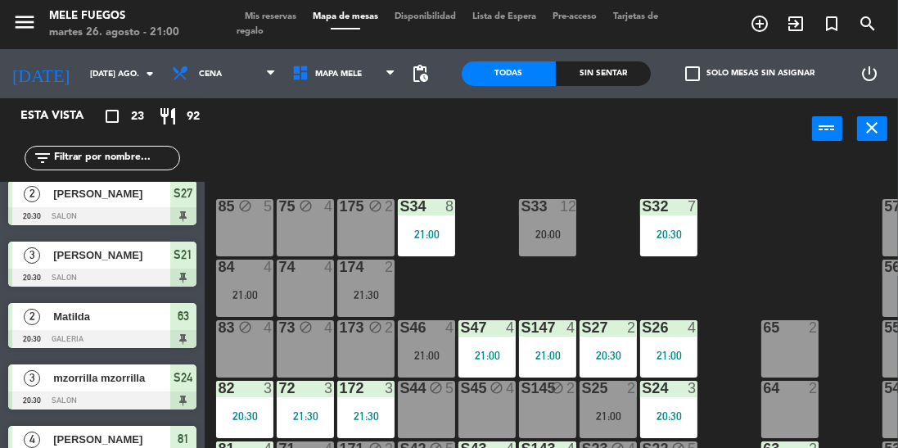
scroll to position [96, 0]
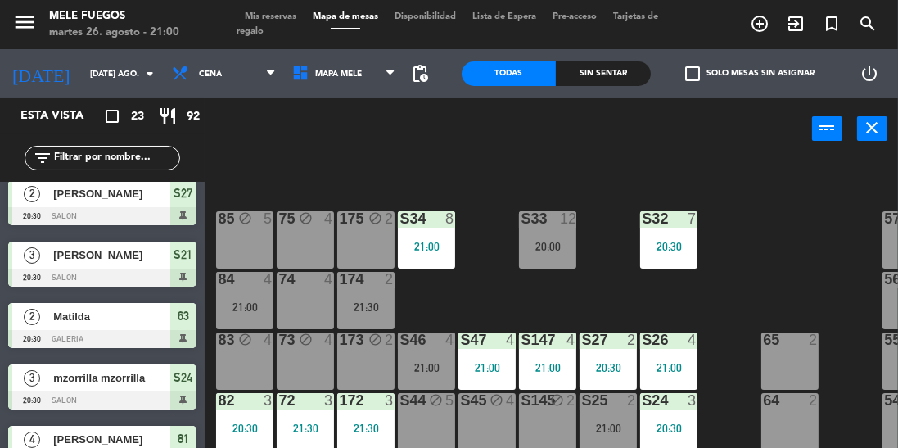
click at [372, 298] on div "174 2 21:30" at bounding box center [365, 300] width 57 height 57
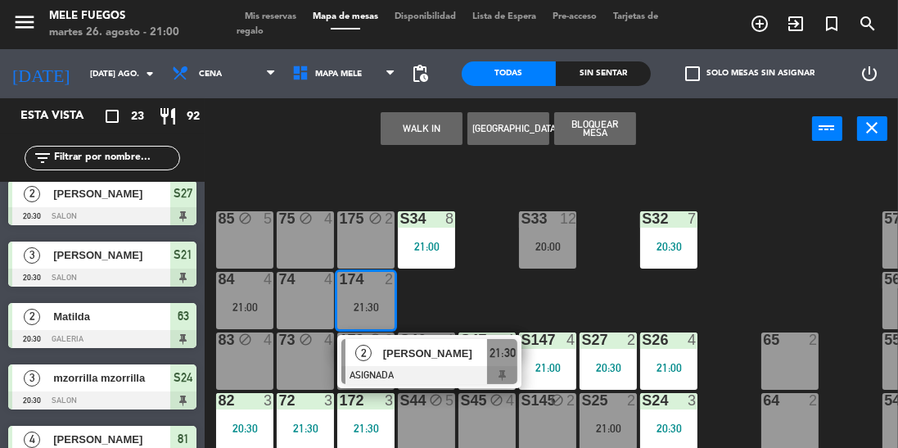
click at [433, 376] on div at bounding box center [429, 375] width 176 height 18
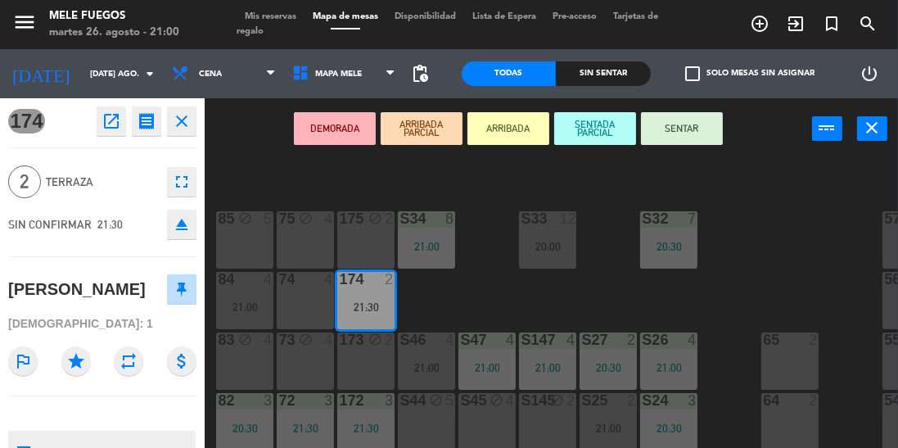
click at [689, 144] on div "DEMORADA ARRIBADA PARCIAL ARRIBADA SENTADA PARCIAL SENTAR power_input close" at bounding box center [508, 129] width 607 height 62
click at [685, 139] on button "SENTAR" at bounding box center [682, 128] width 82 height 33
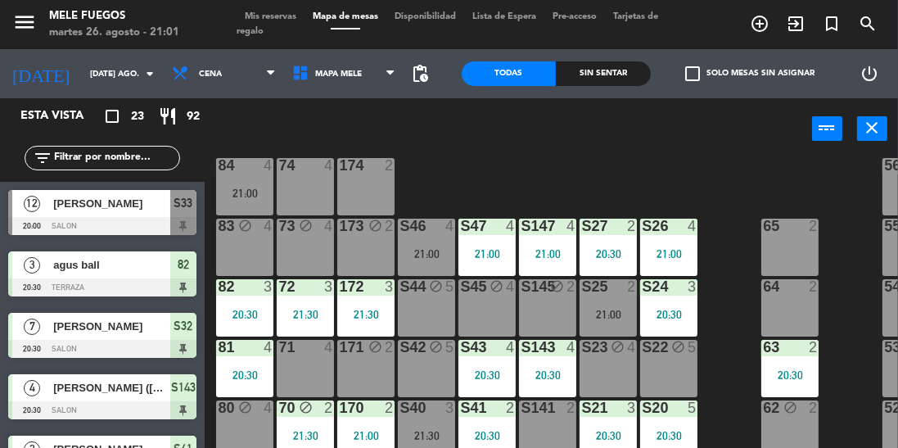
scroll to position [378, 0]
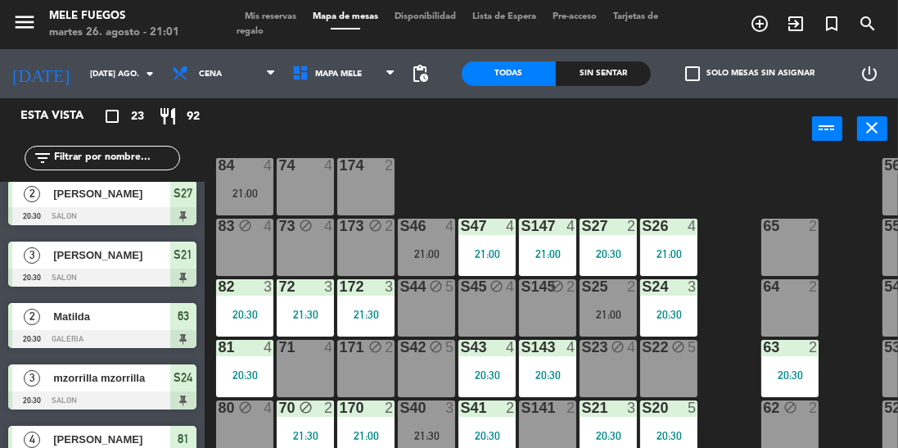
click at [434, 444] on div "S40 3 21:30" at bounding box center [426, 428] width 57 height 57
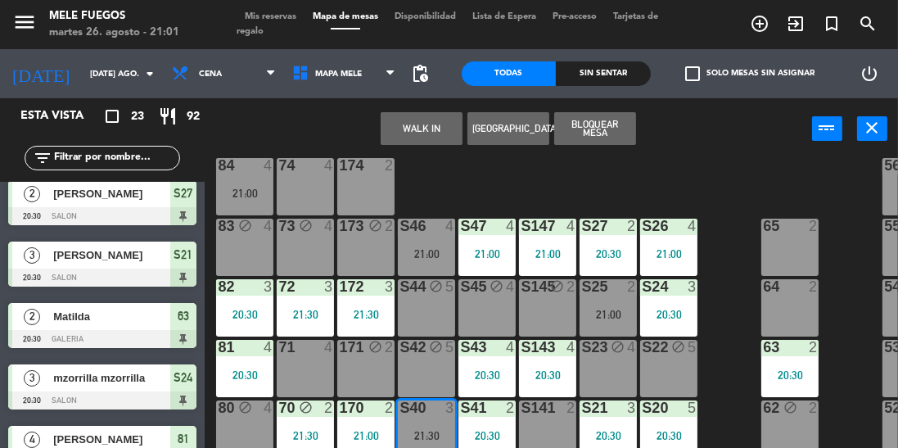
click at [715, 305] on div "100 8 101 8 102 8 103 8 104 8 S32 7 20:30 S33 12 20:00 S34 8 21:00 75 block 4 8…" at bounding box center [556, 340] width 684 height 367
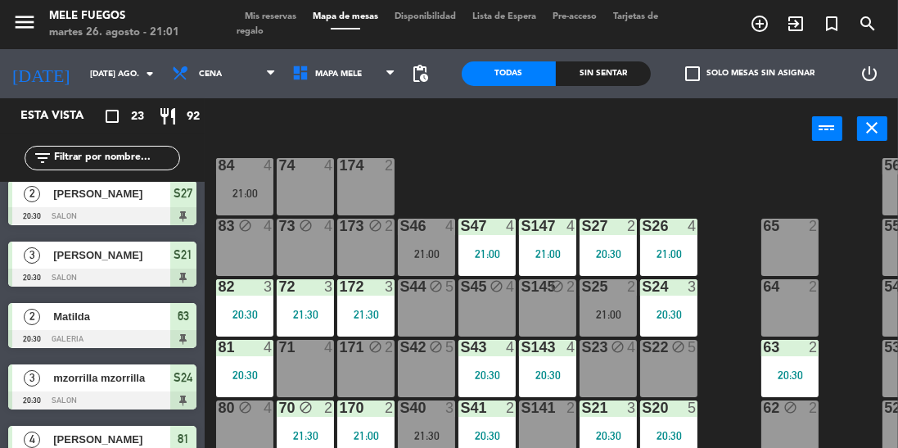
click at [743, 269] on div "100 8 101 8 102 8 103 8 104 8 S32 7 20:30 S33 12 20:00 S34 8 21:00 75 block 4 8…" at bounding box center [556, 340] width 684 height 367
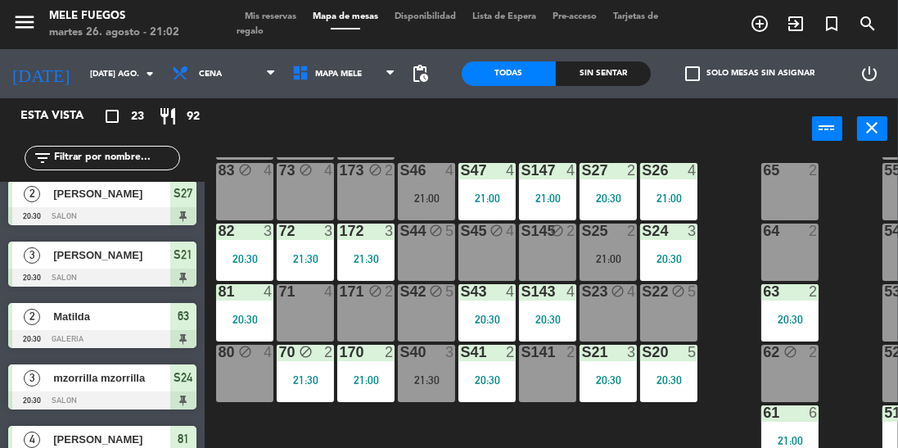
click at [717, 264] on div "100 8 101 8 102 8 103 8 104 8 S32 7 20:30 S33 12 20:00 S34 8 21:00 75 block 4 8…" at bounding box center [556, 340] width 684 height 367
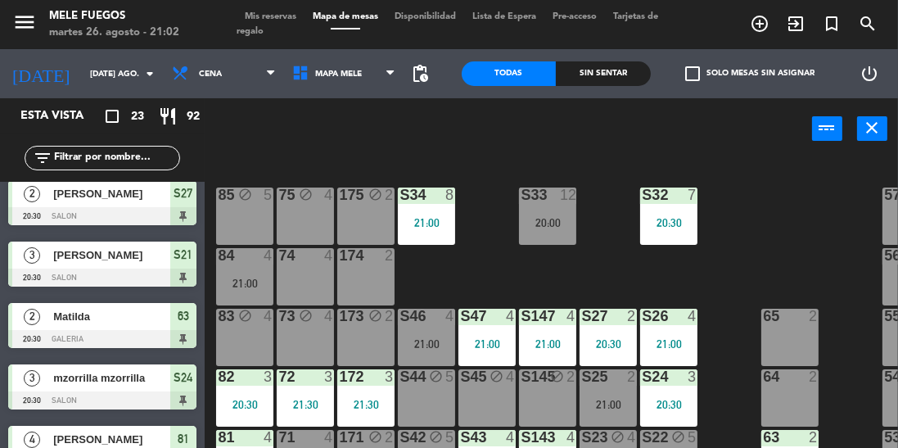
scroll to position [120, 0]
click at [755, 254] on div "100 8 101 8 102 8 103 8 104 8 S32 7 20:30 S33 12 20:00 S34 8 21:00 75 block 4 8…" at bounding box center [556, 340] width 684 height 367
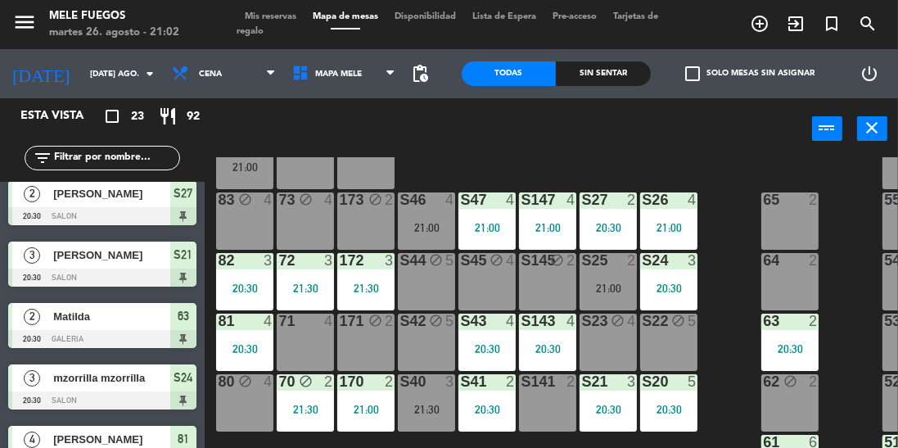
scroll to position [252, 0]
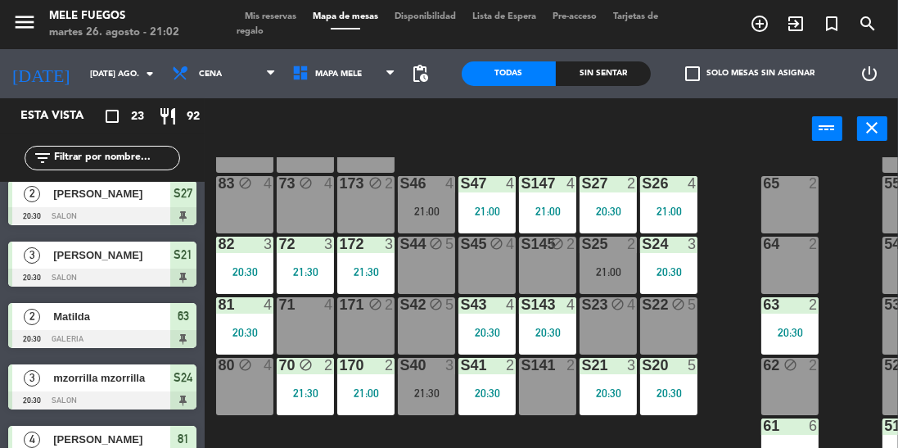
click at [250, 172] on div "84 4 21:00" at bounding box center [244, 143] width 57 height 57
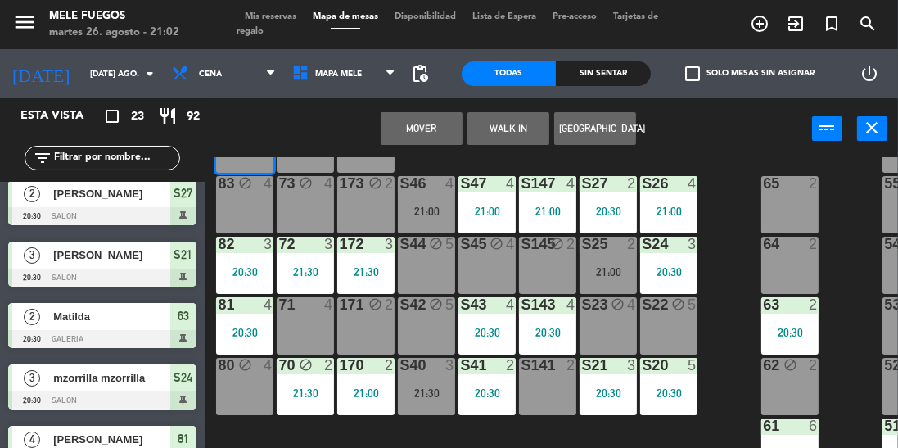
click at [429, 132] on button "Mover" at bounding box center [422, 128] width 82 height 33
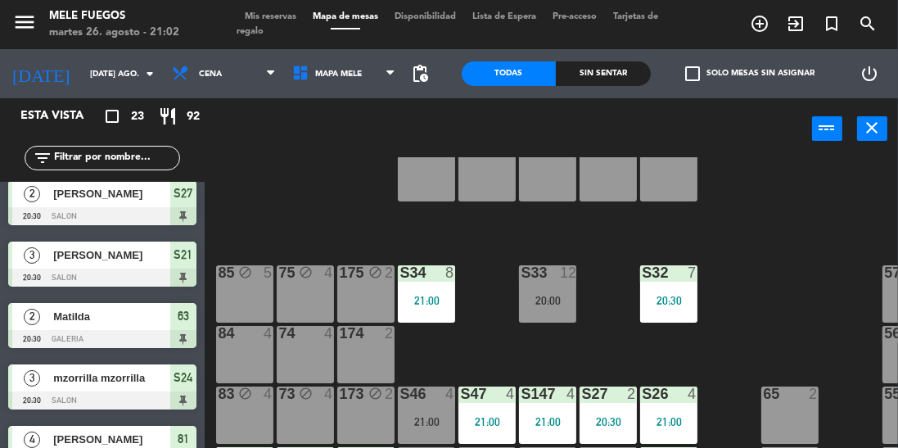
scroll to position [0, 0]
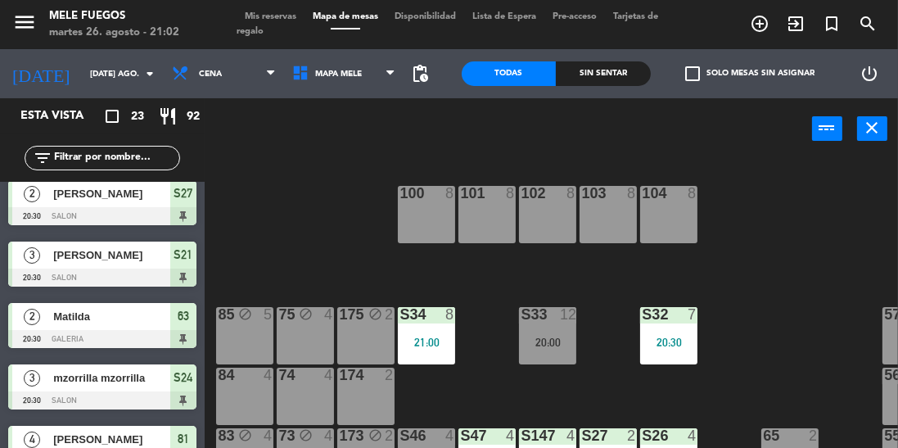
click at [253, 413] on div "84 4" at bounding box center [244, 396] width 57 height 57
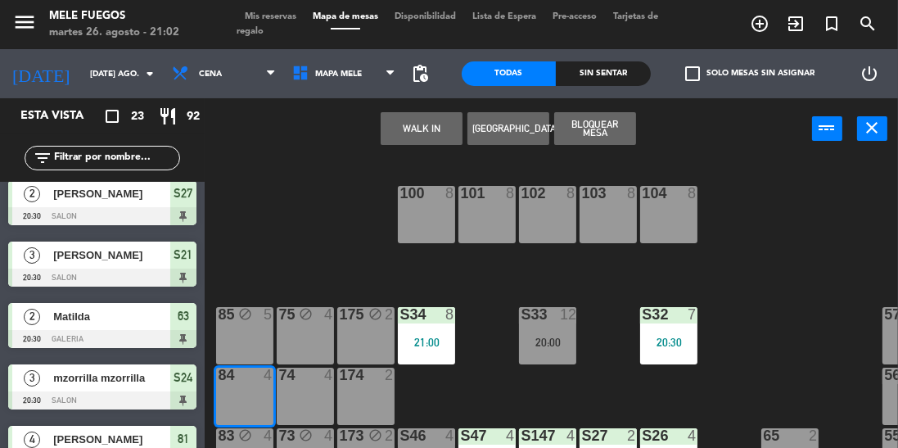
click at [601, 128] on button "Bloquear Mesa" at bounding box center [595, 128] width 82 height 33
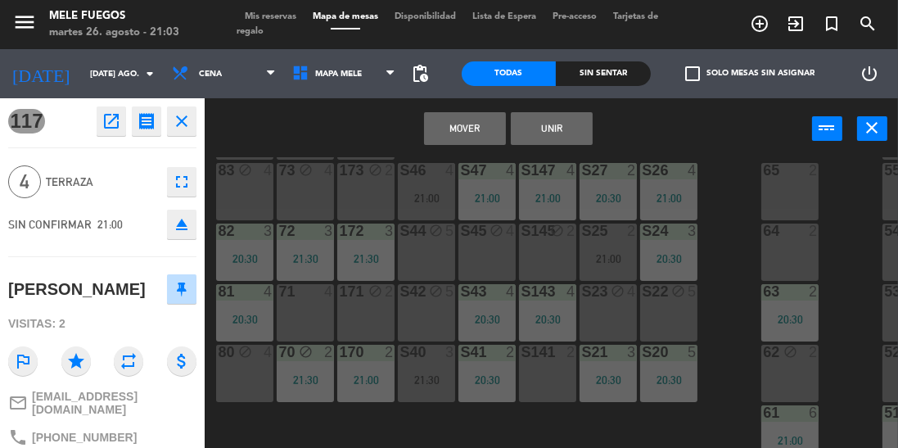
scroll to position [273, 0]
click at [461, 163] on div "S47" at bounding box center [460, 170] width 1 height 15
click at [469, 132] on button "Mover" at bounding box center [465, 128] width 82 height 33
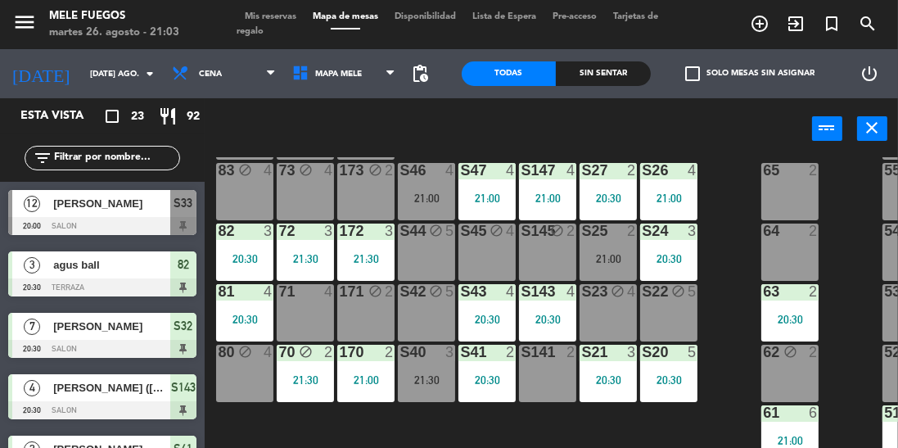
scroll to position [194, 0]
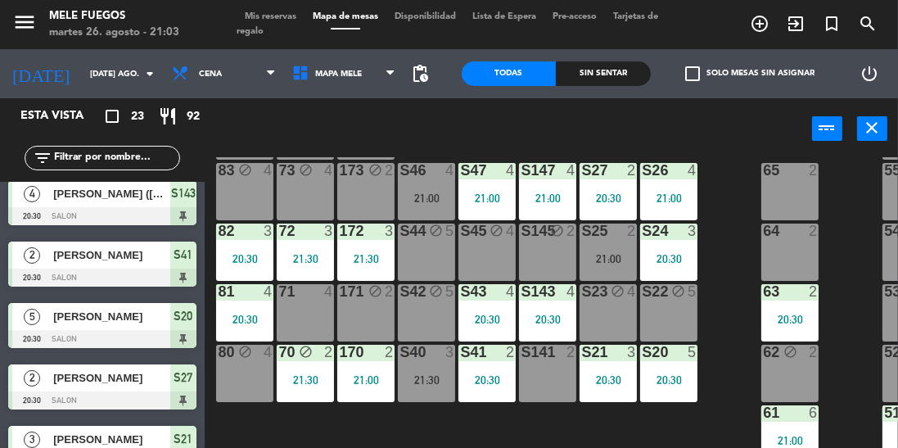
click at [612, 257] on div "S25 2 21:00" at bounding box center [608, 251] width 57 height 57
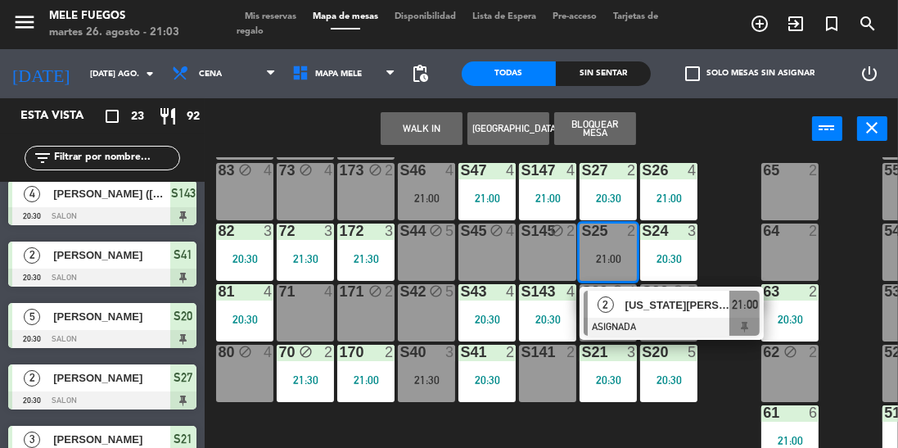
click at [684, 318] on div at bounding box center [672, 327] width 176 height 18
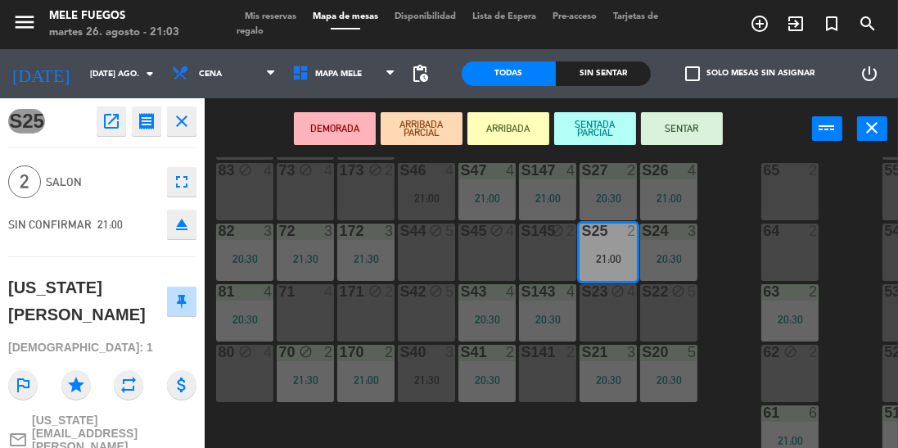
click at [683, 133] on button "SENTAR" at bounding box center [682, 128] width 82 height 33
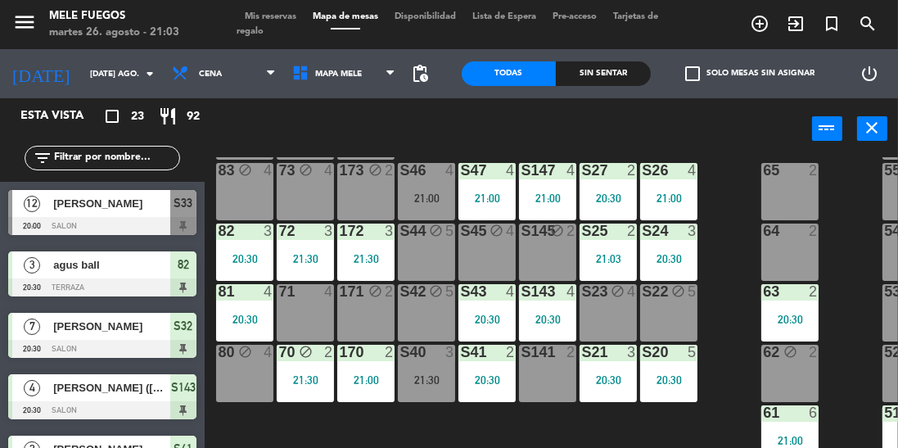
scroll to position [255, 0]
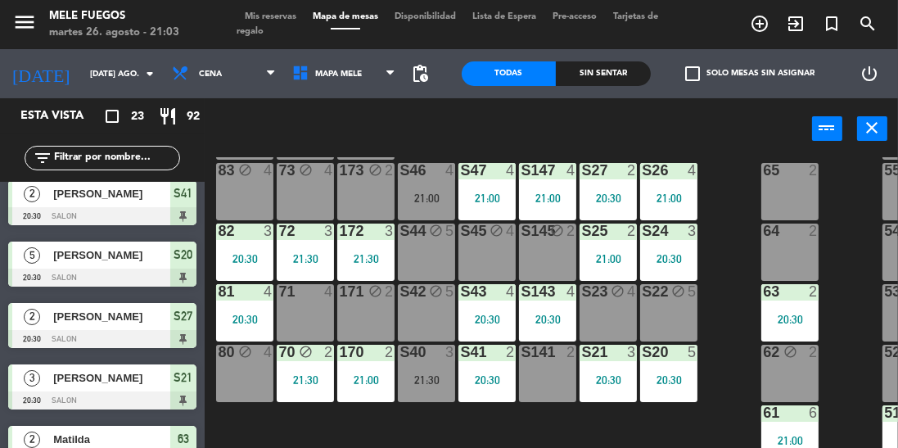
click at [436, 393] on div "S40 3 21:30" at bounding box center [426, 373] width 57 height 57
click at [648, 427] on div "100 8 101 8 102 8 103 8 104 8 S32 7 20:30 S33 12 20:00 S34 8 21:00 75 block 4 8…" at bounding box center [556, 340] width 684 height 367
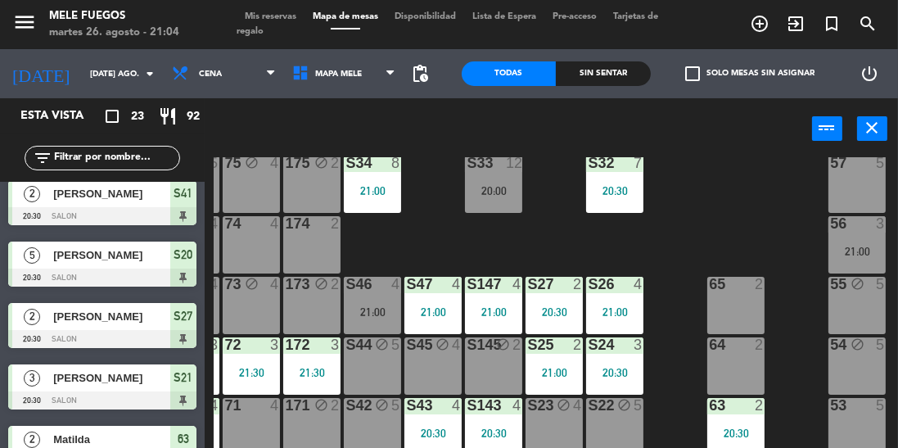
scroll to position [124, 54]
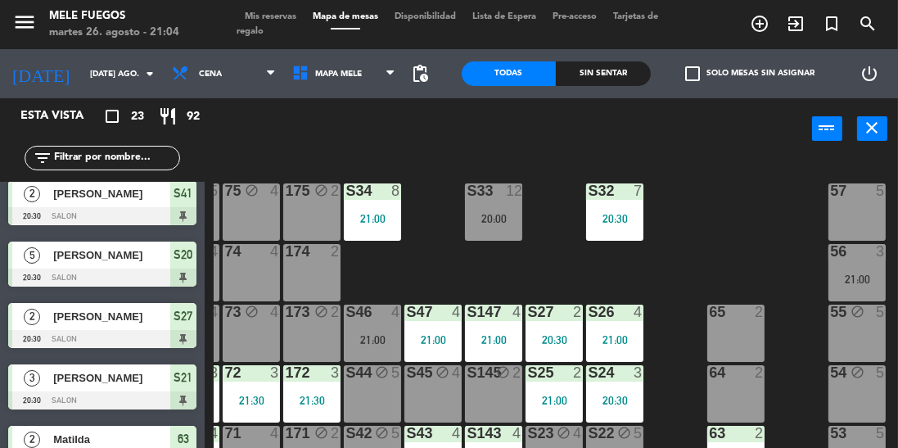
click at [862, 279] on div "21:00" at bounding box center [856, 278] width 57 height 11
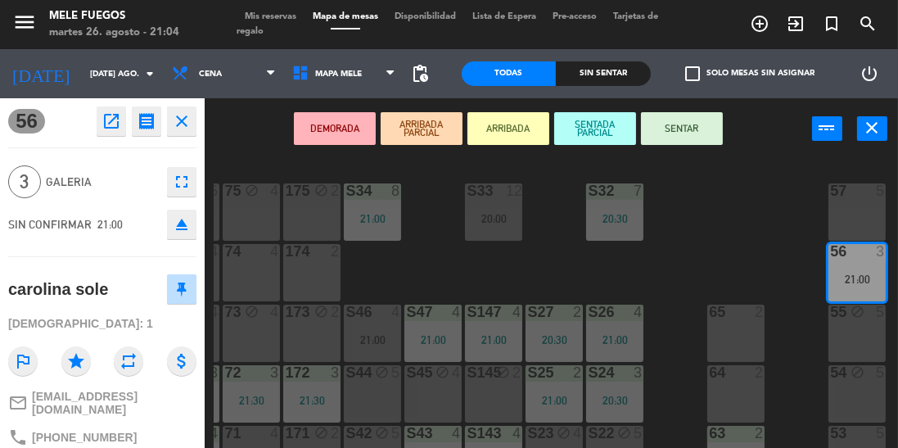
click at [683, 127] on button "SENTAR" at bounding box center [682, 128] width 82 height 33
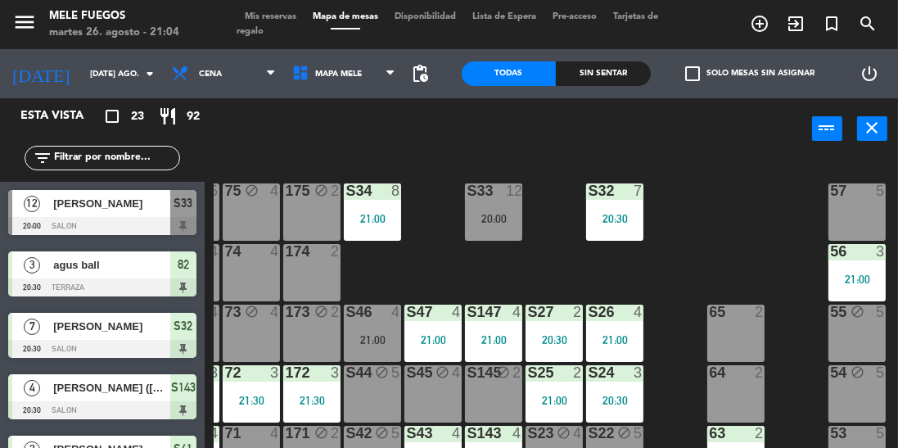
click at [830, 286] on div "56 3 21:00" at bounding box center [856, 272] width 57 height 57
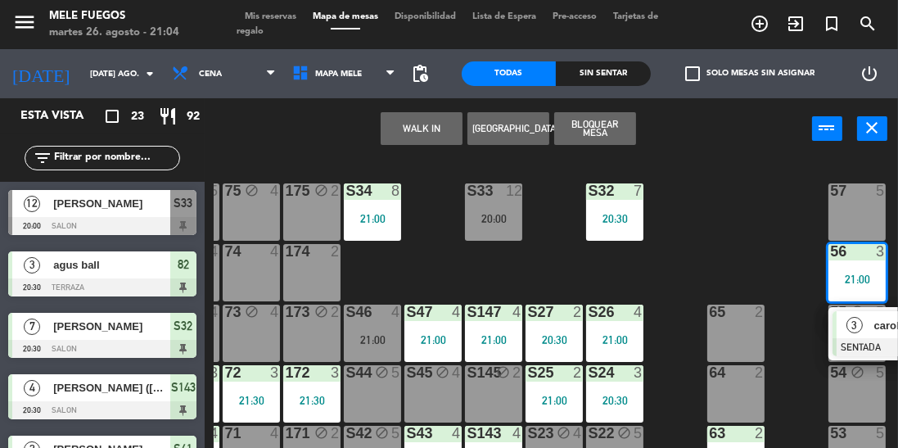
click at [760, 269] on div "100 8 101 8 102 8 103 8 104 8 S32 7 20:30 S33 12 20:00 S34 8 21:00 75 block 4 8…" at bounding box center [556, 340] width 684 height 367
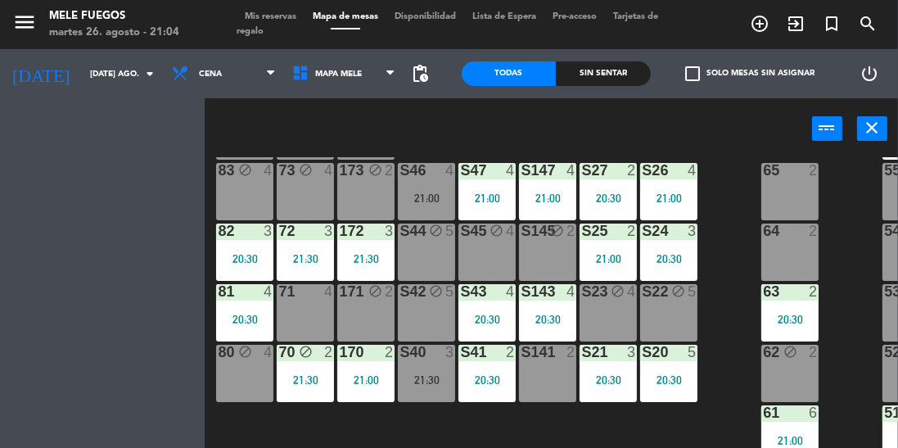
scroll to position [273, 0]
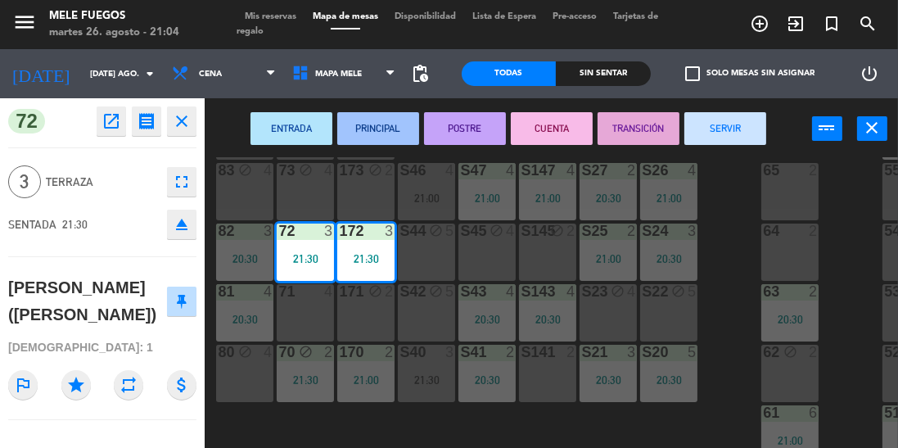
click at [749, 223] on div "64" at bounding box center [762, 230] width 27 height 15
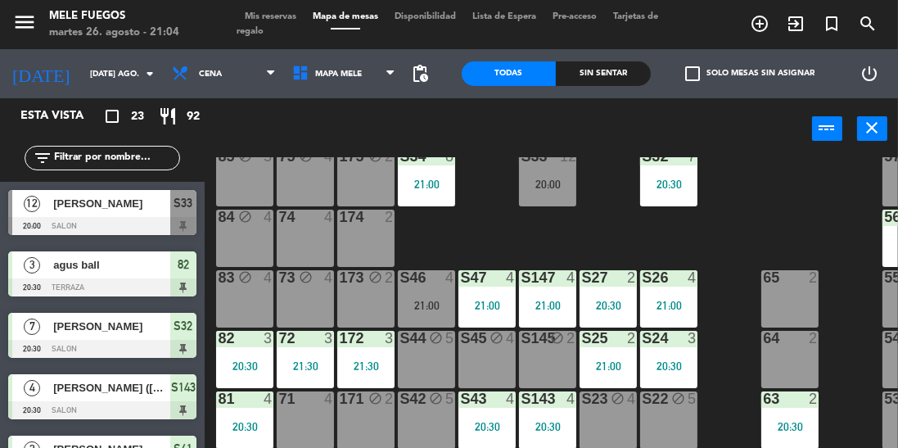
scroll to position [440, 0]
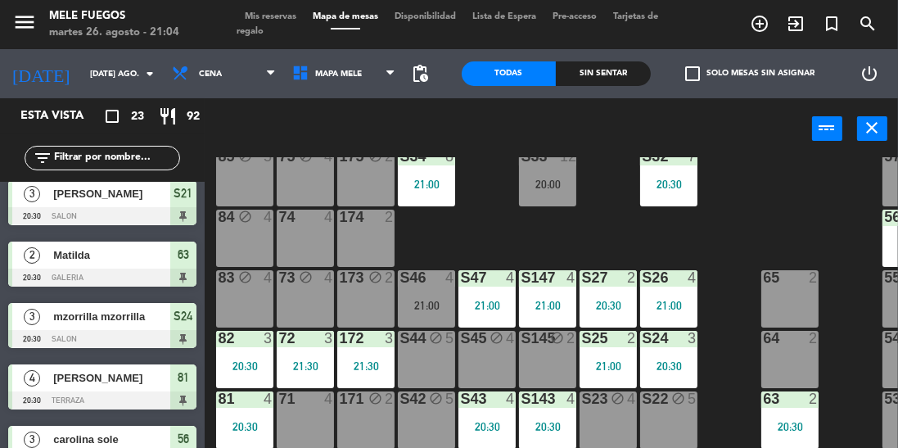
click at [789, 223] on div "100 8 101 8 102 8 103 8 104 8 S32 7 20:30 S33 12 20:00 S34 8 21:00 75 block 4 8…" at bounding box center [556, 340] width 684 height 367
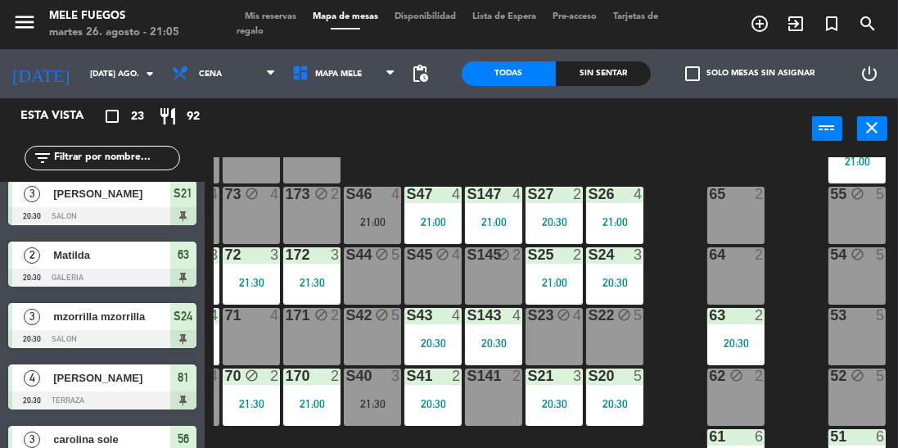
scroll to position [273, 54]
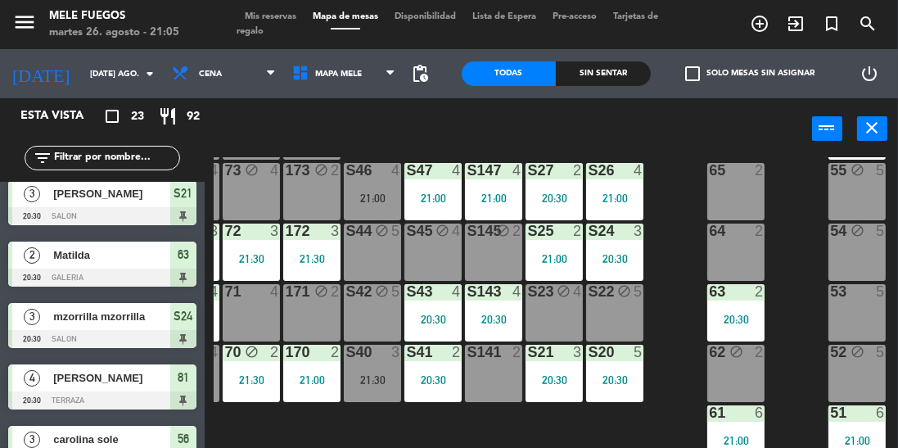
click at [792, 332] on div "100 8 101 8 102 8 103 8 104 8 S32 7 20:30 S33 12 20:00 S34 8 21:00 75 block 4 8…" at bounding box center [556, 340] width 684 height 367
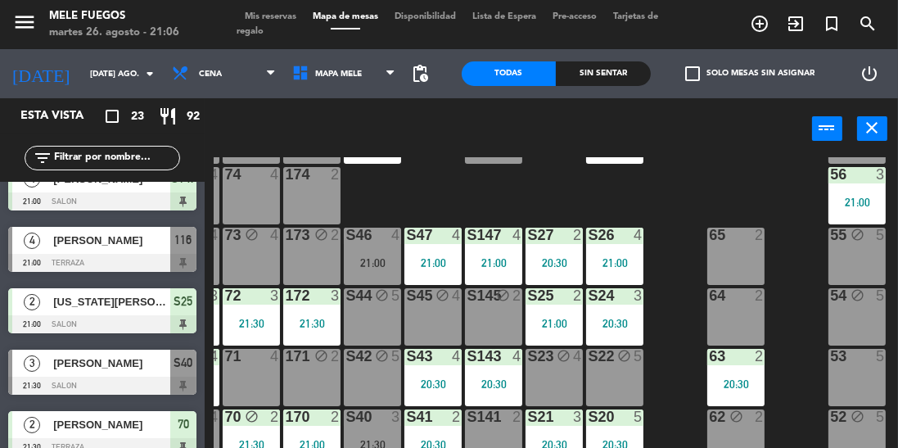
scroll to position [201, 0]
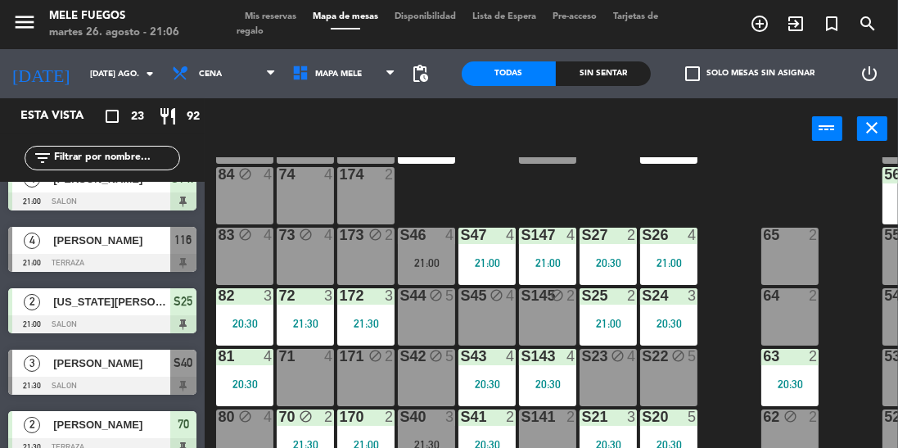
click at [728, 203] on div "100 8 101 8 102 8 103 8 104 8 S32 7 20:30 S33 12 20:00 S34 8 21:00 75 block 4 8…" at bounding box center [556, 340] width 684 height 367
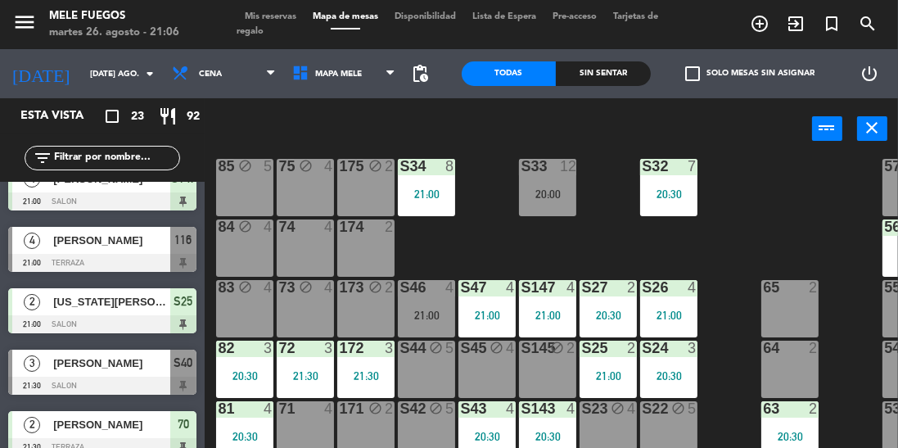
scroll to position [147, 0]
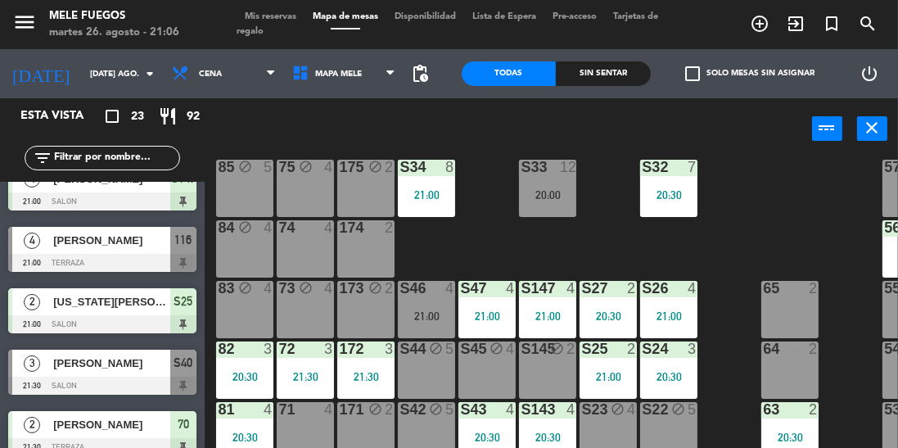
click at [579, 249] on div "100 8 101 8 102 8 103 8 104 8 S32 7 20:30 S33 12 20:00 S34 8 21:00 75 block 4 8…" at bounding box center [556, 340] width 684 height 367
click at [308, 258] on div "74 4" at bounding box center [305, 248] width 57 height 57
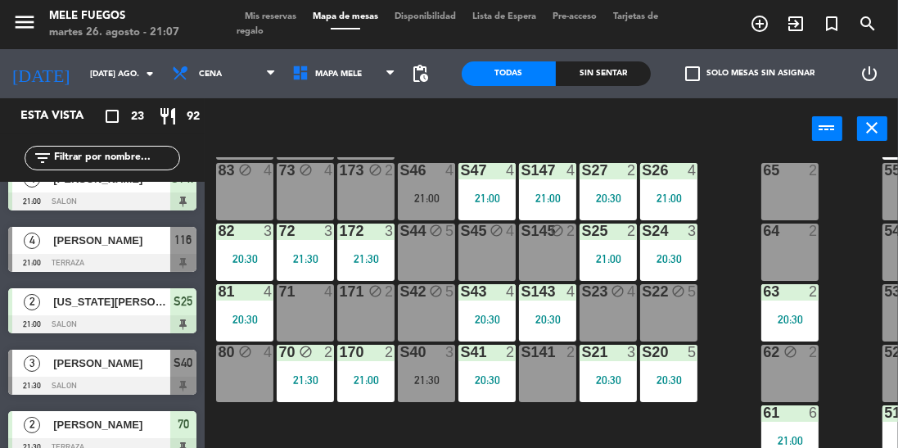
click at [756, 223] on div "64" at bounding box center [762, 230] width 27 height 15
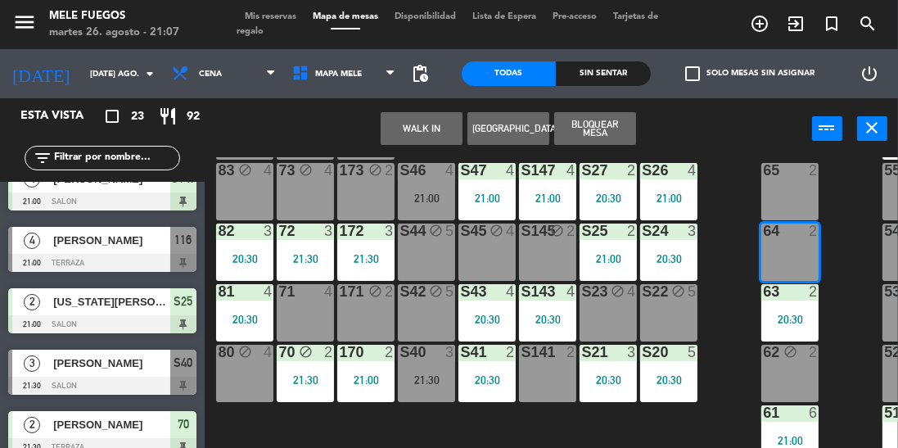
click at [738, 289] on div "100 8 101 8 102 8 103 8 104 8 S32 7 20:30 S33 12 20:00 S34 8 21:00 75 block 4 8…" at bounding box center [556, 340] width 684 height 367
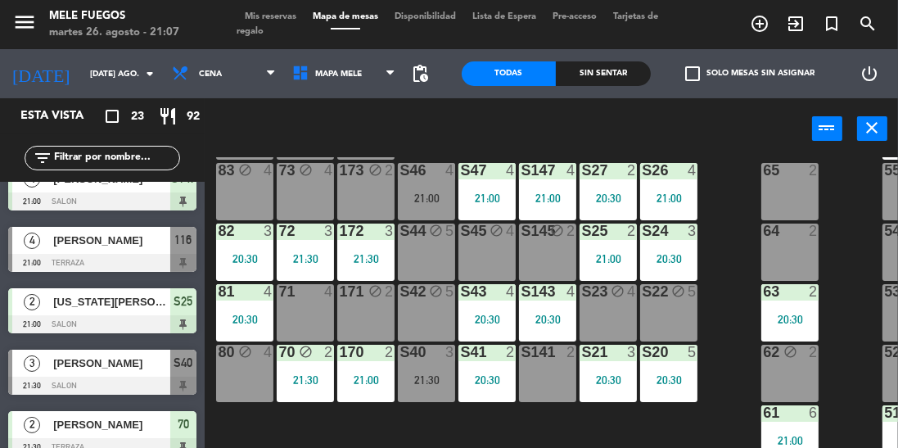
click at [432, 374] on div "21:30" at bounding box center [426, 379] width 57 height 11
click at [723, 279] on div "100 8 101 8 102 8 103 8 104 8 S32 7 20:30 S33 12 20:00 S34 8 21:00 75 block 4 8…" at bounding box center [556, 340] width 684 height 367
click at [138, 159] on input "text" at bounding box center [115, 158] width 127 height 18
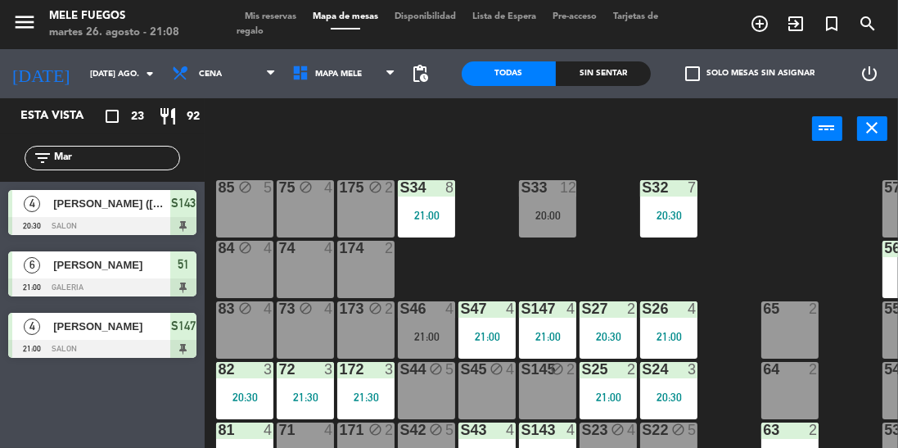
scroll to position [111, 0]
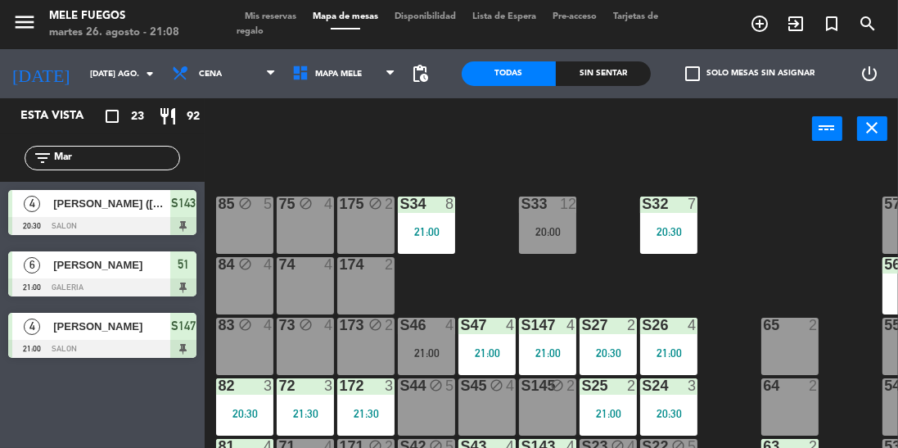
type input "Mar"
click at [756, 224] on div "100 8 101 8 102 8 103 8 104 8 S32 7 20:30 S33 12 20:00 S34 8 21:00 75 block 4 8…" at bounding box center [556, 340] width 684 height 367
click at [559, 242] on div "S33 12 20:00" at bounding box center [547, 224] width 57 height 57
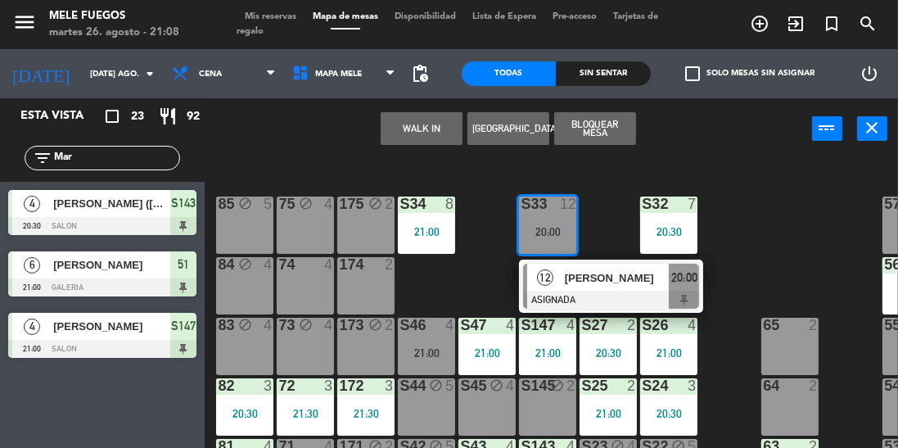
click at [581, 283] on span "[PERSON_NAME]" at bounding box center [617, 277] width 105 height 17
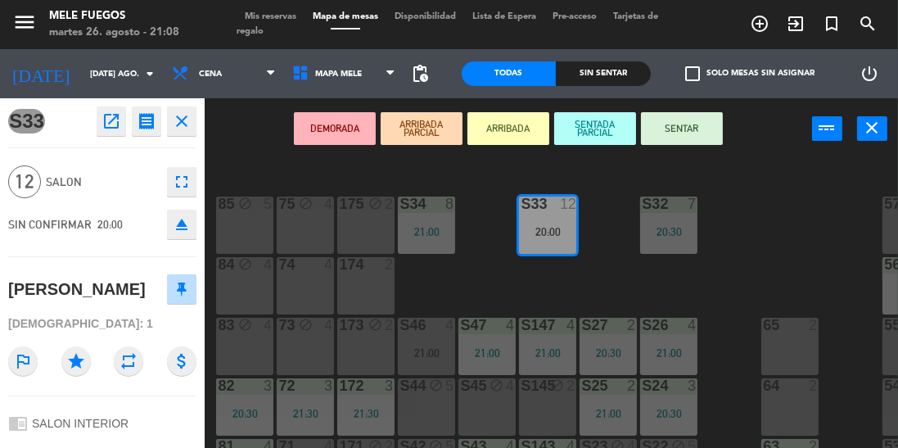
click at [678, 132] on button "SENTAR" at bounding box center [682, 128] width 82 height 33
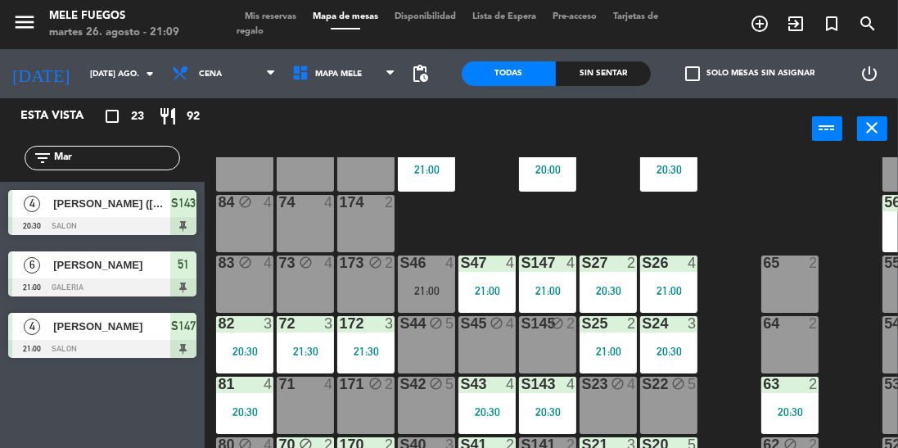
scroll to position [191, 0]
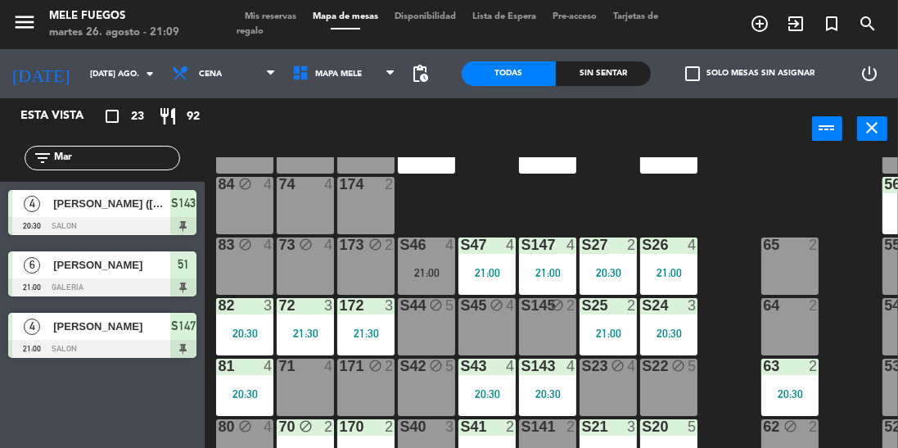
click at [423, 254] on div "S46 4 21:00" at bounding box center [426, 265] width 57 height 57
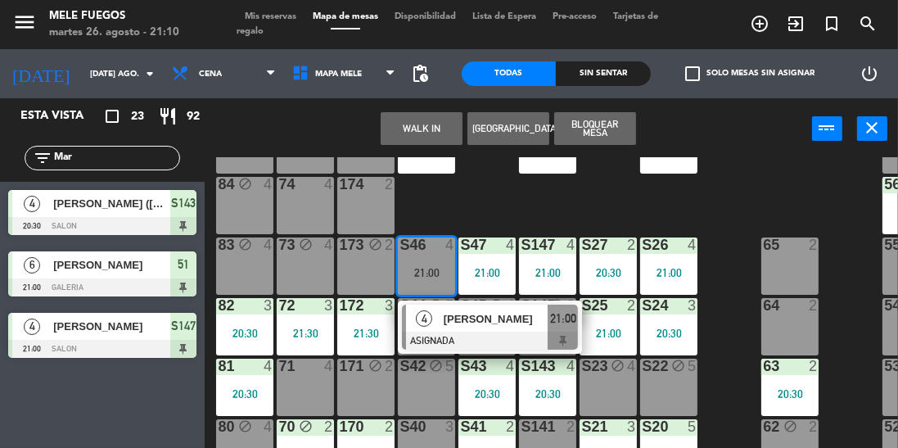
click at [480, 336] on div at bounding box center [490, 341] width 176 height 18
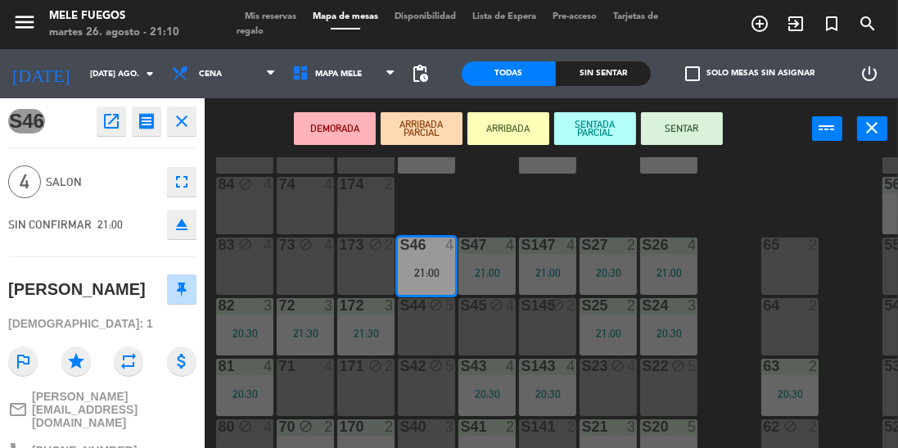
click at [699, 132] on button "SENTAR" at bounding box center [682, 128] width 82 height 33
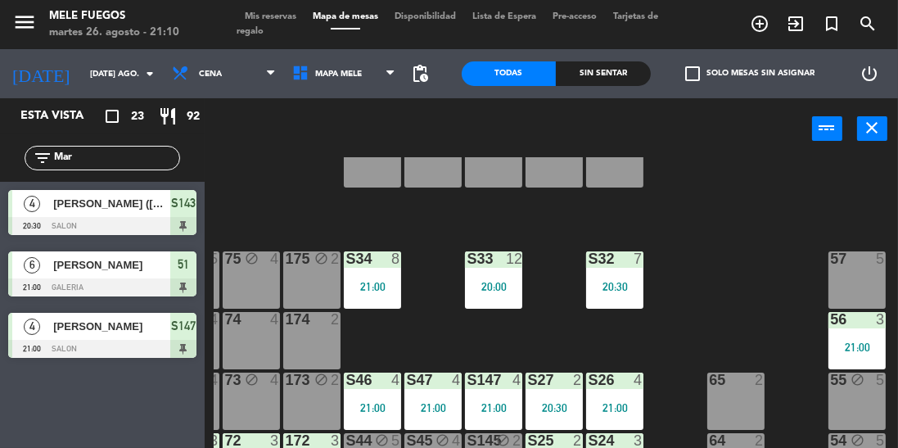
scroll to position [56, 54]
click at [842, 287] on div "57 5" at bounding box center [856, 279] width 57 height 57
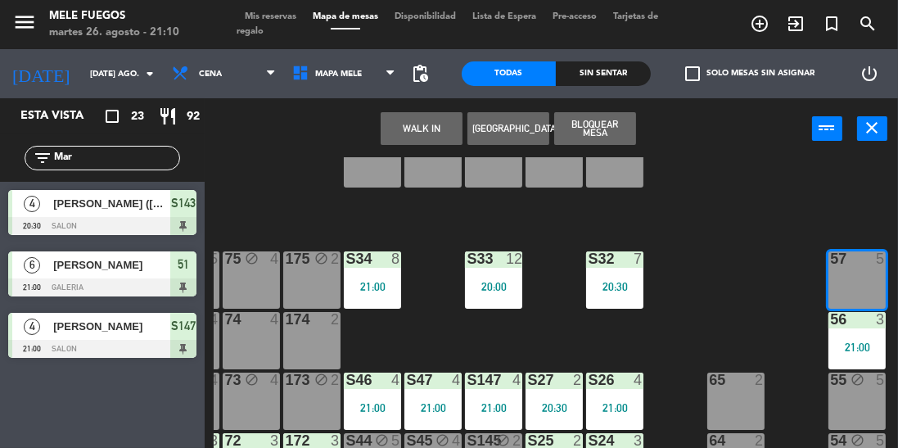
click at [743, 277] on div "100 8 101 8 102 8 103 8 104 8 S32 7 20:30 S33 12 20:00 S34 8 21:00 75 block 4 8…" at bounding box center [556, 340] width 684 height 367
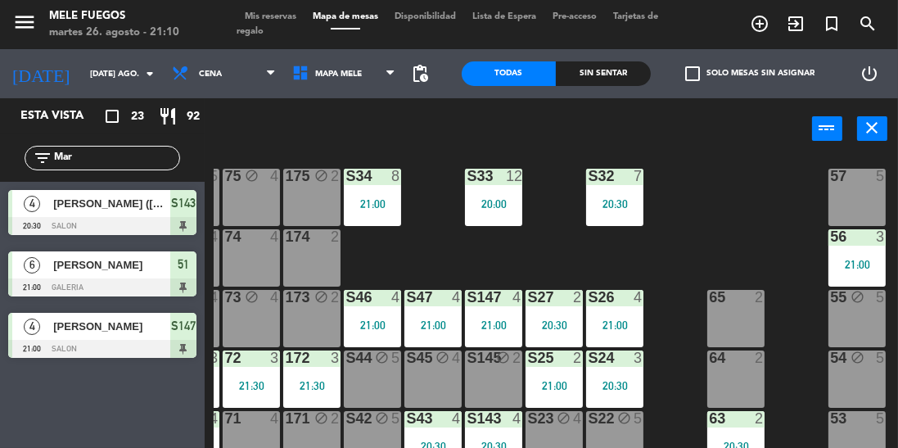
scroll to position [124, 54]
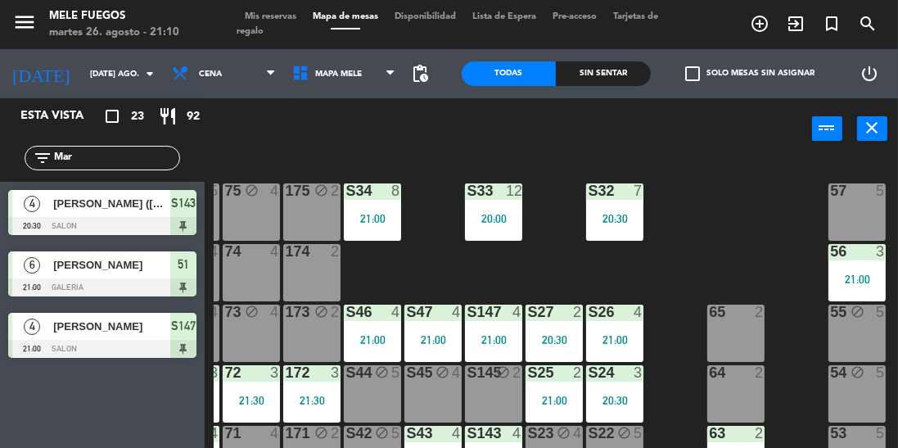
click at [857, 216] on div "57 5" at bounding box center [856, 211] width 57 height 57
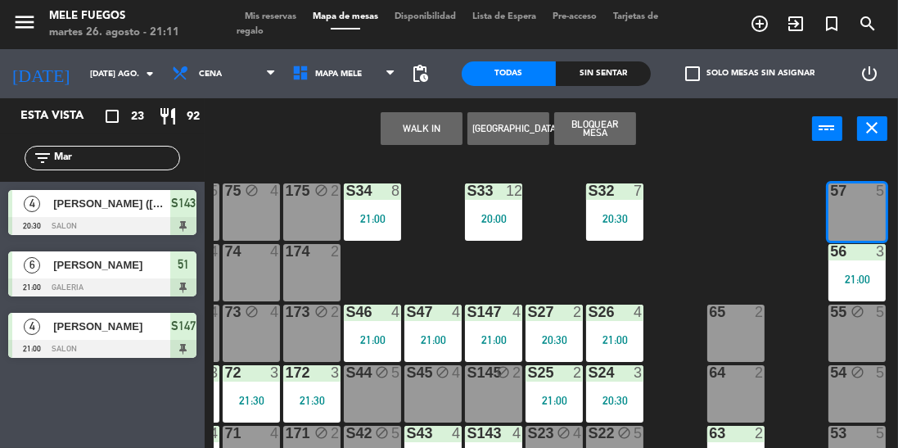
click at [776, 278] on div "100 8 101 8 102 8 103 8 104 8 S32 7 20:30 S33 12 20:00 S34 8 21:00 75 block 4 8…" at bounding box center [556, 340] width 684 height 367
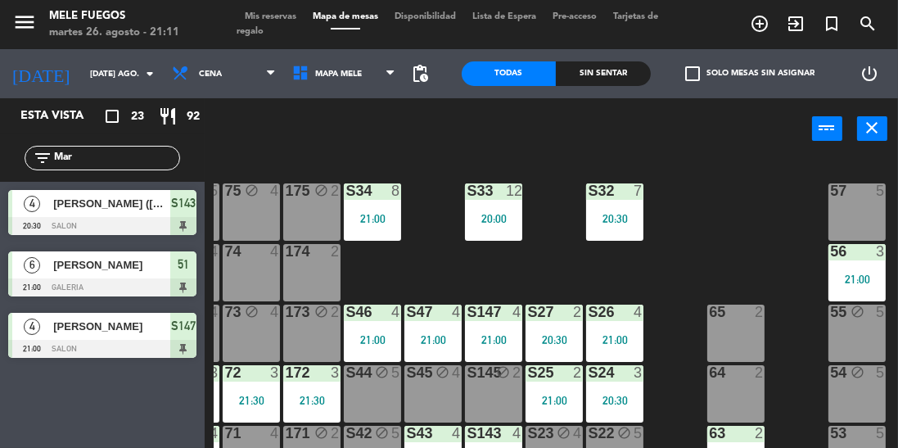
scroll to position [205, 54]
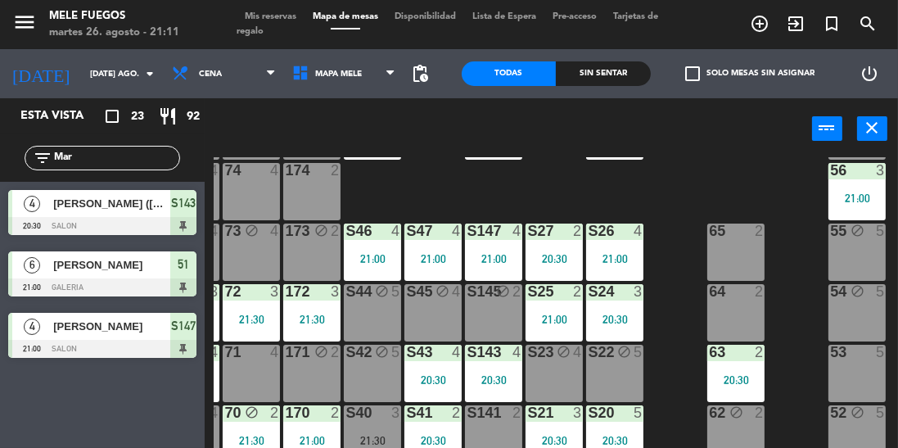
click at [755, 259] on div "65 2" at bounding box center [735, 251] width 57 height 57
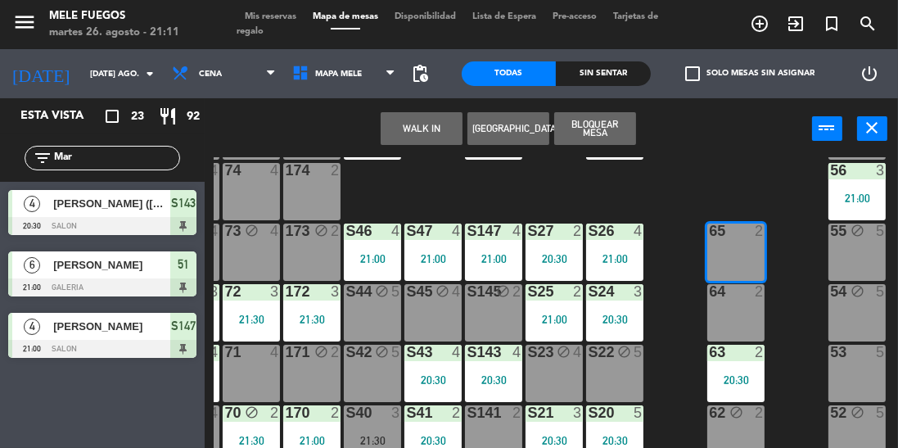
click at [741, 317] on div "64 2" at bounding box center [735, 312] width 57 height 57
click at [782, 262] on div "100 8 101 8 102 8 103 8 104 8 S32 7 20:30 S33 12 20:00 S34 8 21:00 75 block 4 8…" at bounding box center [556, 340] width 684 height 367
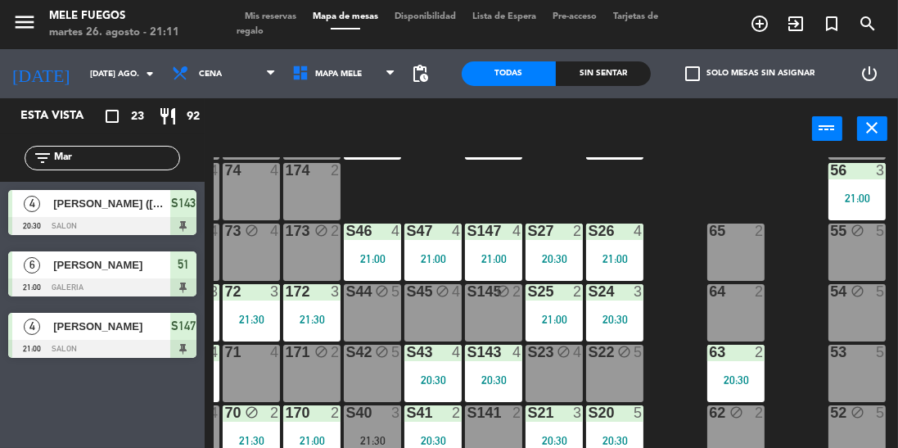
click at [731, 311] on div "64 2" at bounding box center [735, 312] width 57 height 57
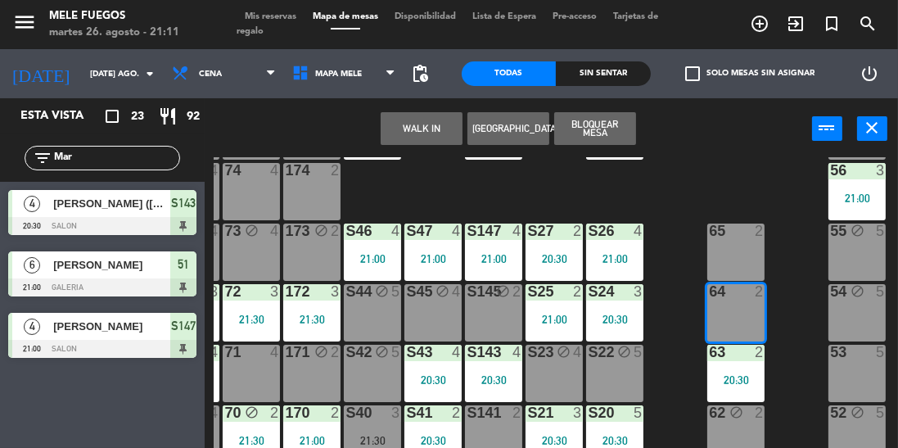
click at [738, 257] on div "65 2" at bounding box center [735, 251] width 57 height 57
click at [602, 132] on button "Bloquear Mesa" at bounding box center [595, 128] width 82 height 33
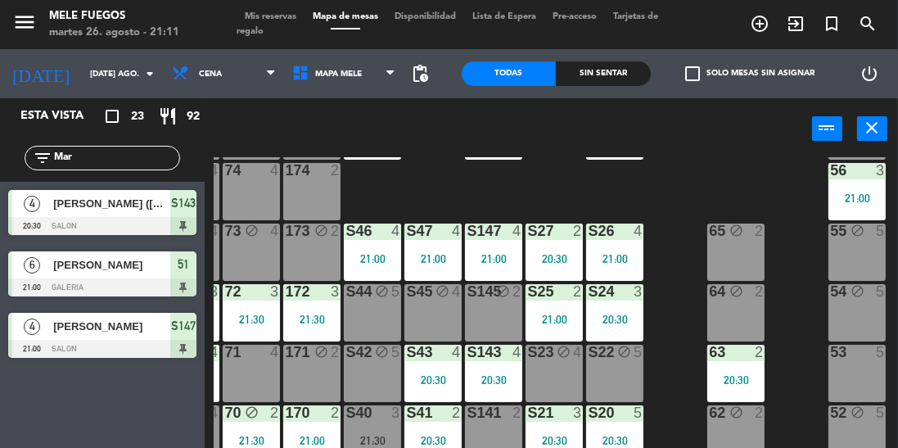
click at [671, 175] on div "100 8 101 8 102 8 103 8 104 8 S32 7 20:30 S33 12 20:00 S34 8 21:00 75 block 4 8…" at bounding box center [556, 340] width 684 height 367
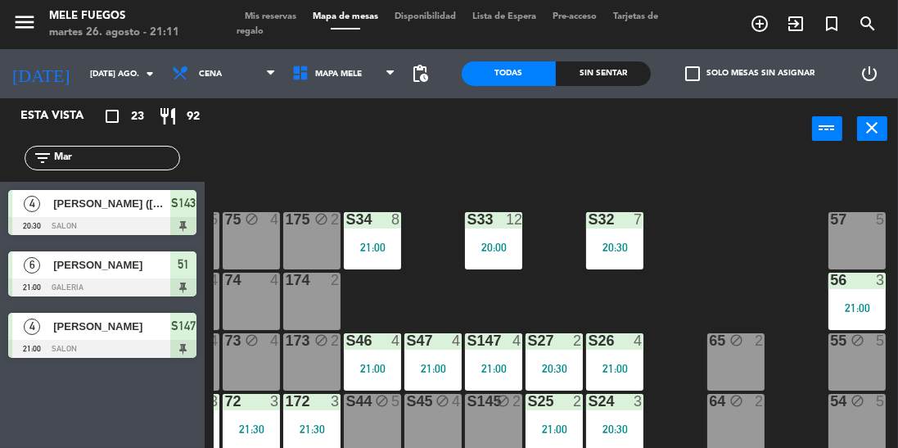
scroll to position [89, 54]
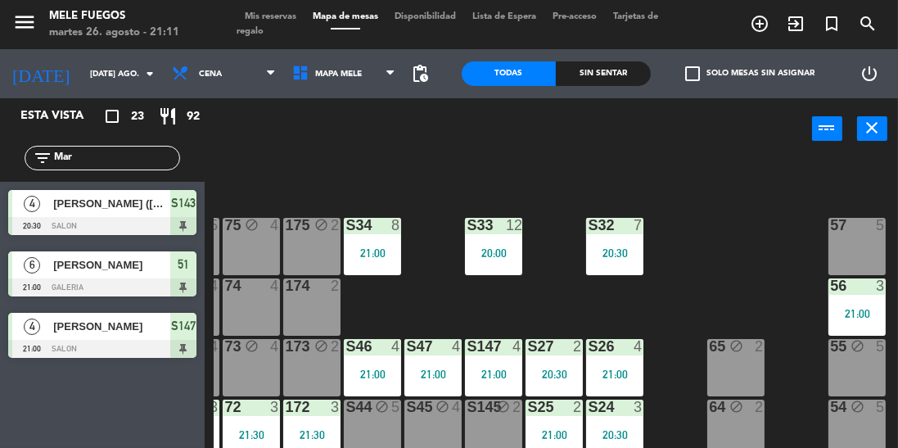
click at [737, 288] on div "100 8 101 8 102 8 103 8 104 8 S32 7 20:30 S33 12 20:00 S34 8 21:00 75 block 4 8…" at bounding box center [556, 340] width 684 height 367
click at [107, 183] on div "4 [PERSON_NAME] ([PERSON_NAME]) 20:30 SALON S143" at bounding box center [102, 212] width 205 height 61
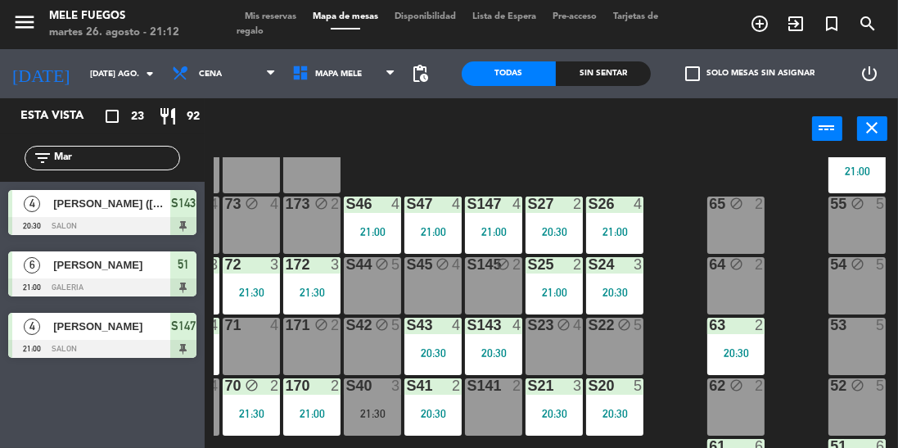
click at [671, 223] on div "100 8 101 8 102 8 103 8 104 8 S32 7 20:30 S33 12 20:00 S34 8 21:00 75 block 4 8…" at bounding box center [556, 340] width 684 height 367
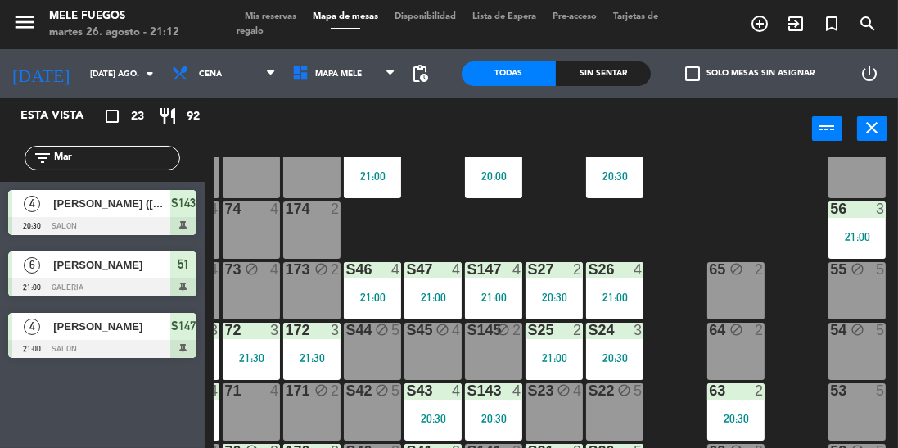
scroll to position [137, 54]
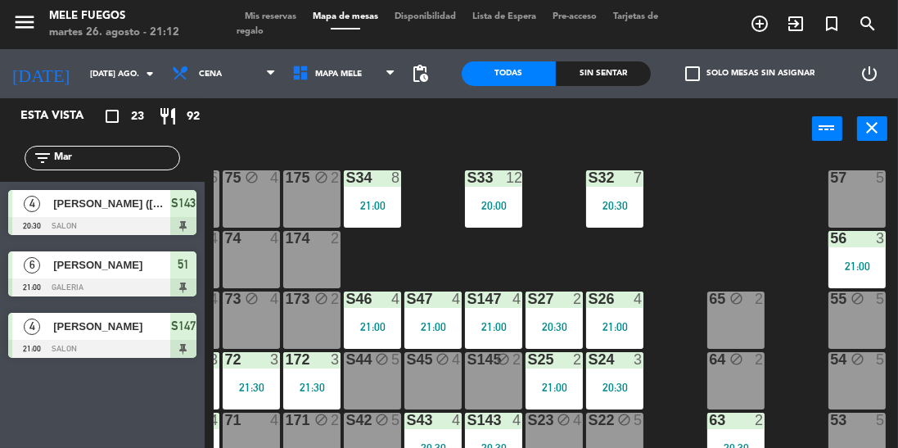
click at [711, 234] on div "100 8 101 8 102 8 103 8 104 8 S32 7 20:30 S33 12 20:00 S34 8 21:00 75 block 4 8…" at bounding box center [556, 340] width 684 height 367
click at [396, 261] on div "100 8 101 8 102 8 103 8 104 8 S32 7 20:30 S33 12 20:00 S34 8 21:00 75 block 4 8…" at bounding box center [556, 340] width 684 height 367
click at [321, 266] on div "174 2" at bounding box center [311, 259] width 57 height 57
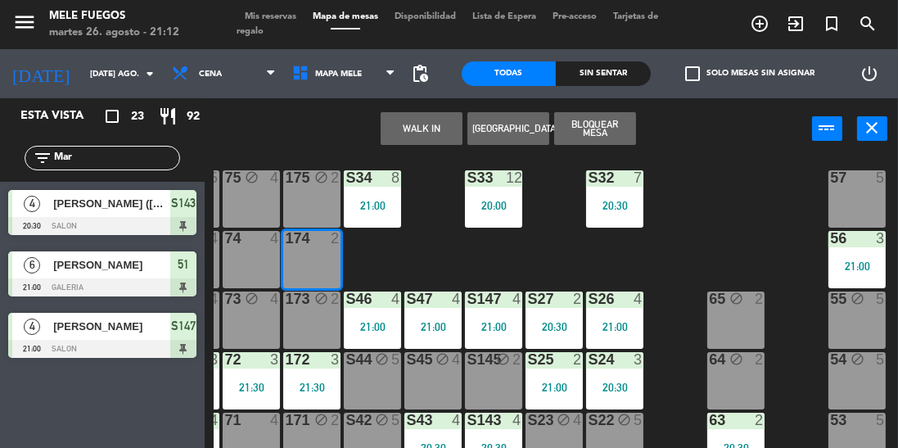
click at [598, 129] on button "Bloquear Mesa" at bounding box center [595, 128] width 82 height 33
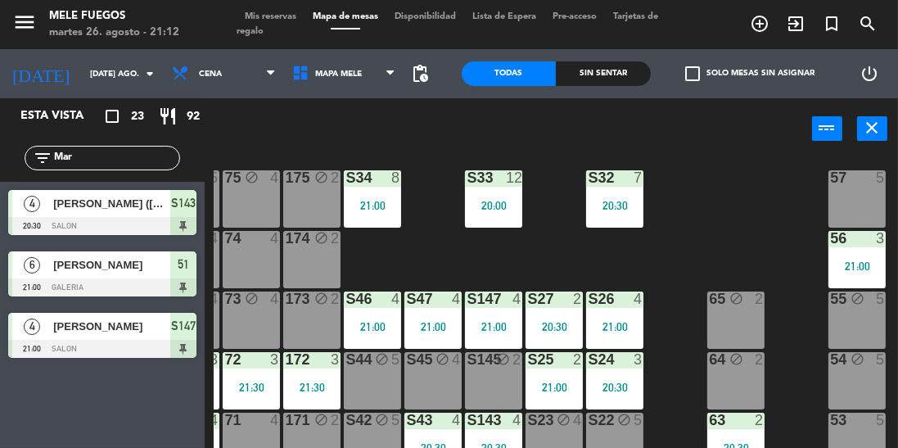
click at [693, 207] on div "100 8 101 8 102 8 103 8 104 8 S32 7 20:30 S33 12 20:00 S34 8 21:00 75 block 4 8…" at bounding box center [556, 340] width 684 height 367
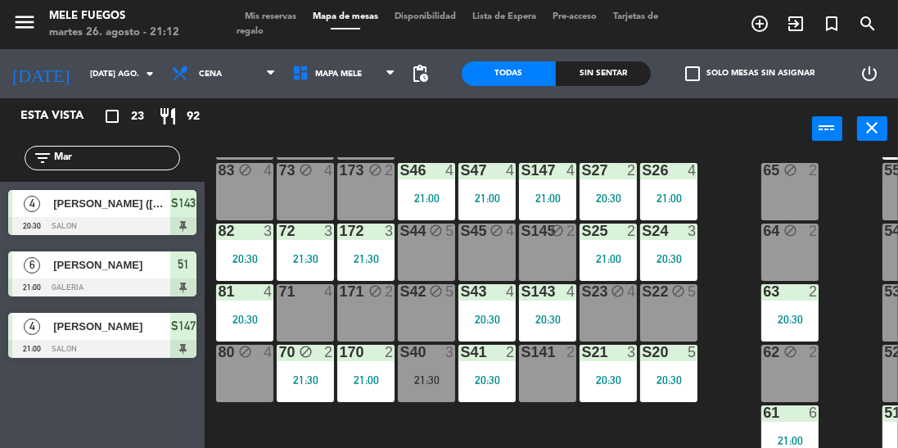
scroll to position [273, 0]
click at [443, 356] on div "S40 3 21:30" at bounding box center [426, 373] width 57 height 57
click at [418, 374] on div "21:30" at bounding box center [426, 379] width 57 height 11
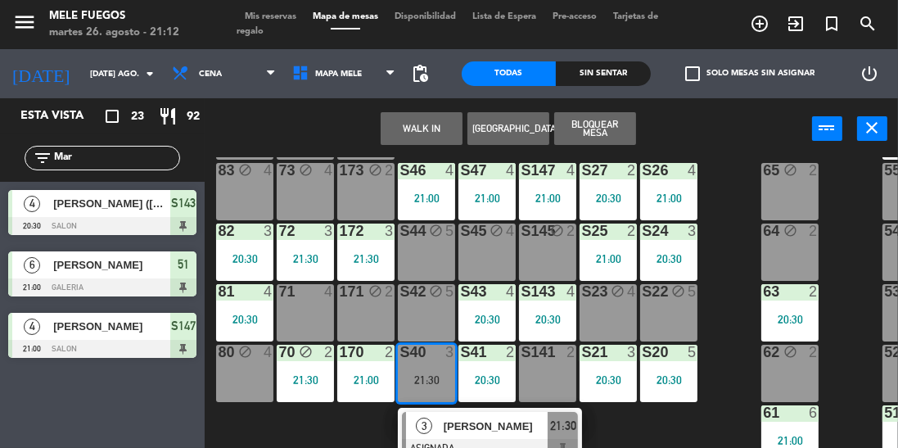
click at [767, 291] on div "63 2" at bounding box center [789, 292] width 57 height 16
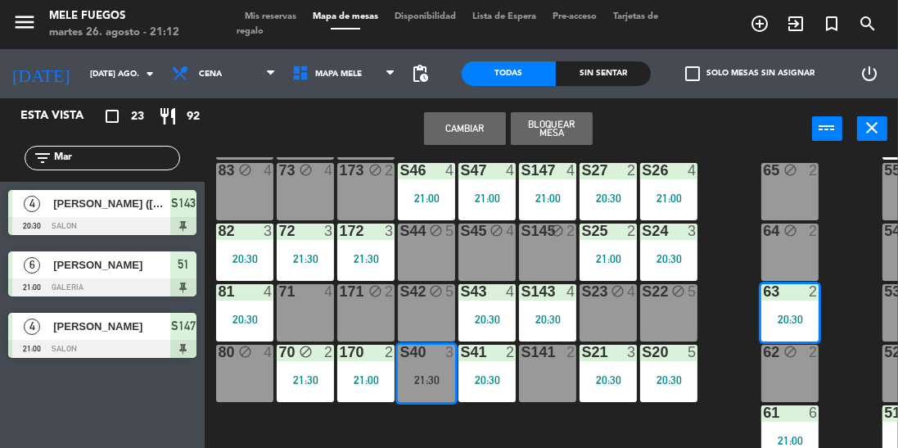
click at [732, 325] on div "100 8 101 8 102 8 103 8 104 8 S32 7 20:30 S33 12 20:00 S34 8 21:00 75 block 4 8…" at bounding box center [556, 340] width 684 height 367
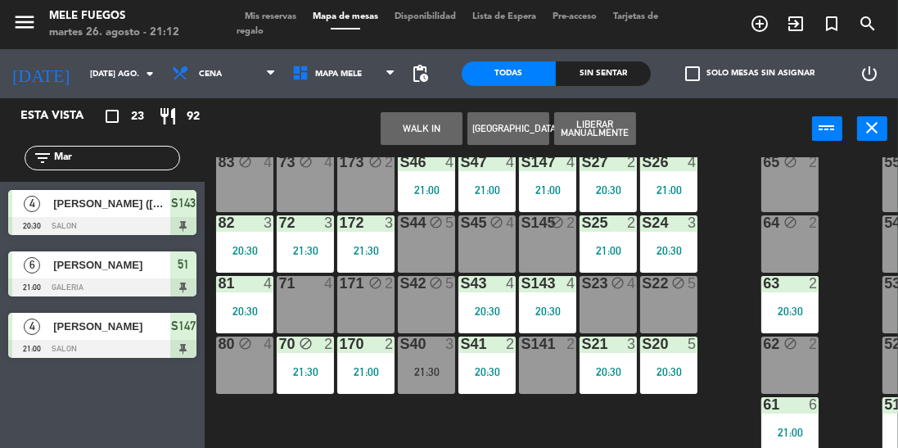
click at [108, 153] on input "Mar" at bounding box center [115, 158] width 127 height 18
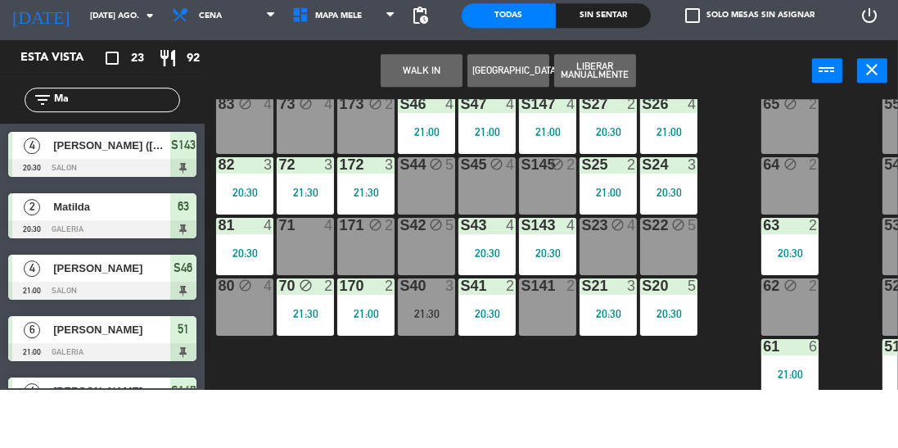
type input "M"
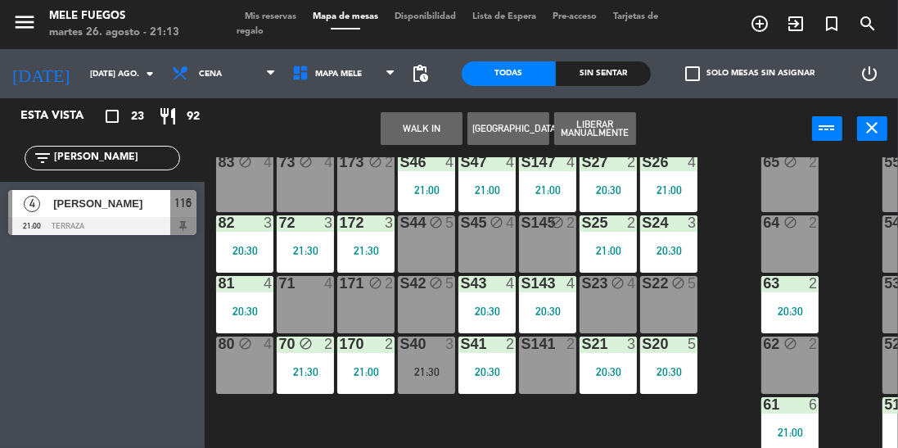
type input "[PERSON_NAME]"
click at [729, 268] on div "100 8 101 8 102 8 103 8 104 8 S32 7 20:30 S33 12 20:00 S34 8 21:00 75 block 4 8…" at bounding box center [556, 340] width 684 height 367
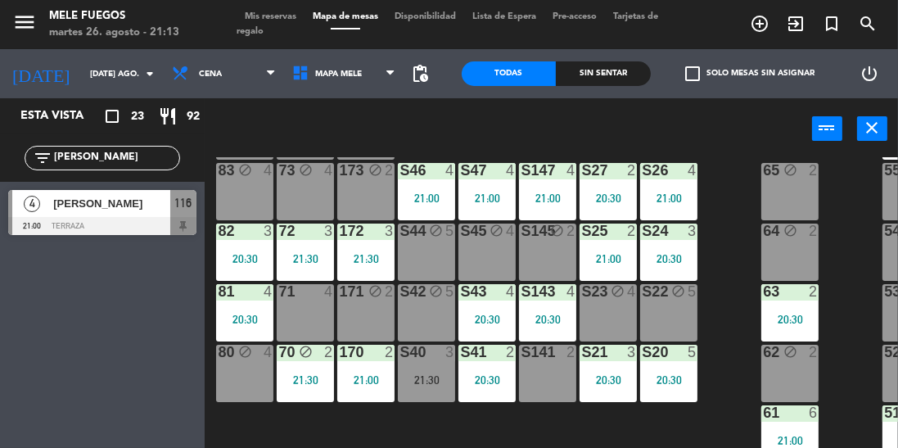
click at [429, 355] on div "S40 3 21:30" at bounding box center [426, 373] width 57 height 57
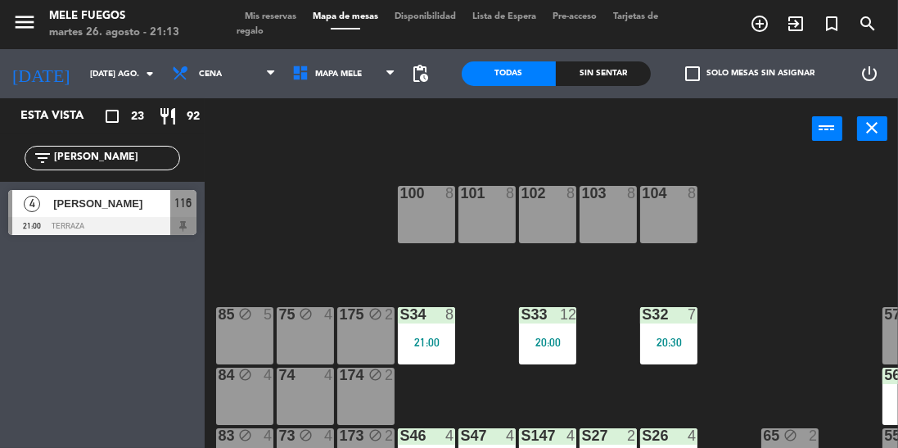
scroll to position [0, 54]
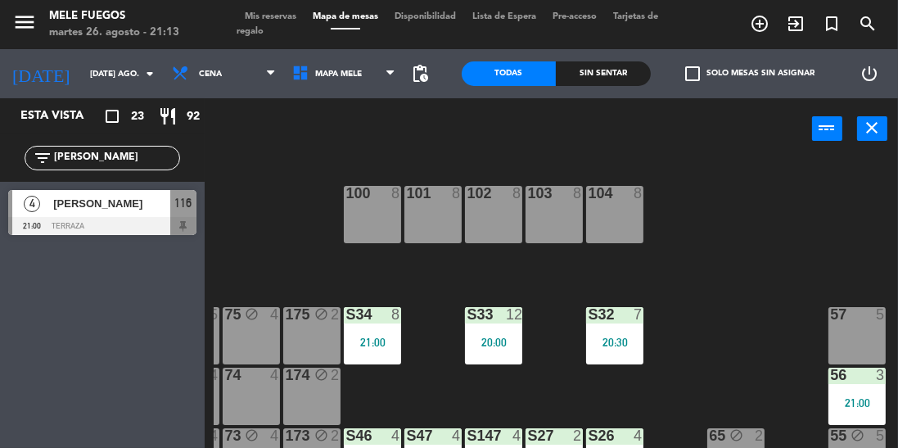
click at [729, 381] on div "100 8 101 8 102 8 103 8 104 8 S32 7 20:30 S33 12 20:00 S34 8 21:00 75 block 4 8…" at bounding box center [556, 340] width 684 height 367
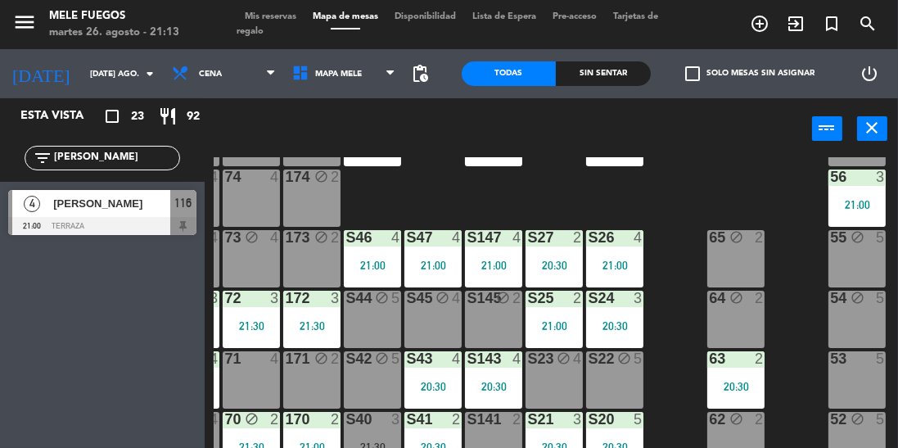
scroll to position [201, 54]
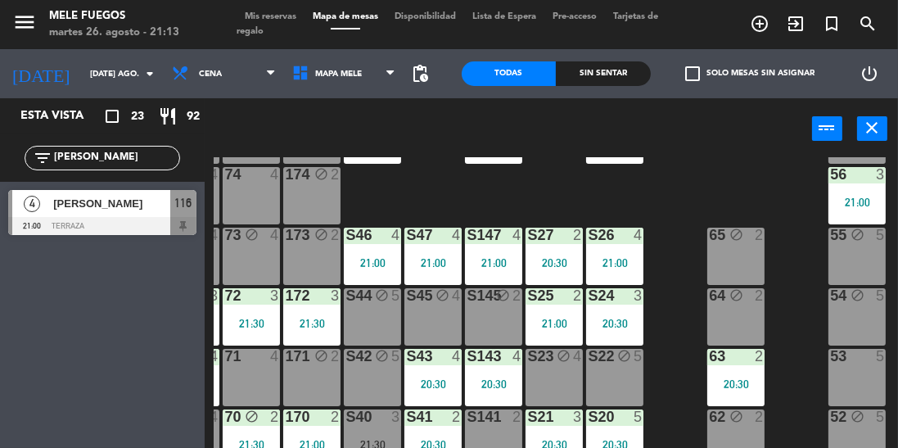
click at [806, 337] on div "100 8 101 8 102 8 103 8 104 8 S32 7 20:30 S33 12 20:00 S34 8 21:00 75 block 4 8…" at bounding box center [556, 340] width 684 height 367
click at [104, 84] on input "[DATE] ago." at bounding box center [142, 73] width 120 height 25
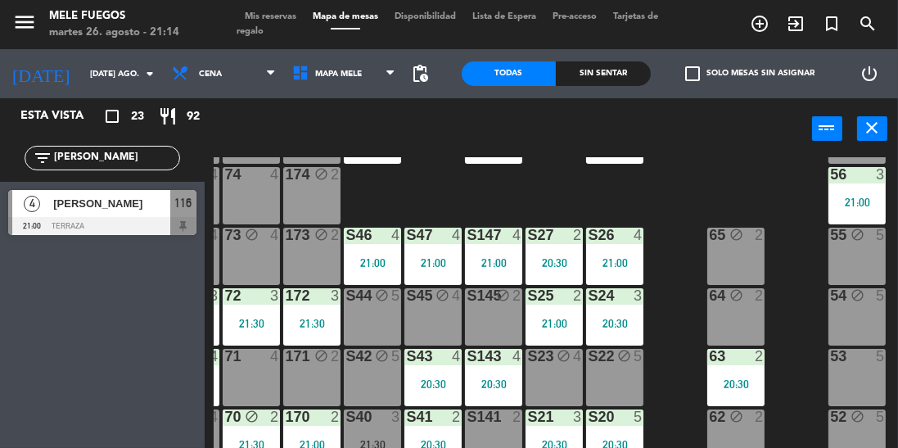
type input "jue. 28 ago."
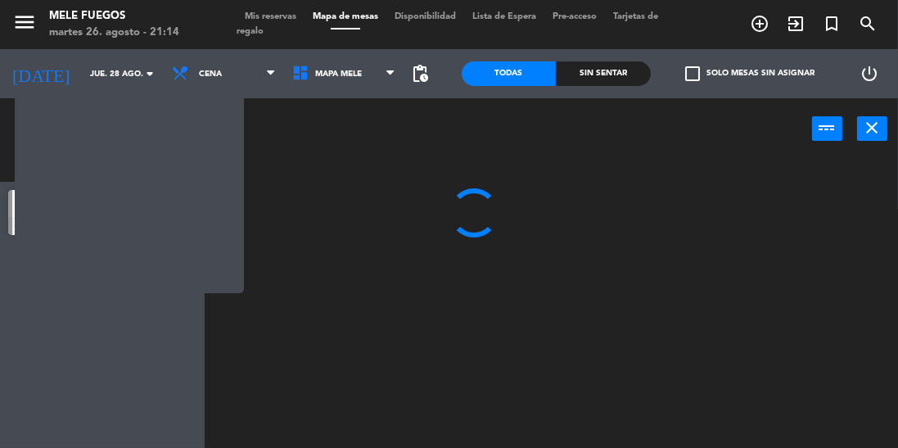
scroll to position [0, 0]
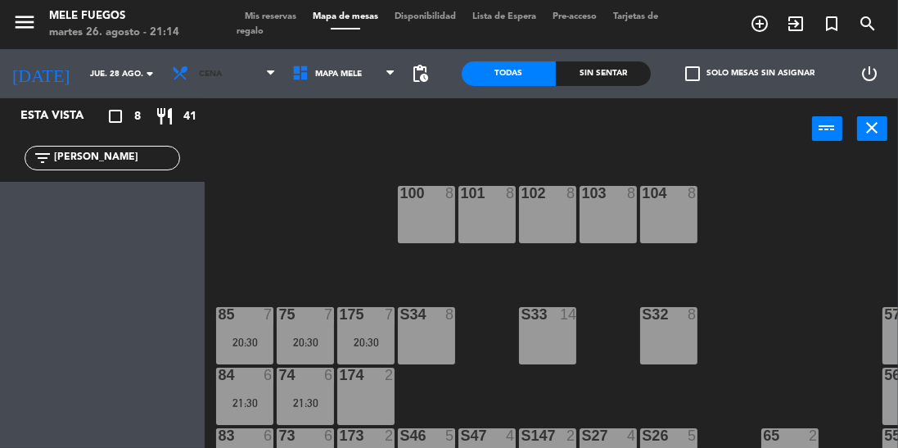
click at [232, 88] on span "Cena" at bounding box center [224, 74] width 120 height 36
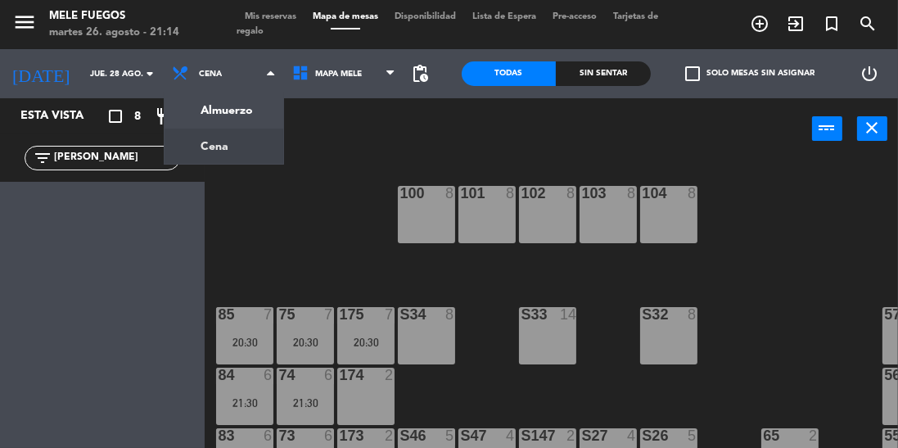
click at [296, 216] on div "100 8 101 8 102 8 103 8 104 8 S32 8 S33 14 S34 8 75 7 20:30 85 7 20:30 175 7 20…" at bounding box center [556, 340] width 684 height 367
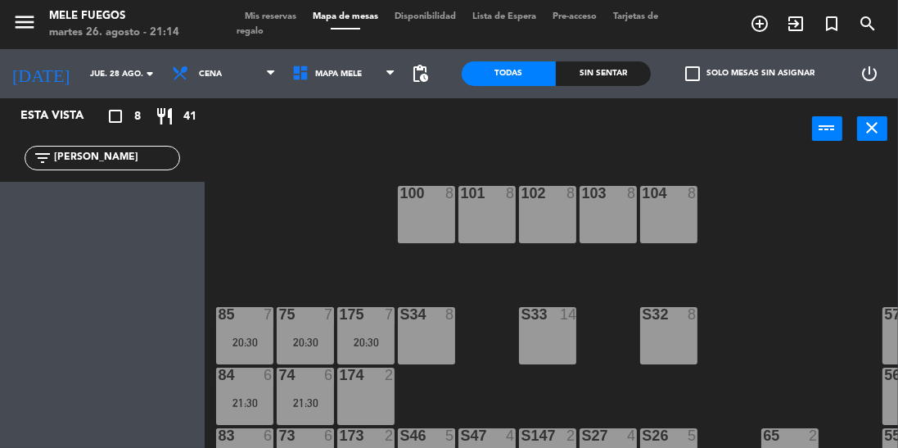
click at [125, 160] on input "[PERSON_NAME]" at bounding box center [115, 158] width 127 height 18
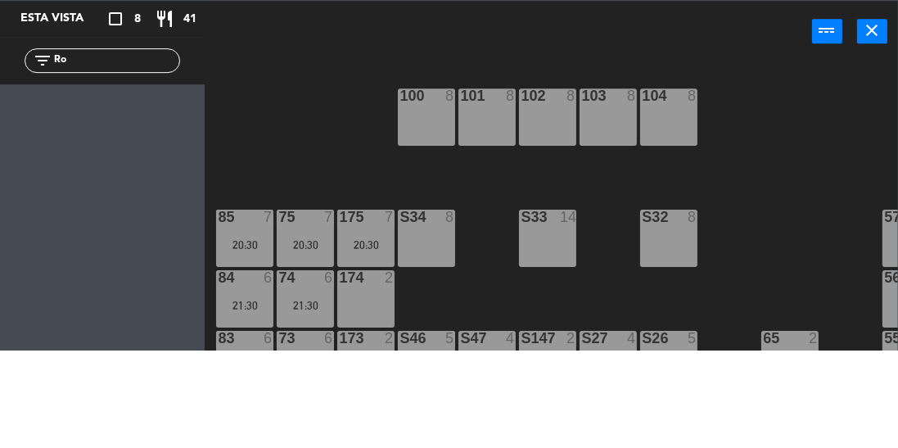
type input "R"
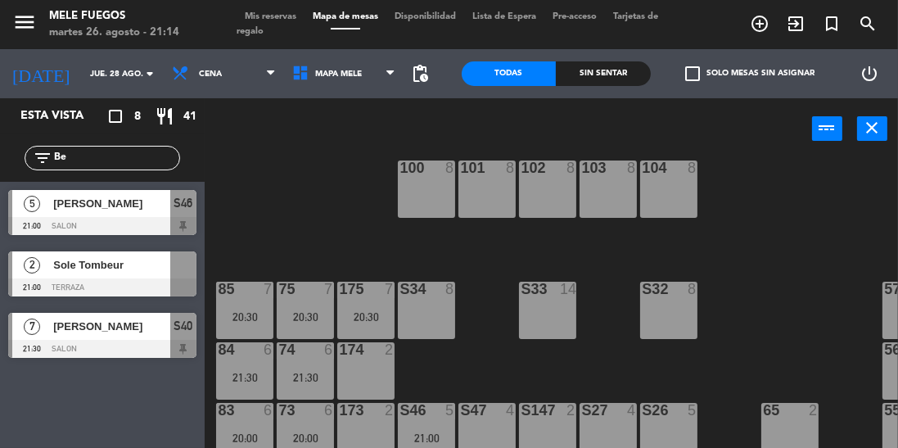
scroll to position [35, 0]
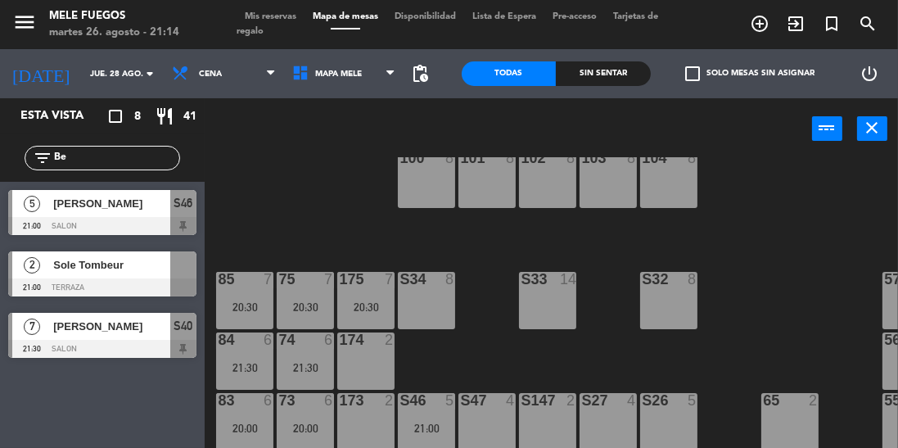
type input "Be"
click at [152, 205] on span "[PERSON_NAME]" at bounding box center [111, 203] width 117 height 17
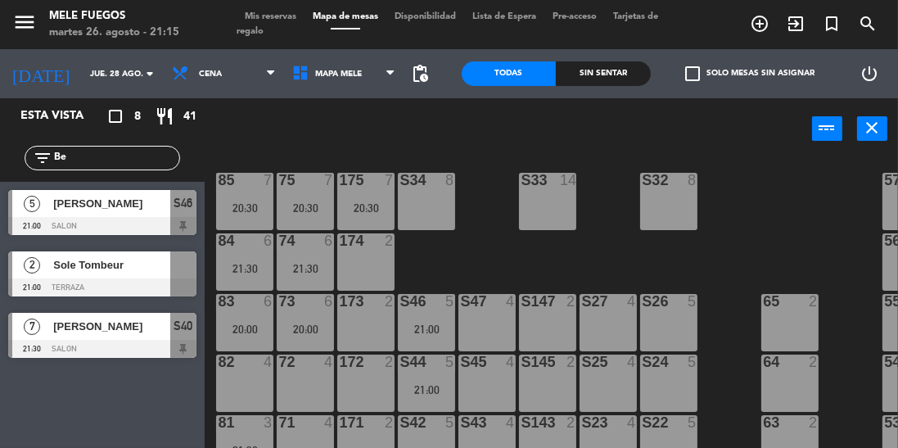
scroll to position [135, 0]
click at [493, 238] on div "100 8 101 8 102 8 103 8 104 8 S32 8 S33 14 S34 8 75 7 20:30 85 7 20:30 175 7 20…" at bounding box center [556, 340] width 684 height 367
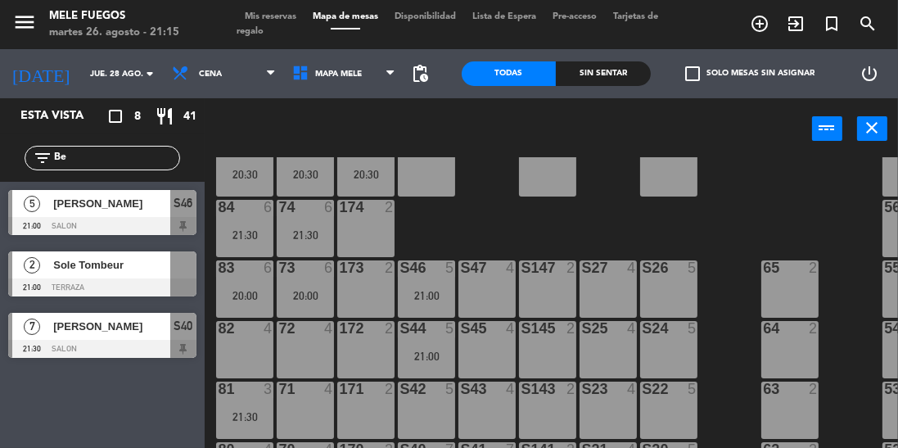
scroll to position [171, 0]
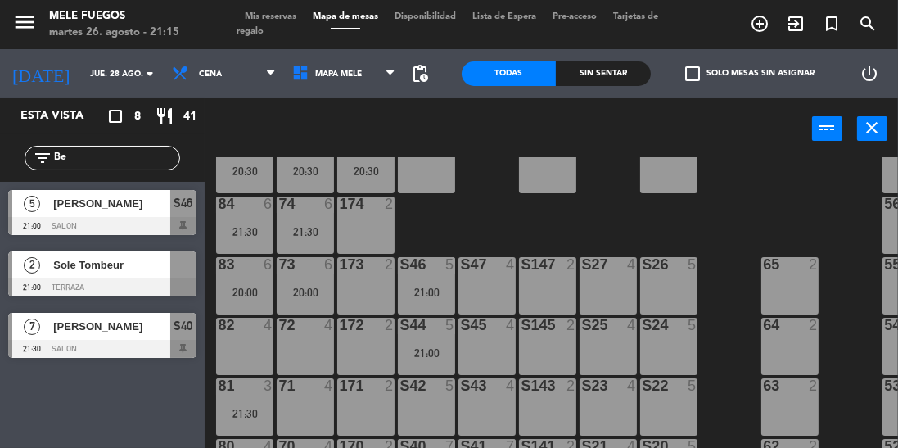
click at [433, 296] on div "21:00" at bounding box center [426, 292] width 57 height 11
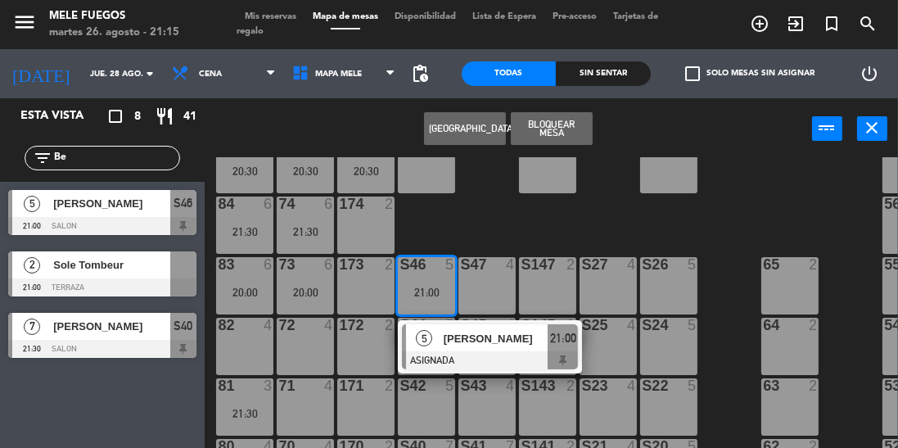
click at [611, 237] on div "100 8 101 8 102 8 103 8 104 8 S32 8 S33 14 S34 8 75 7 20:30 85 7 20:30 175 7 20…" at bounding box center [556, 340] width 684 height 367
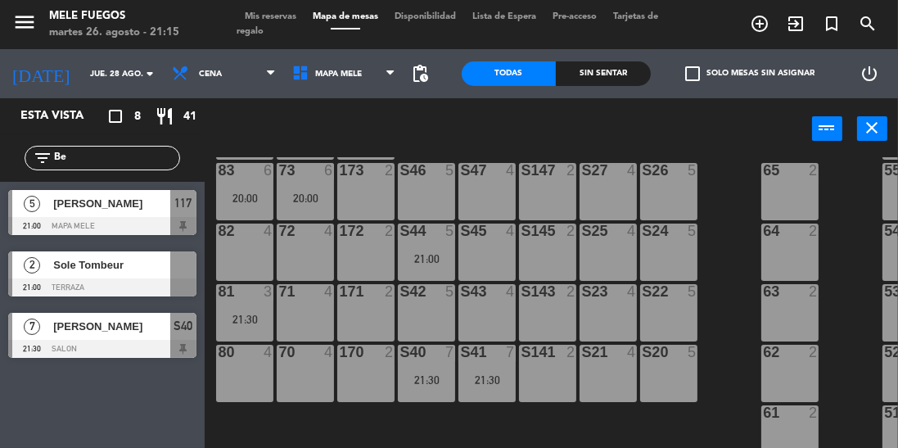
scroll to position [273, 0]
click at [260, 19] on span "Mis reservas" at bounding box center [271, 16] width 68 height 9
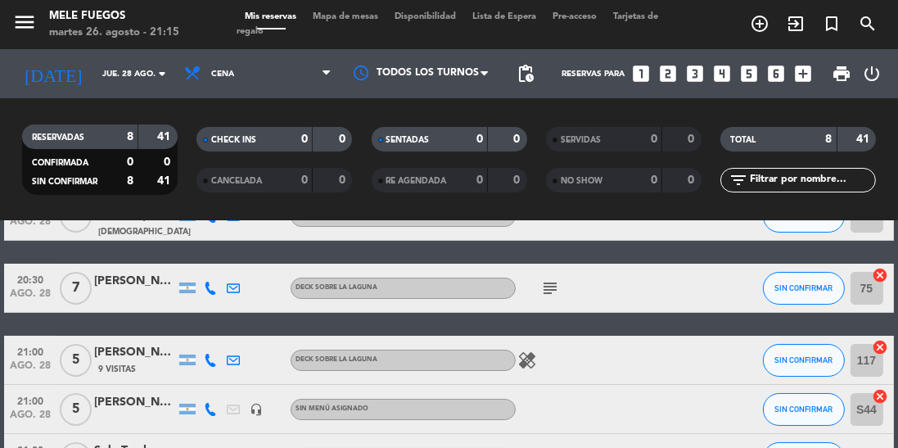
scroll to position [106, 0]
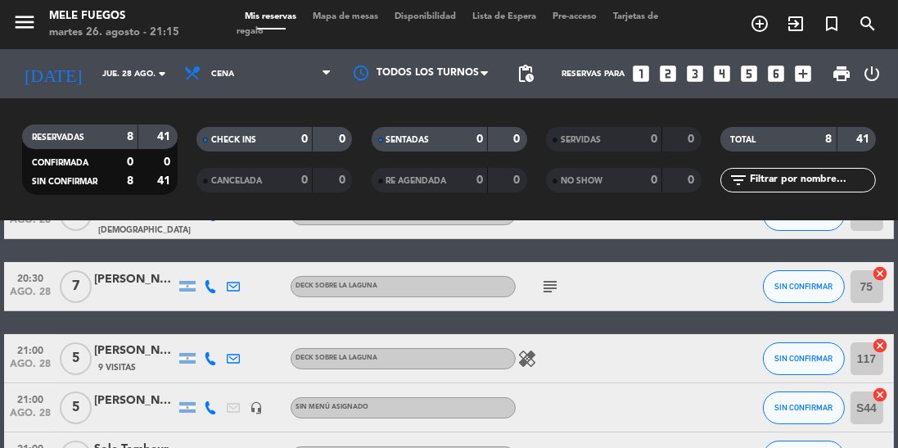
click at [118, 345] on div "[PERSON_NAME]" at bounding box center [135, 350] width 82 height 19
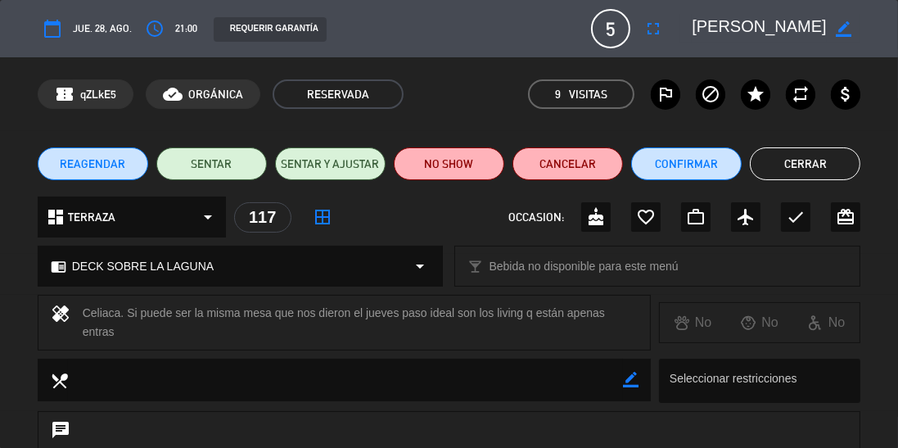
click at [645, 39] on button "fullscreen" at bounding box center [653, 28] width 29 height 29
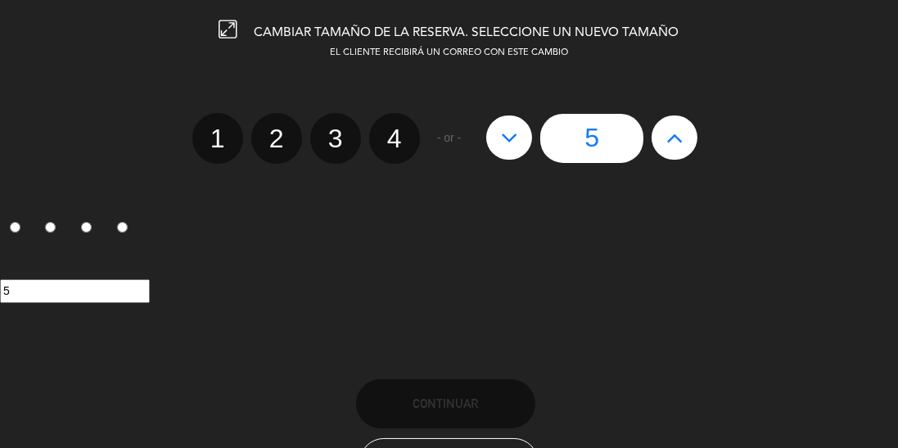
click at [666, 147] on icon at bounding box center [674, 137] width 17 height 26
type input "6"
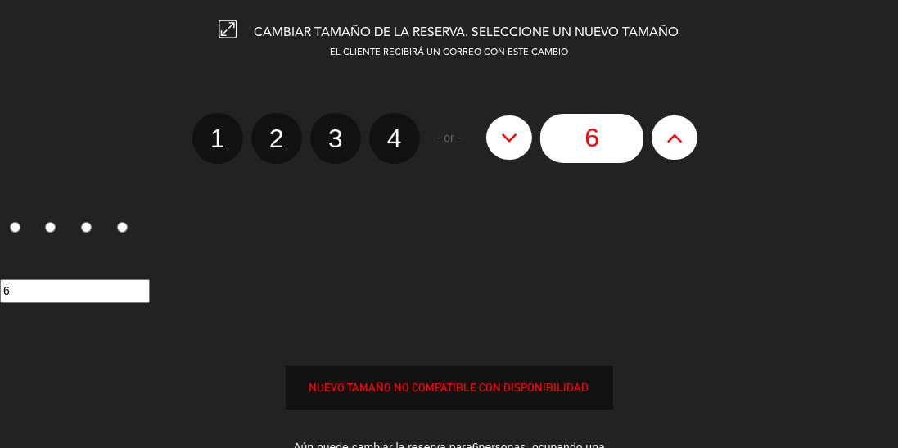
click at [682, 140] on icon at bounding box center [674, 137] width 17 height 26
type input "7"
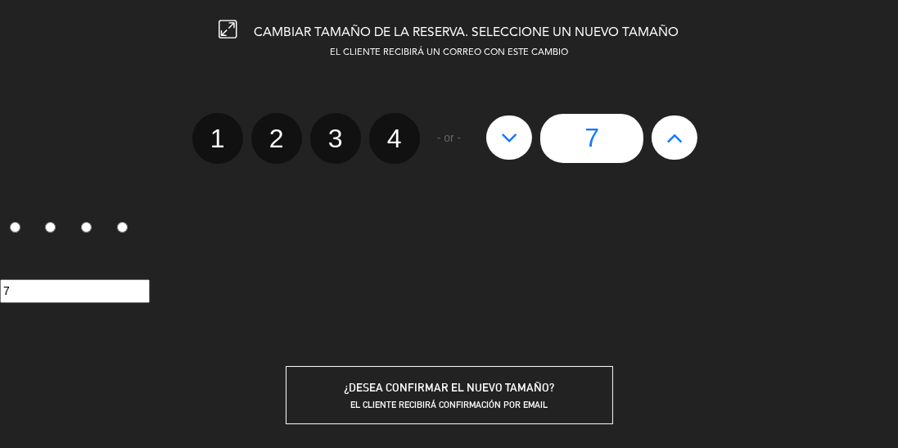
scroll to position [69, 0]
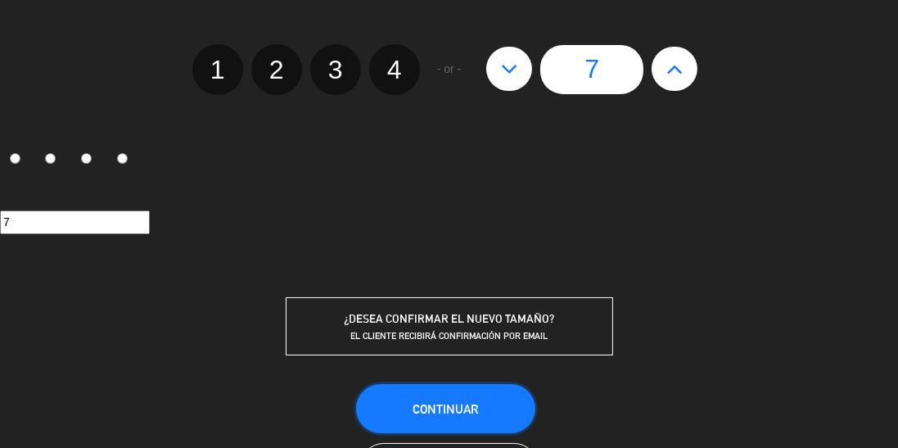
click at [460, 407] on span "Continuar" at bounding box center [445, 409] width 65 height 14
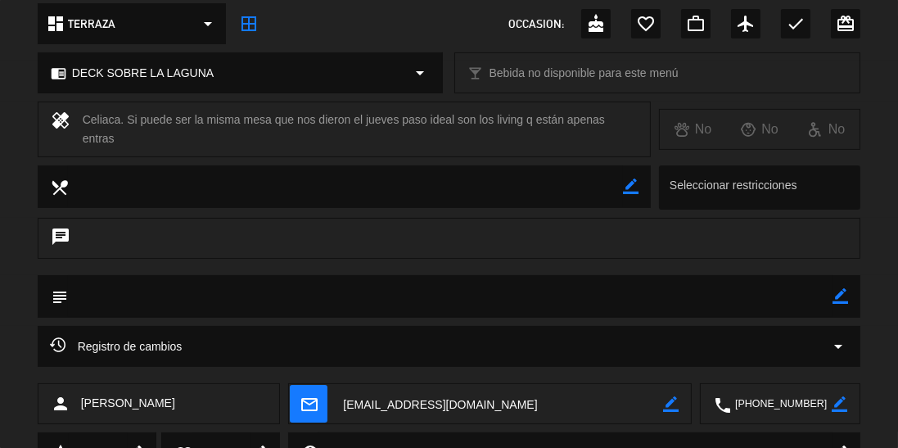
scroll to position [223, 0]
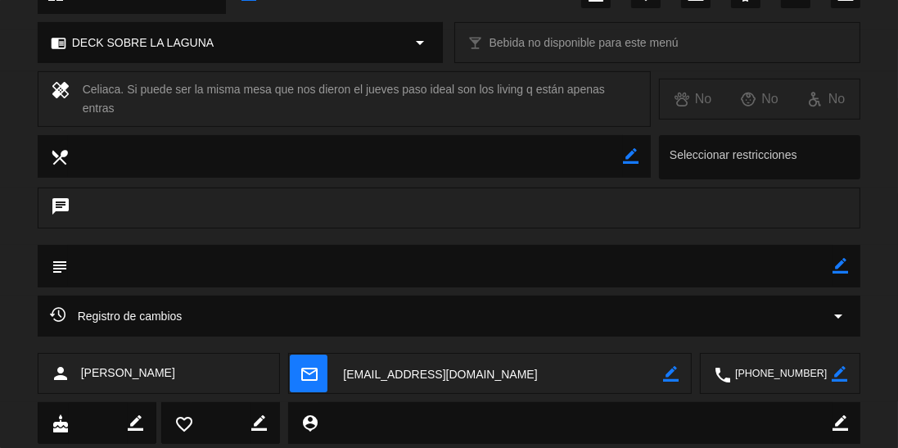
click at [839, 258] on icon "border_color" at bounding box center [841, 266] width 16 height 16
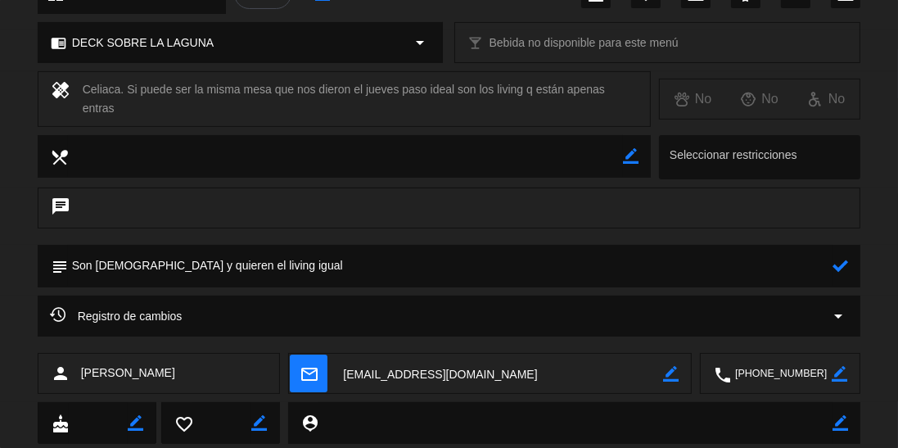
type textarea "Son [DEMOGRAPHIC_DATA] y quieren el living igual"
click at [838, 258] on icon at bounding box center [841, 266] width 16 height 16
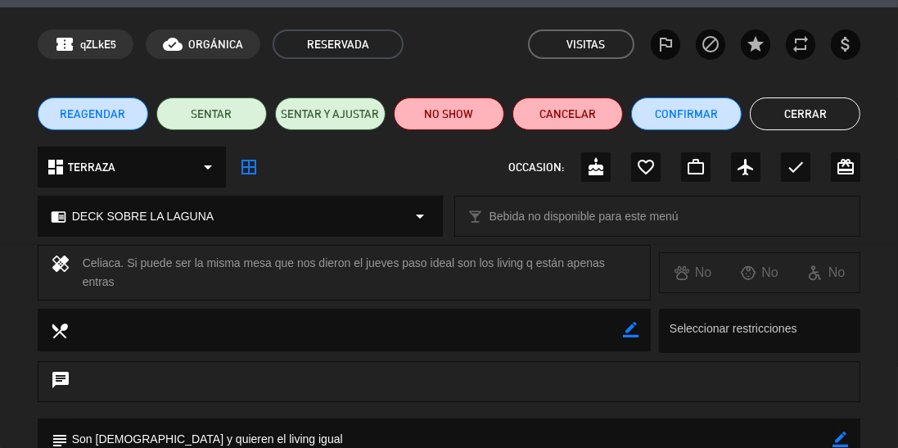
scroll to position [37, 0]
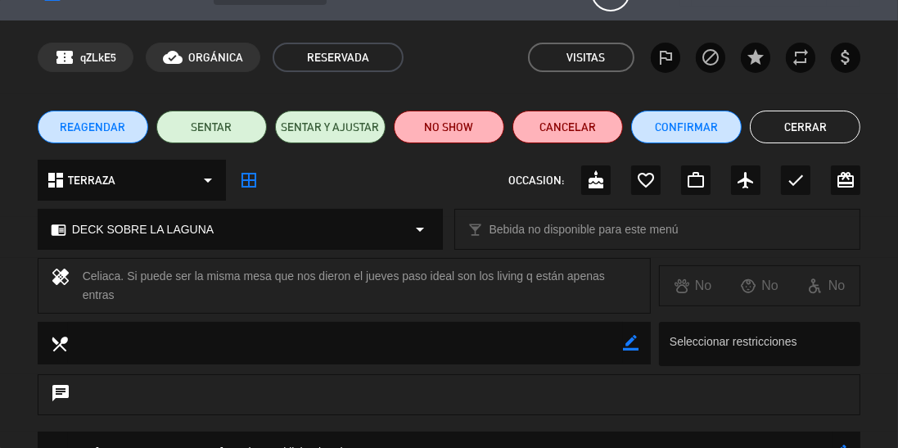
click at [819, 137] on button "Cerrar" at bounding box center [805, 127] width 111 height 33
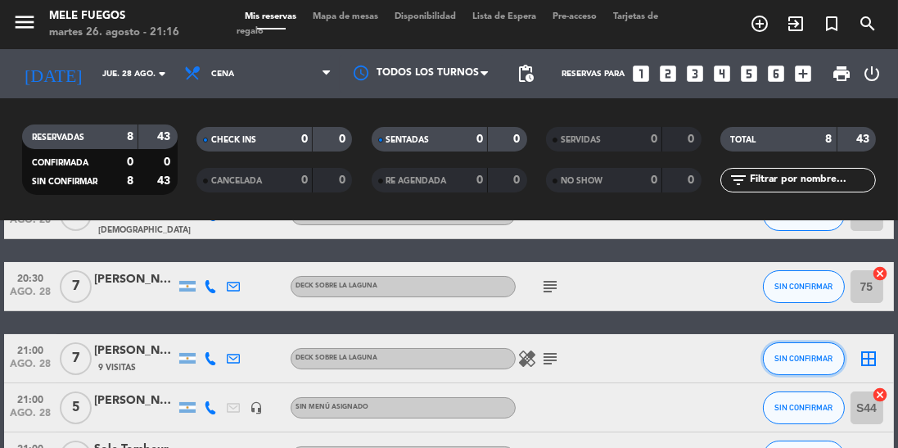
click at [840, 359] on button "SIN CONFIRMAR" at bounding box center [804, 358] width 82 height 33
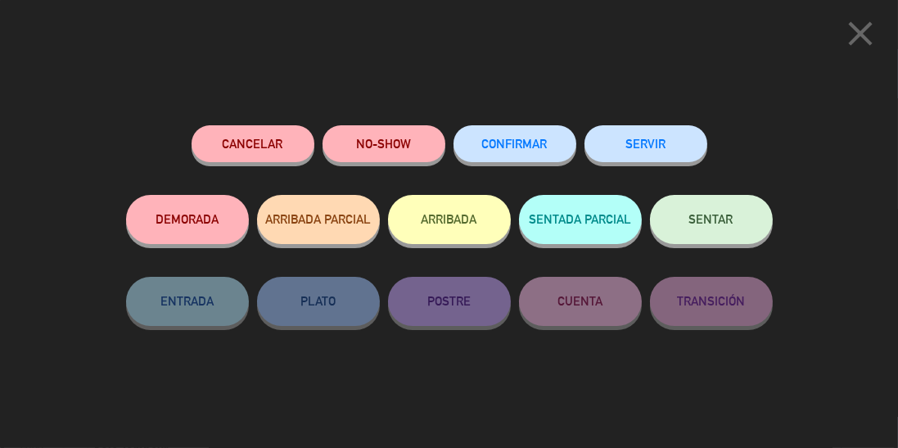
click at [771, 153] on div "Cancelar NO-SHOW CONFIRMAR SERVIR" at bounding box center [449, 160] width 647 height 70
click at [871, 41] on icon "close" at bounding box center [860, 33] width 41 height 41
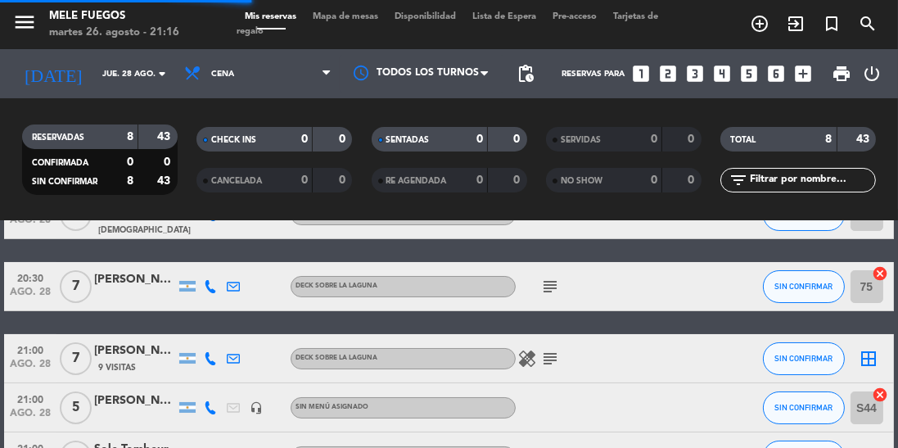
click at [872, 349] on icon "border_all" at bounding box center [870, 359] width 20 height 20
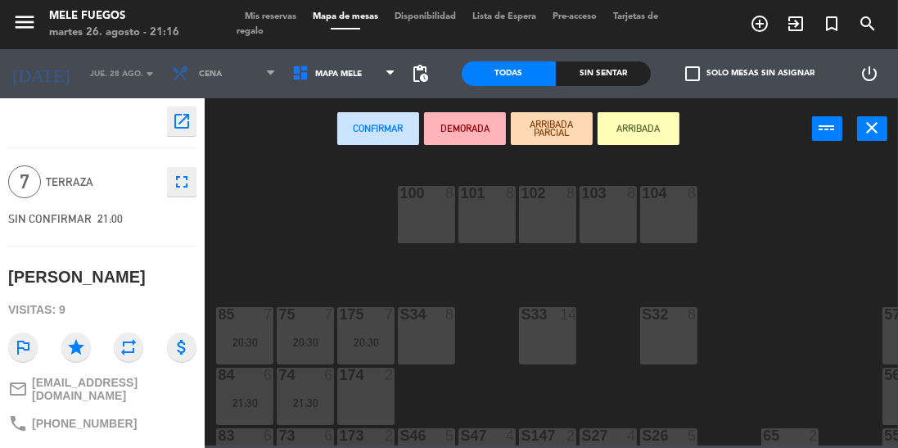
scroll to position [352, 0]
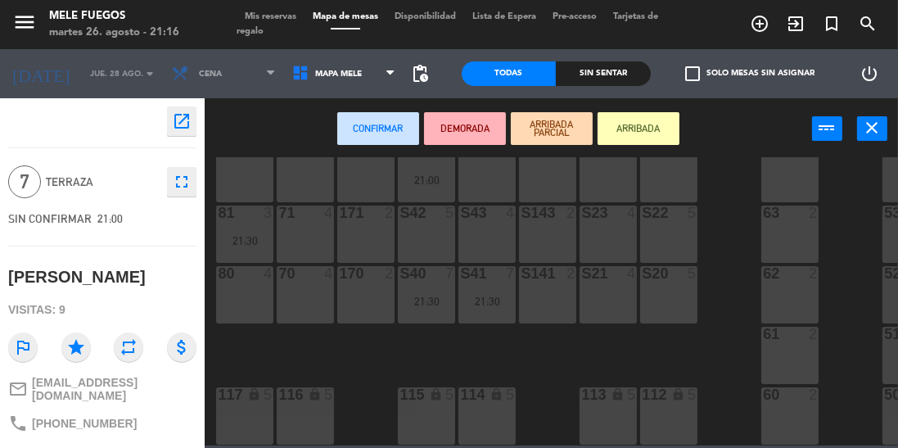
click at [243, 413] on div "117 lock 5" at bounding box center [244, 415] width 57 height 57
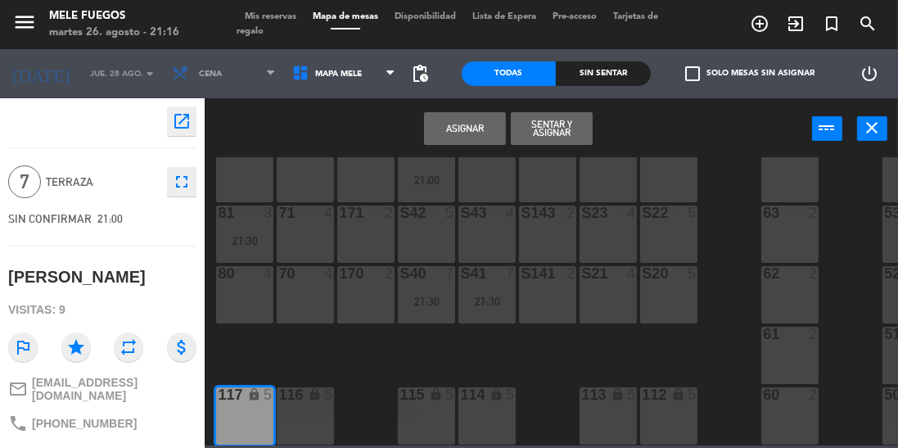
click at [473, 129] on button "Asignar" at bounding box center [465, 128] width 82 height 33
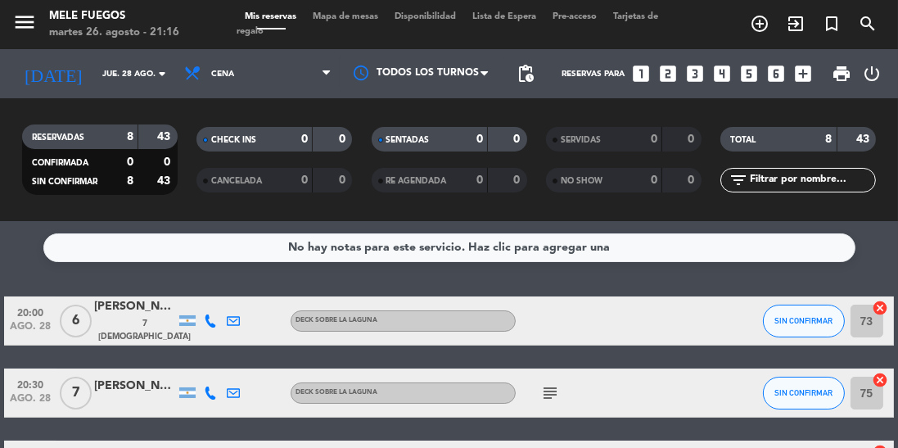
click at [98, 84] on input "jue. 28 ago." at bounding box center [154, 73] width 120 height 25
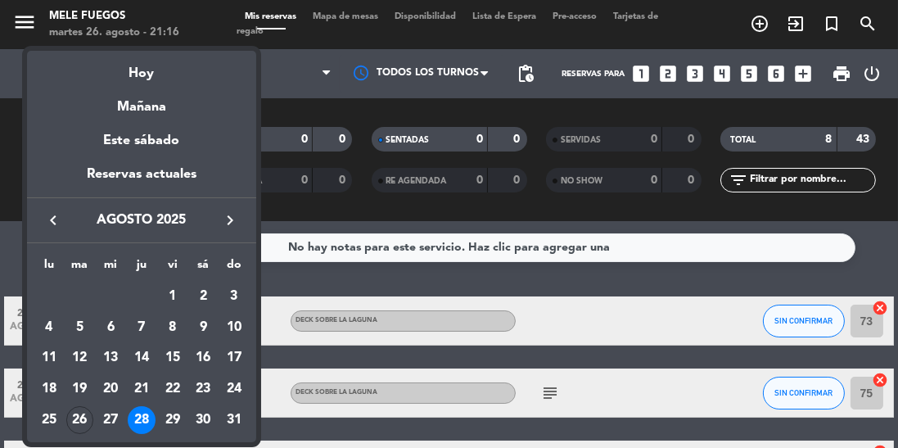
click at [82, 418] on div "26" at bounding box center [80, 420] width 28 height 28
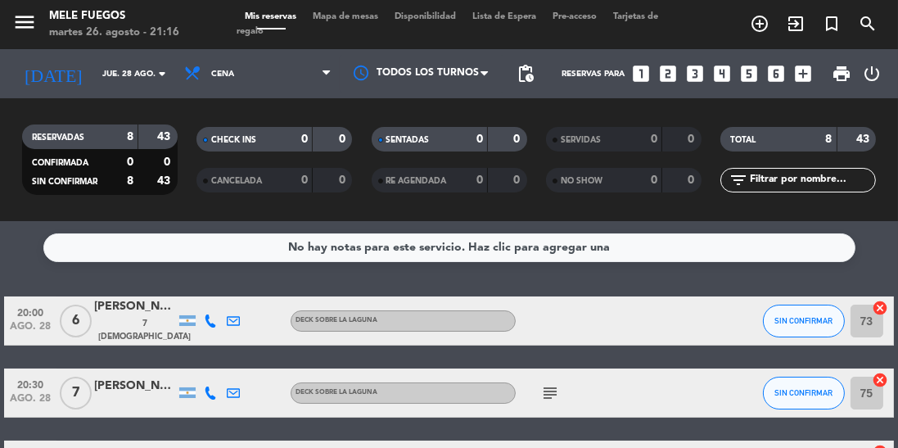
type input "[DATE] ago."
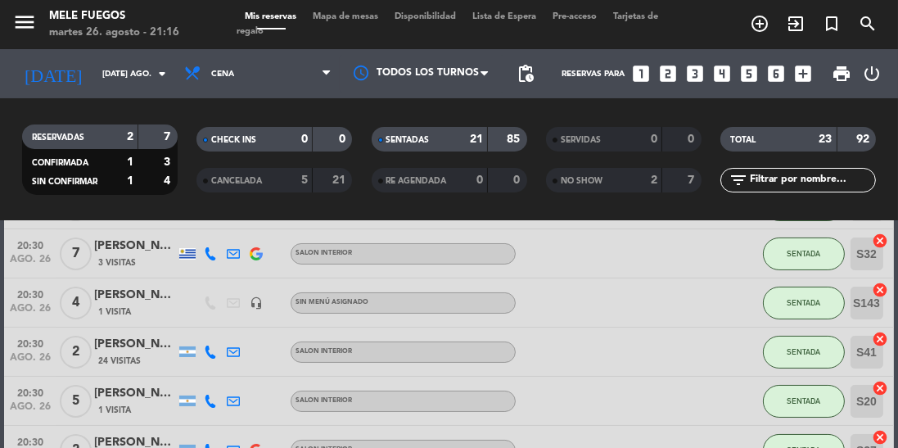
scroll to position [191, 0]
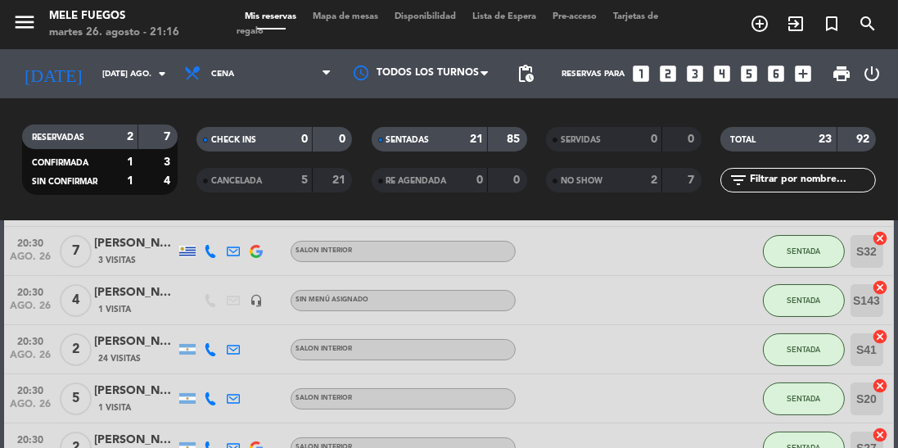
click at [357, 29] on div "Mis reservas Mapa de mesas Disponibilidad Lista de Espera Pre-acceso Tarjetas d…" at bounding box center [449, 24] width 425 height 29
click at [358, 16] on span "Mapa de mesas" at bounding box center [346, 16] width 82 height 9
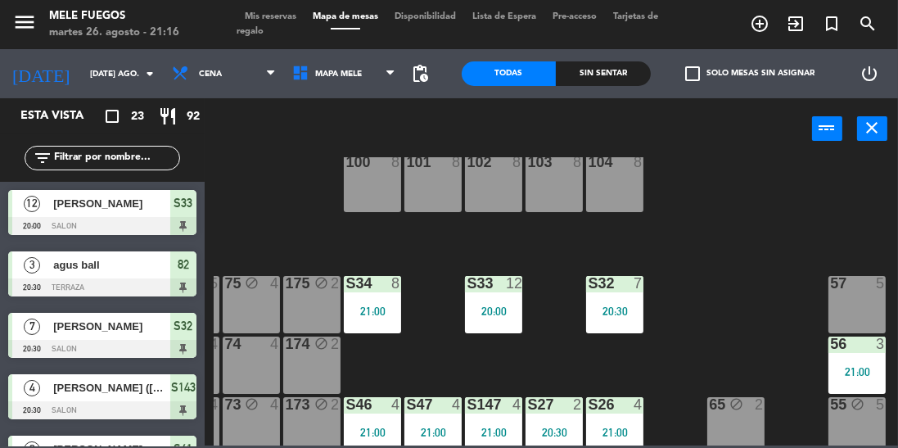
scroll to position [44, 54]
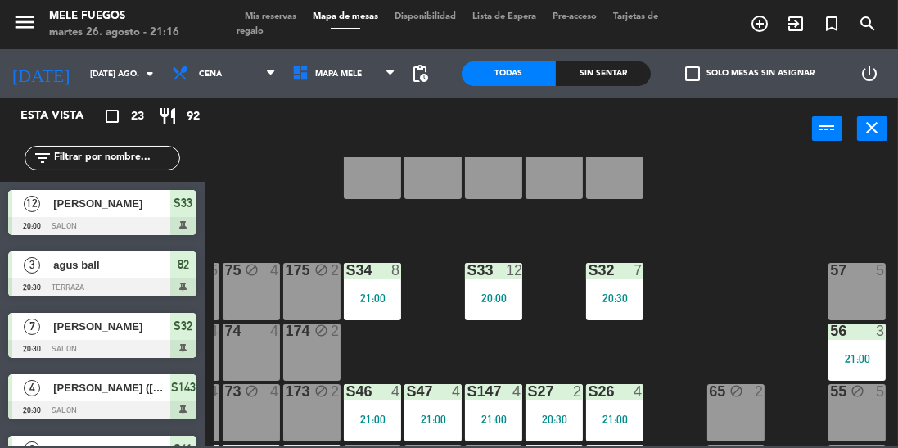
click at [841, 286] on div "57 5" at bounding box center [856, 291] width 57 height 57
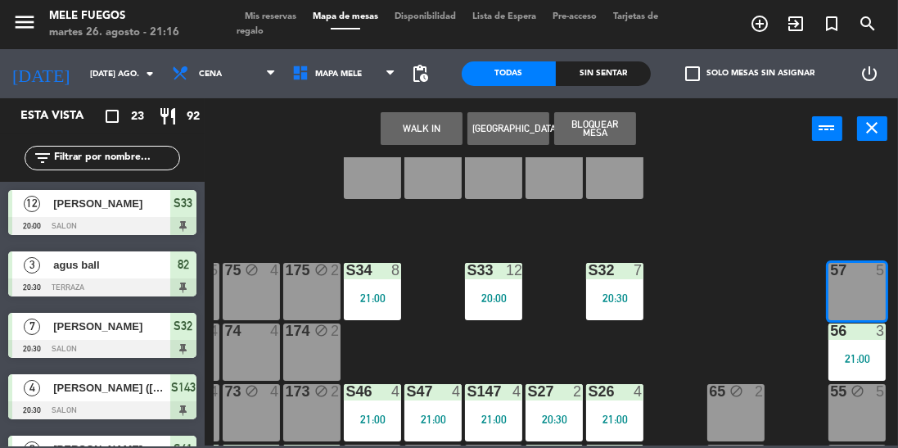
click at [593, 133] on button "Bloquear Mesa" at bounding box center [595, 128] width 82 height 33
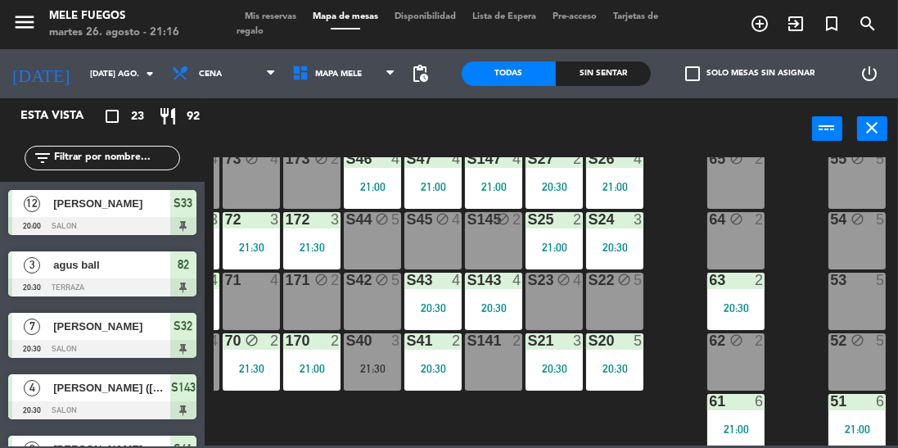
scroll to position [265, 54]
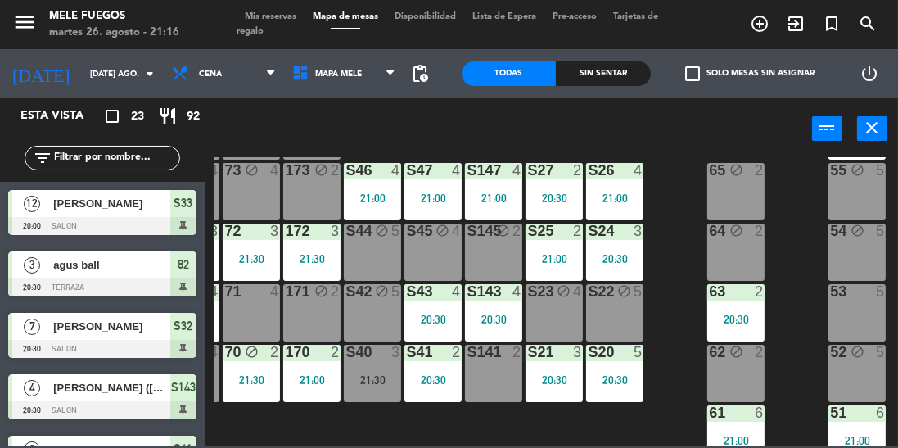
click at [855, 322] on div "53 5" at bounding box center [856, 312] width 57 height 57
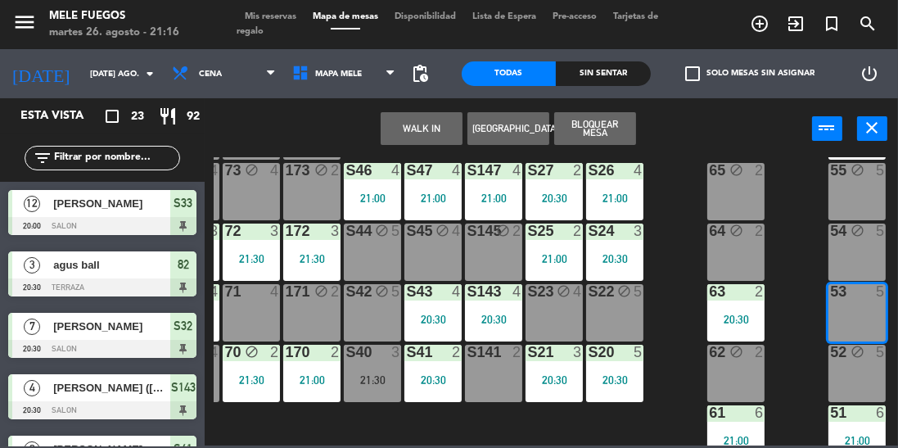
click at [608, 133] on button "Bloquear Mesa" at bounding box center [595, 128] width 82 height 33
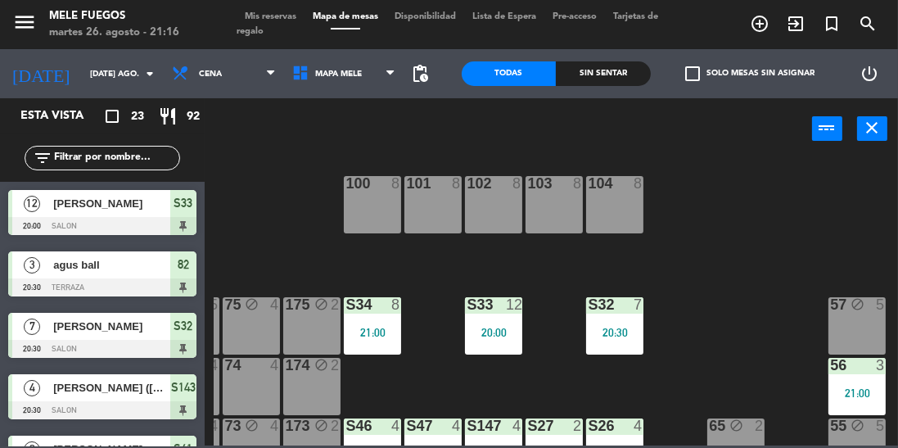
scroll to position [0, 54]
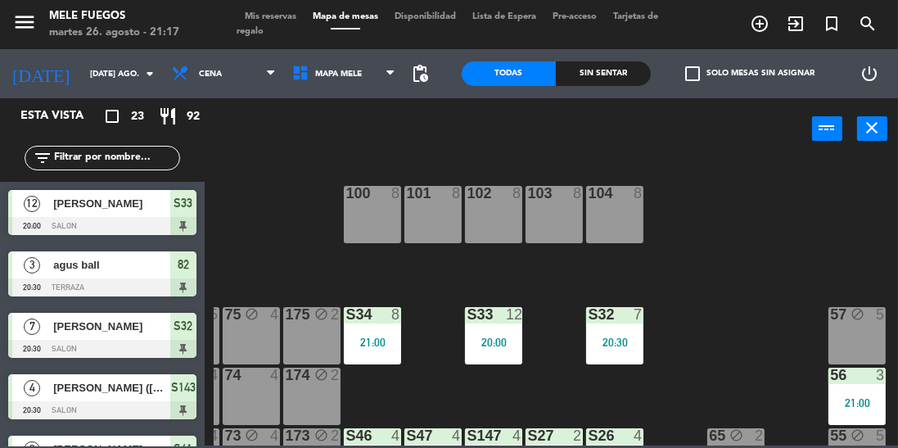
click at [787, 328] on div "100 8 101 8 102 8 103 8 104 8 S32 7 20:30 S33 12 20:00 S34 8 21:00 75 block 4 8…" at bounding box center [556, 301] width 684 height 288
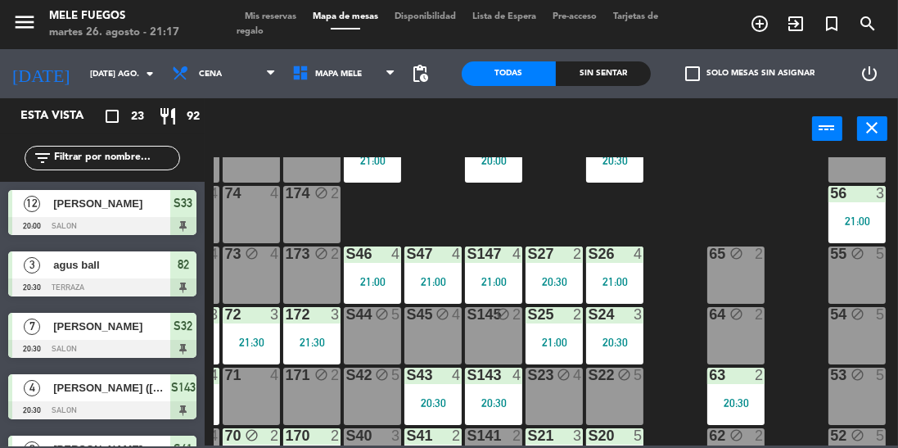
scroll to position [180, 54]
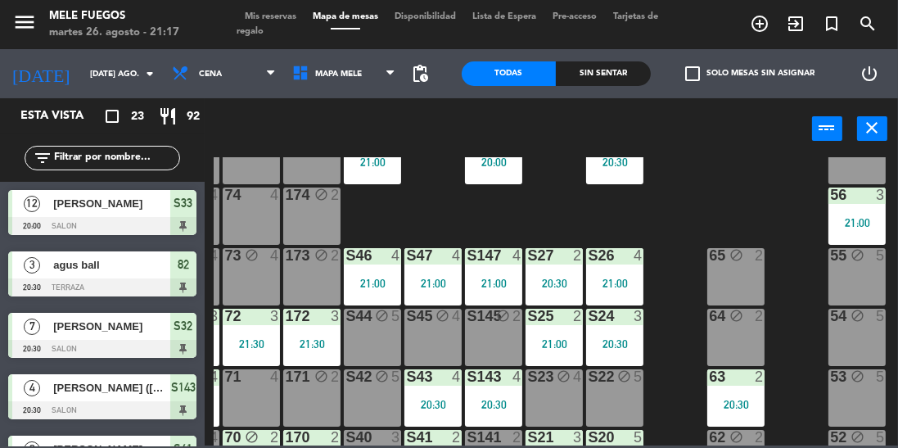
click at [763, 202] on div "100 8 101 8 102 8 103 8 104 8 S32 7 20:30 S33 12 20:00 S34 8 21:00 75 block 4 8…" at bounding box center [556, 301] width 684 height 288
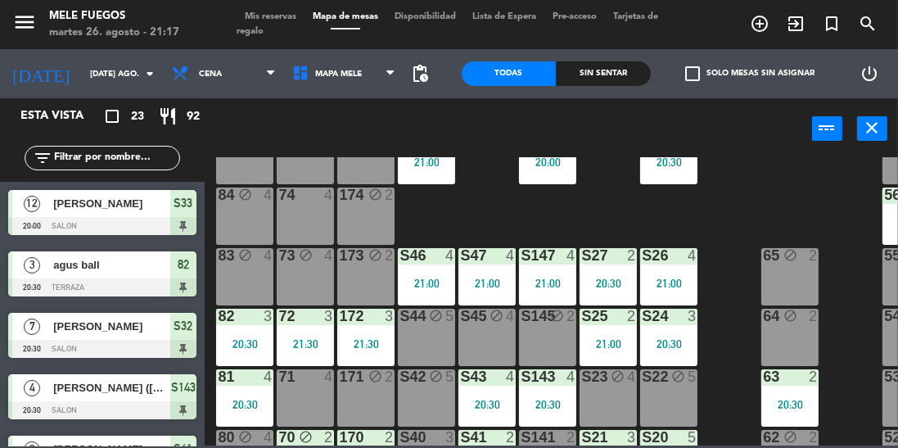
scroll to position [352, 0]
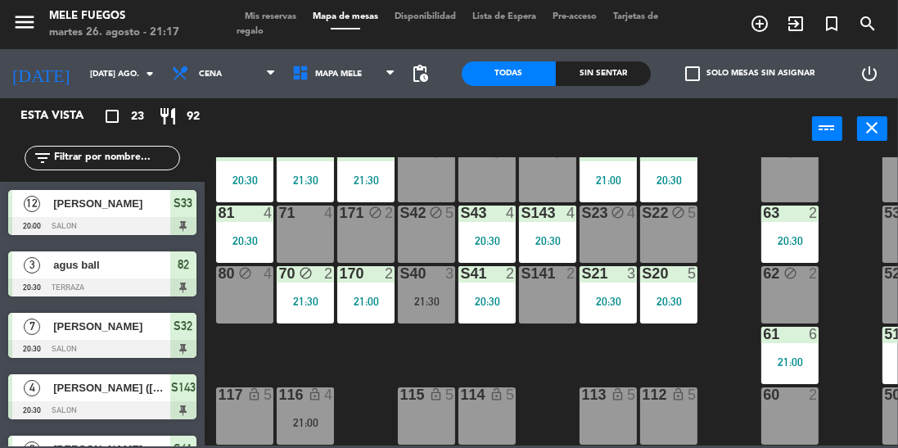
click at [736, 296] on div "100 8 101 8 102 8 103 8 104 8 S32 7 20:30 S33 12 20:00 S34 8 21:00 75 block 4 8…" at bounding box center [556, 301] width 684 height 288
click at [431, 300] on div "S40 3 21:30" at bounding box center [426, 294] width 57 height 57
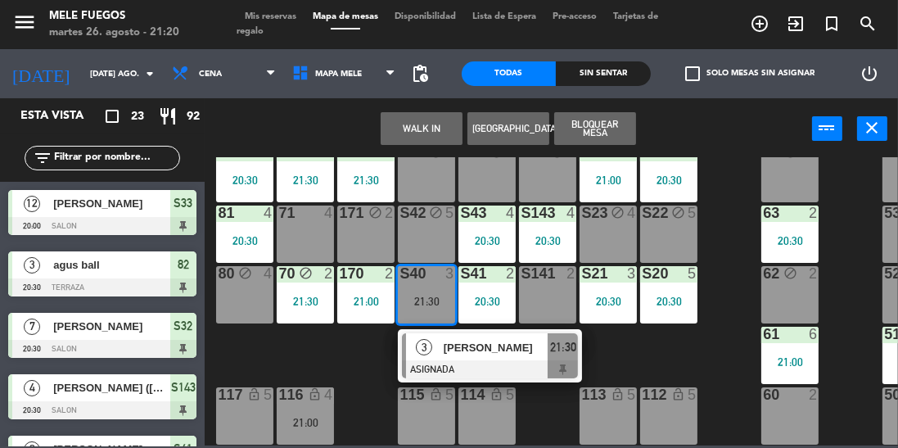
click at [481, 363] on div at bounding box center [490, 369] width 176 height 18
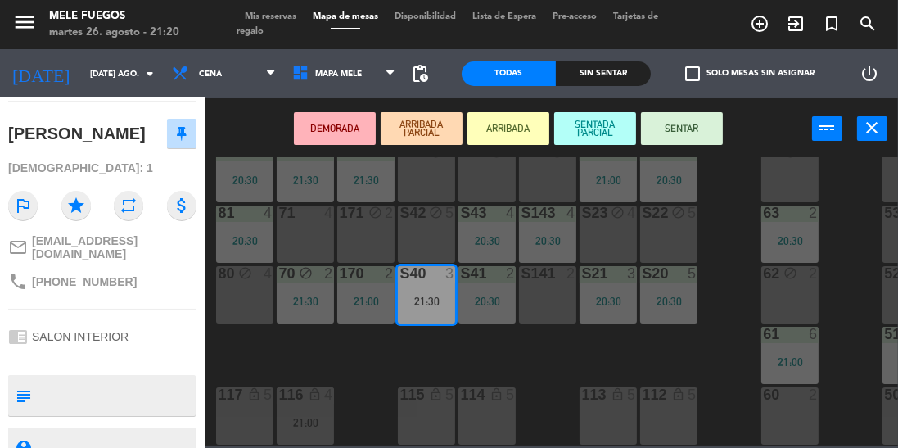
scroll to position [213, 0]
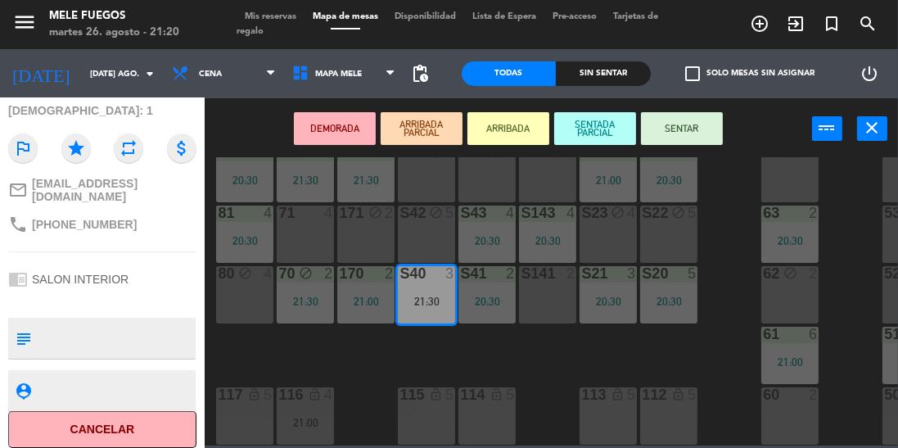
click at [732, 259] on div "100 8 101 8 102 8 103 8 104 8 S32 7 20:30 S33 12 20:00 S34 8 21:00 75 block 4 8…" at bounding box center [556, 301] width 684 height 288
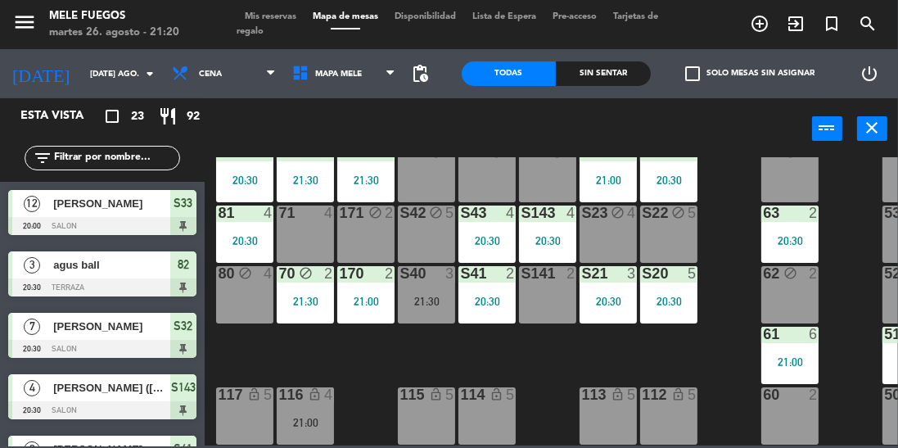
scroll to position [317, 0]
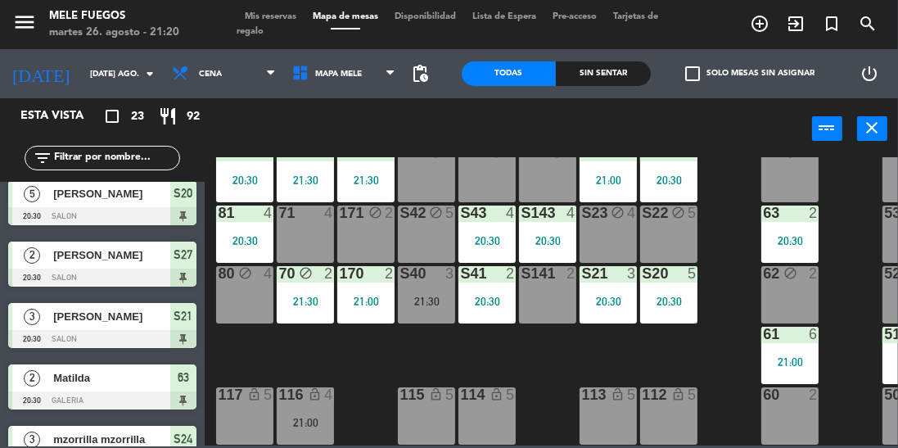
click at [411, 297] on div "21:30" at bounding box center [426, 301] width 57 height 11
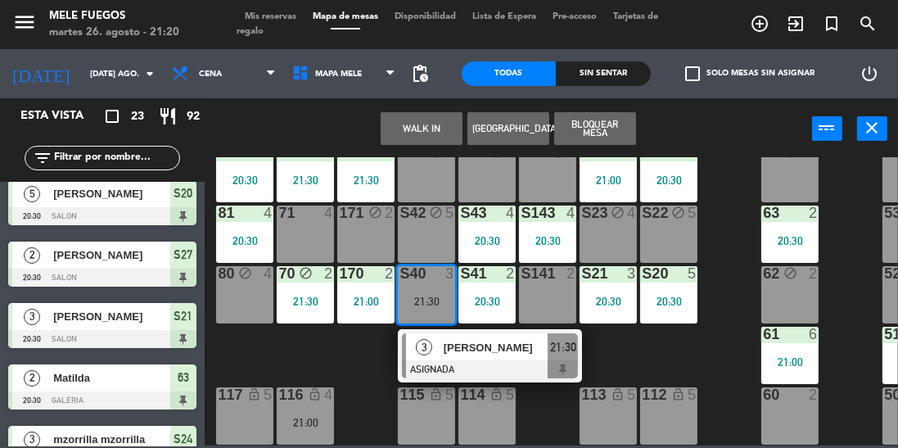
click at [629, 359] on div "100 8 101 8 102 8 103 8 104 8 S32 7 20:30 S33 12 20:00 S34 8 21:00 75 block 4 8…" at bounding box center [556, 301] width 684 height 288
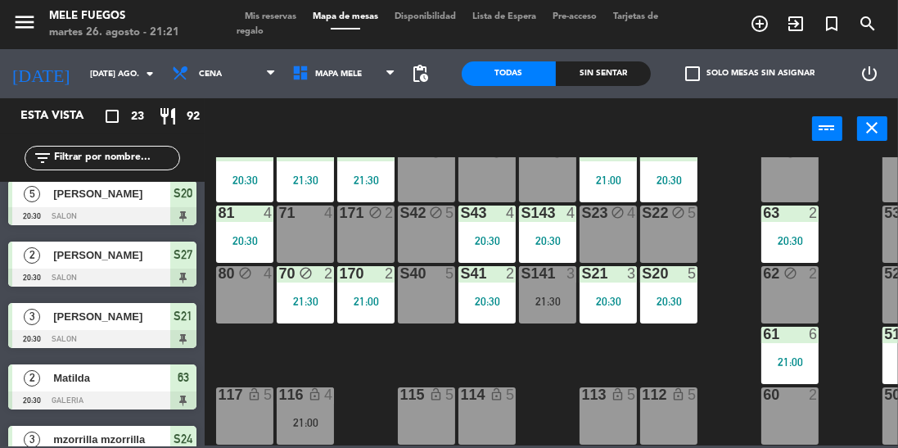
click at [559, 296] on div "21:30" at bounding box center [547, 301] width 57 height 11
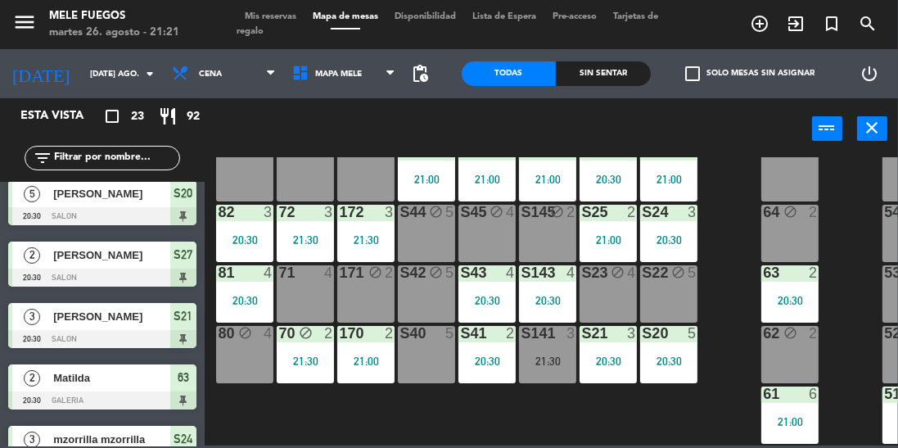
scroll to position [352, 0]
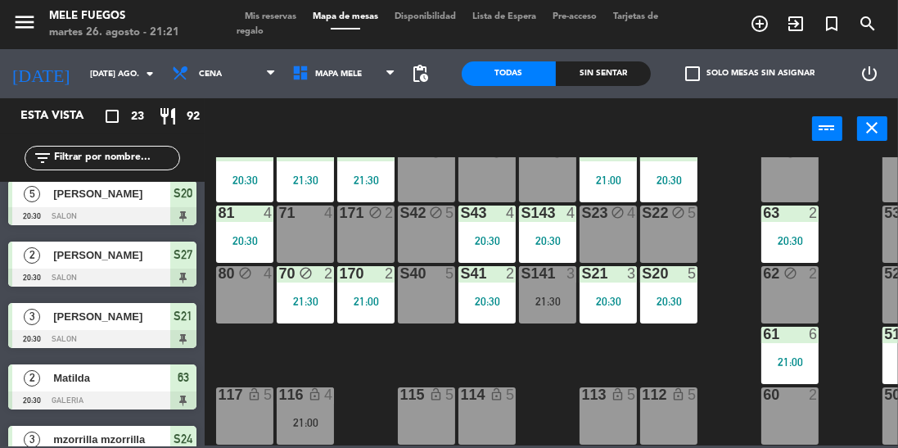
click at [541, 296] on div "21:30" at bounding box center [547, 301] width 57 height 11
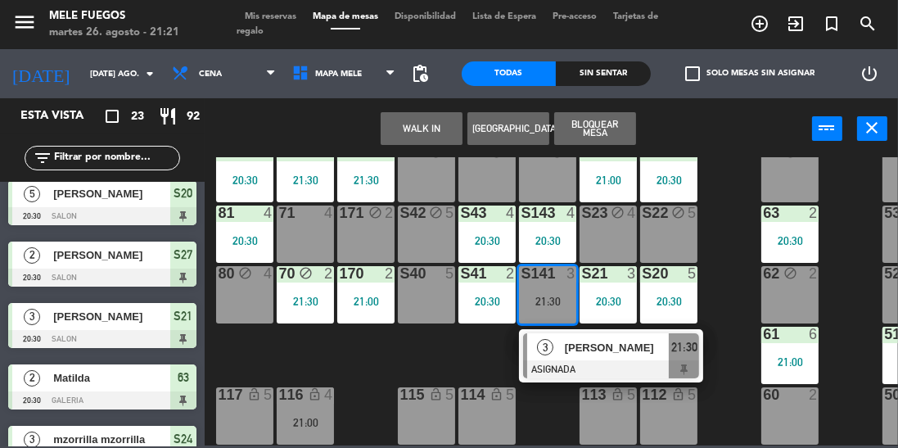
click at [733, 273] on div "100 8 101 8 102 8 103 8 104 8 S32 7 20:30 S33 12 20:00 S34 8 21:00 75 block 4 8…" at bounding box center [556, 301] width 684 height 288
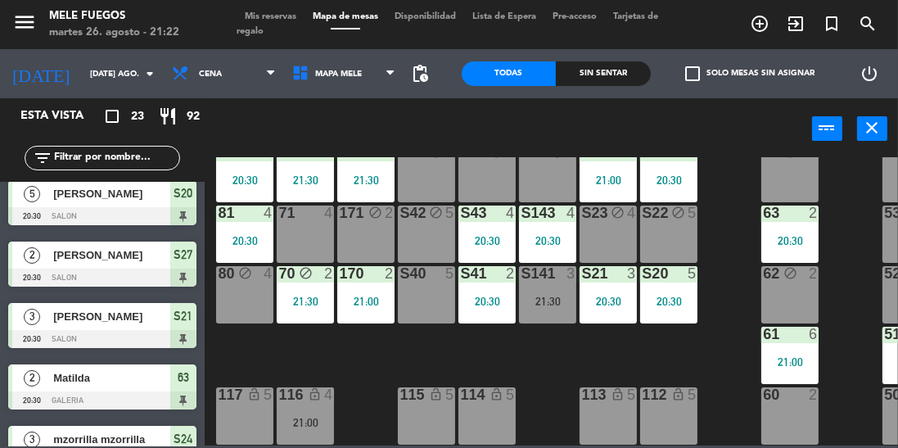
click at [116, 161] on input "text" at bounding box center [115, 158] width 127 height 18
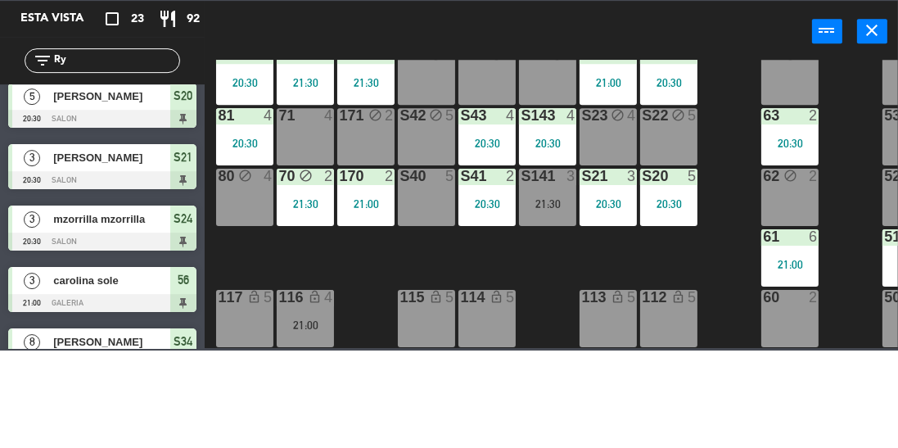
scroll to position [0, 0]
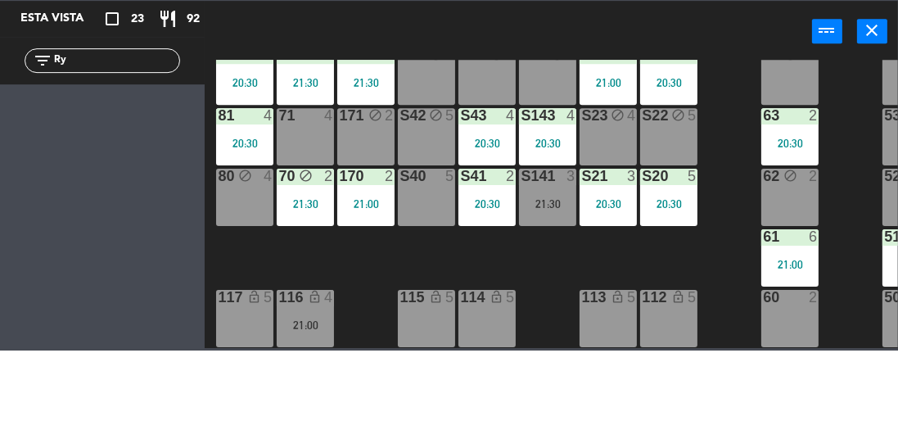
type input "R"
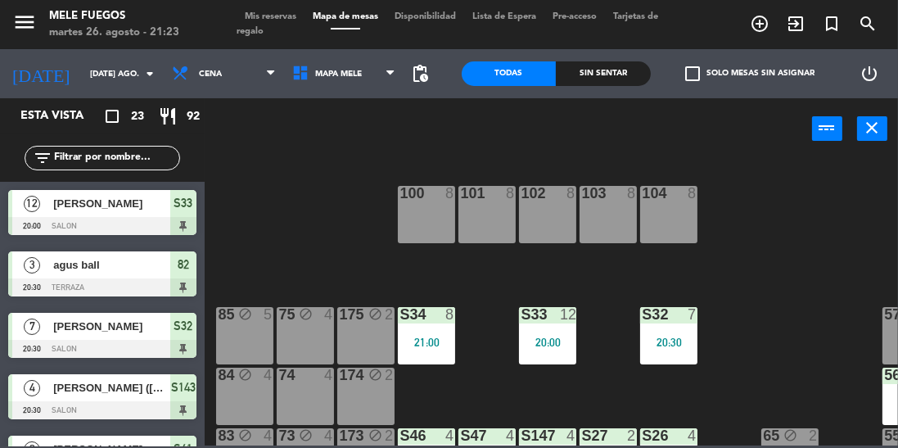
click at [551, 332] on div "S33 12 20:00" at bounding box center [547, 335] width 57 height 57
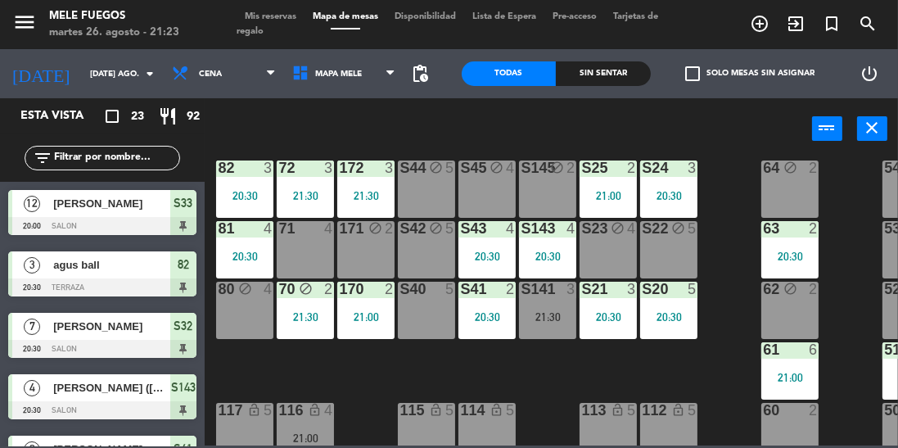
scroll to position [352, 0]
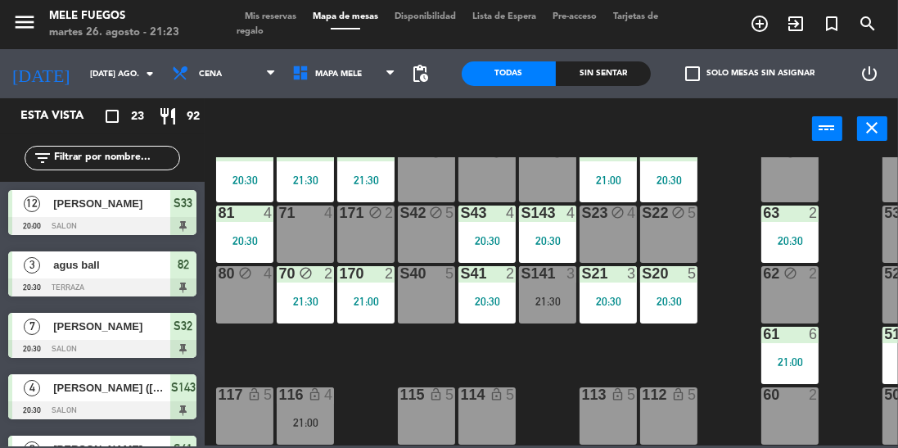
click at [255, 15] on span "Mis reservas" at bounding box center [271, 16] width 68 height 9
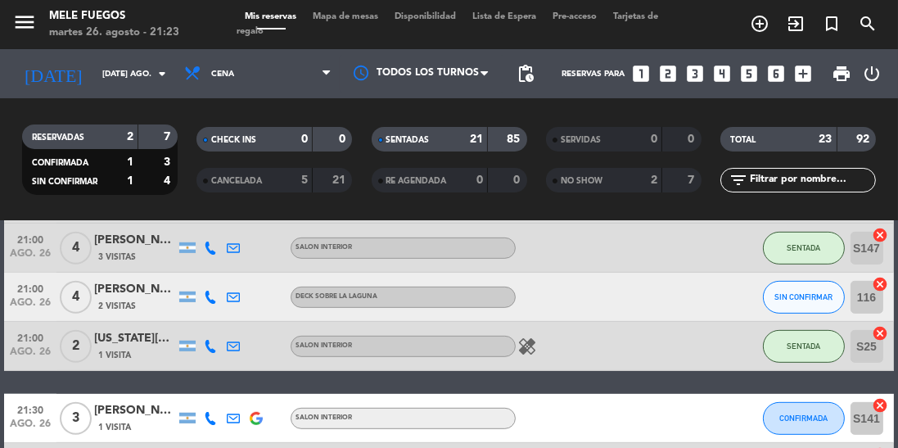
scroll to position [916, 0]
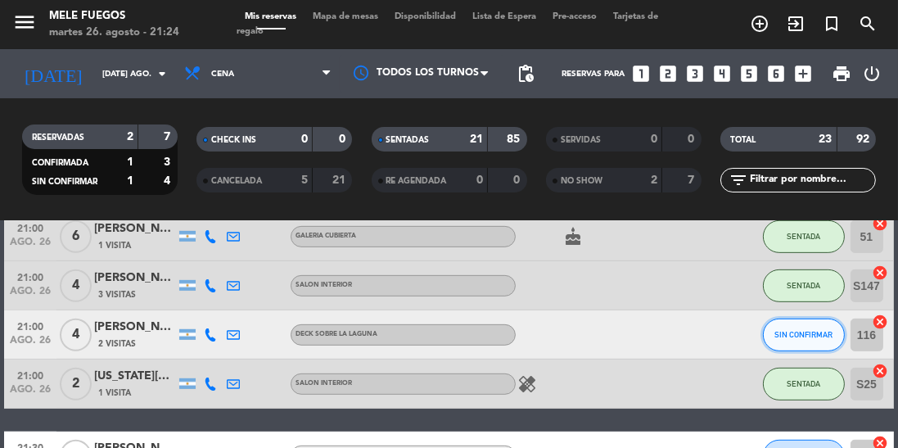
click at [789, 339] on button "SIN CONFIRMAR" at bounding box center [804, 334] width 82 height 33
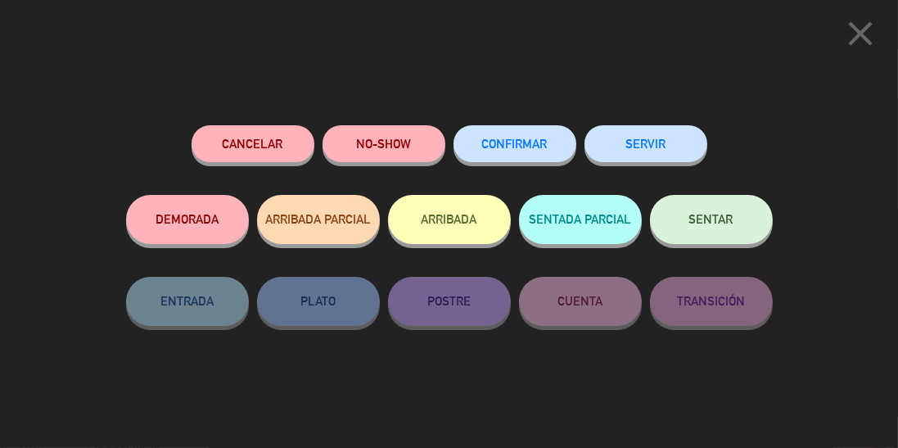
click at [860, 50] on icon "close" at bounding box center [860, 33] width 41 height 41
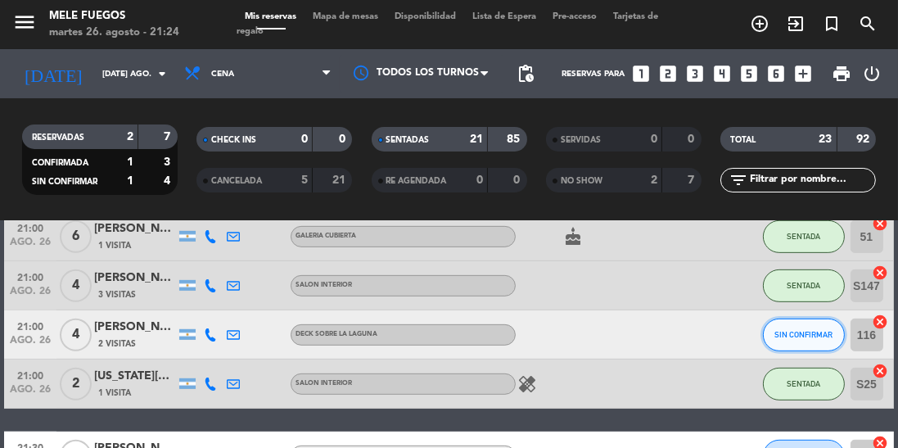
click at [783, 338] on span "SIN CONFIRMAR" at bounding box center [803, 334] width 58 height 9
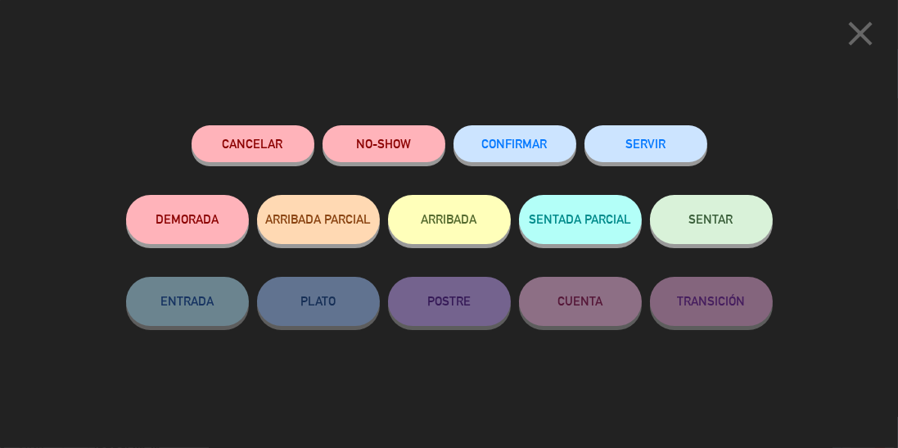
click at [399, 144] on button "NO-SHOW" at bounding box center [384, 143] width 123 height 37
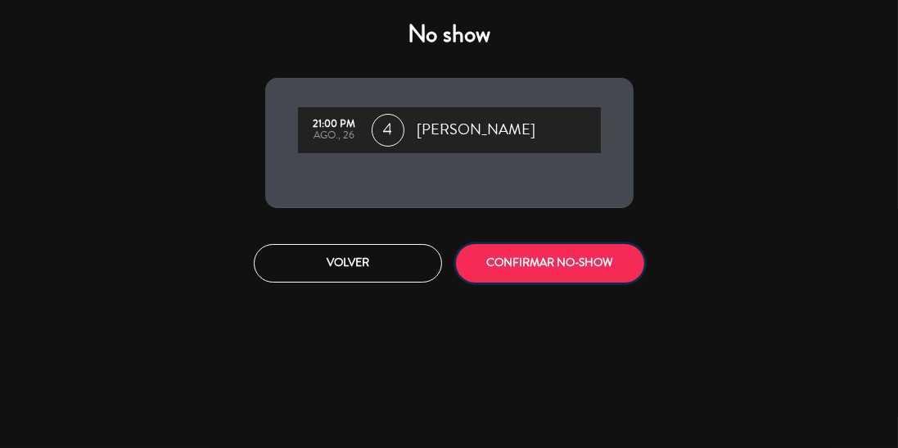
click at [551, 264] on button "CONFIRMAR NO-SHOW" at bounding box center [550, 263] width 188 height 38
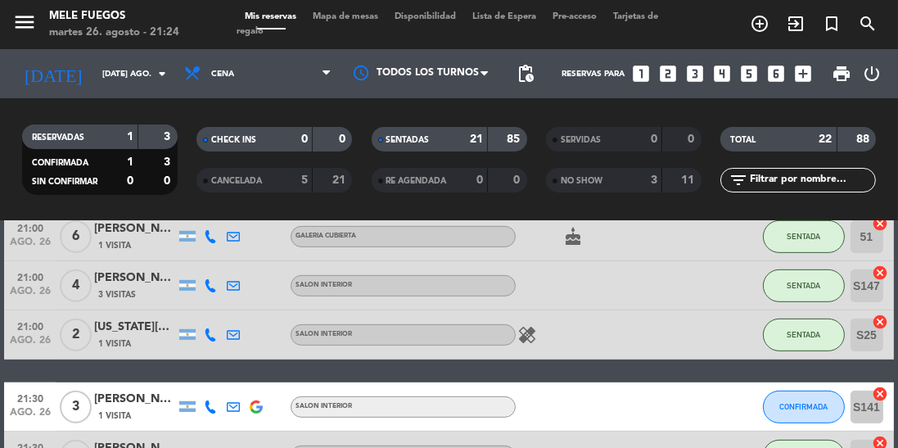
click at [345, 17] on span "Mapa de mesas" at bounding box center [346, 16] width 82 height 9
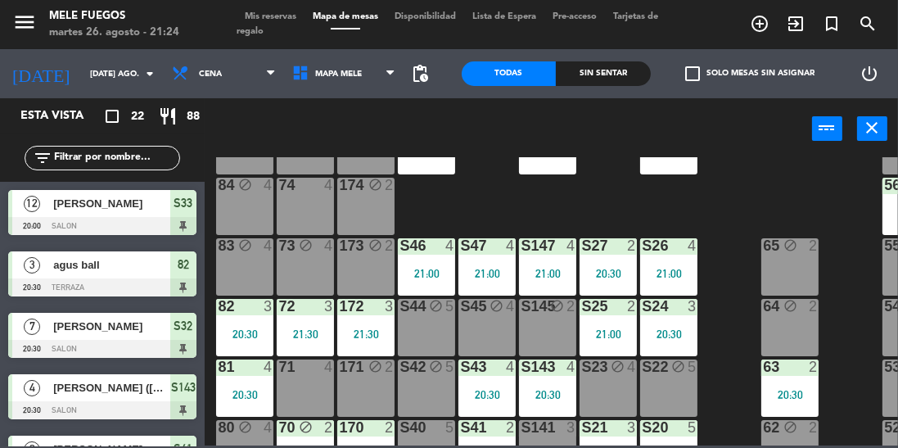
scroll to position [201, 0]
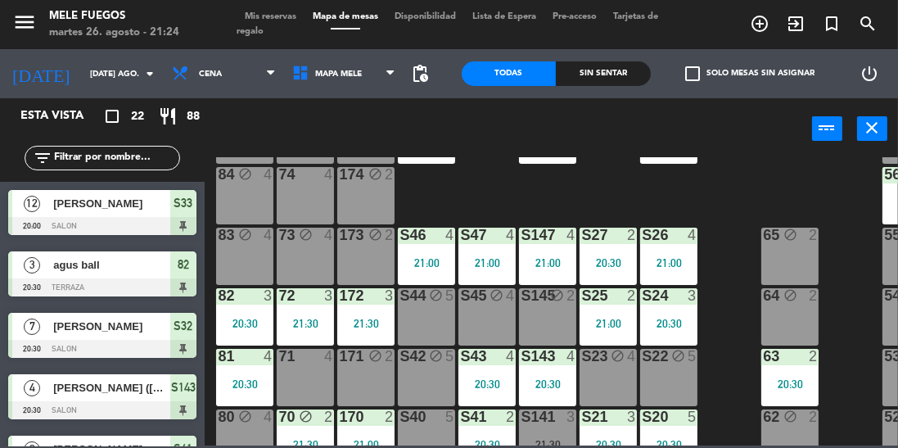
click at [738, 277] on div "100 8 101 8 102 8 103 8 104 8 S32 7 20:30 S33 12 20:00 S34 8 21:00 75 block 4 8…" at bounding box center [556, 301] width 684 height 288
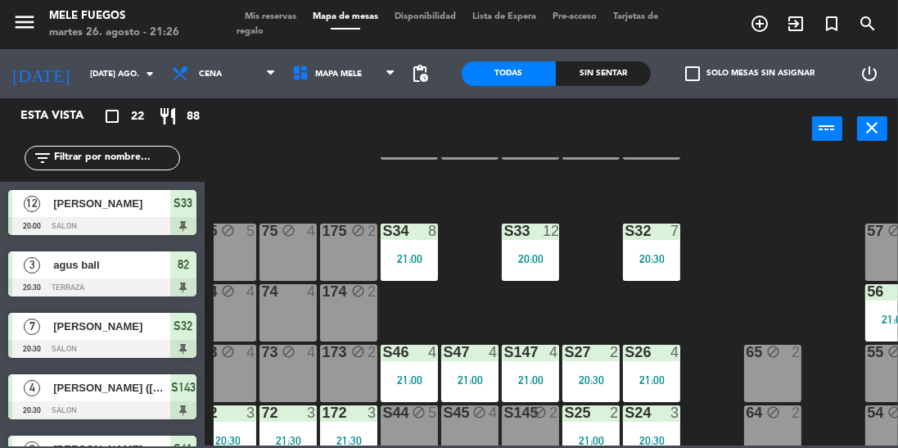
scroll to position [84, 7]
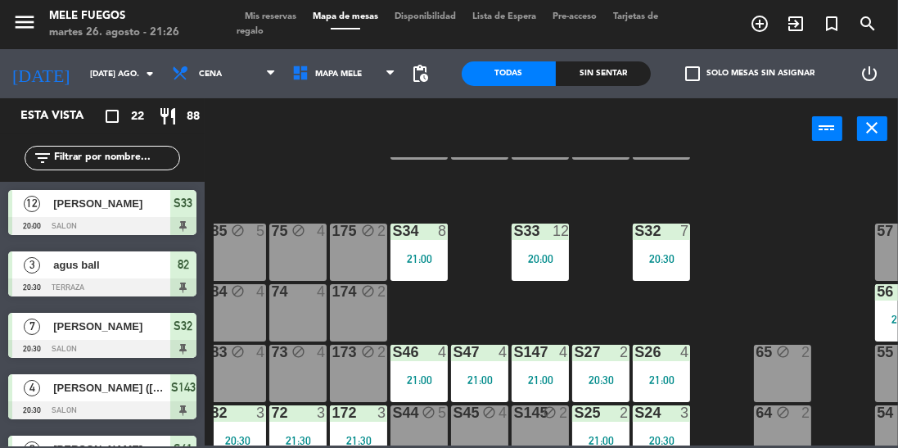
click at [413, 241] on div "S34 8 21:00" at bounding box center [418, 251] width 57 height 57
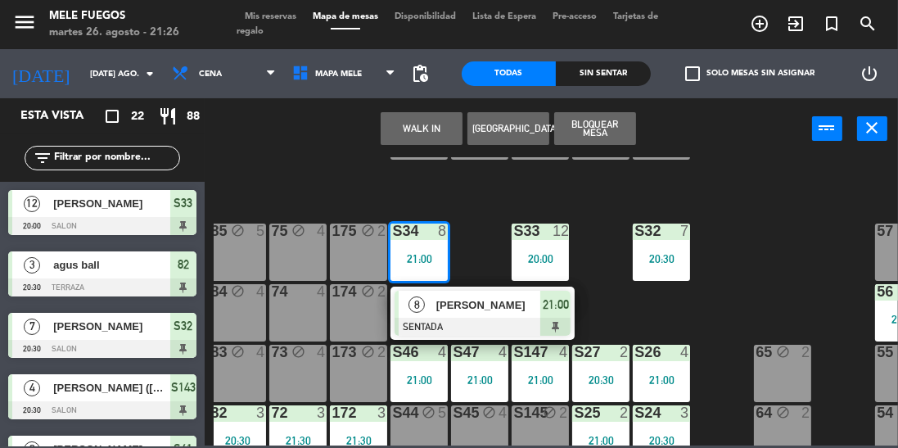
click at [752, 244] on div "100 8 101 8 102 8 103 8 104 8 S32 7 20:30 S33 12 20:00 S34 8 21:00 8 [PERSON_NA…" at bounding box center [556, 301] width 684 height 288
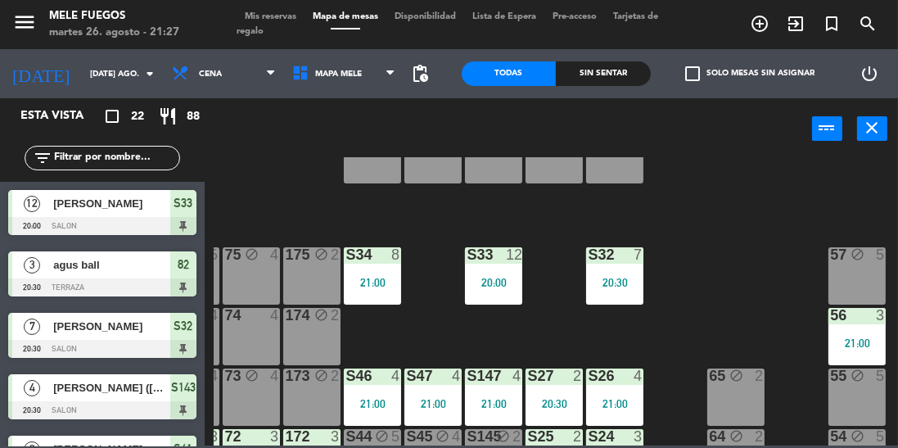
scroll to position [0, 54]
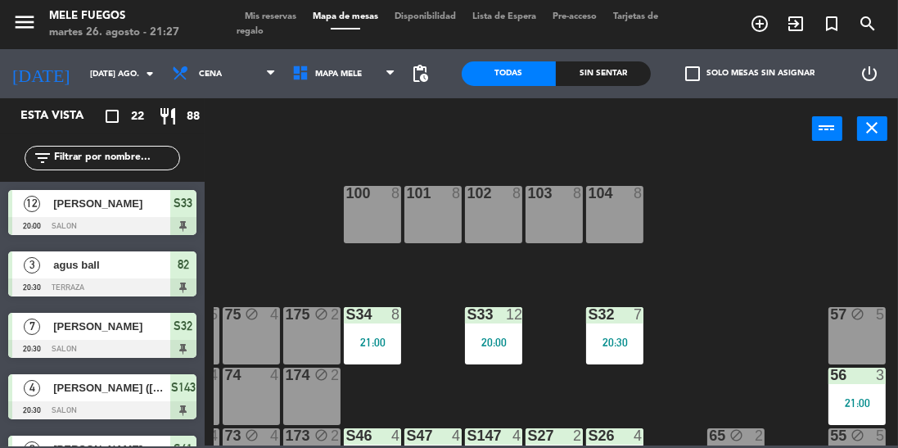
click at [364, 359] on div "S34 8 21:00" at bounding box center [372, 335] width 57 height 57
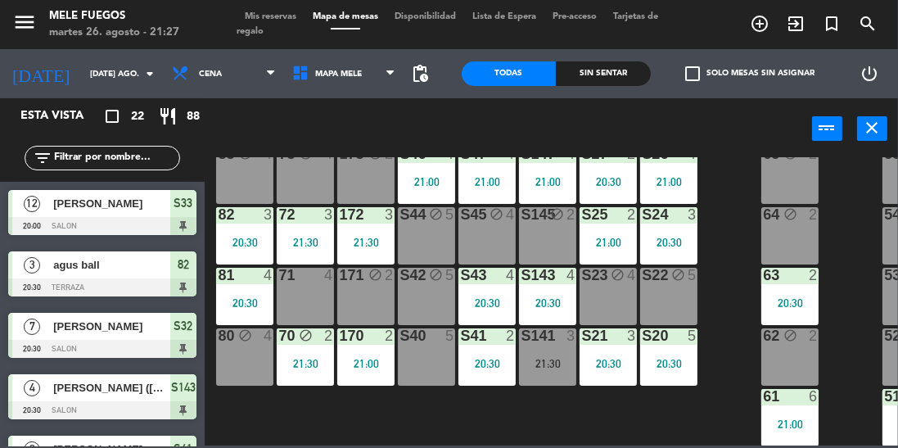
scroll to position [352, 0]
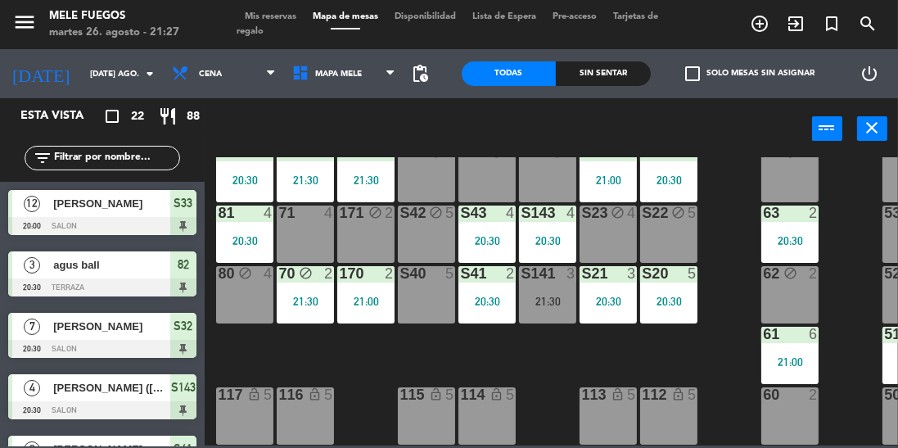
click at [709, 327] on div "100 8 101 8 102 8 103 8 104 8 S32 7 20:30 S33 12 20:00 S34 8 21:00 75 block 4 8…" at bounding box center [556, 301] width 684 height 288
click at [720, 296] on div "100 8 101 8 102 8 103 8 104 8 S32 7 20:30 S33 12 20:00 S34 8 21:00 75 block 4 8…" at bounding box center [556, 301] width 684 height 288
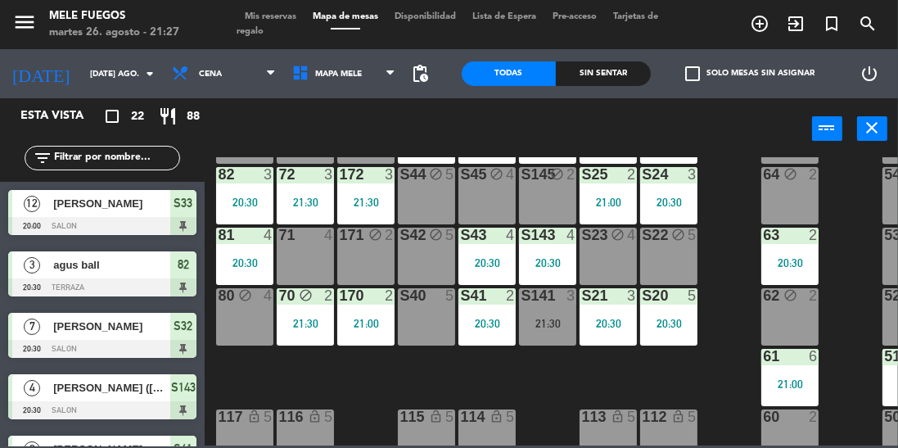
scroll to position [311, 0]
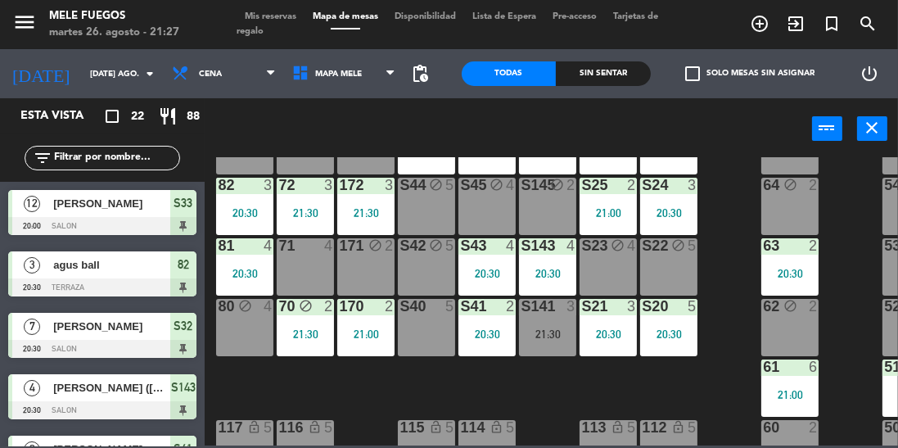
click at [535, 332] on div "21:30" at bounding box center [547, 333] width 57 height 11
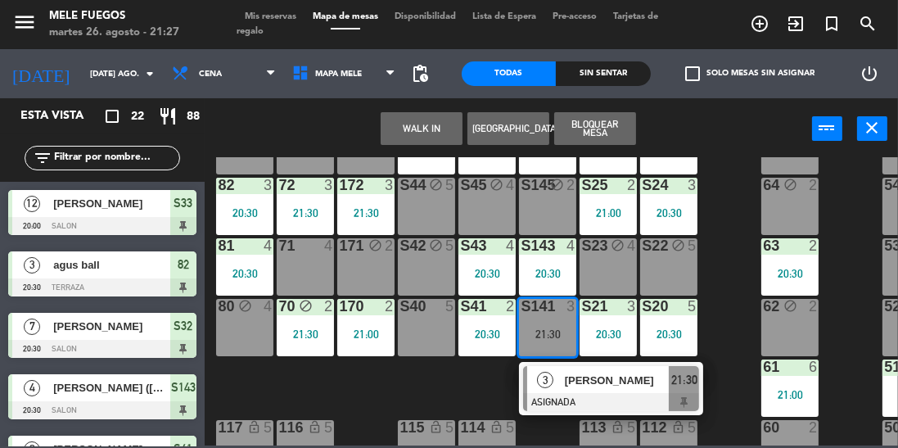
click at [733, 240] on div "100 8 101 8 102 8 103 8 104 8 S32 7 20:30 S33 12 20:00 S34 8 21:00 75 block 4 8…" at bounding box center [556, 301] width 684 height 288
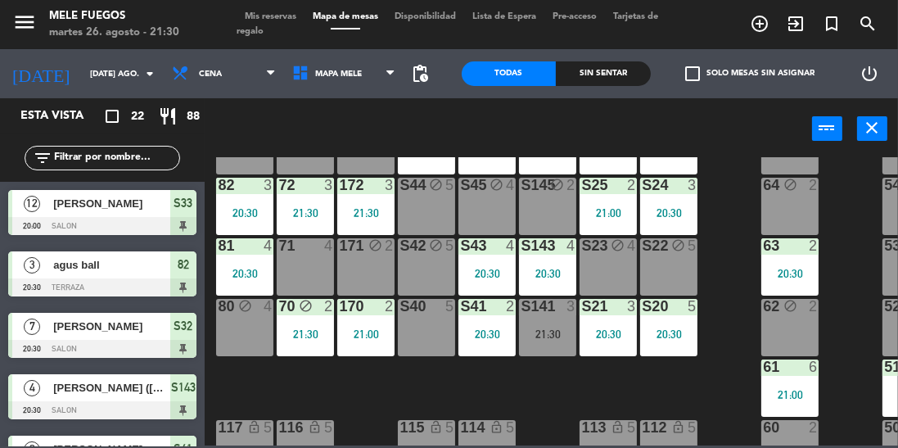
click at [558, 340] on div "S141 3 21:30" at bounding box center [547, 327] width 57 height 57
click at [739, 264] on div "100 8 101 8 102 8 103 8 104 8 S32 7 20:30 S33 12 20:00 S34 8 21:00 75 block 4 8…" at bounding box center [556, 301] width 684 height 288
click at [738, 256] on div "100 8 101 8 102 8 103 8 104 8 S32 7 20:30 S33 12 20:00 S34 8 21:00 75 block 4 8…" at bounding box center [556, 301] width 684 height 288
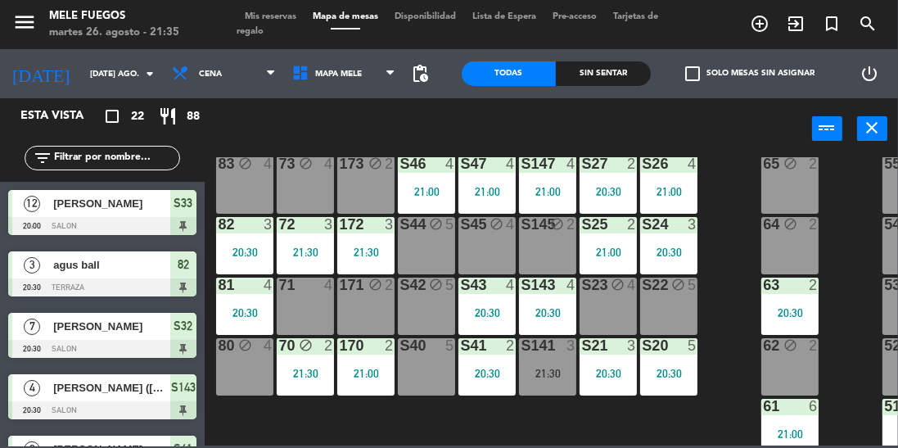
scroll to position [352, 0]
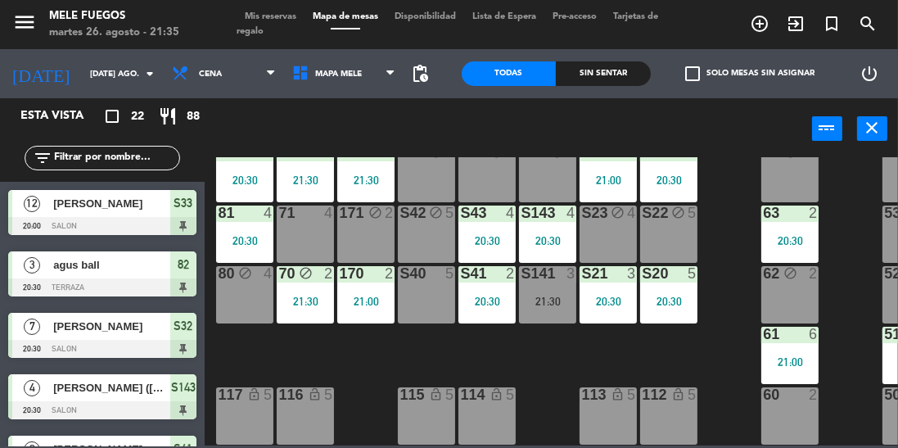
click at [534, 296] on div "21:30" at bounding box center [547, 301] width 57 height 11
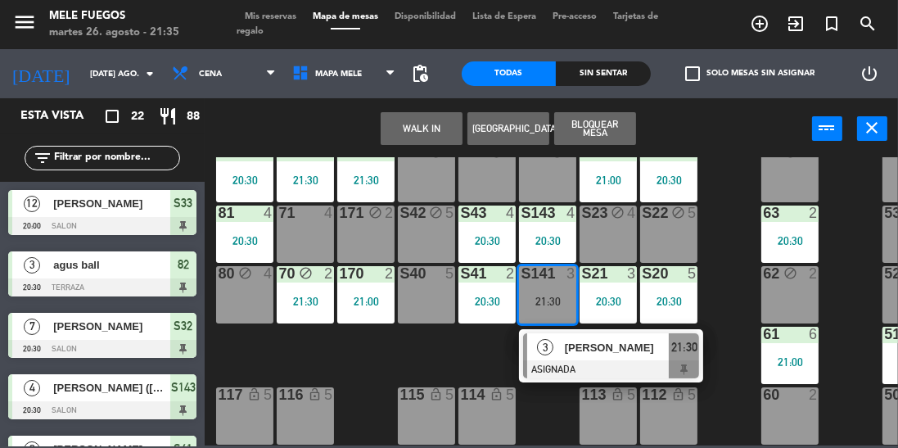
click at [718, 234] on div "100 8 101 8 102 8 103 8 104 8 S32 7 20:30 S33 12 20:00 S34 8 21:00 75 block 4 8…" at bounding box center [556, 301] width 684 height 288
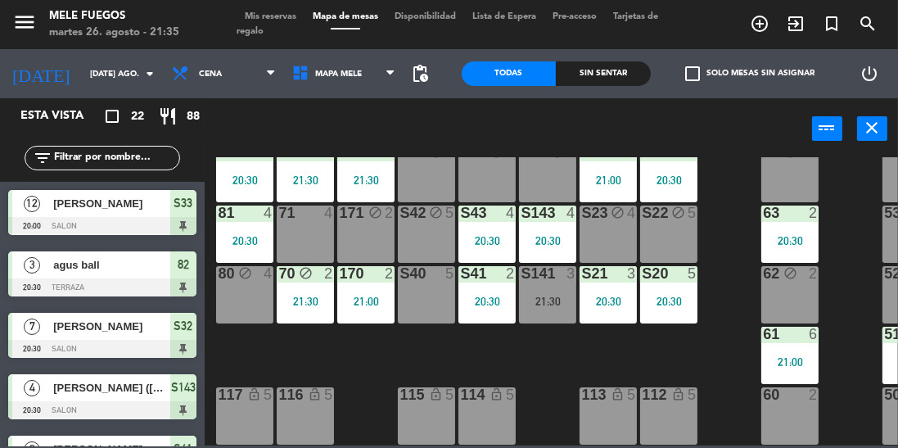
click at [707, 210] on div "5" at bounding box center [696, 213] width 27 height 16
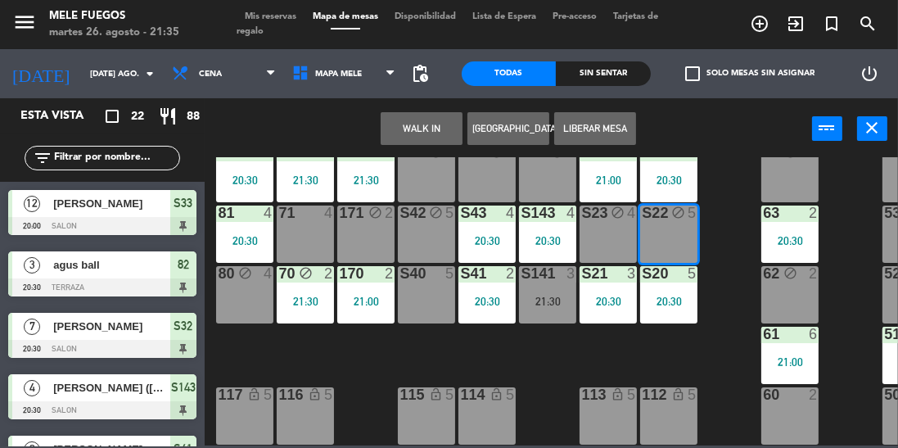
click at [735, 243] on div "100 8 101 8 102 8 103 8 104 8 S32 7 20:30 S33 12 20:00 S34 8 21:00 75 block 4 8…" at bounding box center [556, 301] width 684 height 288
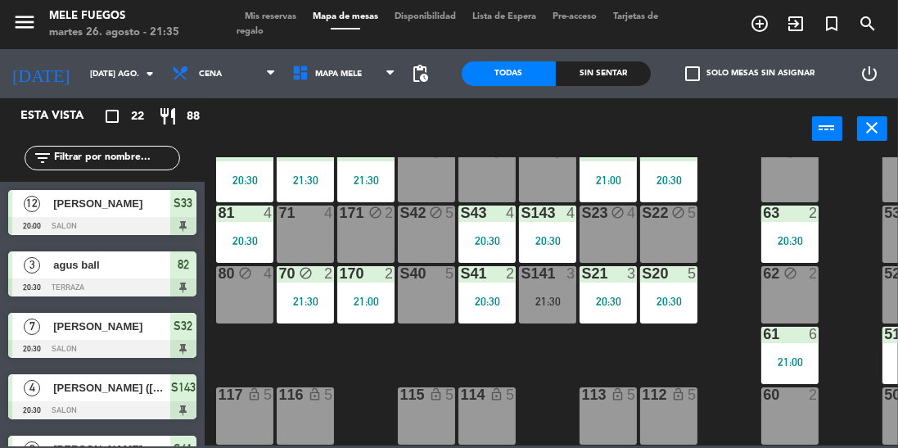
click at [750, 151] on div "power_input close" at bounding box center [508, 129] width 607 height 62
click at [555, 344] on div "100 8 101 8 102 8 103 8 104 8 S32 7 20:30 S33 12 20:00 S34 8 21:00 75 block 4 8…" at bounding box center [556, 301] width 684 height 288
click at [540, 306] on div "S141 3 21:30" at bounding box center [547, 294] width 57 height 57
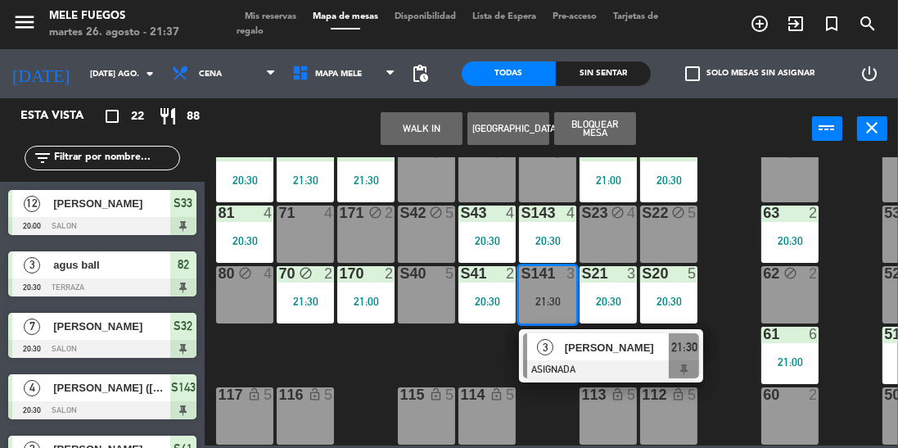
click at [736, 184] on div "100 8 101 8 102 8 103 8 104 8 S32 7 20:30 S33 12 20:00 S34 8 21:00 75 block 4 8…" at bounding box center [556, 301] width 684 height 288
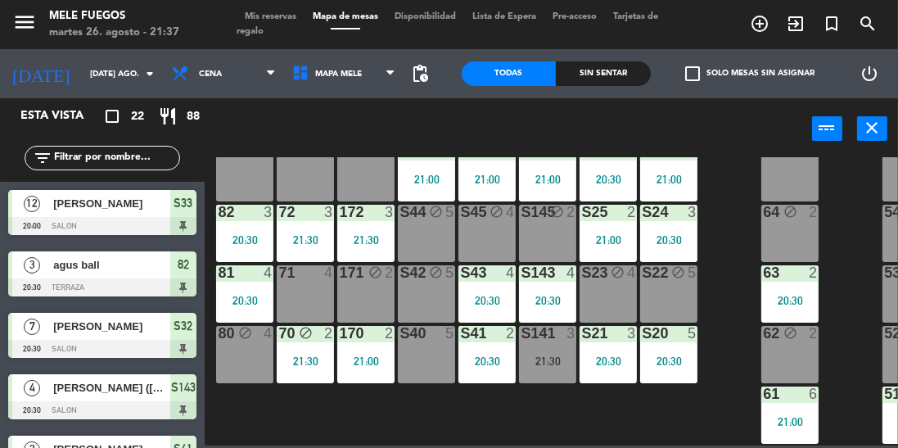
scroll to position [265, 0]
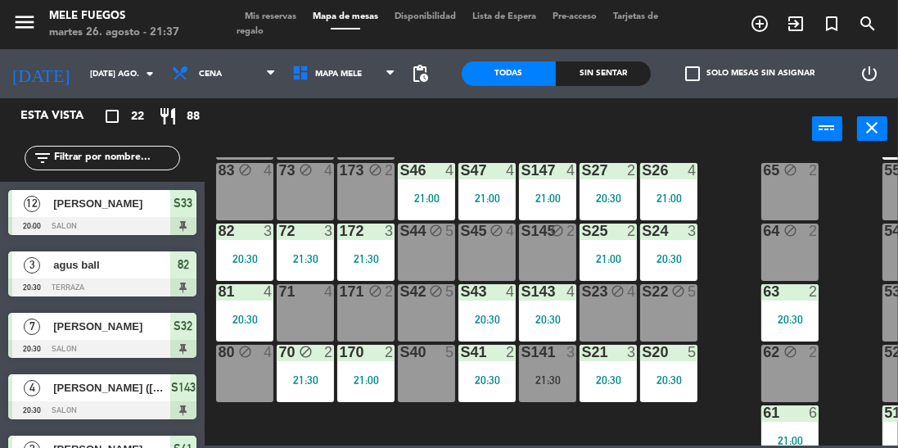
click at [311, 253] on div "21:30" at bounding box center [305, 258] width 57 height 11
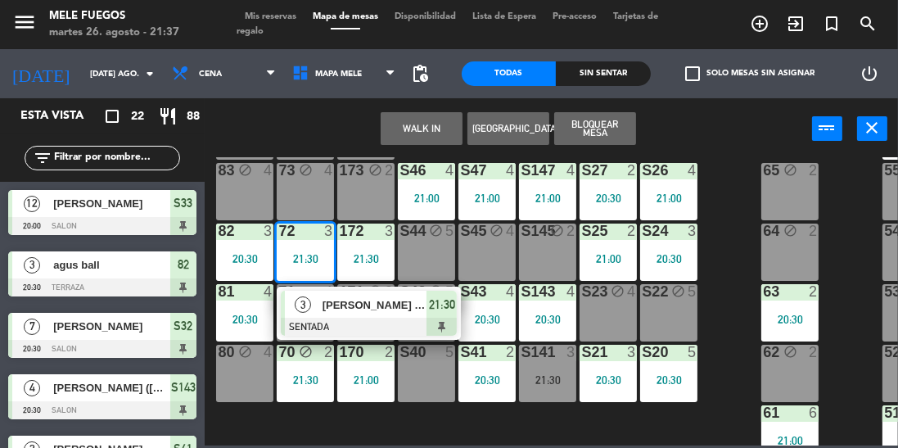
click at [725, 194] on div "100 8 101 8 102 8 103 8 104 8 S32 7 20:30 S33 12 20:00 S34 8 21:00 75 block 4 8…" at bounding box center [556, 301] width 684 height 288
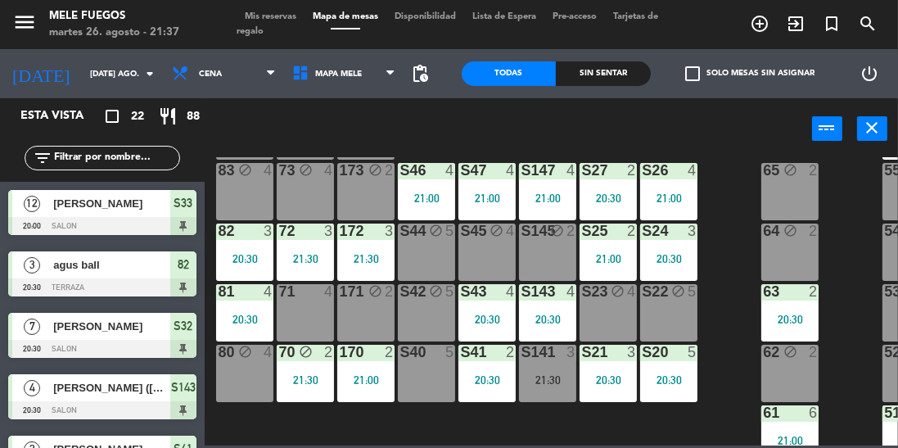
click at [356, 276] on div "172 3 21:30" at bounding box center [365, 251] width 57 height 57
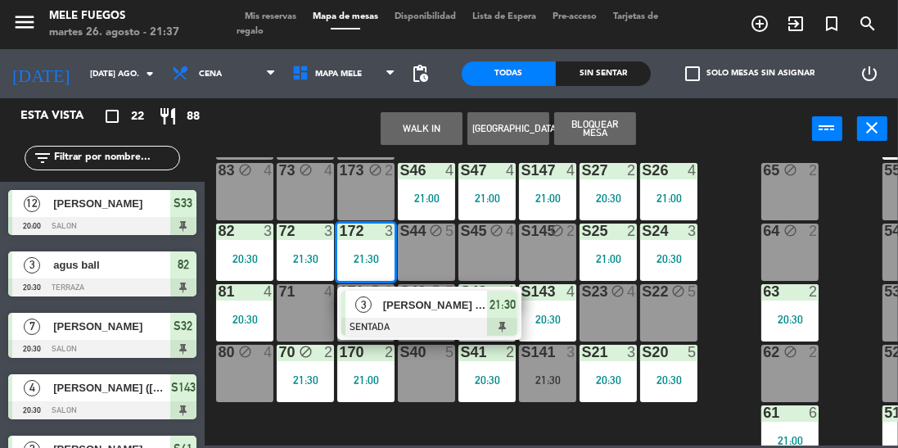
click at [704, 175] on div "4" at bounding box center [696, 170] width 27 height 15
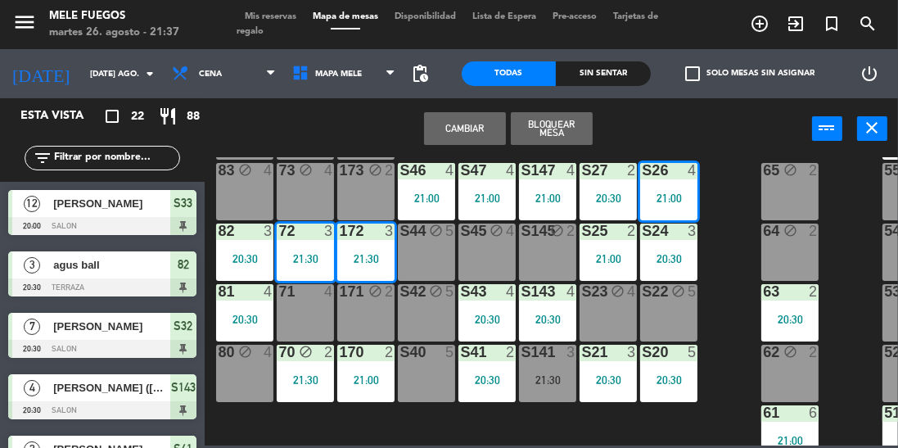
click at [704, 164] on div "4" at bounding box center [696, 170] width 27 height 15
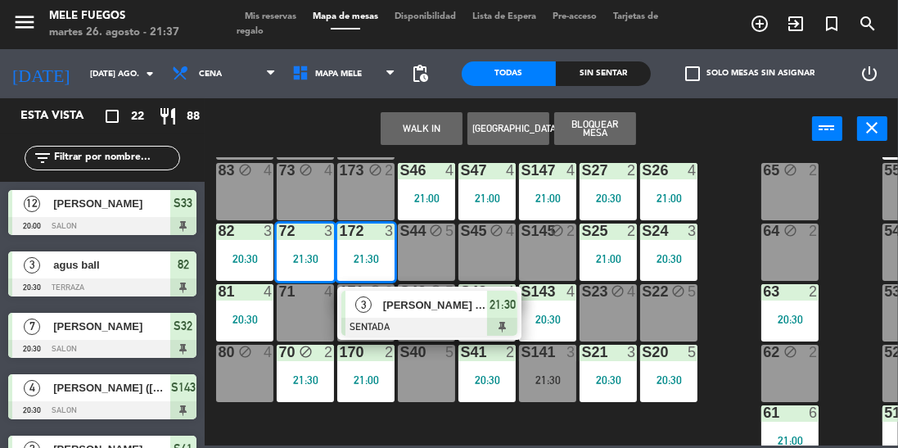
click at [738, 175] on div "100 8 101 8 102 8 103 8 104 8 S32 7 20:30 S33 12 20:00 S34 8 21:00 75 block 4 8…" at bounding box center [556, 301] width 684 height 288
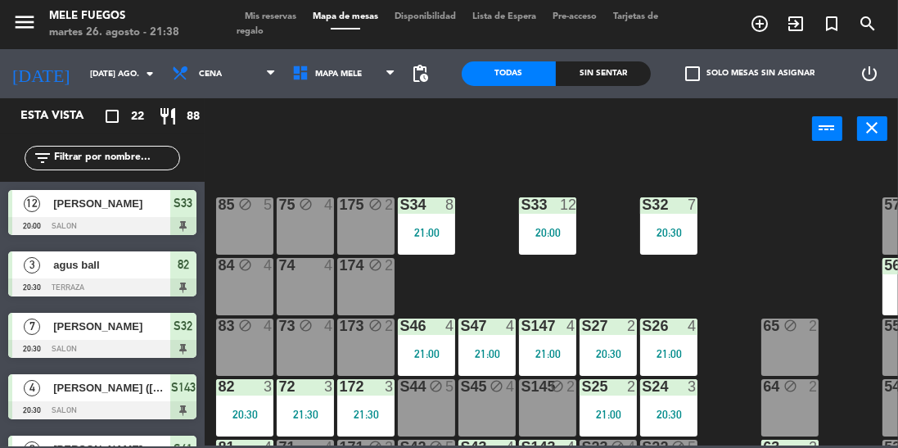
scroll to position [110, 54]
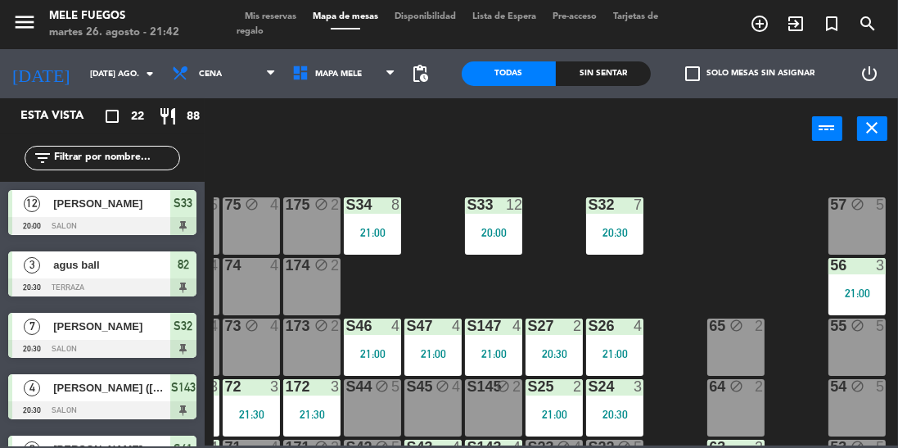
click at [106, 79] on input "[DATE] ago." at bounding box center [142, 73] width 120 height 25
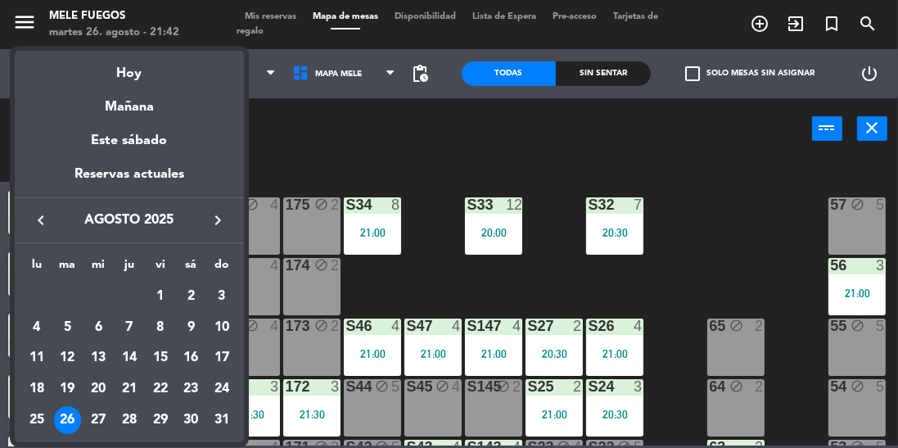
click at [220, 226] on icon "keyboard_arrow_right" at bounding box center [218, 220] width 20 height 20
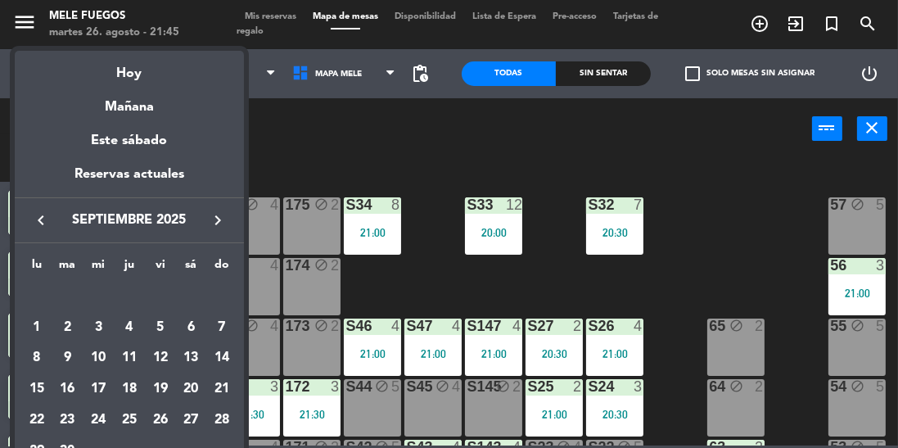
click at [715, 249] on div at bounding box center [449, 224] width 898 height 448
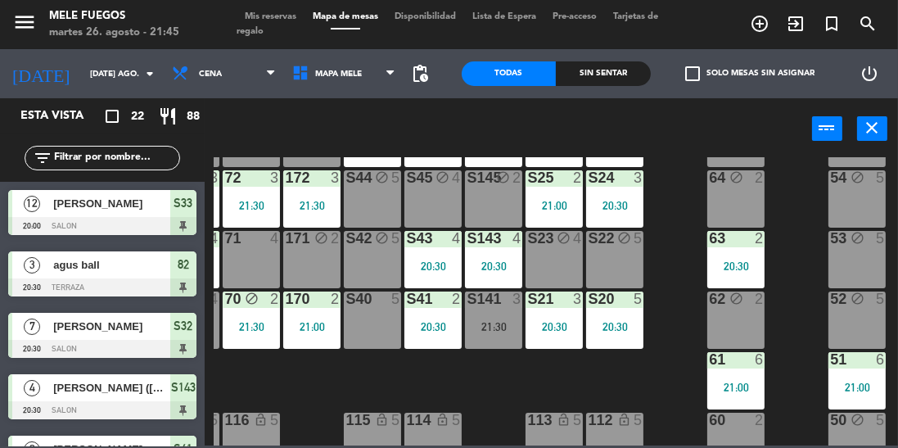
scroll to position [352, 54]
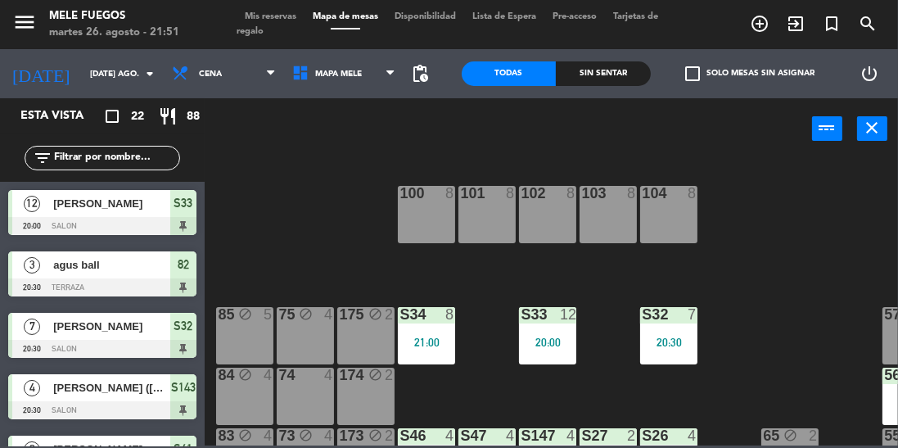
click at [27, 83] on icon "[DATE]" at bounding box center [41, 73] width 82 height 34
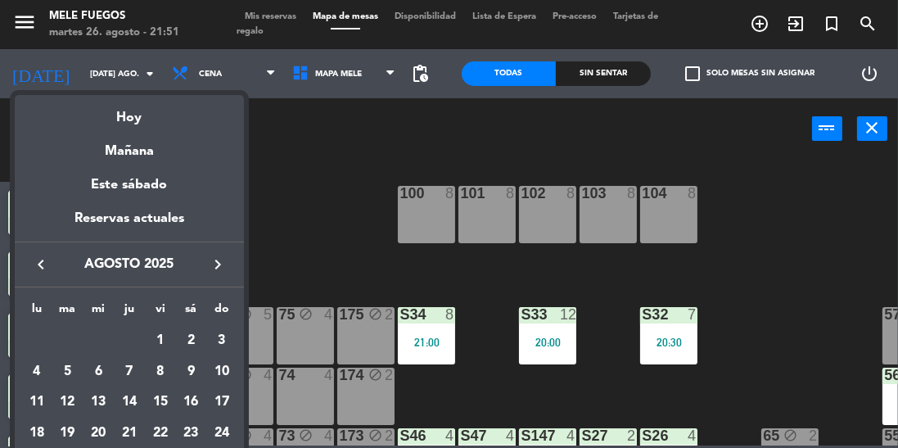
click at [46, 60] on div at bounding box center [449, 224] width 898 height 448
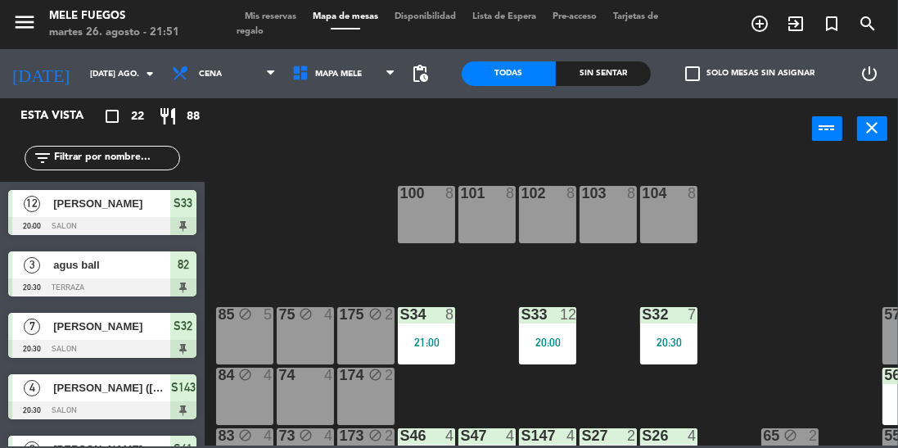
click at [24, 24] on icon "menu" at bounding box center [24, 22] width 25 height 25
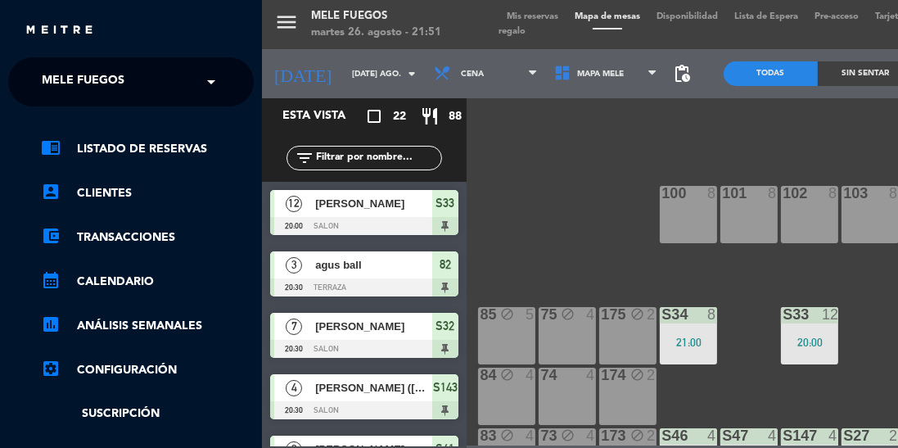
click at [187, 99] on ng-select "× Mele Fuegos ×" at bounding box center [131, 81] width 246 height 49
click at [202, 82] on span at bounding box center [215, 82] width 28 height 34
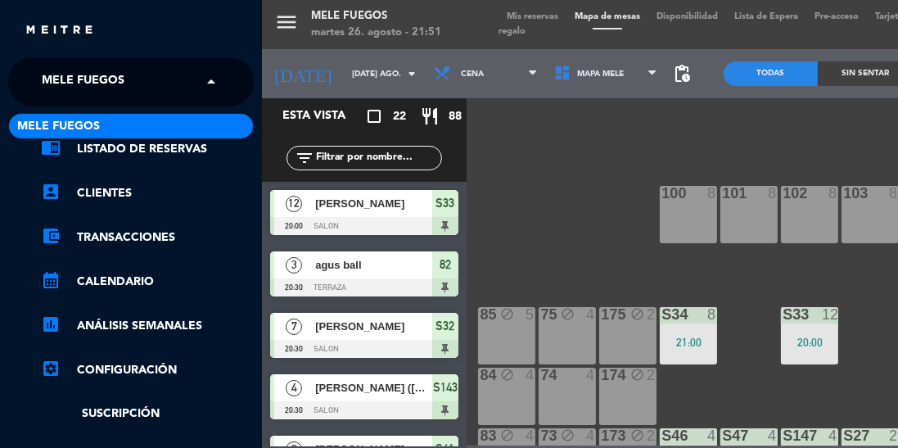
click at [206, 88] on span at bounding box center [215, 82] width 28 height 34
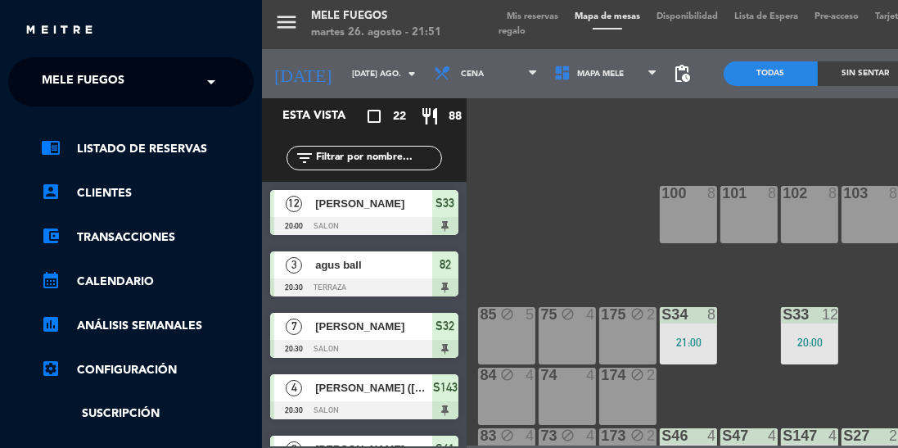
scroll to position [0, 4]
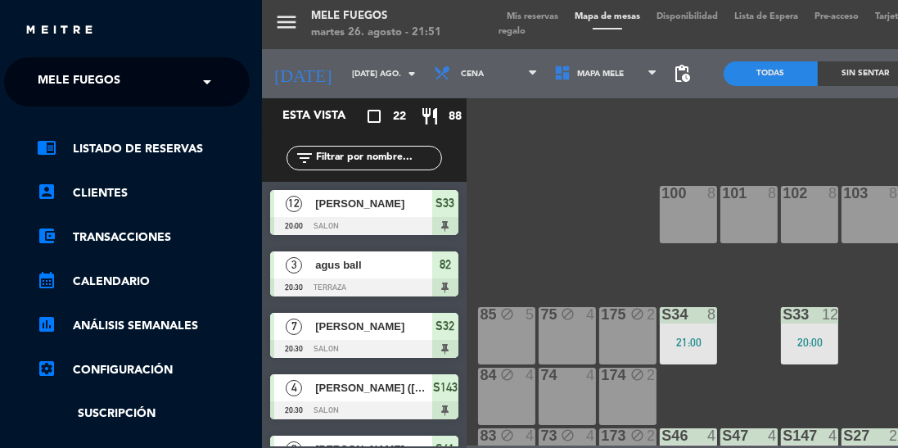
click at [145, 279] on link "calendar_month Calendario" at bounding box center [143, 282] width 213 height 20
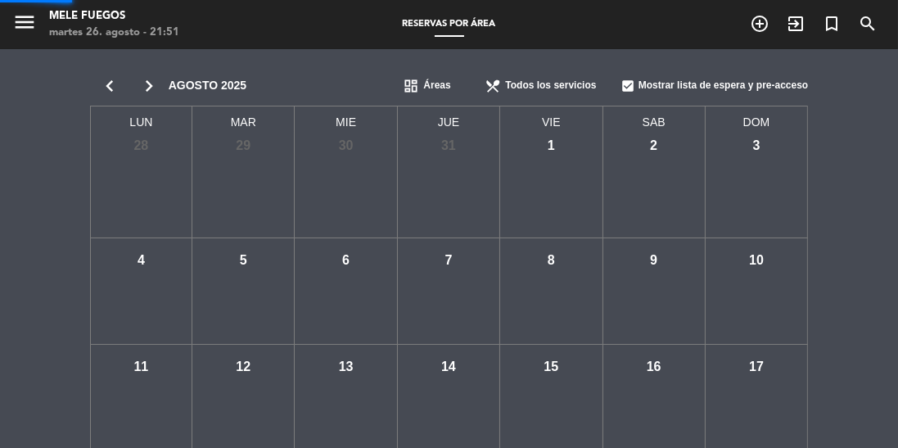
click at [352, 159] on div "mié - 30" at bounding box center [346, 185] width 102 height 106
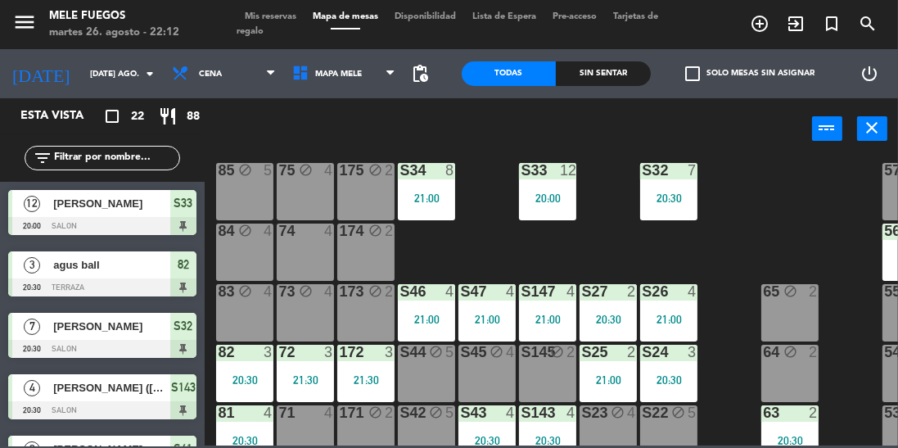
scroll to position [144, 0]
click at [108, 67] on input "[DATE] ago." at bounding box center [142, 73] width 120 height 25
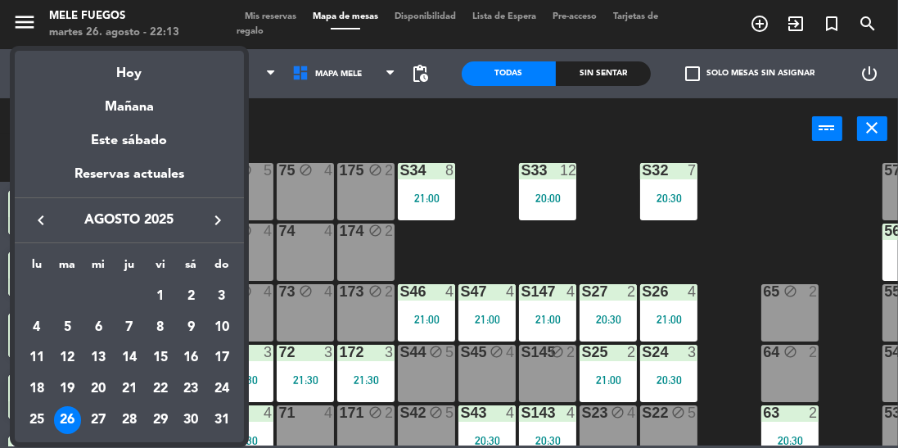
click at [114, 70] on div "Hoy" at bounding box center [129, 68] width 229 height 34
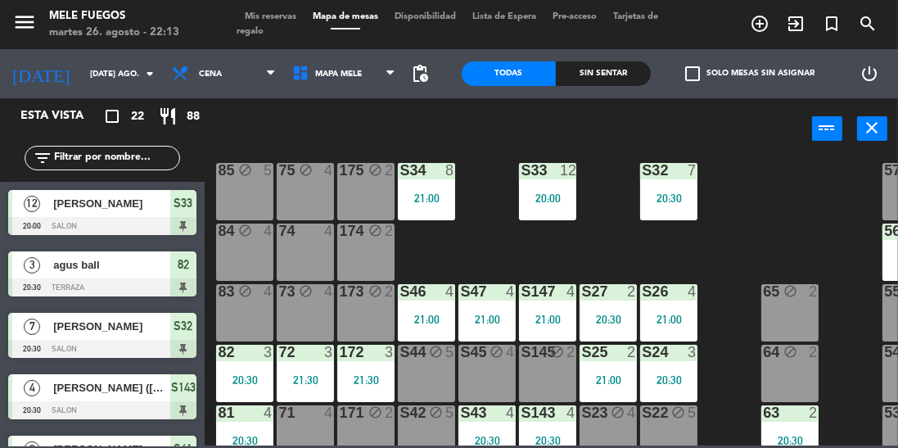
click at [116, 80] on input "[DATE] ago." at bounding box center [142, 73] width 120 height 25
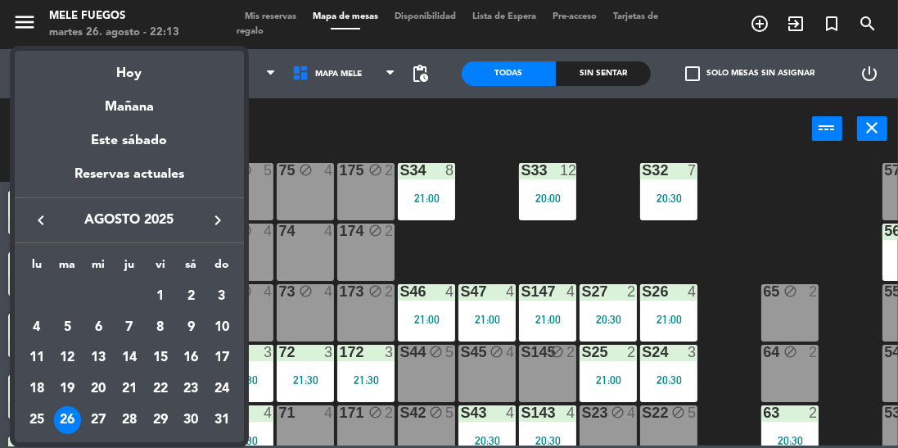
click at [220, 228] on icon "keyboard_arrow_right" at bounding box center [218, 220] width 20 height 20
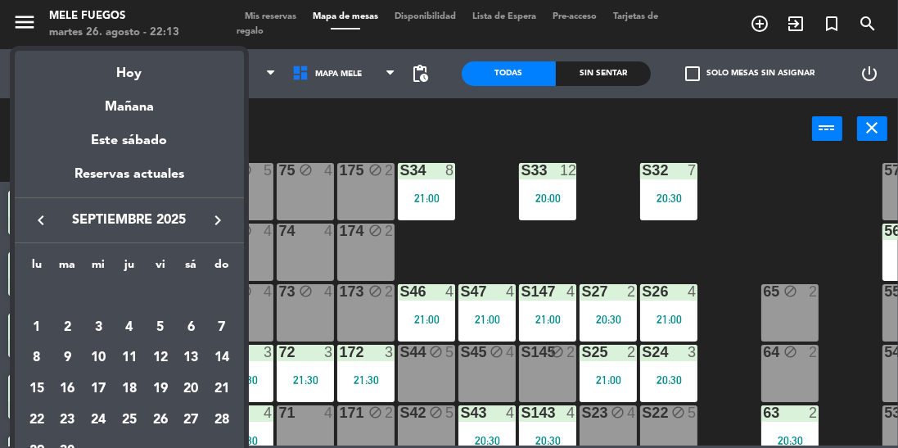
click at [227, 227] on icon "keyboard_arrow_right" at bounding box center [218, 220] width 20 height 20
click at [214, 378] on div "19" at bounding box center [222, 389] width 28 height 28
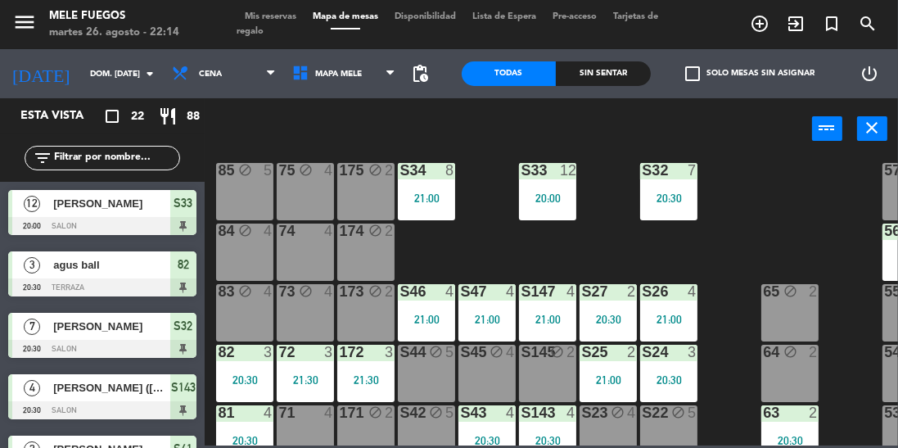
scroll to position [0, 0]
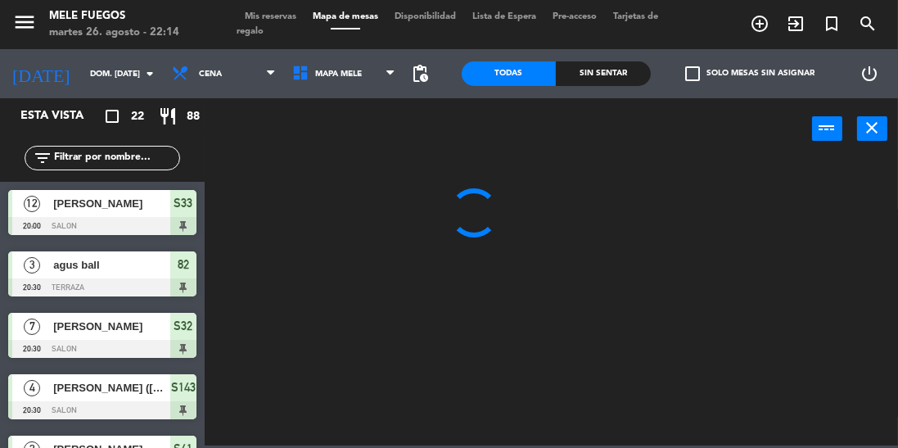
click at [97, 73] on input "dom. 19 oct." at bounding box center [142, 73] width 120 height 25
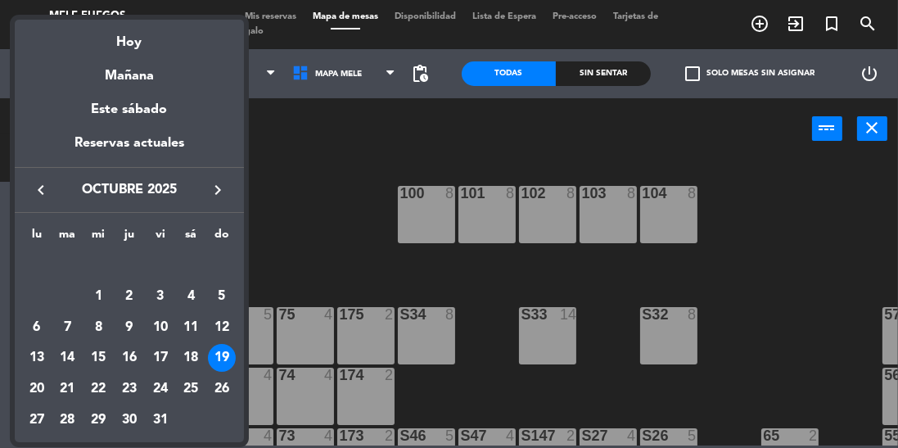
click at [818, 287] on div at bounding box center [449, 224] width 898 height 448
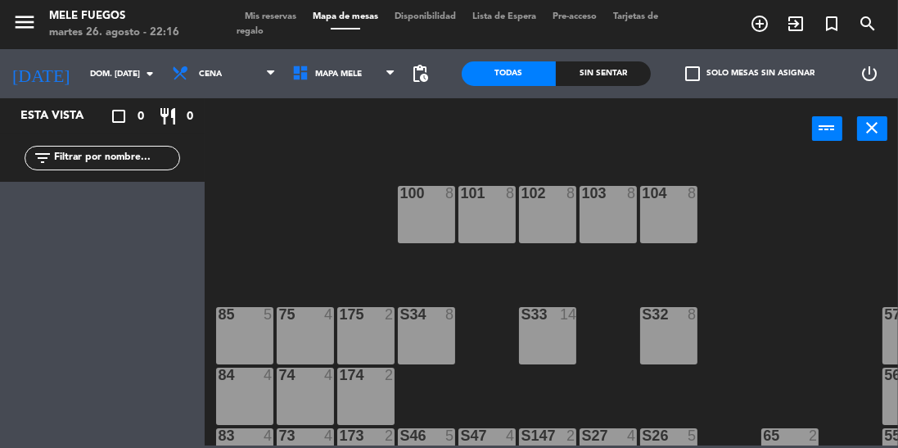
click at [102, 83] on input "dom. 19 oct." at bounding box center [142, 73] width 120 height 25
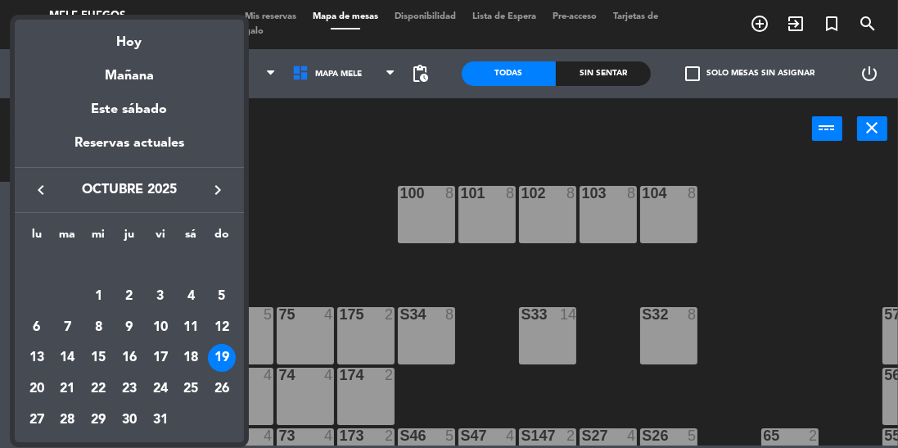
click at [47, 191] on icon "keyboard_arrow_left" at bounding box center [41, 190] width 20 height 20
click at [51, 196] on button "keyboard_arrow_left" at bounding box center [40, 189] width 29 height 21
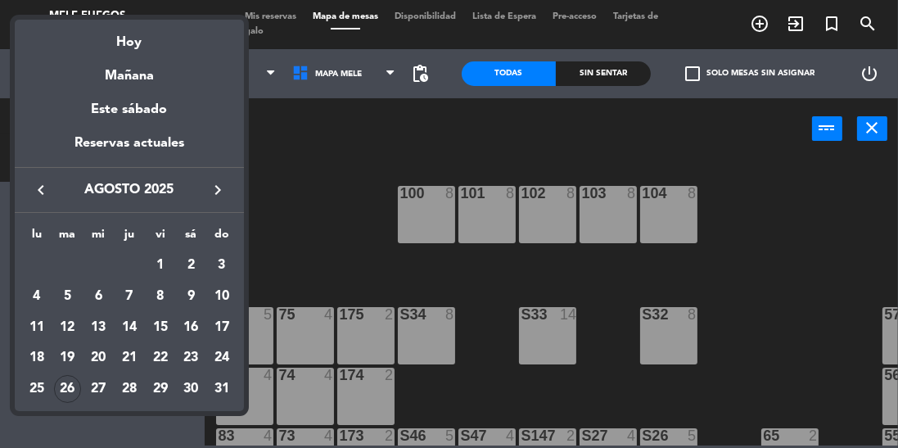
click at [41, 180] on icon "keyboard_arrow_left" at bounding box center [41, 190] width 20 height 20
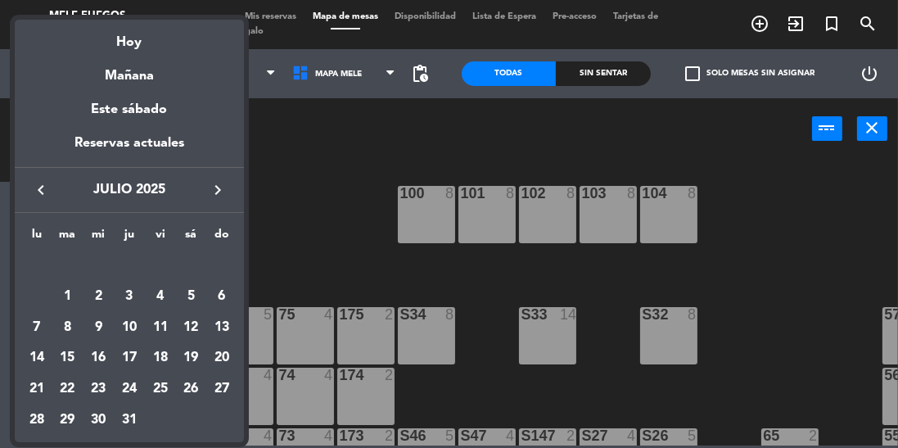
click at [229, 197] on button "keyboard_arrow_right" at bounding box center [217, 189] width 29 height 21
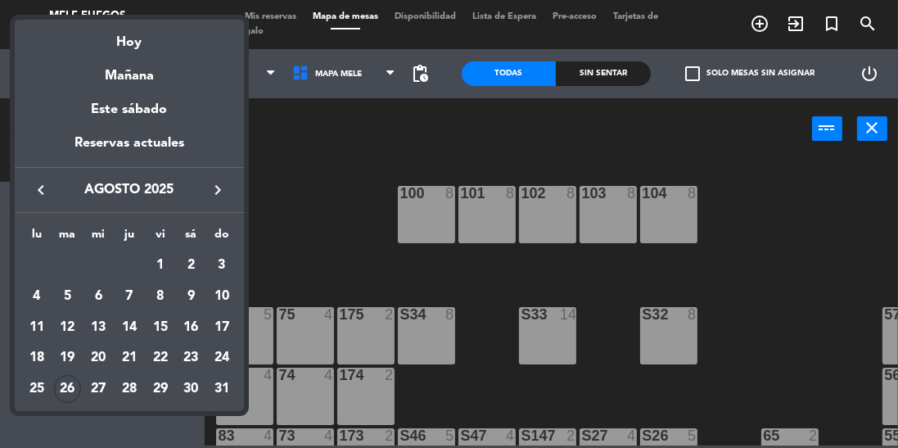
click at [76, 384] on div "26" at bounding box center [68, 389] width 28 height 28
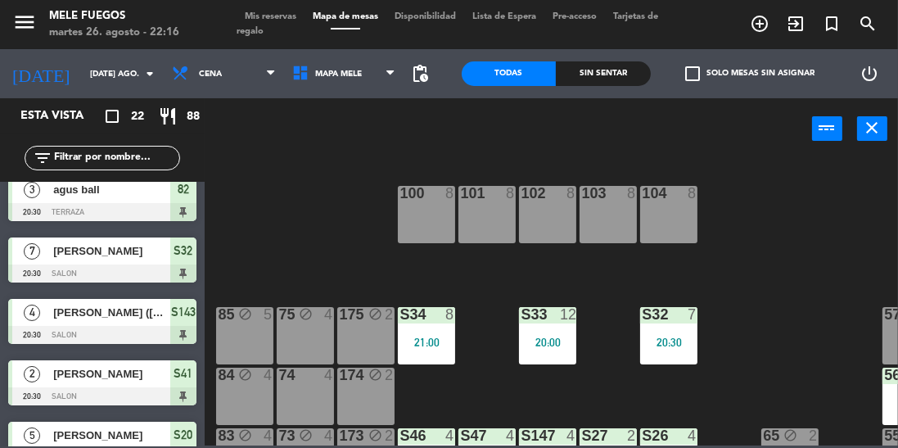
scroll to position [121, 0]
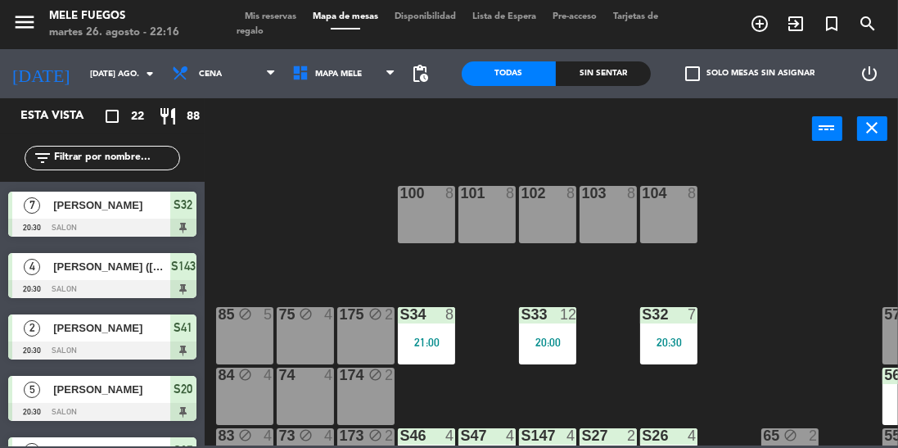
click at [108, 74] on input "[DATE] ago." at bounding box center [142, 73] width 120 height 25
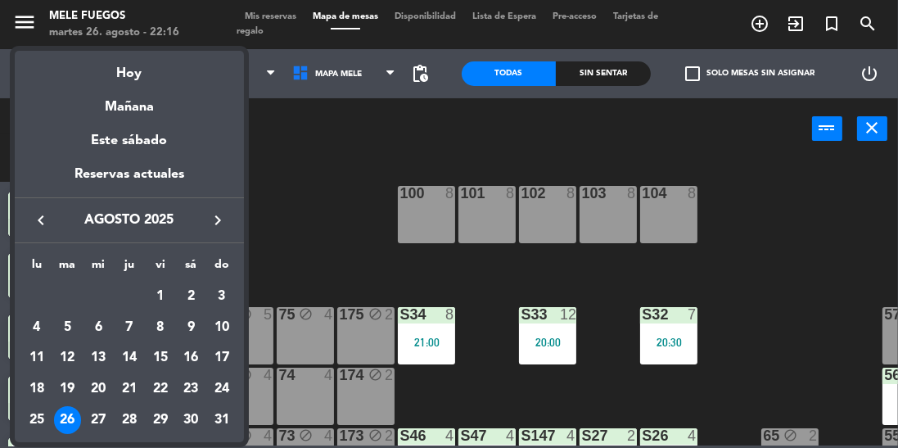
click at [100, 429] on div "27" at bounding box center [98, 420] width 28 height 28
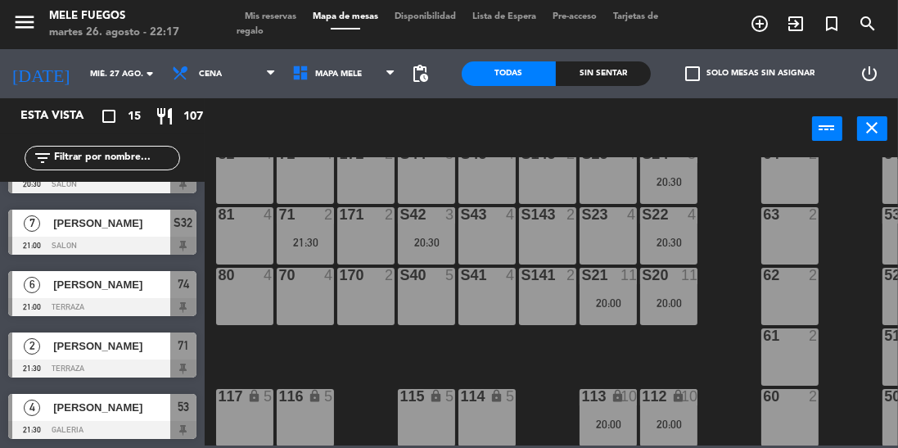
scroll to position [352, 0]
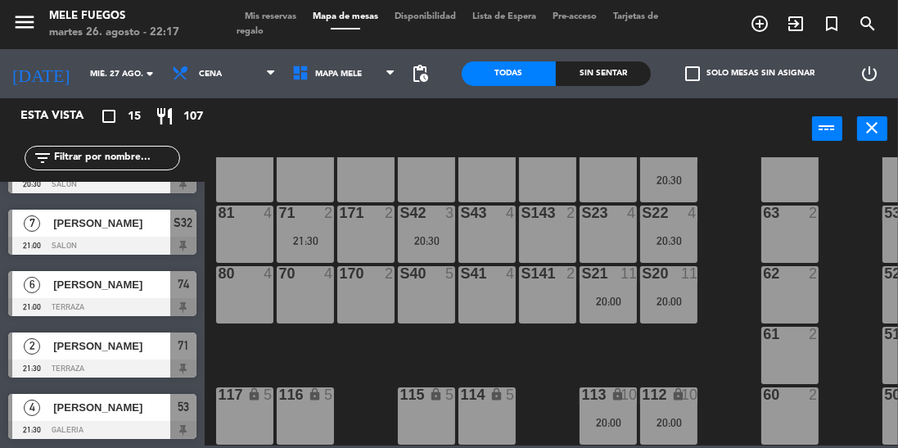
click at [95, 81] on input "mié. 27 ago." at bounding box center [142, 73] width 120 height 25
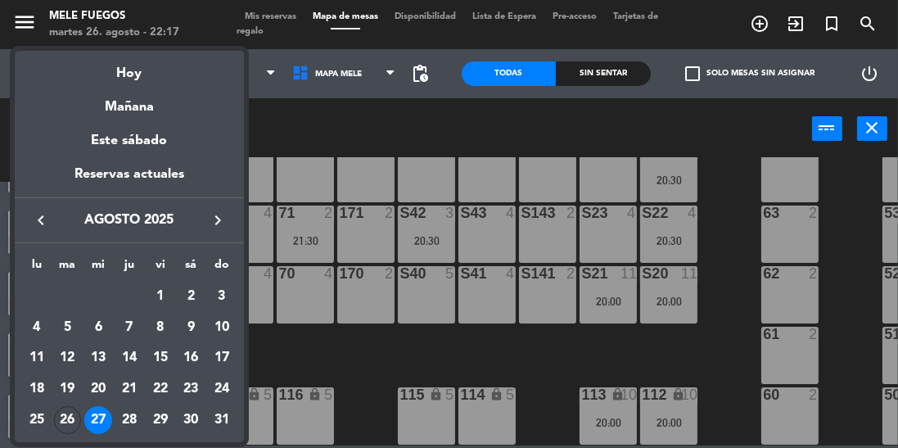
click at [337, 129] on div at bounding box center [449, 224] width 898 height 448
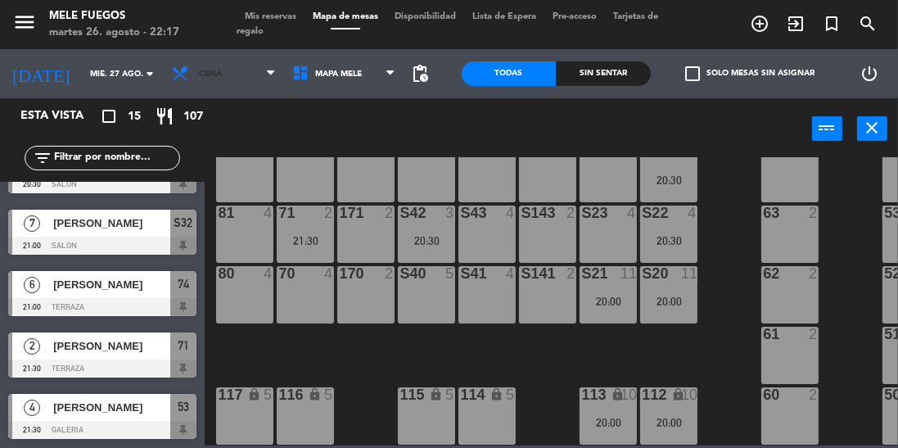
click at [213, 79] on span "Cena" at bounding box center [224, 74] width 120 height 36
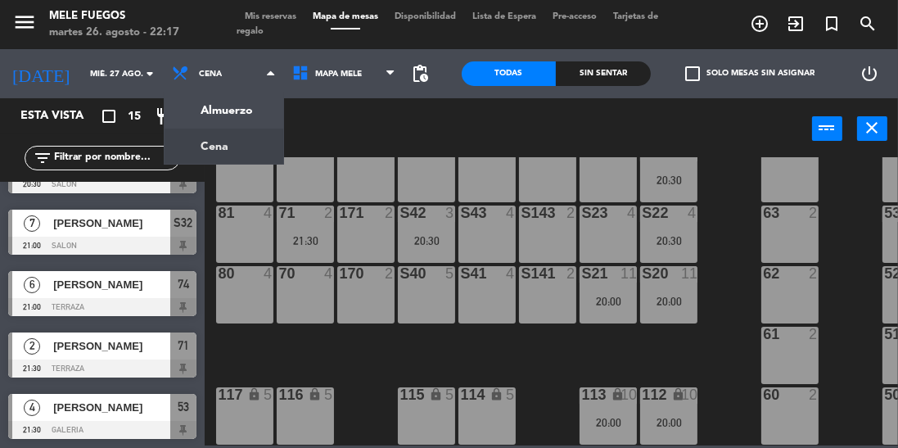
click at [227, 116] on ng-component "menu Mele Fuegos martes 26. agosto - 22:17 Mis reservas Mapa de mesas Disponibi…" at bounding box center [449, 222] width 898 height 445
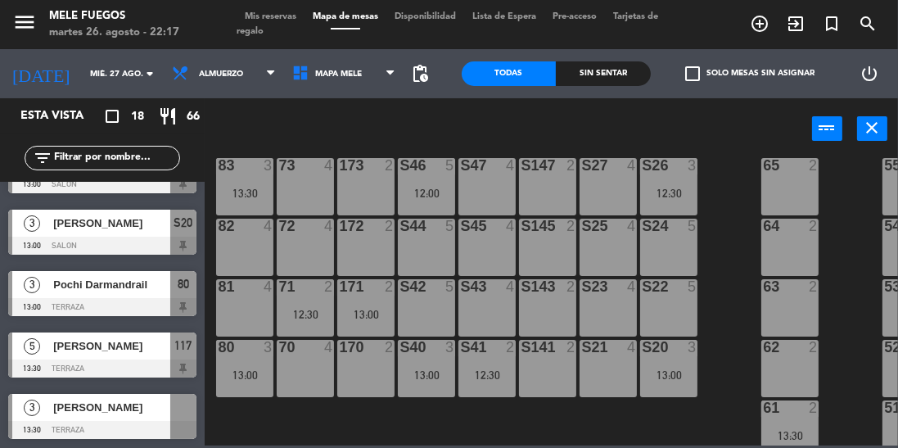
scroll to position [285, 0]
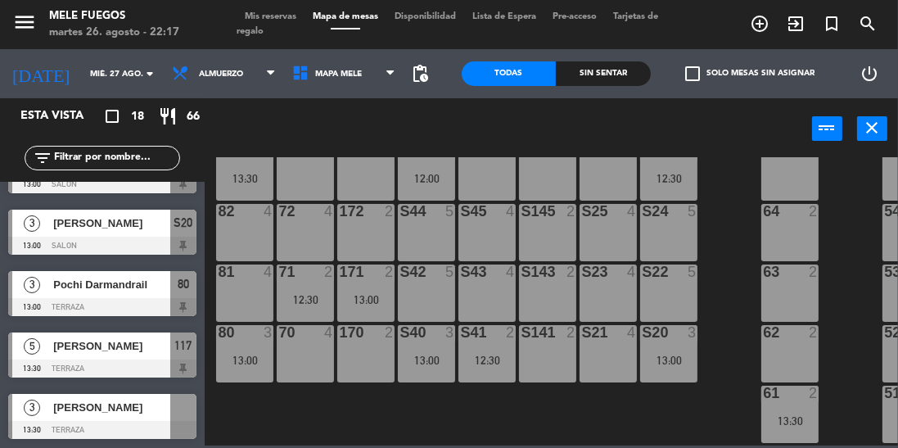
click at [177, 414] on div at bounding box center [183, 407] width 26 height 27
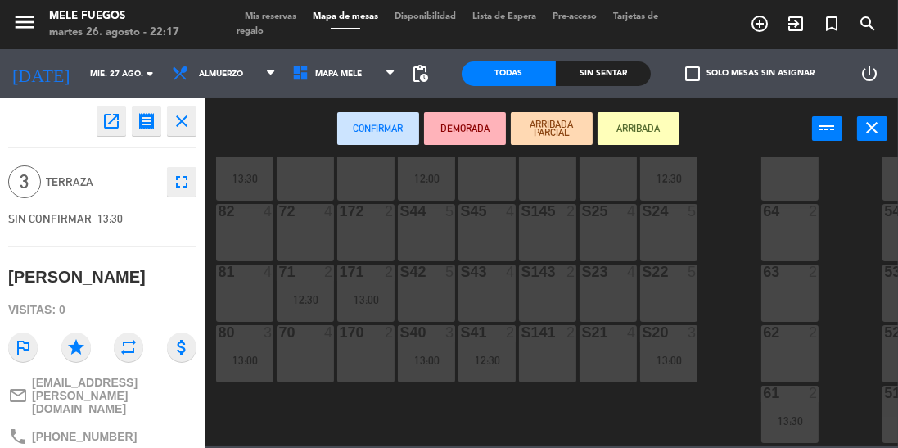
click at [251, 241] on div "82 4" at bounding box center [244, 232] width 57 height 57
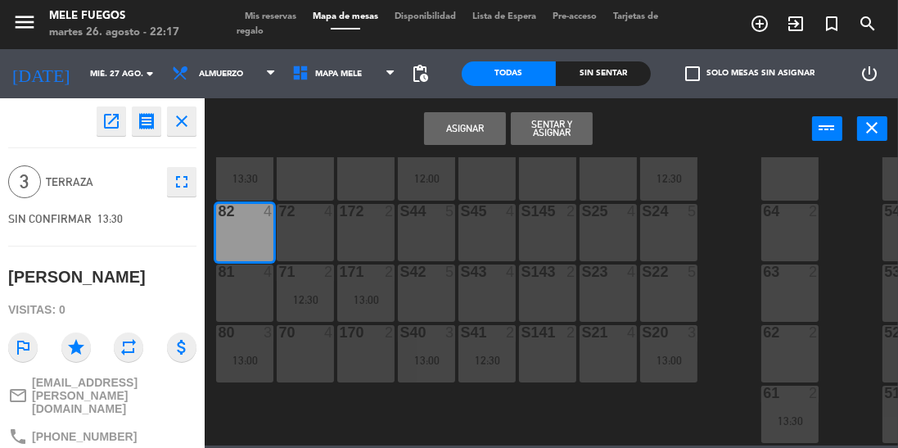
click at [465, 126] on button "Asignar" at bounding box center [465, 128] width 82 height 33
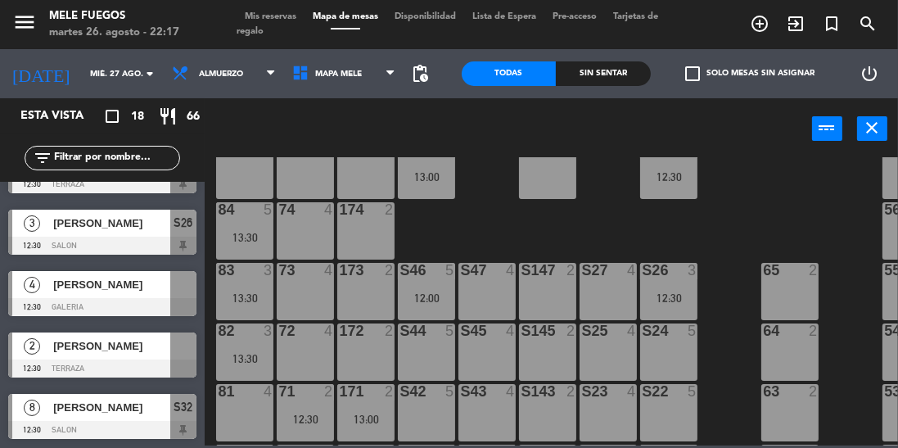
scroll to position [164, 0]
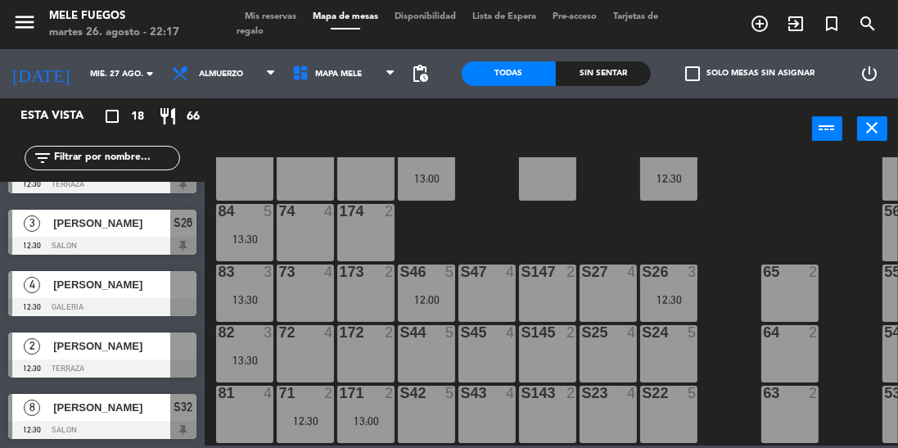
click at [179, 366] on div at bounding box center [102, 368] width 188 height 18
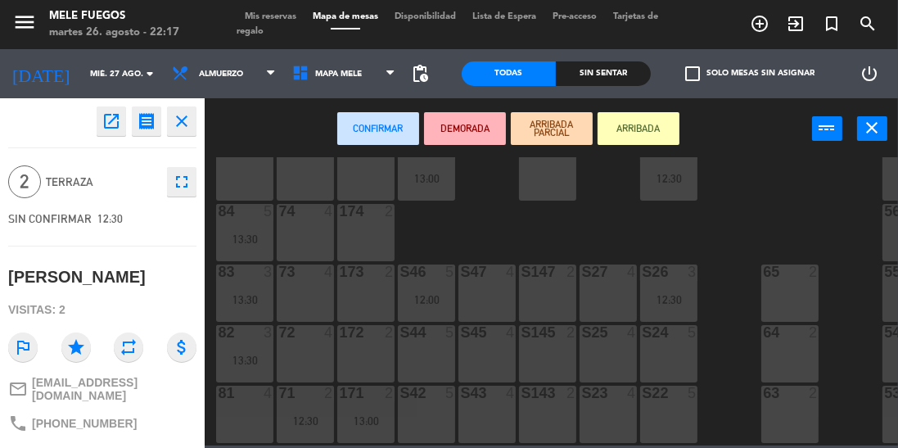
click at [698, 239] on div "100 8 101 8 102 8 103 8 104 8 S32 8 12:30 S33 14 S34 6 13:00 75 4 85 5 175 2 57…" at bounding box center [556, 301] width 684 height 288
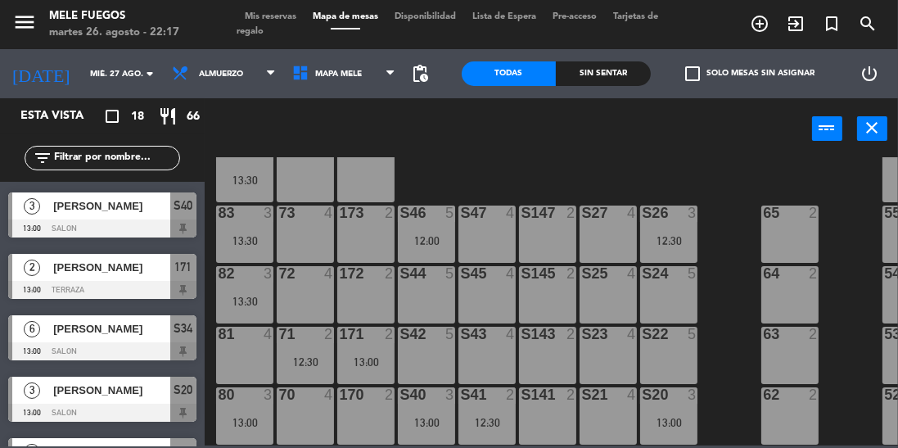
scroll to position [374, 0]
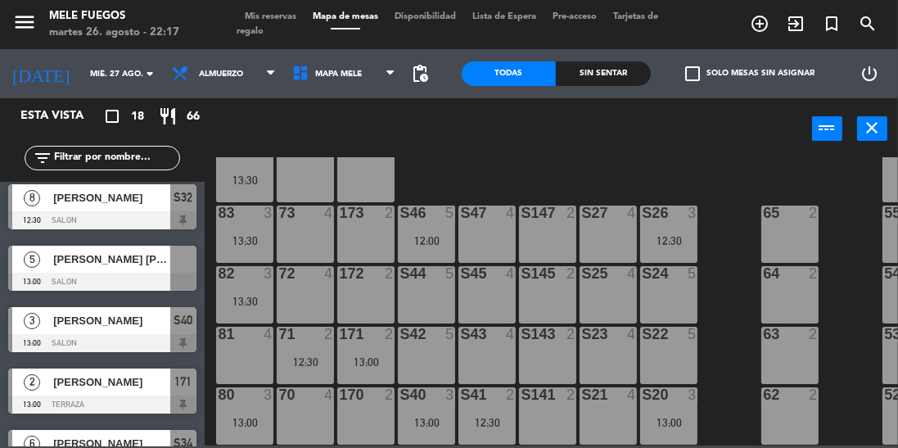
click at [188, 274] on div at bounding box center [102, 282] width 188 height 18
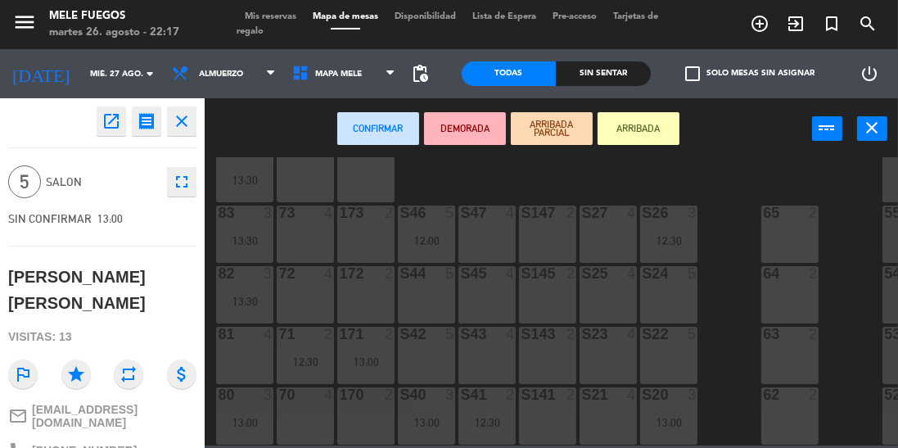
click at [673, 366] on div "S22 5" at bounding box center [668, 355] width 57 height 57
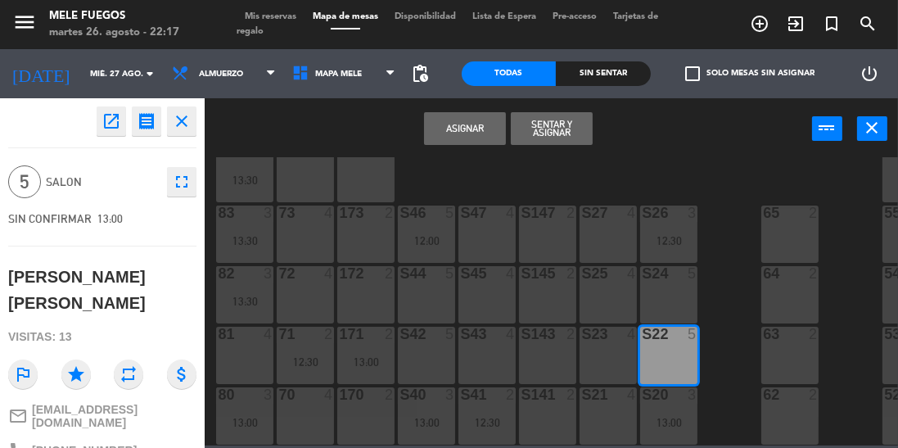
click at [469, 134] on button "Asignar" at bounding box center [465, 128] width 82 height 33
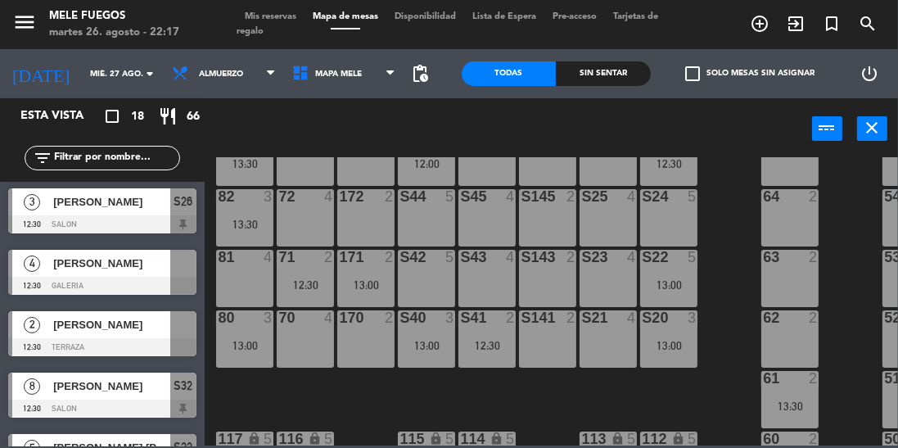
scroll to position [187, 0]
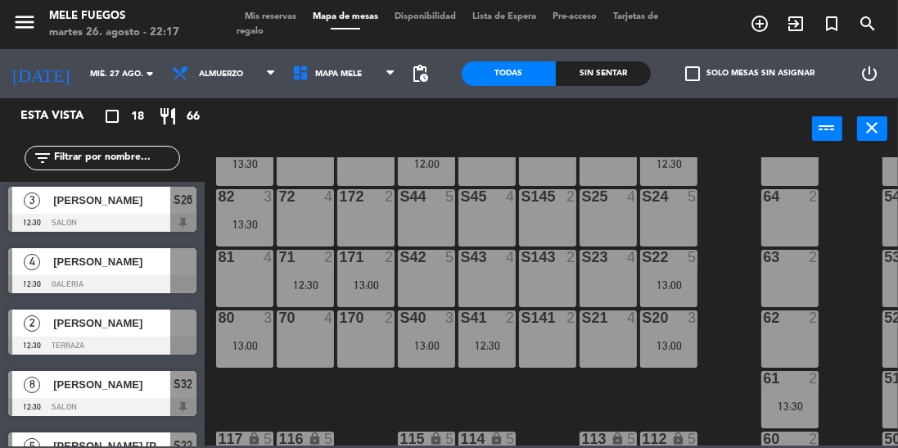
click at [188, 288] on div at bounding box center [102, 284] width 188 height 18
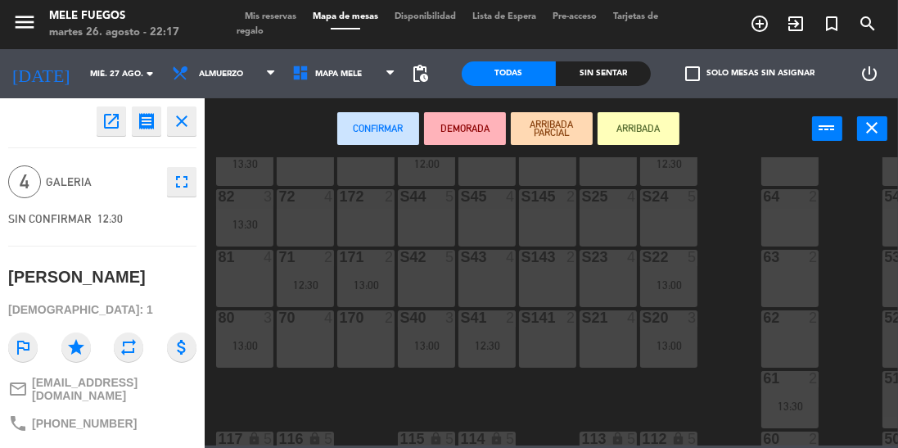
scroll to position [300, 54]
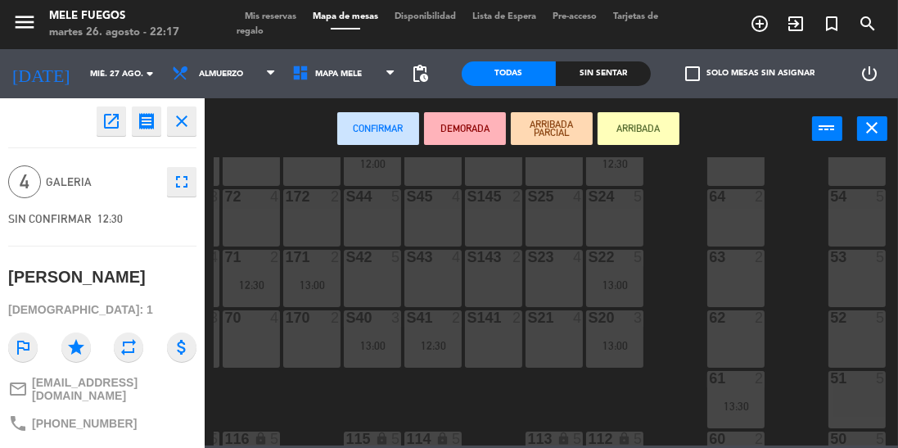
click at [861, 275] on div "53 5" at bounding box center [856, 278] width 57 height 57
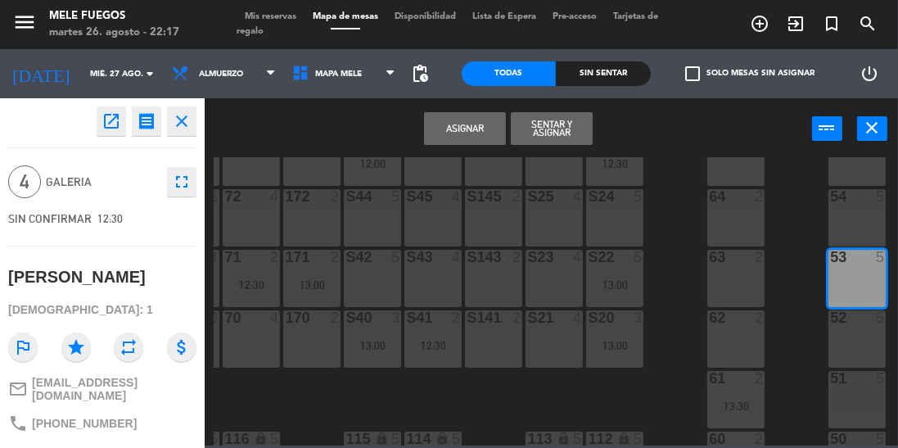
click at [475, 129] on button "Asignar" at bounding box center [465, 128] width 82 height 33
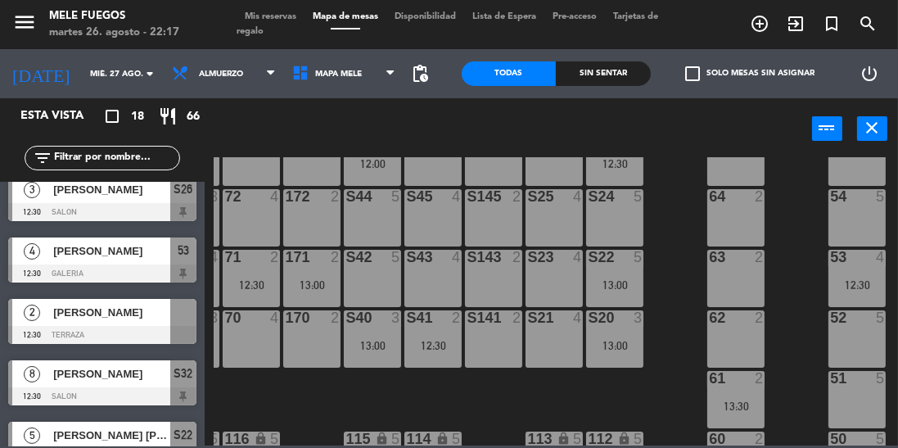
scroll to position [300, 0]
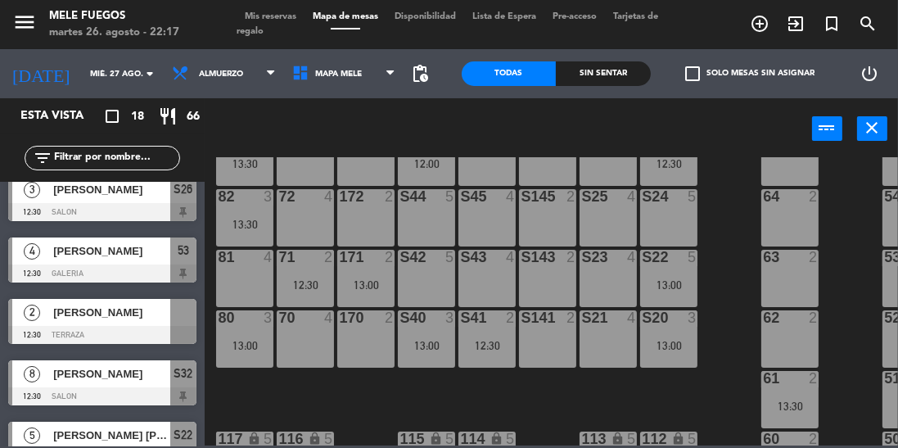
click at [201, 341] on div "2 pablo gigirey 12:30 TERRAZA" at bounding box center [102, 321] width 205 height 61
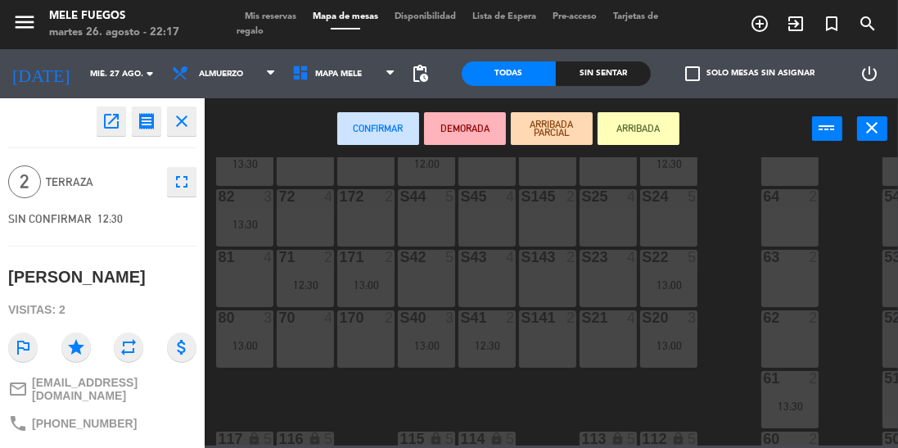
click at [314, 228] on div "72 4" at bounding box center [305, 217] width 57 height 57
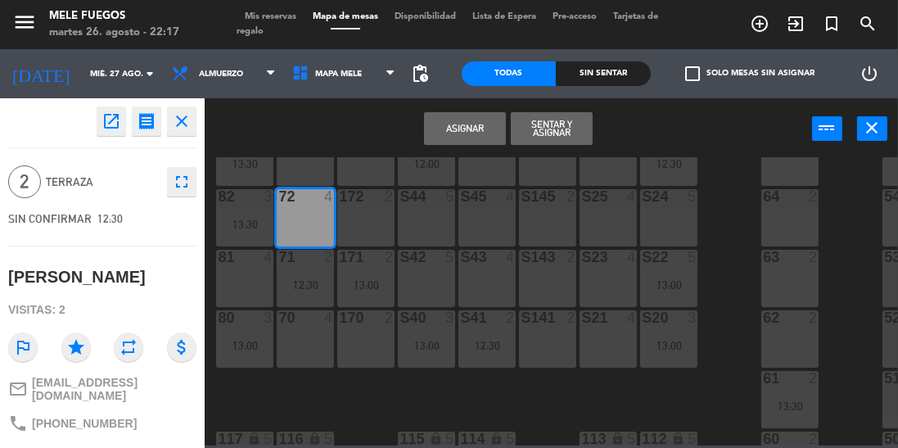
click at [444, 138] on button "Asignar" at bounding box center [465, 128] width 82 height 33
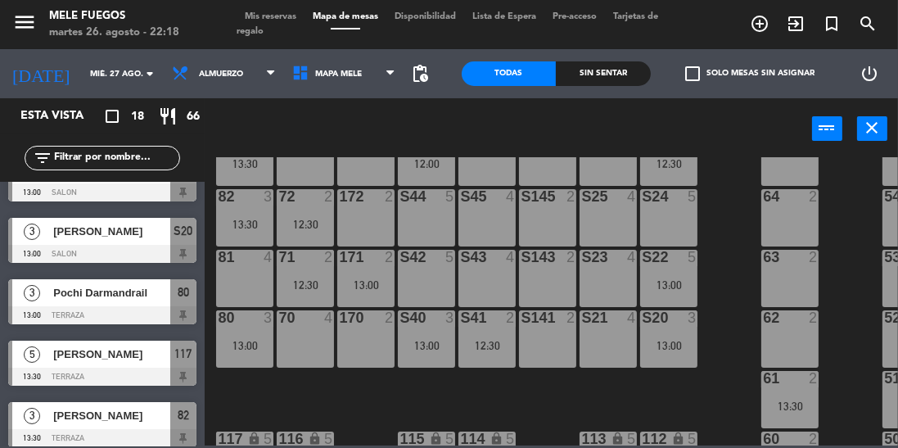
scroll to position [548, 0]
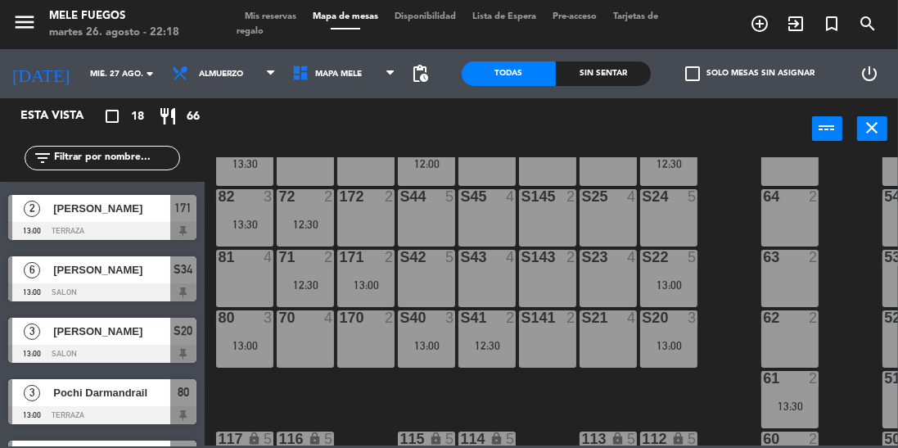
click at [96, 90] on div "today mié. 27 ago. arrow_drop_down" at bounding box center [82, 74] width 164 height 36
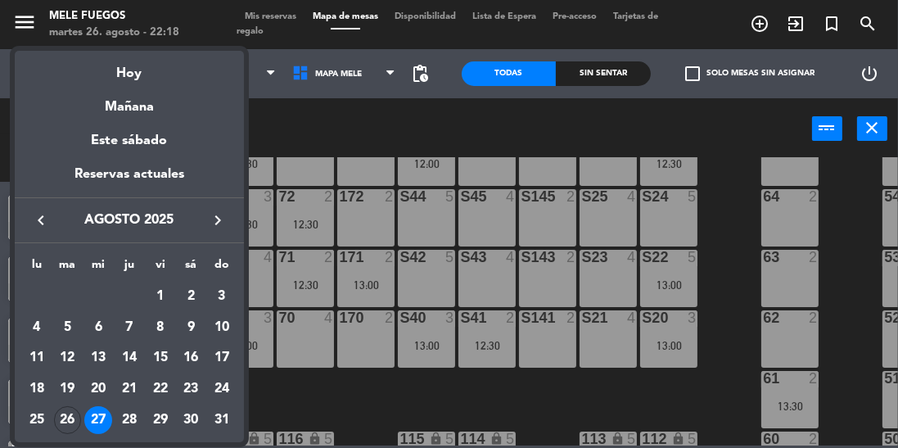
click at [133, 420] on div "28" at bounding box center [129, 420] width 28 height 28
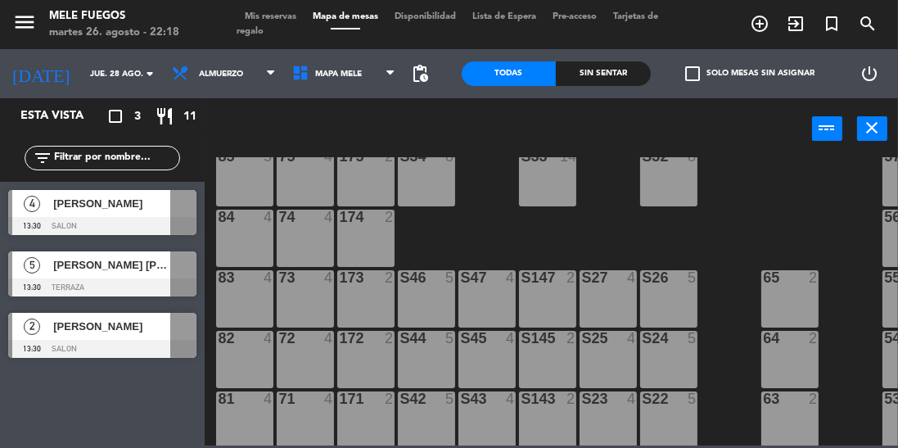
scroll to position [159, 0]
click at [183, 228] on div at bounding box center [102, 226] width 188 height 18
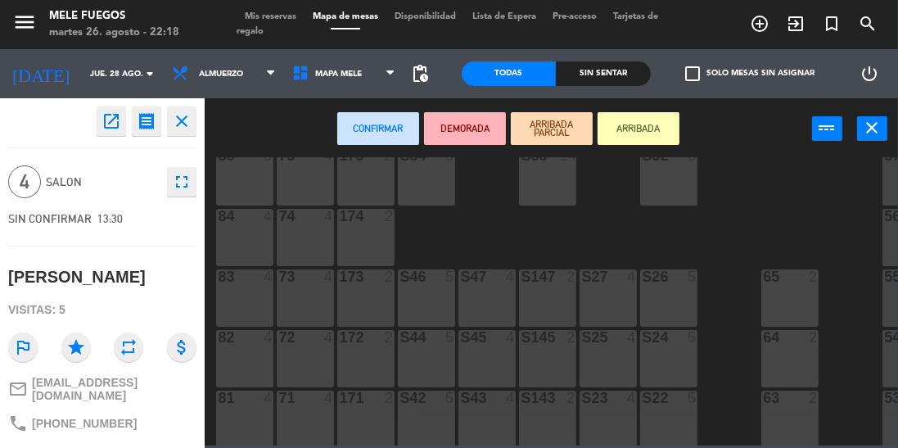
click at [436, 297] on div "S46 5" at bounding box center [426, 297] width 57 height 57
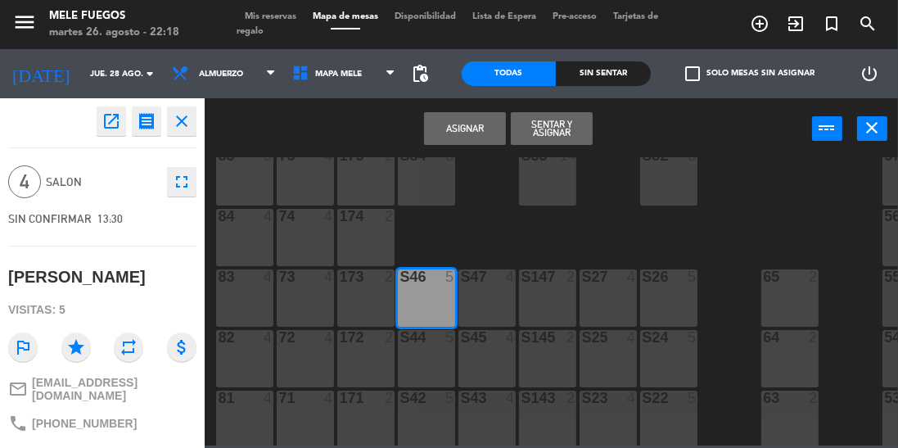
click at [472, 142] on button "Asignar" at bounding box center [465, 128] width 82 height 33
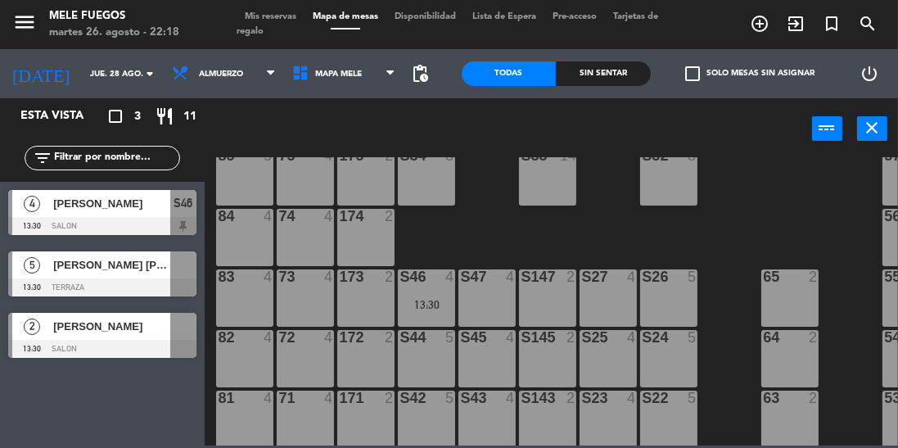
click at [192, 269] on div at bounding box center [183, 264] width 26 height 27
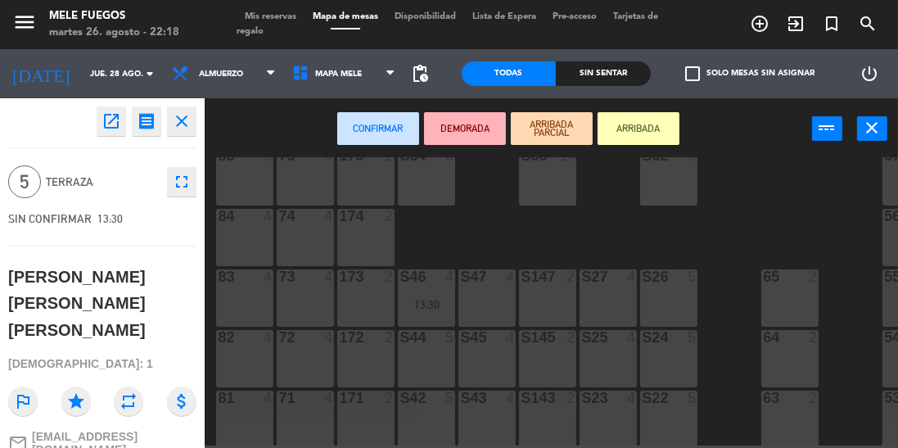
scroll to position [352, 0]
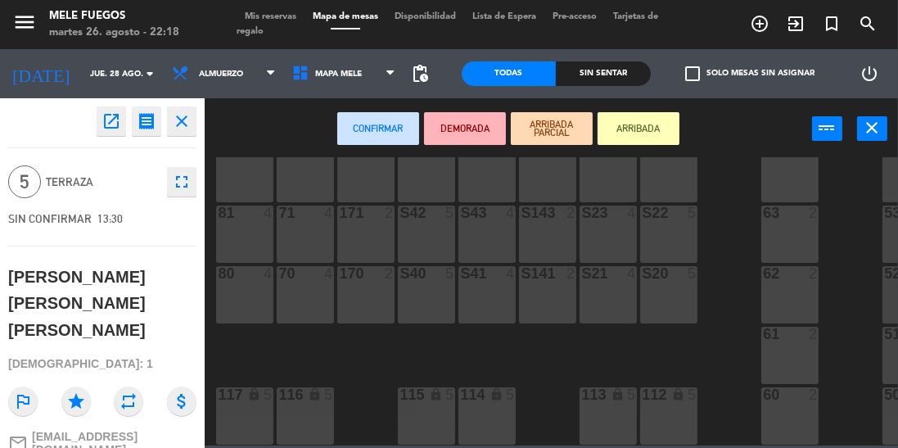
click at [250, 398] on div "117 lock 5" at bounding box center [244, 415] width 57 height 57
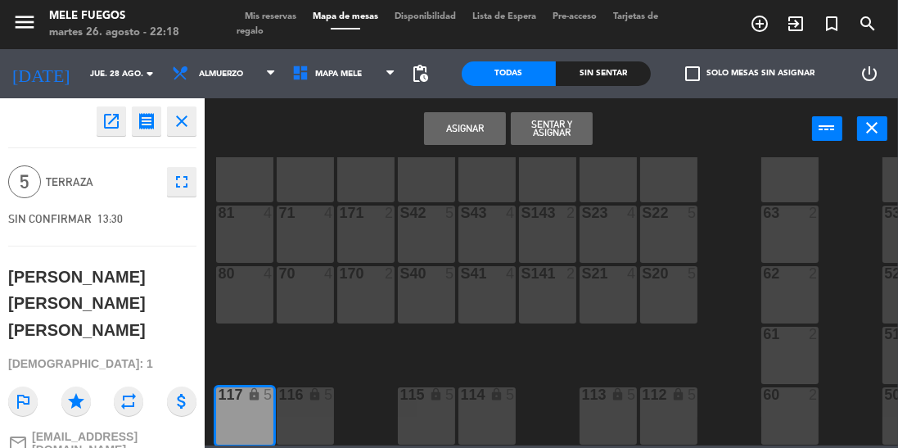
click at [458, 116] on button "Asignar" at bounding box center [465, 128] width 82 height 33
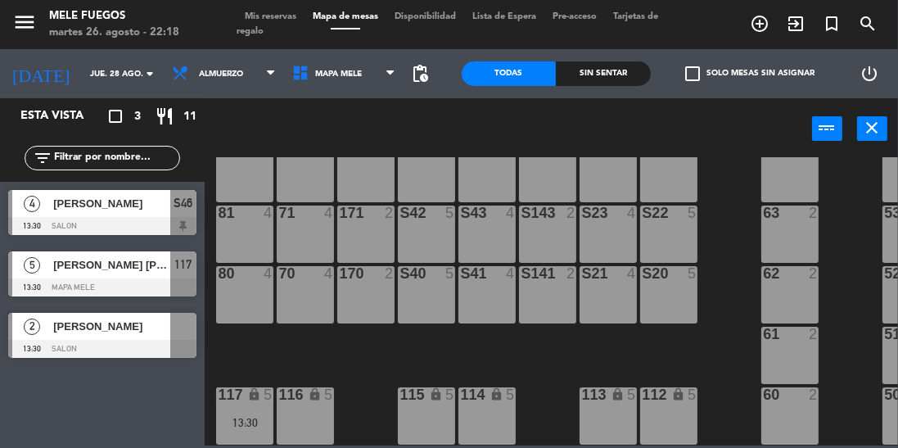
click at [171, 347] on div at bounding box center [102, 349] width 188 height 18
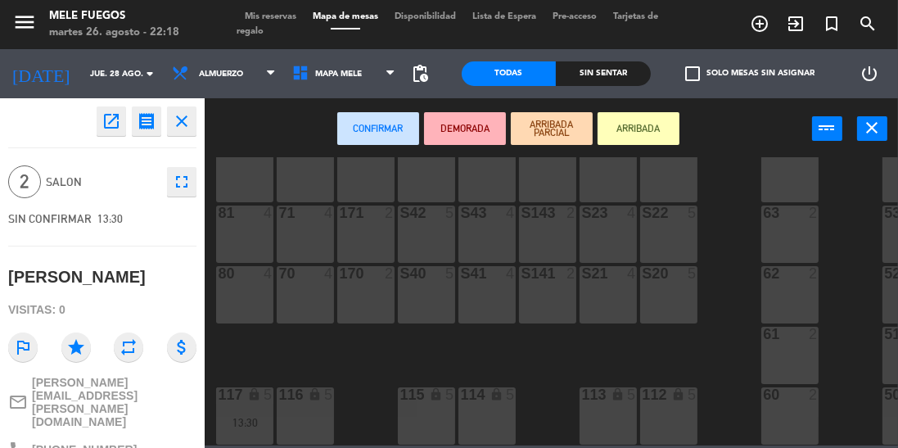
click at [603, 294] on div "S21 4" at bounding box center [608, 294] width 57 height 57
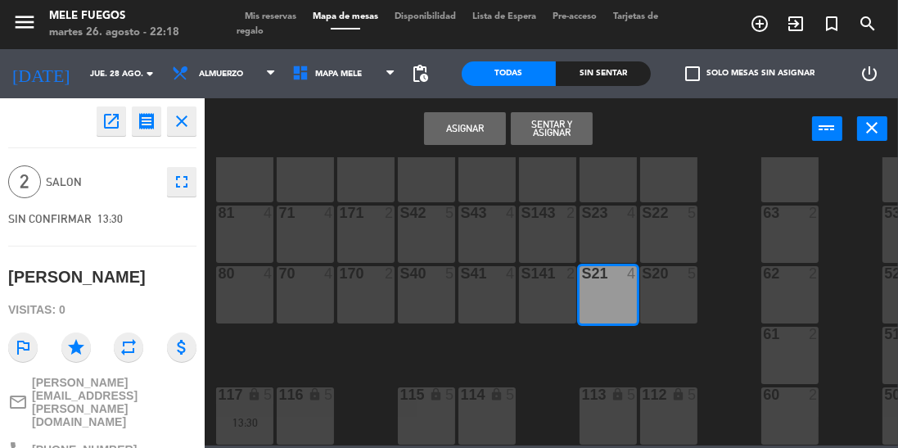
click at [466, 136] on button "Asignar" at bounding box center [465, 128] width 82 height 33
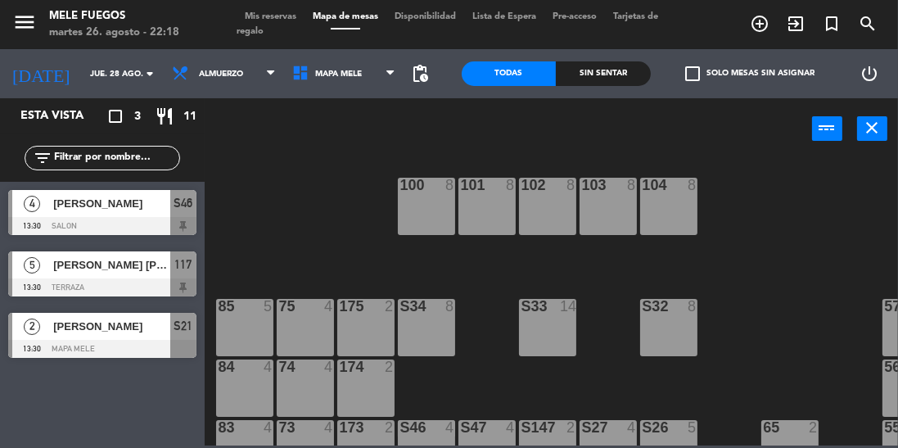
scroll to position [0, 0]
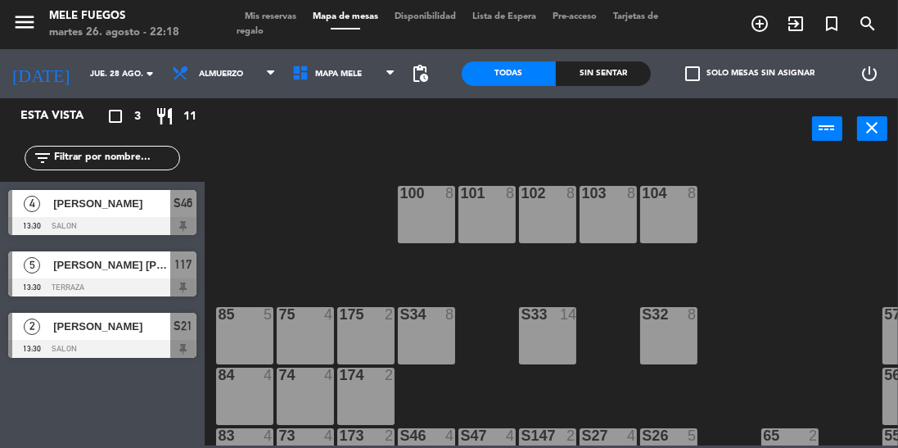
click at [101, 78] on input "jue. 28 ago." at bounding box center [142, 73] width 120 height 25
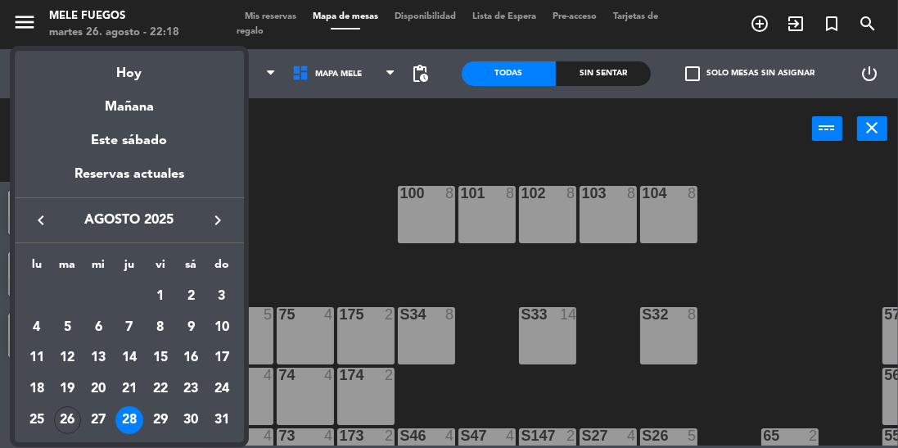
click at [64, 427] on div "26" at bounding box center [68, 420] width 28 height 28
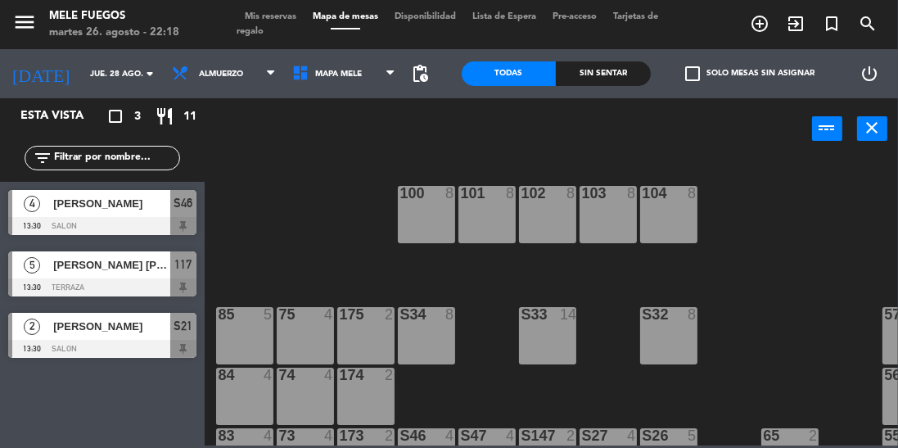
type input "[DATE] ago."
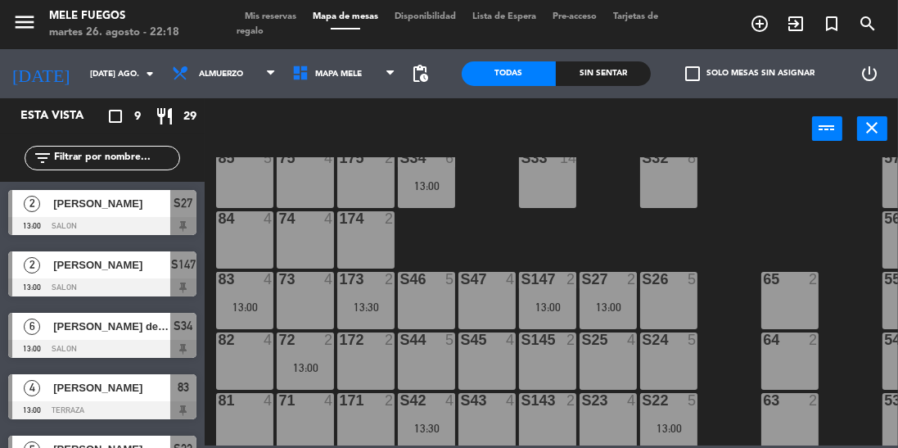
scroll to position [157, 0]
click at [765, 257] on div "100 8 101 8 102 8 103 8 104 8 S32 8 S33 14 S34 6 13:00 75 4 85 5 175 2 57 5 74 …" at bounding box center [556, 301] width 684 height 288
